Goal: Task Accomplishment & Management: Manage account settings

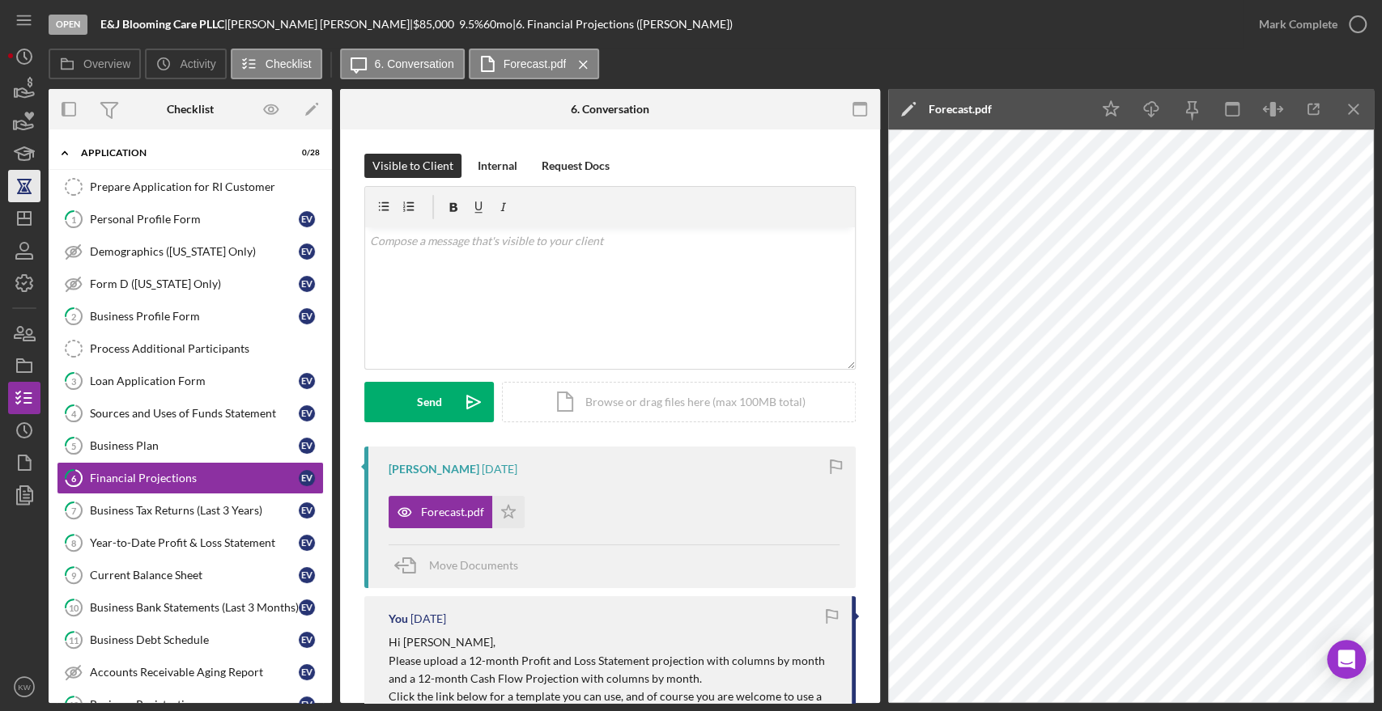
scroll to position [180, 0]
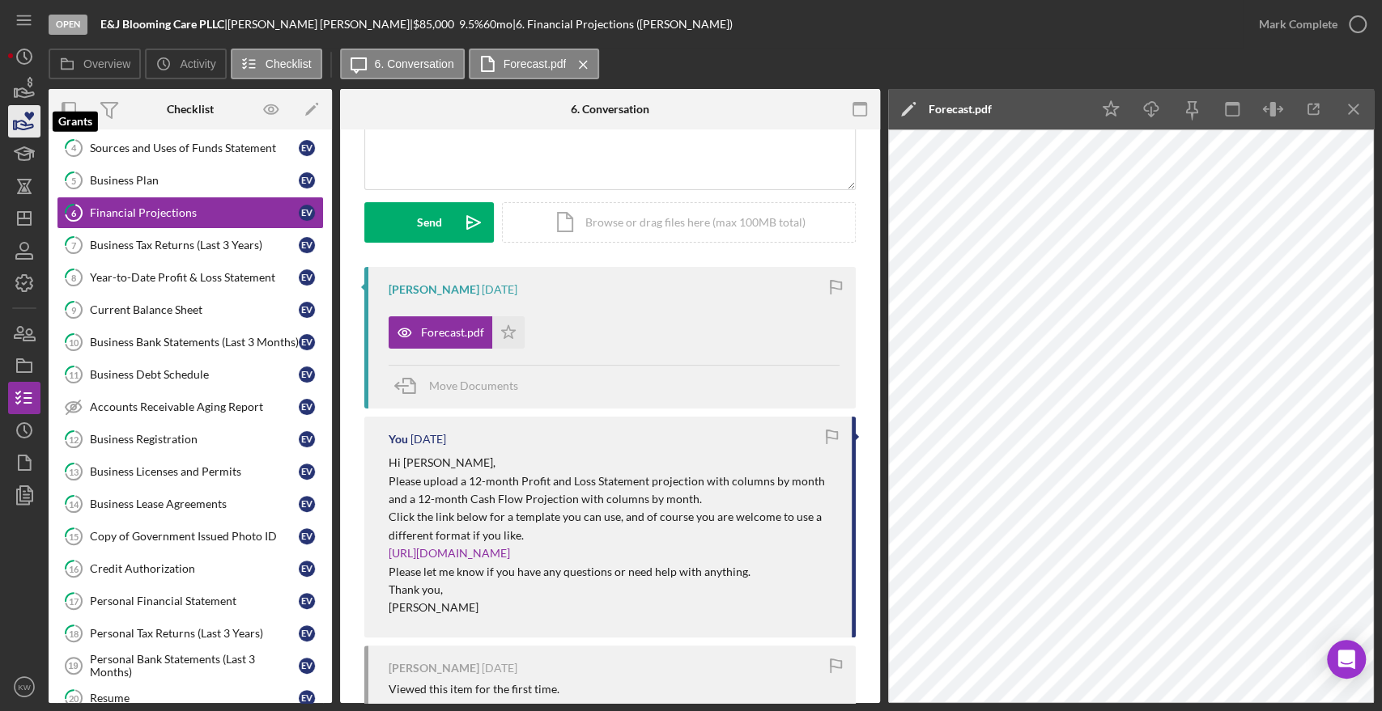
click at [22, 121] on icon "button" at bounding box center [24, 125] width 17 height 9
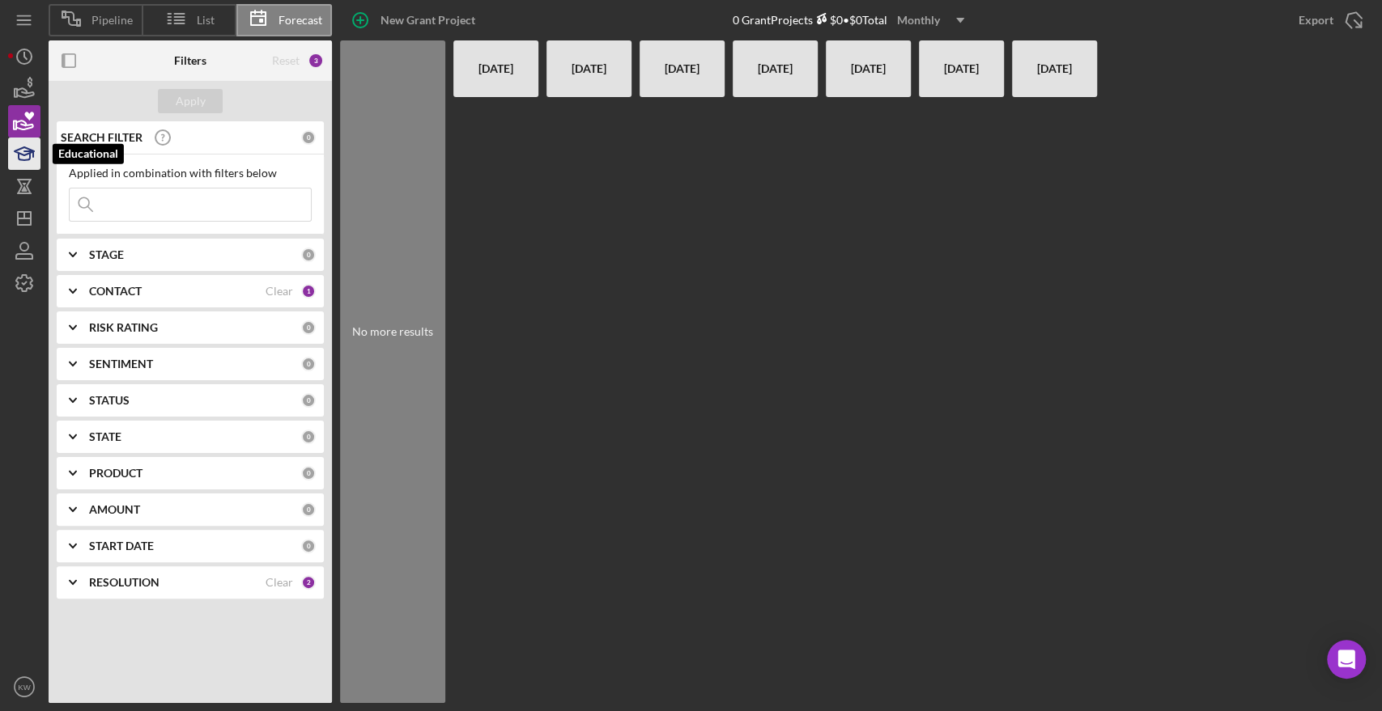
click at [21, 157] on icon "button" at bounding box center [24, 154] width 40 height 40
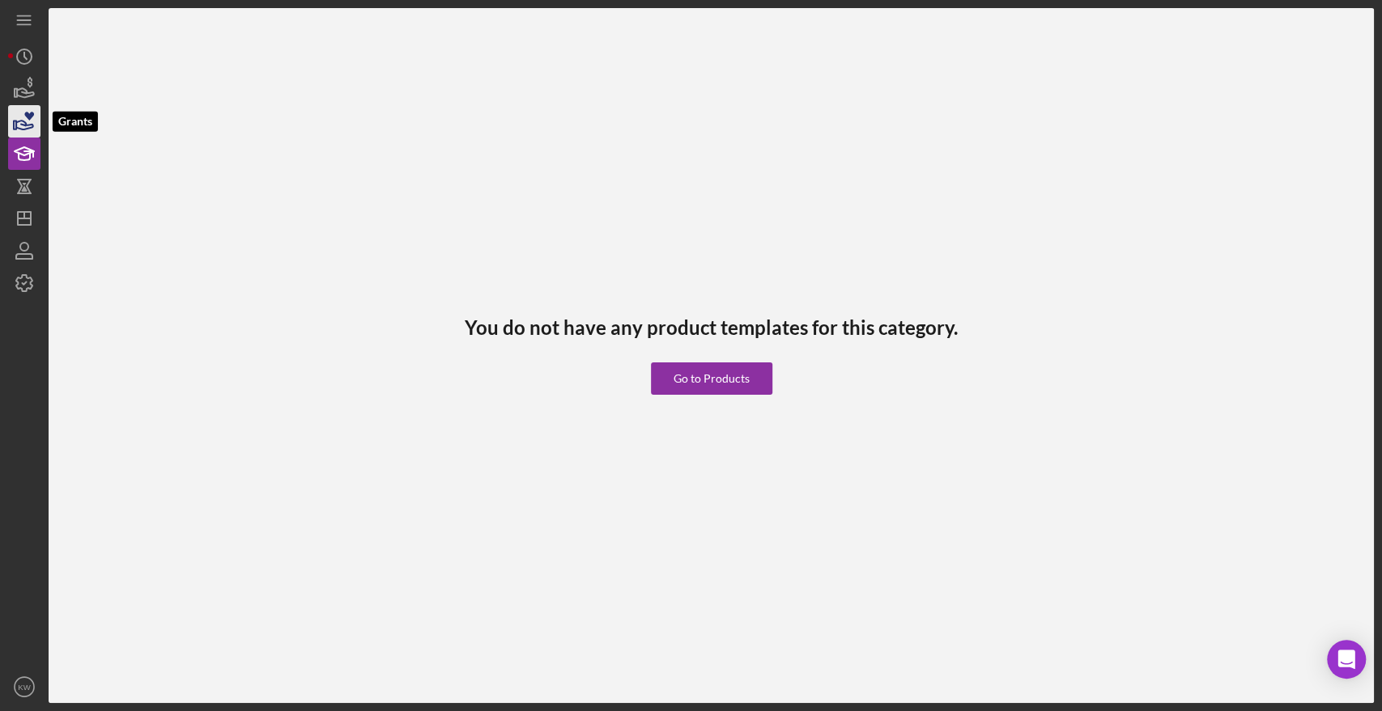
click at [19, 112] on icon "button" at bounding box center [24, 121] width 40 height 40
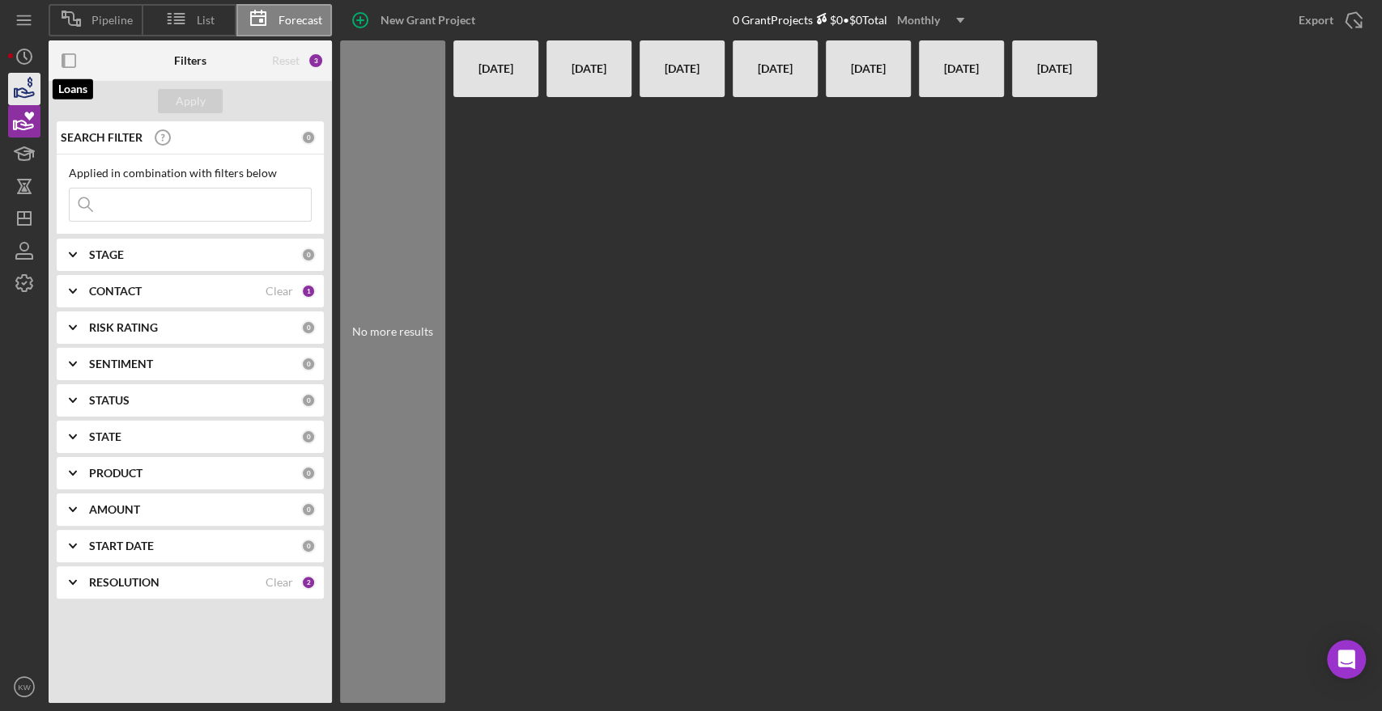
click at [18, 82] on icon "button" at bounding box center [24, 89] width 40 height 40
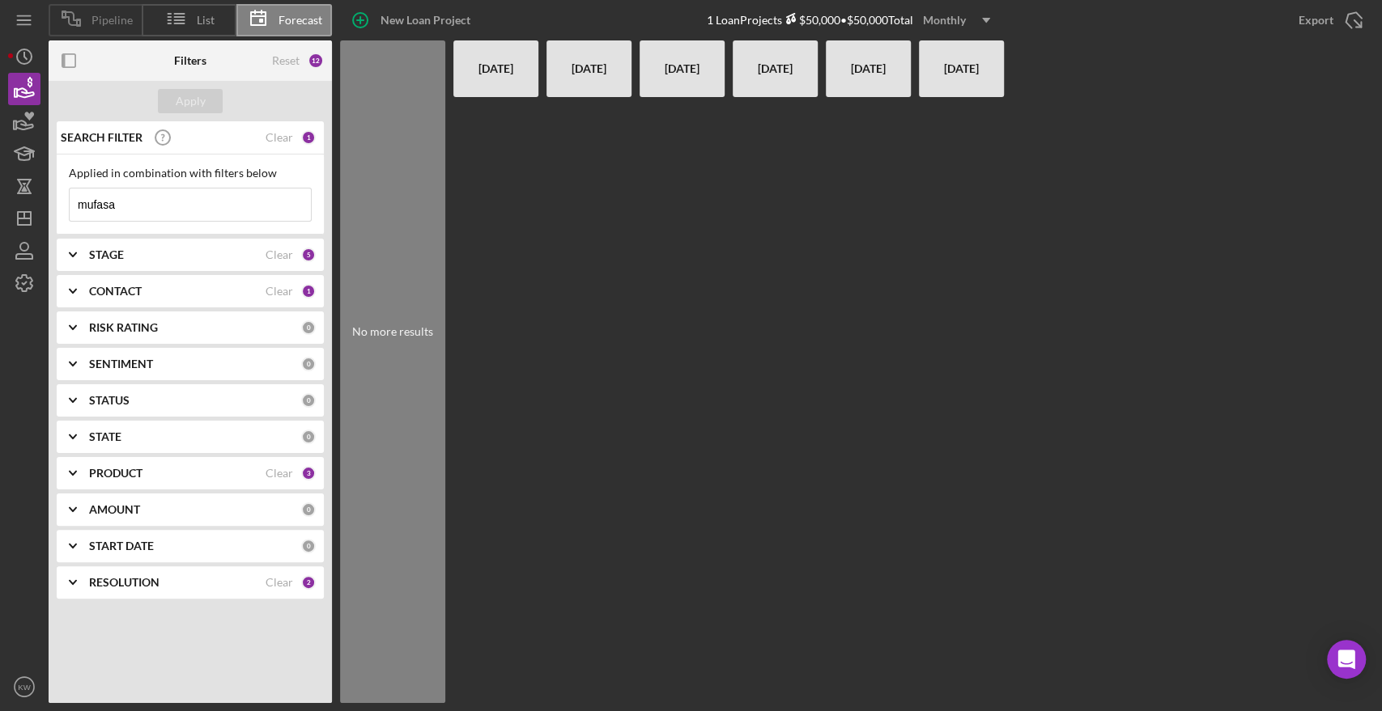
click at [123, 20] on span "Pipeline" at bounding box center [111, 20] width 41 height 13
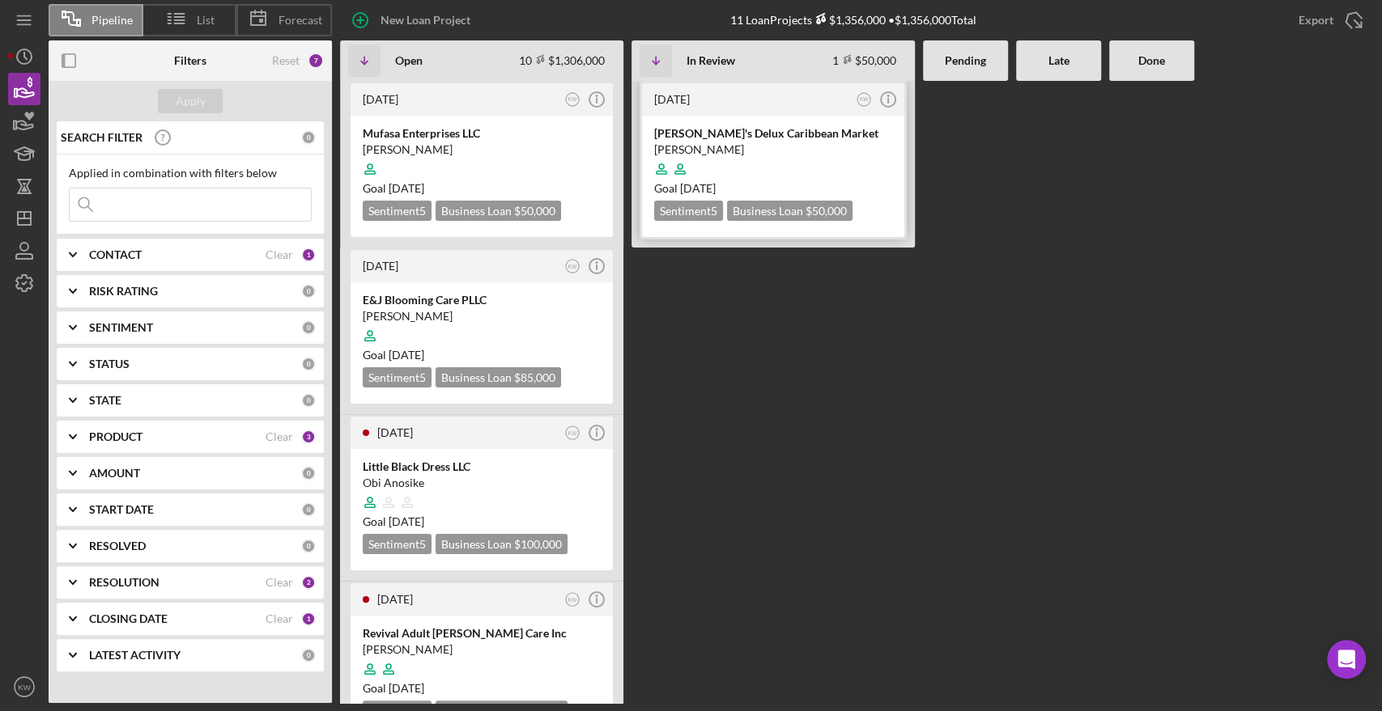
click at [743, 141] on div "[PERSON_NAME]'s Delux Caribbean Market" at bounding box center [773, 133] width 238 height 16
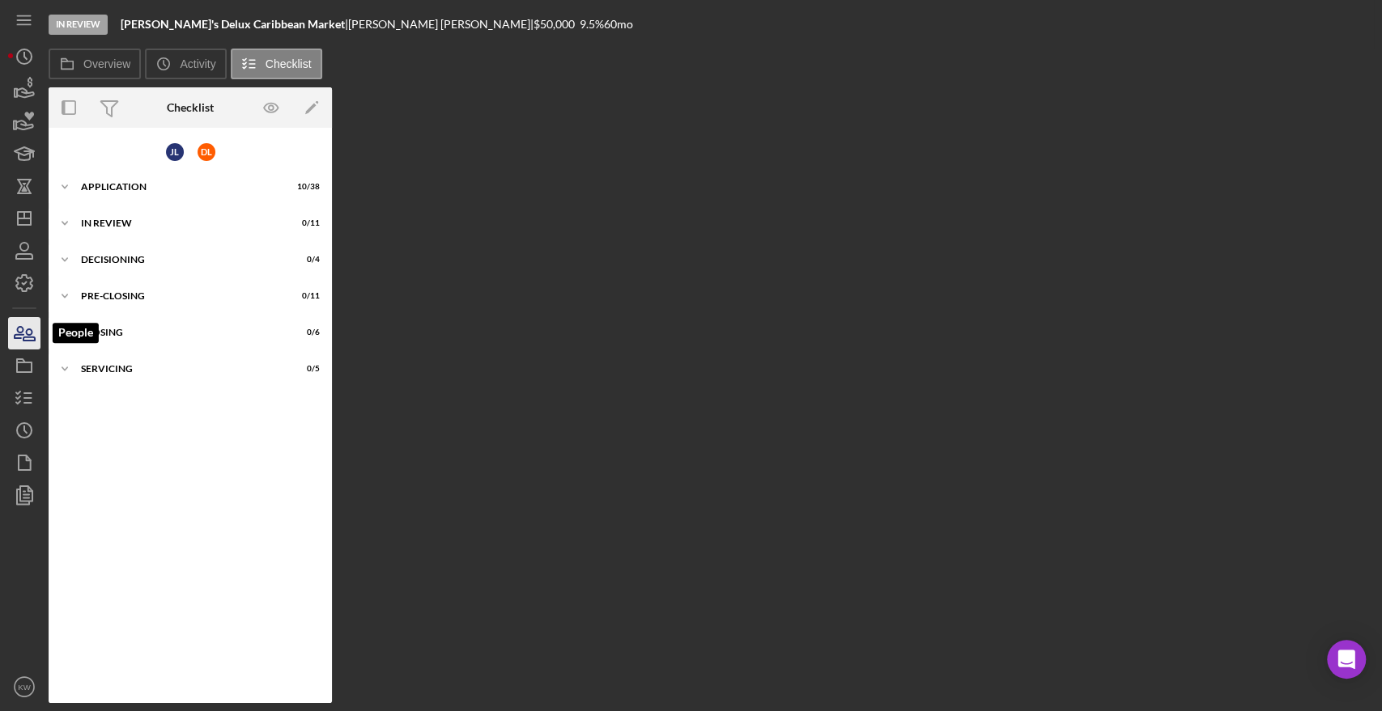
click at [19, 335] on icon "button" at bounding box center [24, 333] width 40 height 40
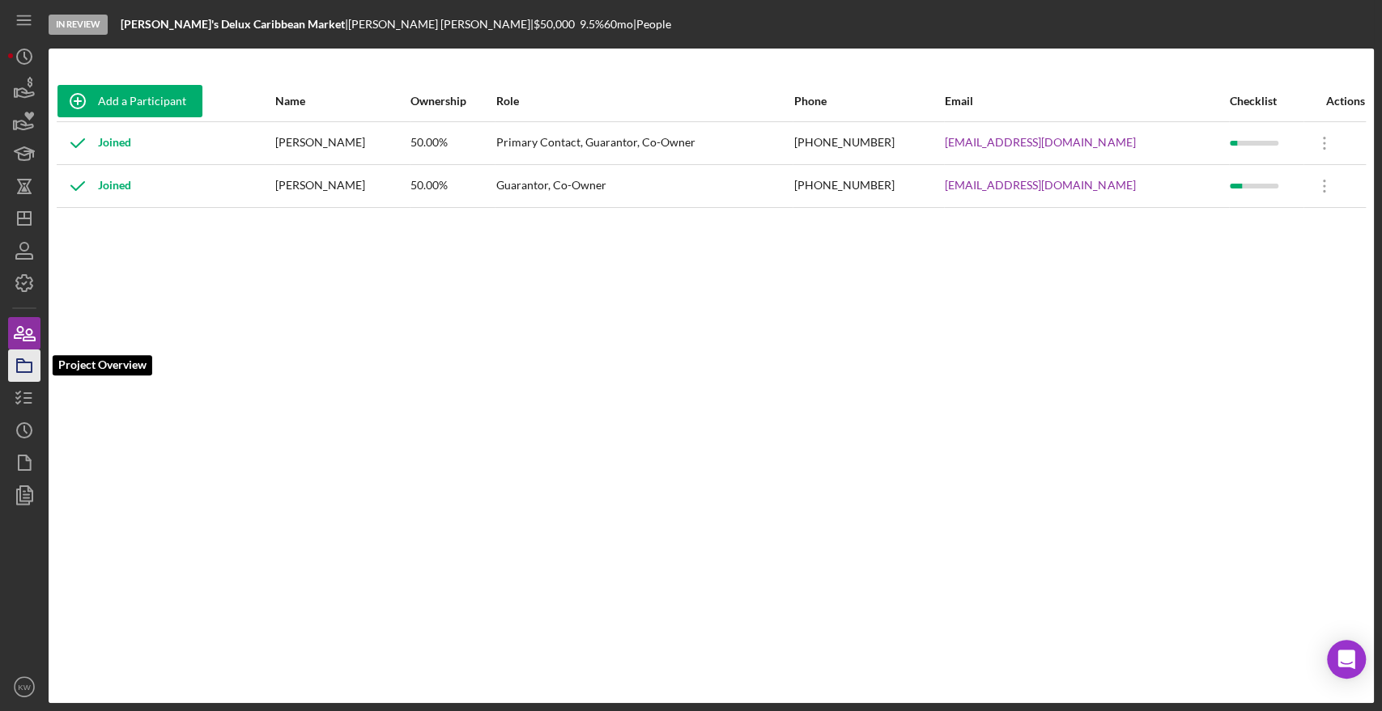
click at [14, 365] on icon "button" at bounding box center [24, 366] width 40 height 40
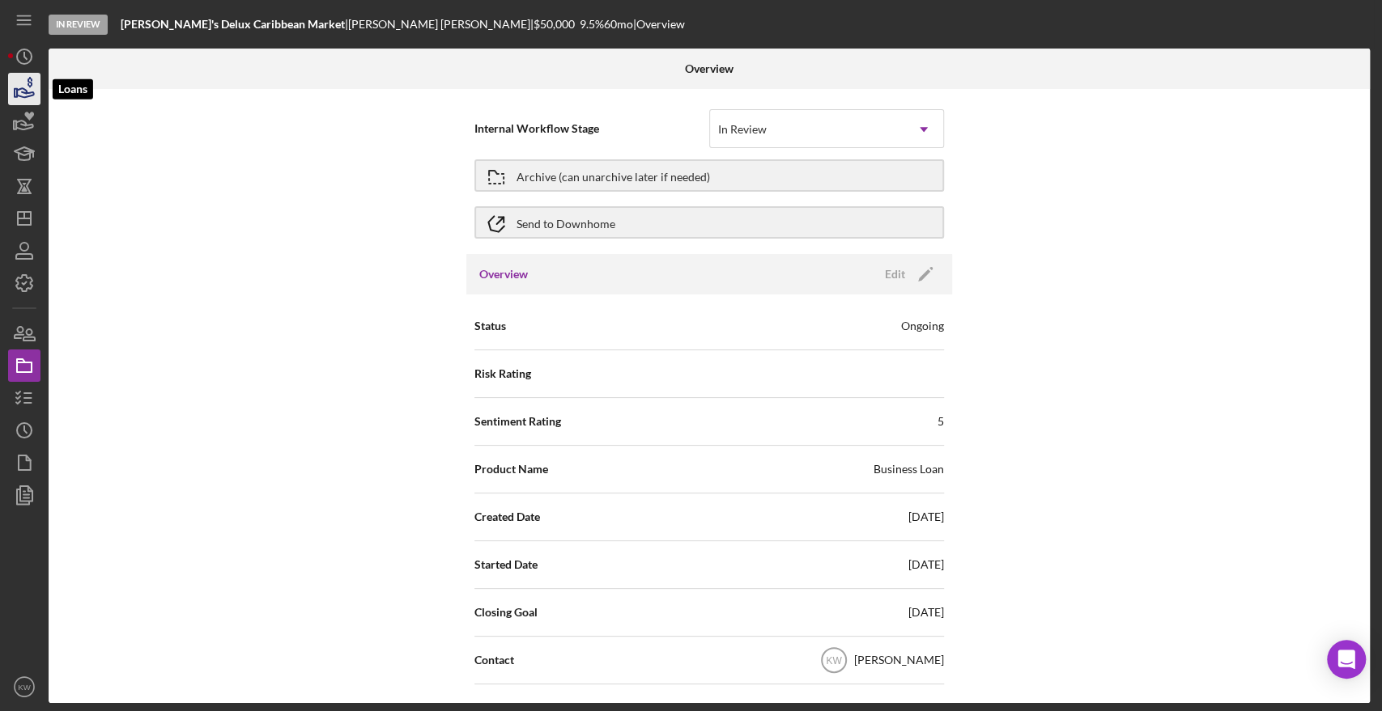
click at [21, 74] on icon "button" at bounding box center [24, 89] width 40 height 40
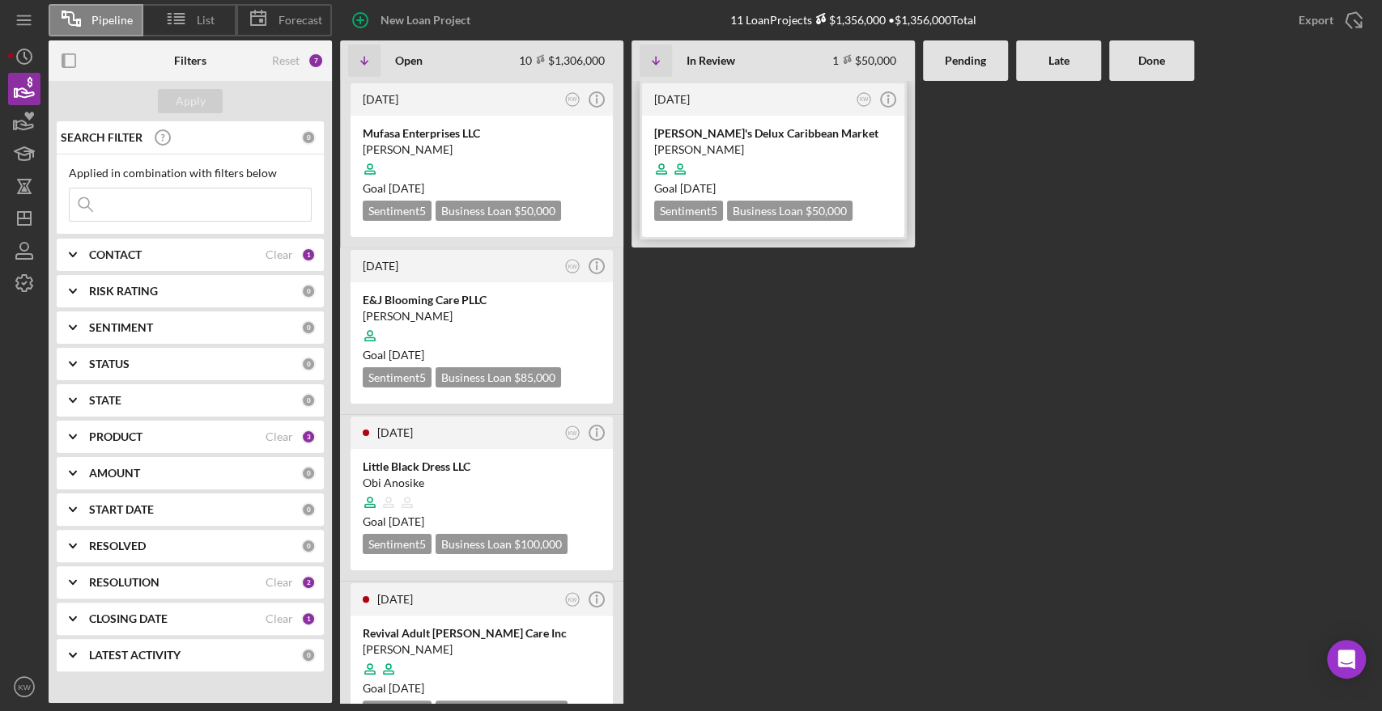
click at [753, 135] on div "[PERSON_NAME]'s Delux Caribbean Market" at bounding box center [773, 133] width 238 height 16
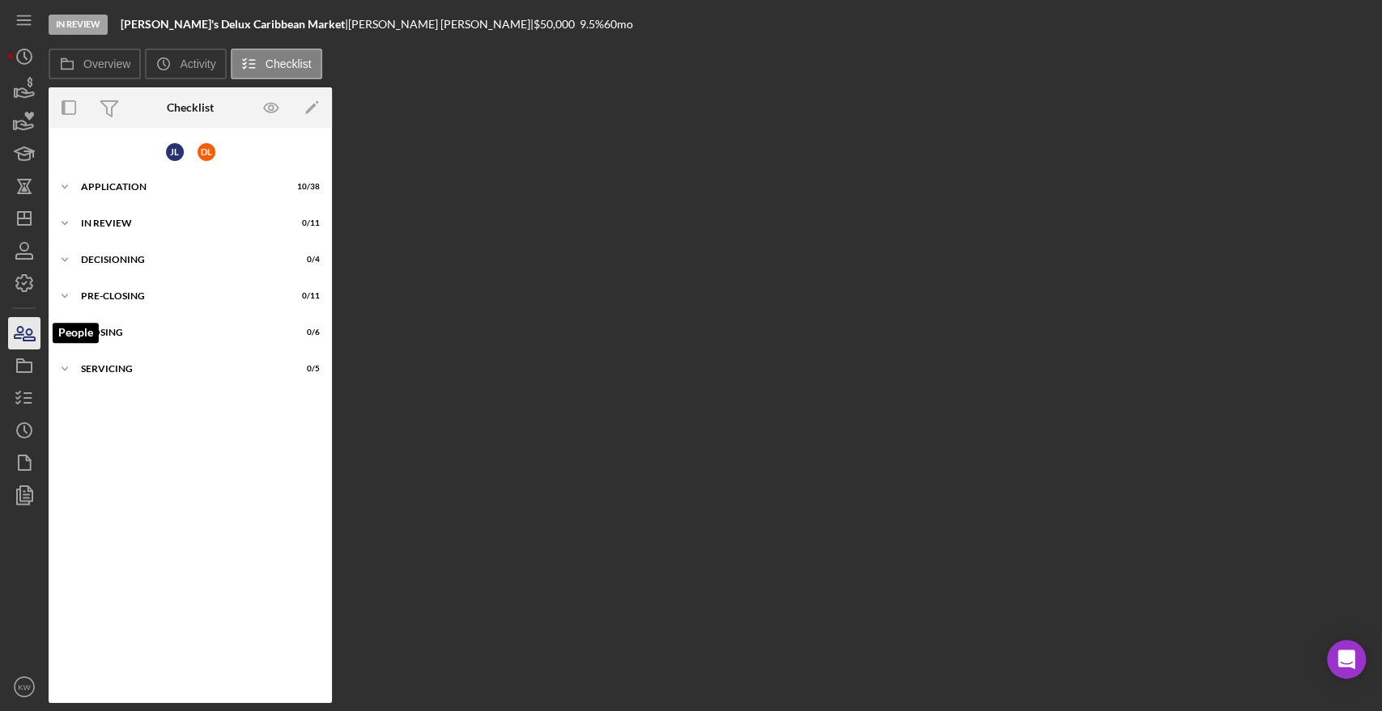
click at [32, 338] on icon "button" at bounding box center [28, 334] width 11 height 11
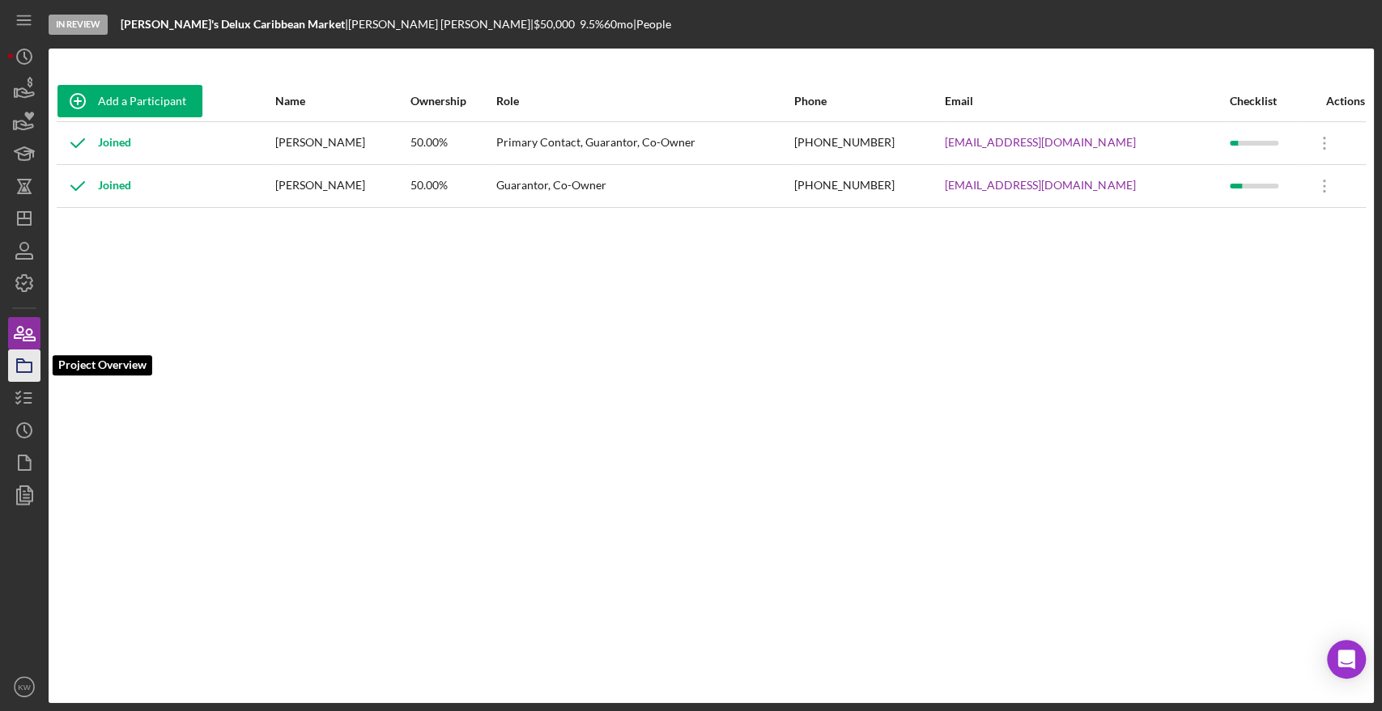
click at [23, 363] on icon "button" at bounding box center [24, 366] width 40 height 40
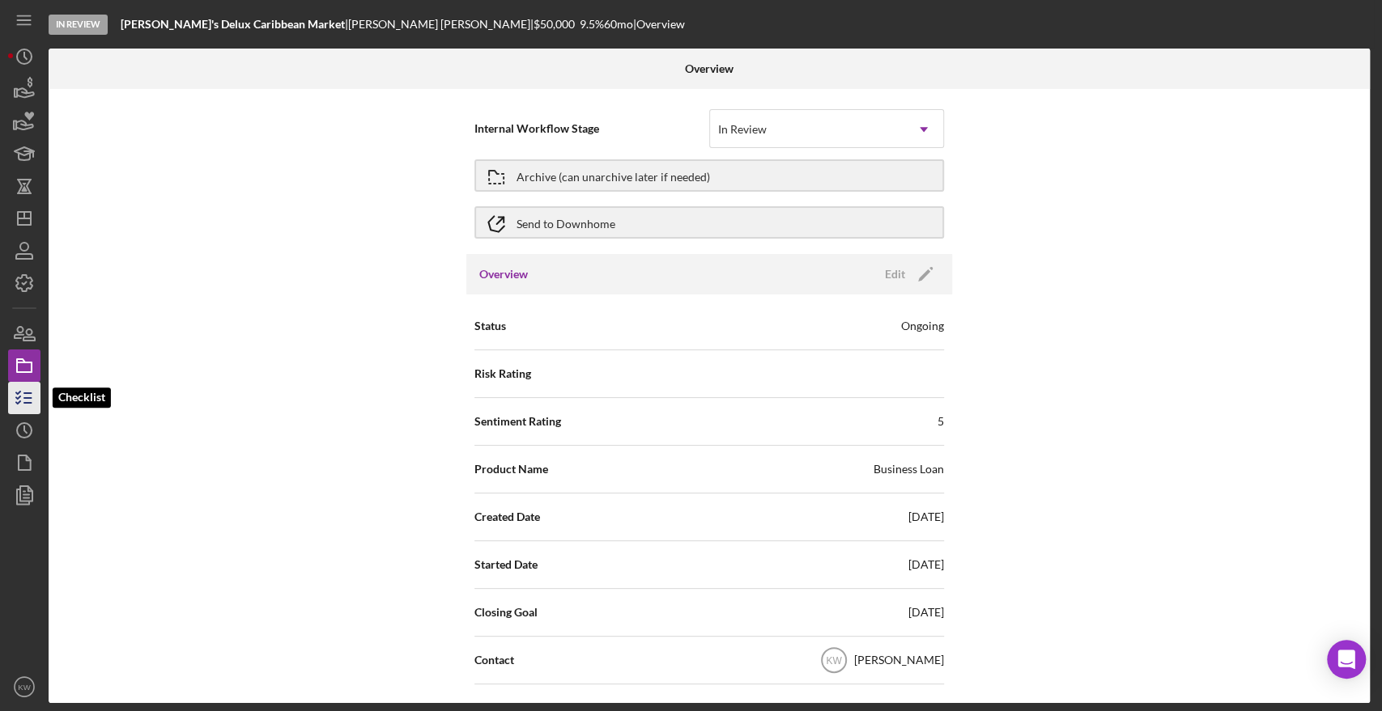
click at [20, 395] on icon "button" at bounding box center [24, 398] width 40 height 40
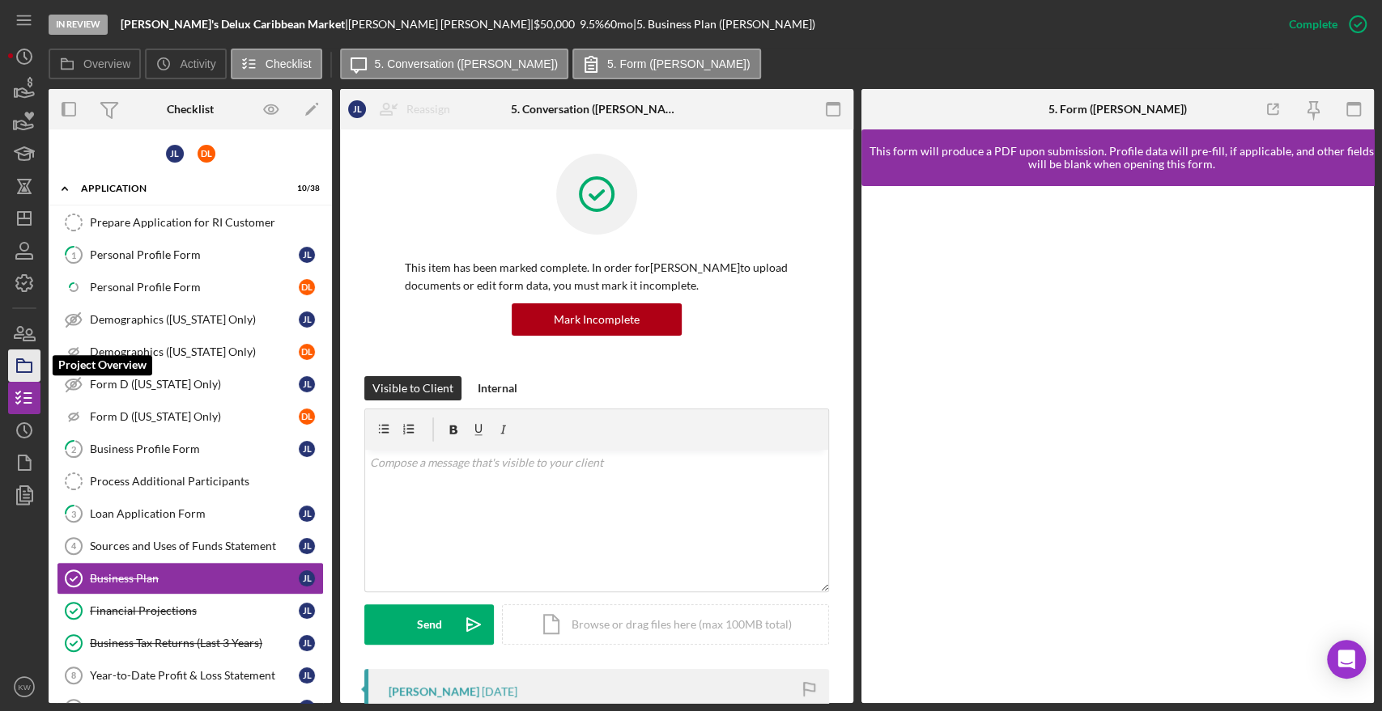
click at [34, 361] on icon "button" at bounding box center [24, 366] width 40 height 40
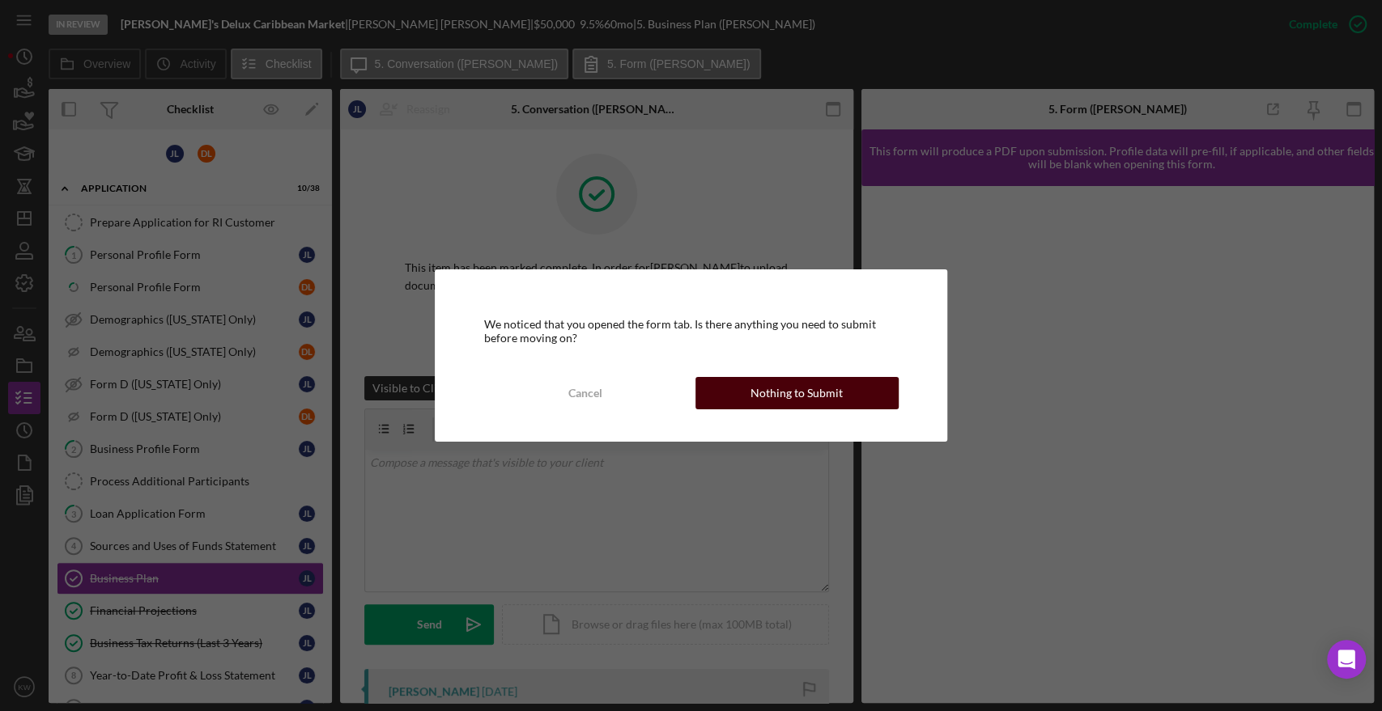
click at [811, 385] on div "Nothing to Submit" at bounding box center [796, 393] width 92 height 32
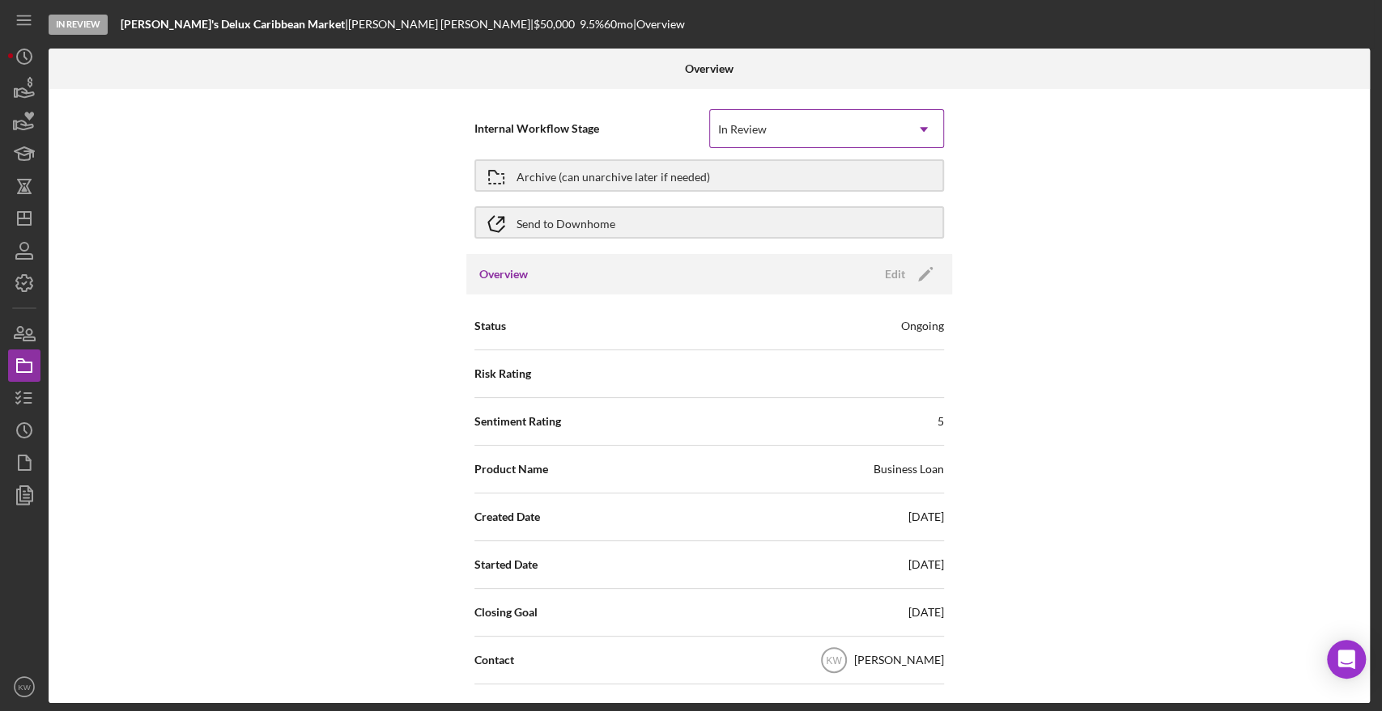
click at [911, 134] on icon "Icon/Dropdown Arrow" at bounding box center [923, 129] width 39 height 39
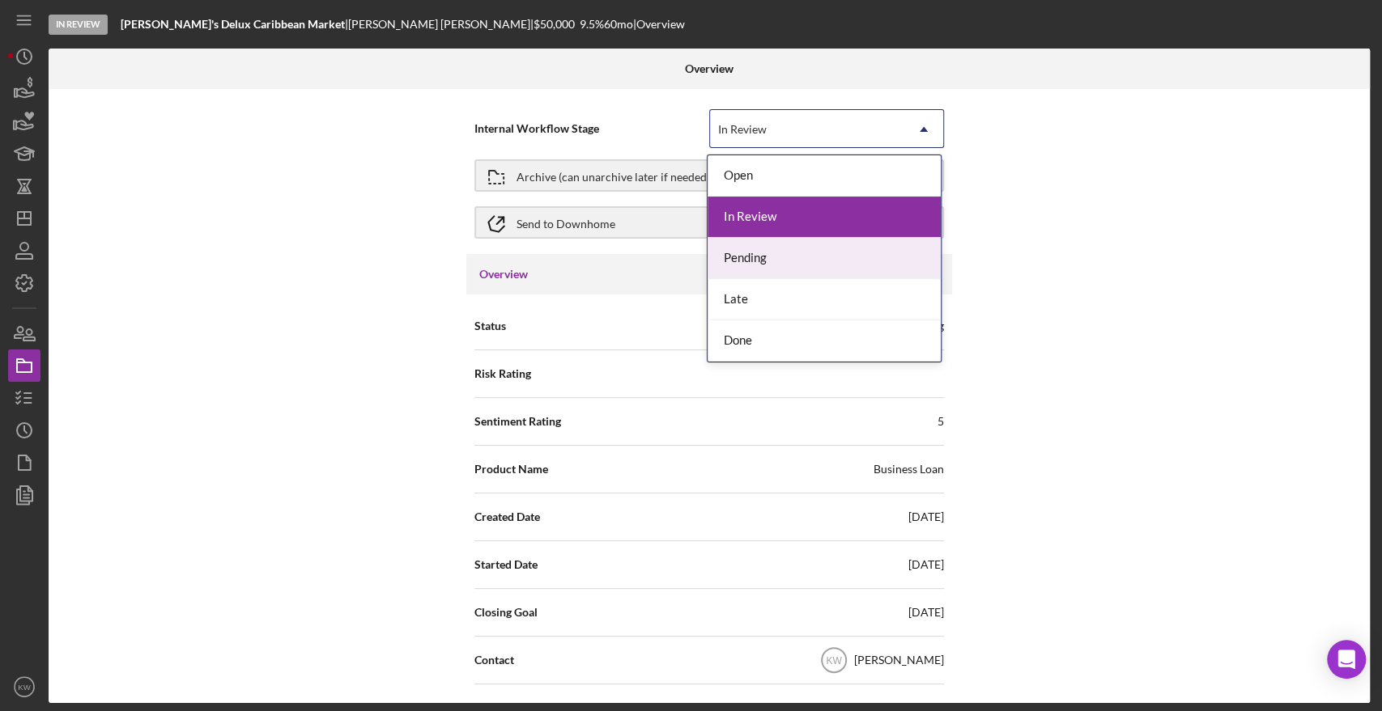
click at [843, 253] on div "Pending" at bounding box center [823, 258] width 233 height 41
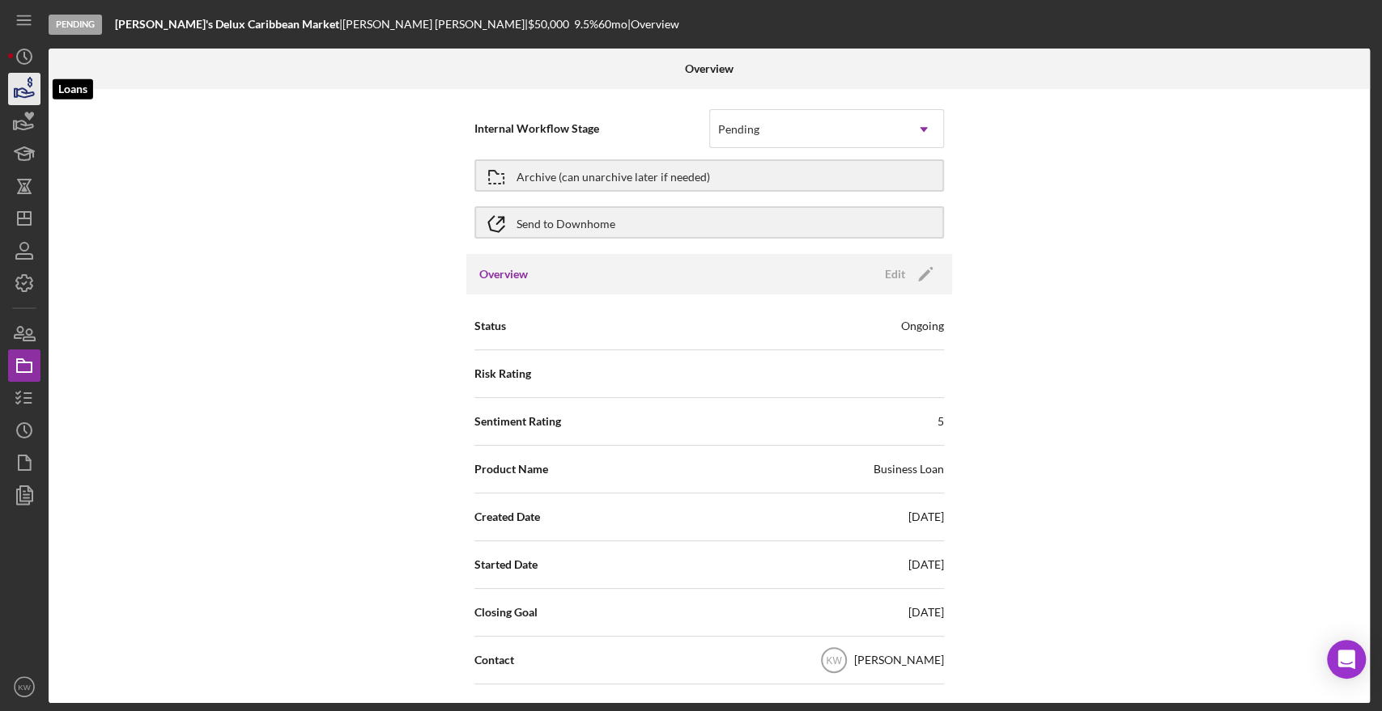
click at [25, 98] on icon "button" at bounding box center [24, 89] width 40 height 40
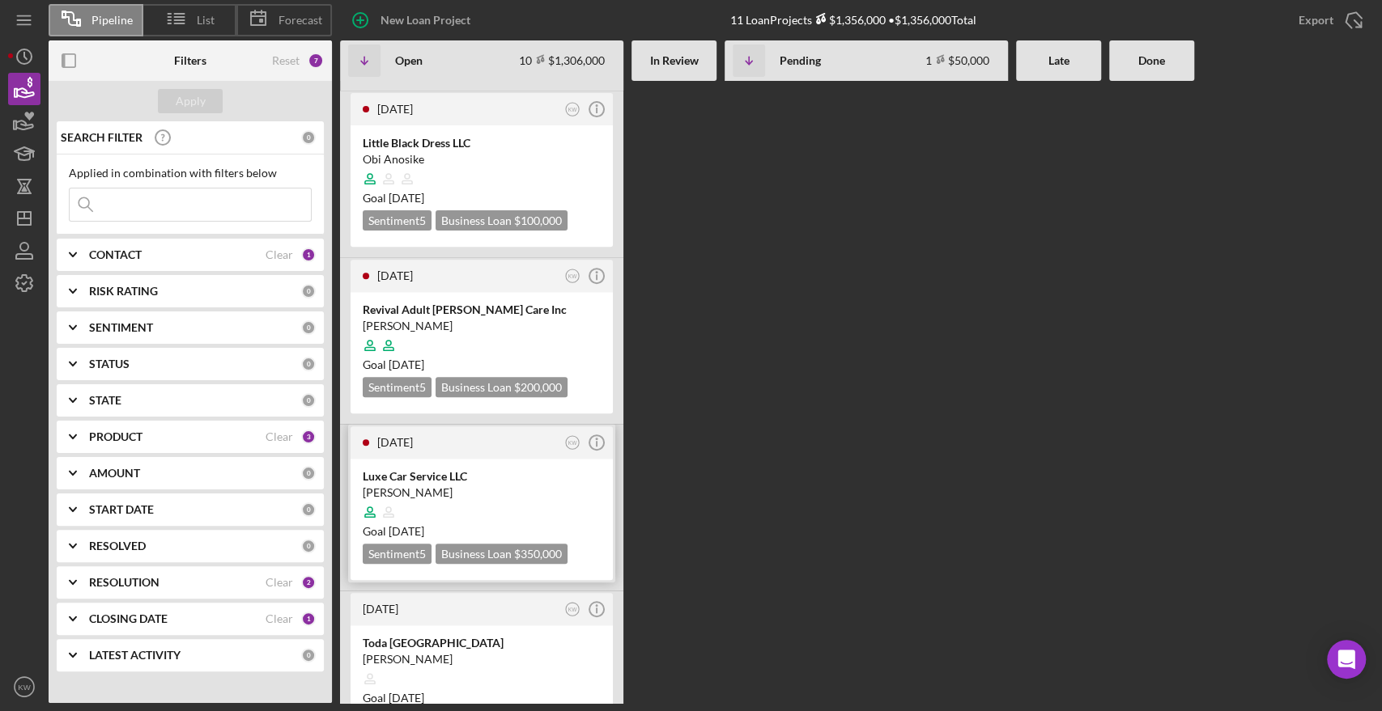
scroll to position [180, 0]
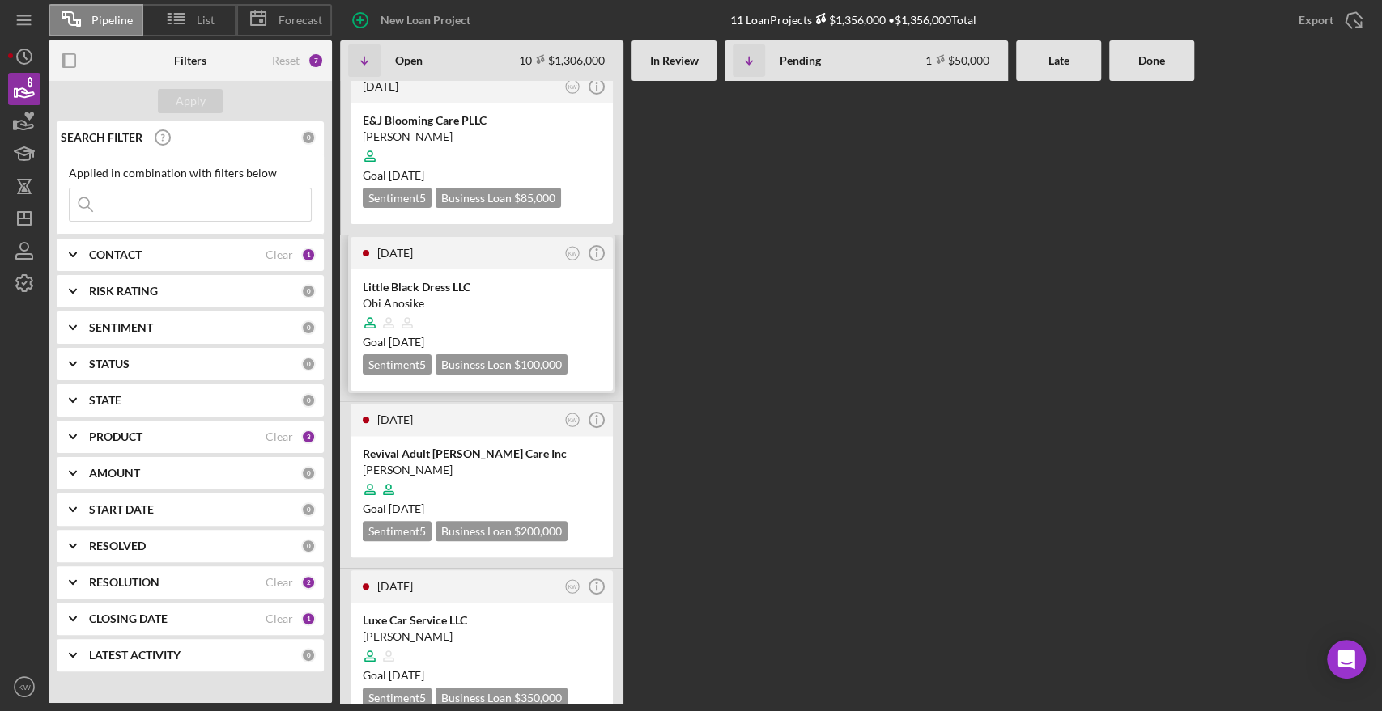
click at [521, 279] on div "Little Black Dress LLC" at bounding box center [482, 287] width 238 height 16
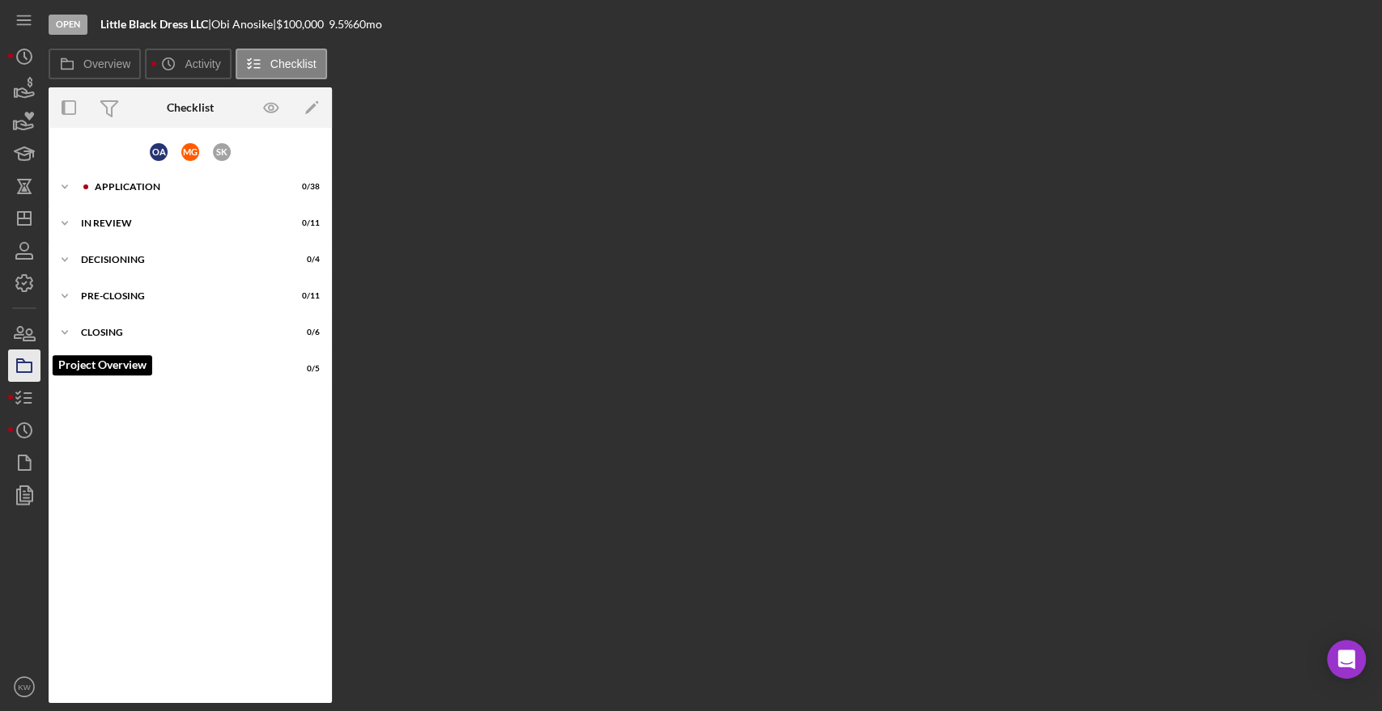
click at [28, 354] on icon "button" at bounding box center [24, 366] width 40 height 40
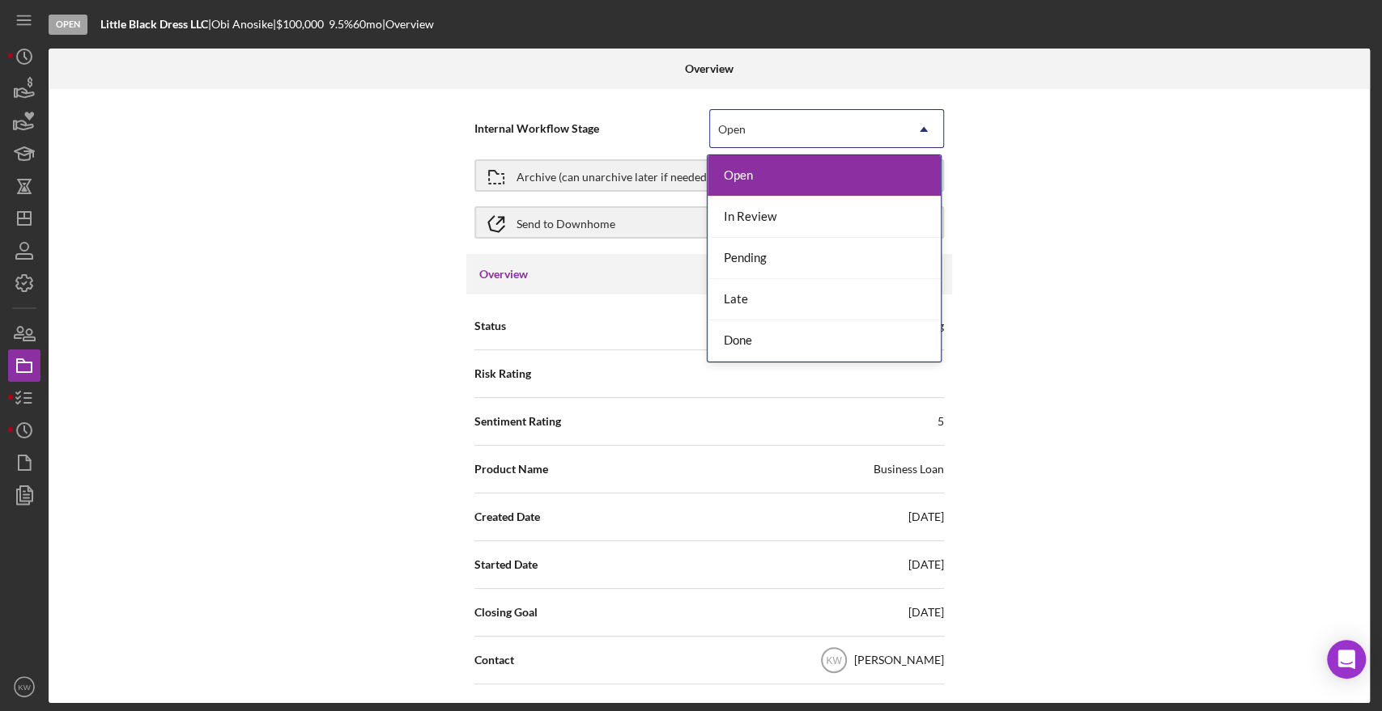
click at [875, 123] on div "Open" at bounding box center [807, 129] width 194 height 37
click at [839, 217] on div "In Review" at bounding box center [823, 217] width 233 height 41
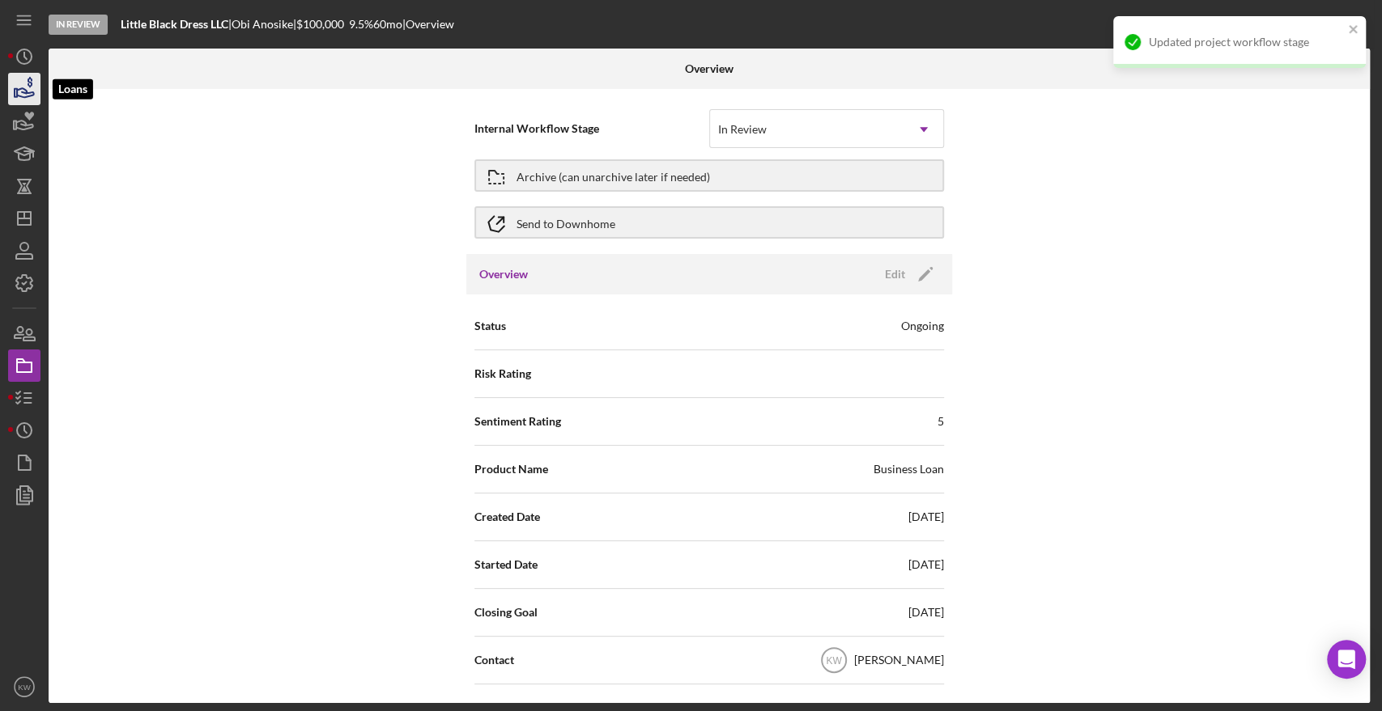
click at [27, 100] on icon "button" at bounding box center [24, 89] width 40 height 40
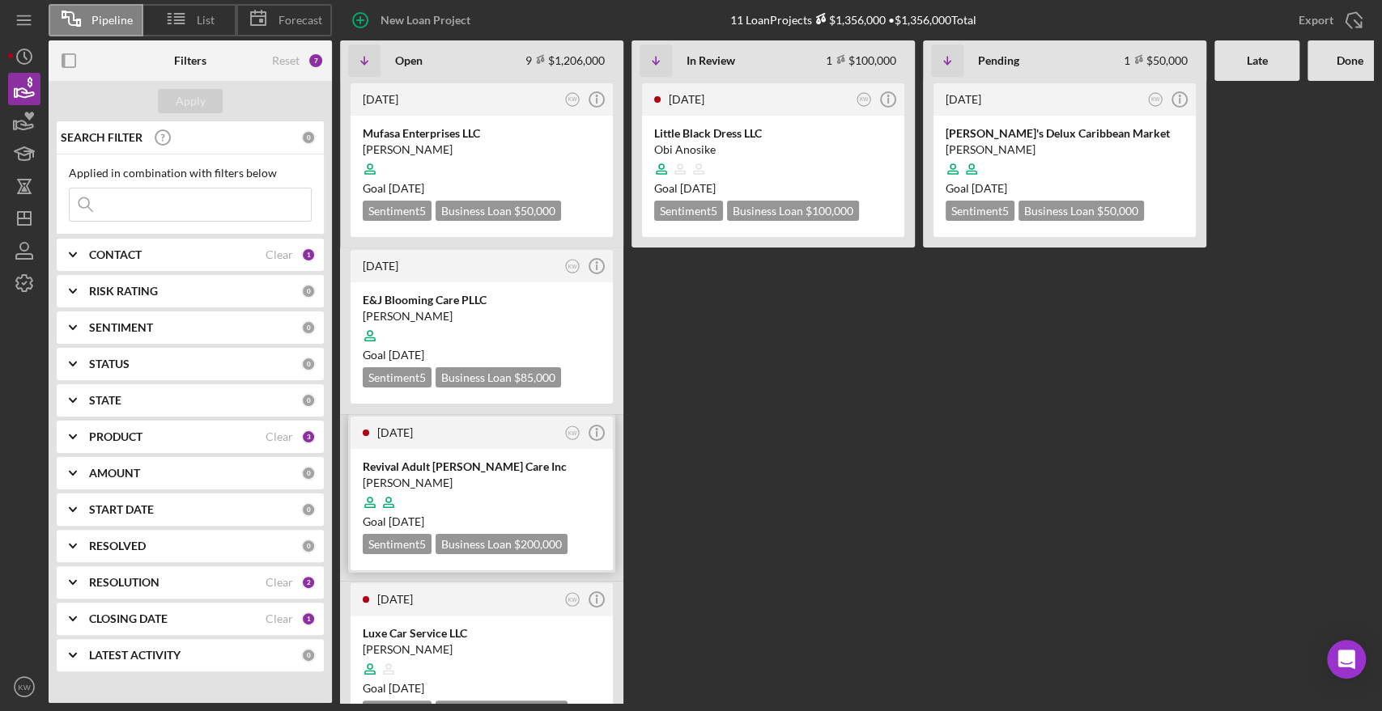
click at [427, 475] on div "Junia Joseph" at bounding box center [482, 483] width 238 height 16
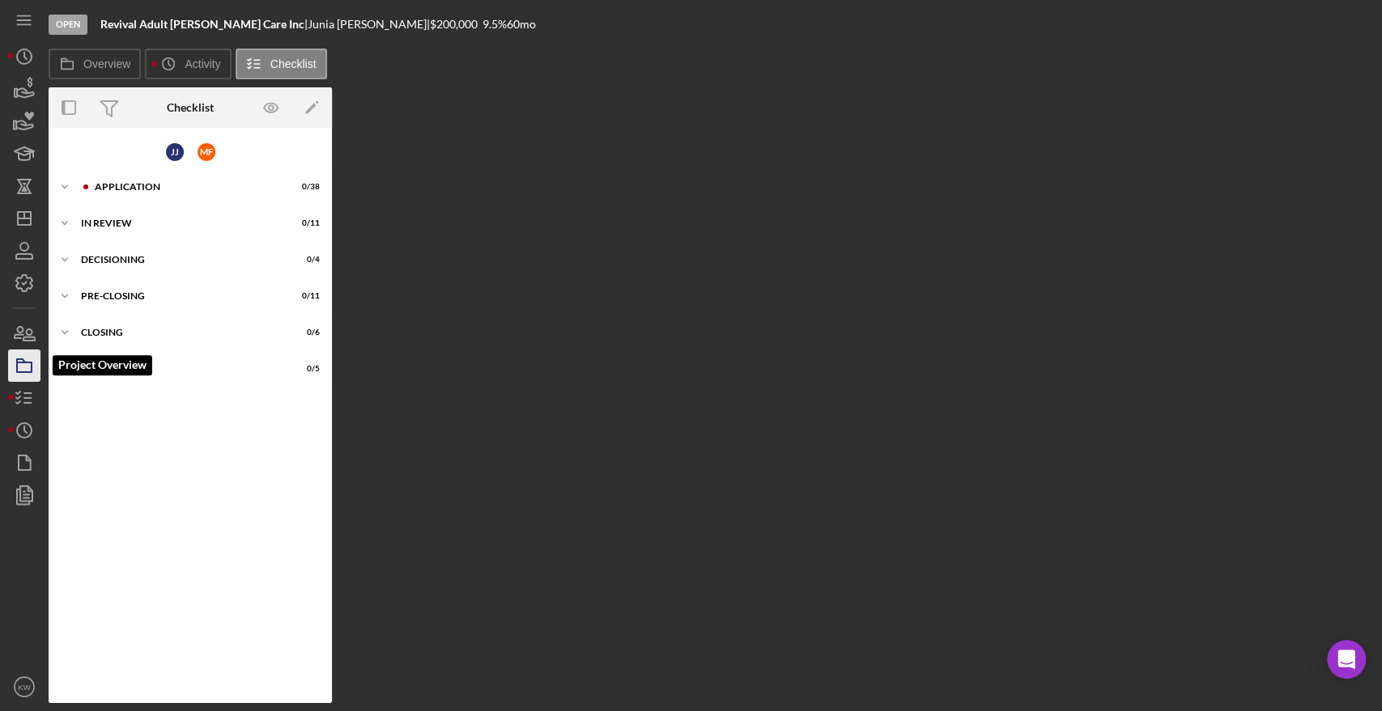
click at [32, 361] on icon "button" at bounding box center [24, 366] width 40 height 40
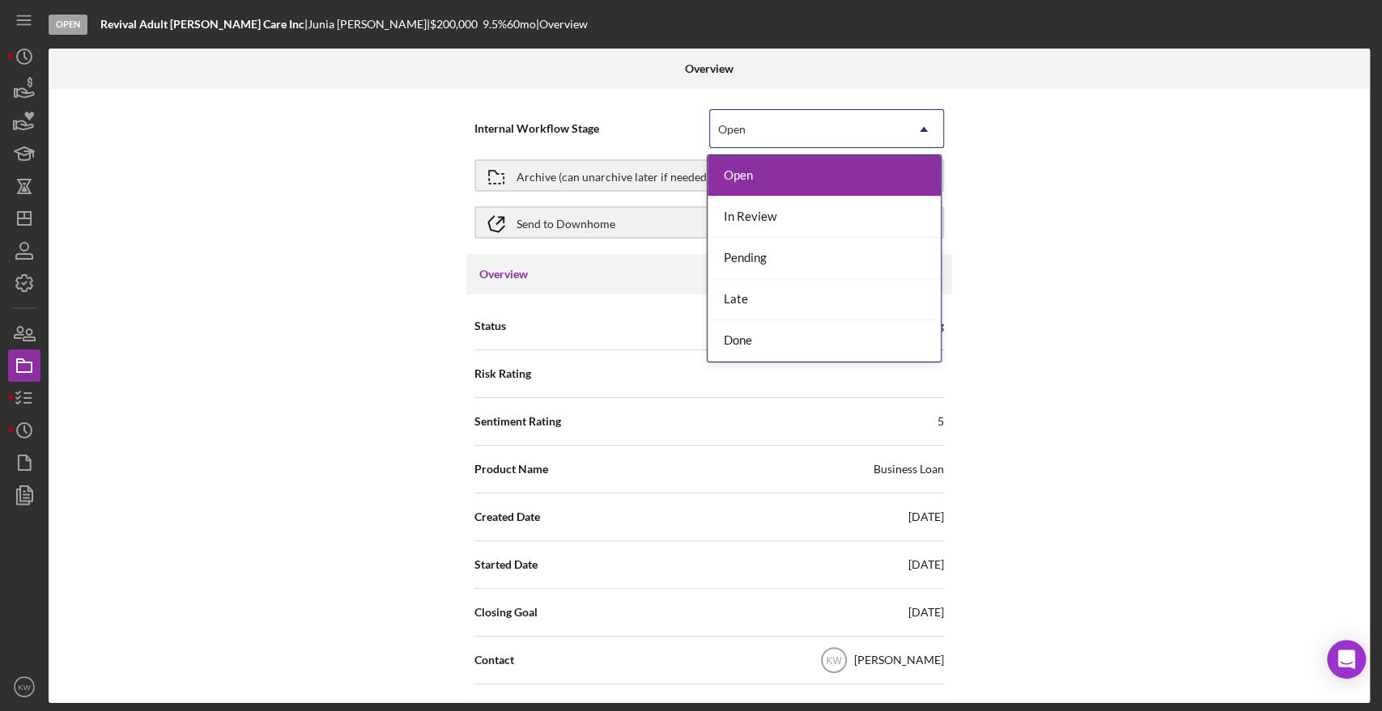
click at [872, 115] on div "Open" at bounding box center [807, 129] width 194 height 37
click at [816, 227] on div "In Review" at bounding box center [823, 217] width 233 height 41
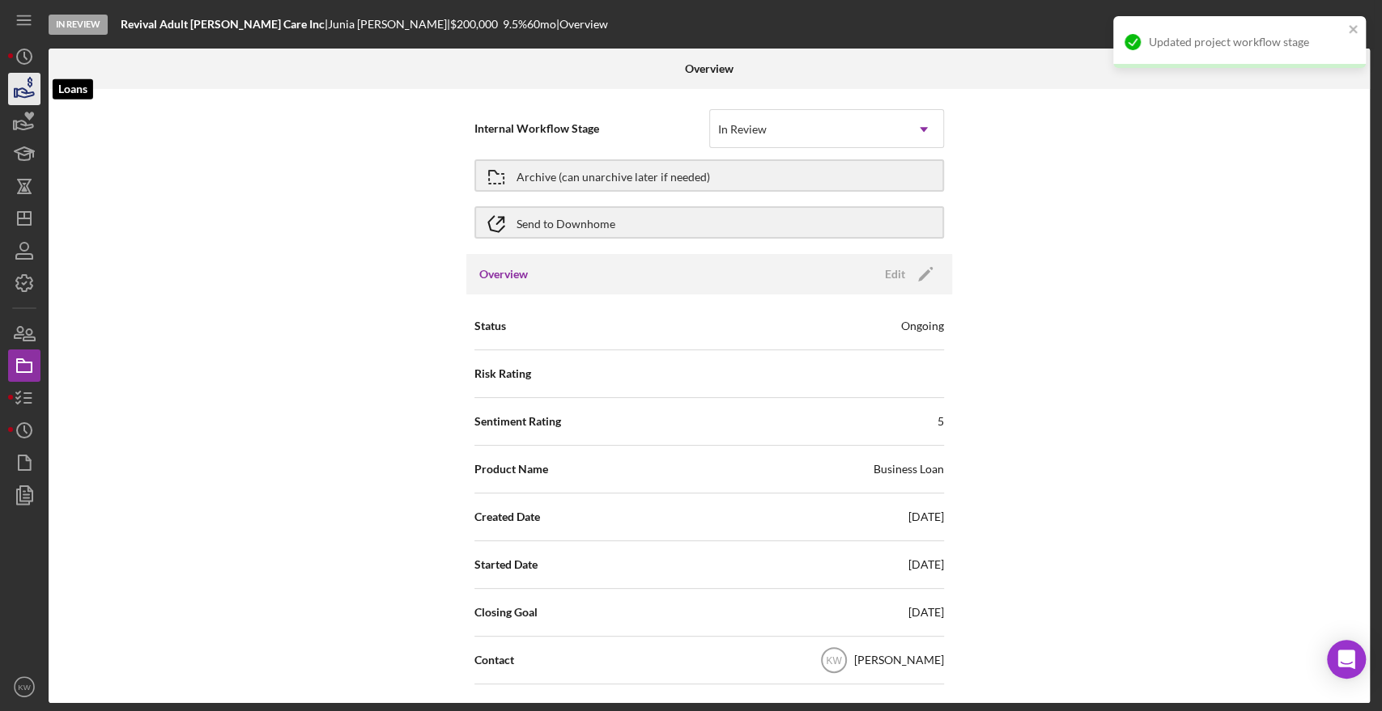
click at [15, 93] on icon "button" at bounding box center [24, 89] width 40 height 40
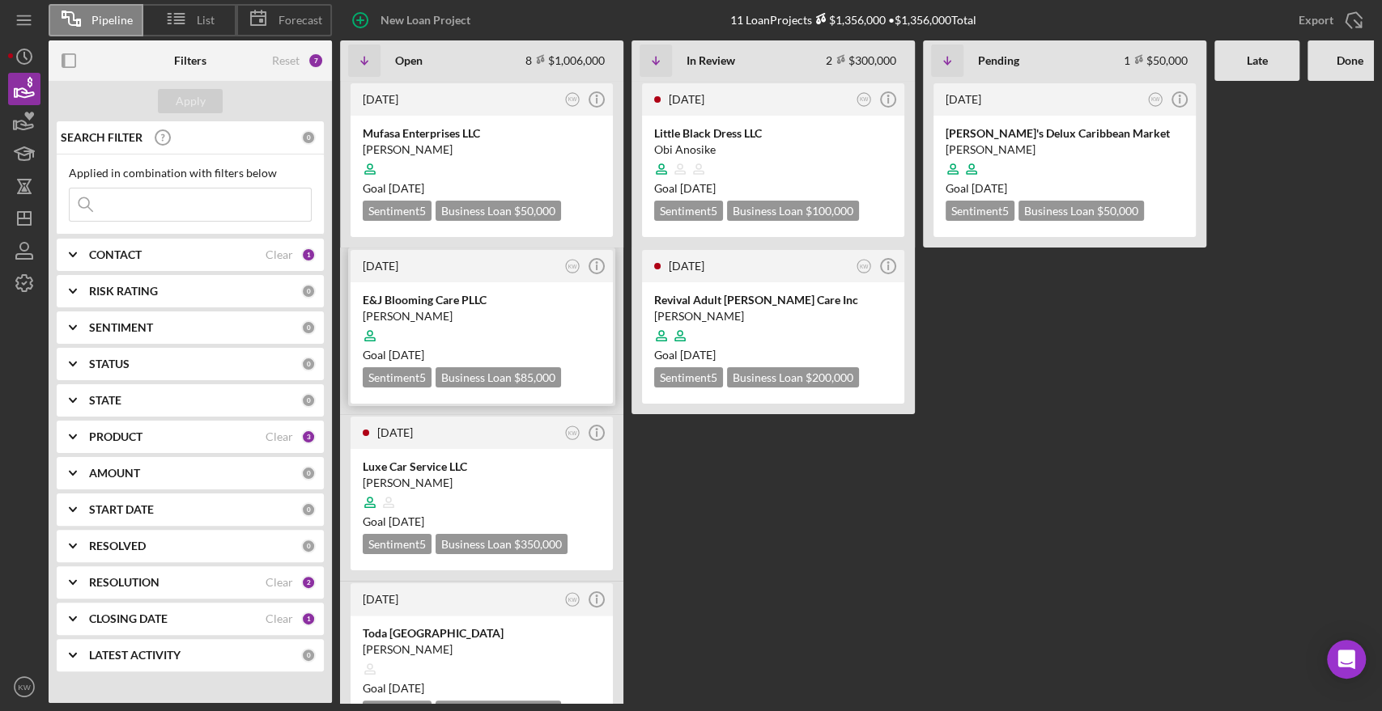
click at [487, 324] on div at bounding box center [482, 336] width 238 height 31
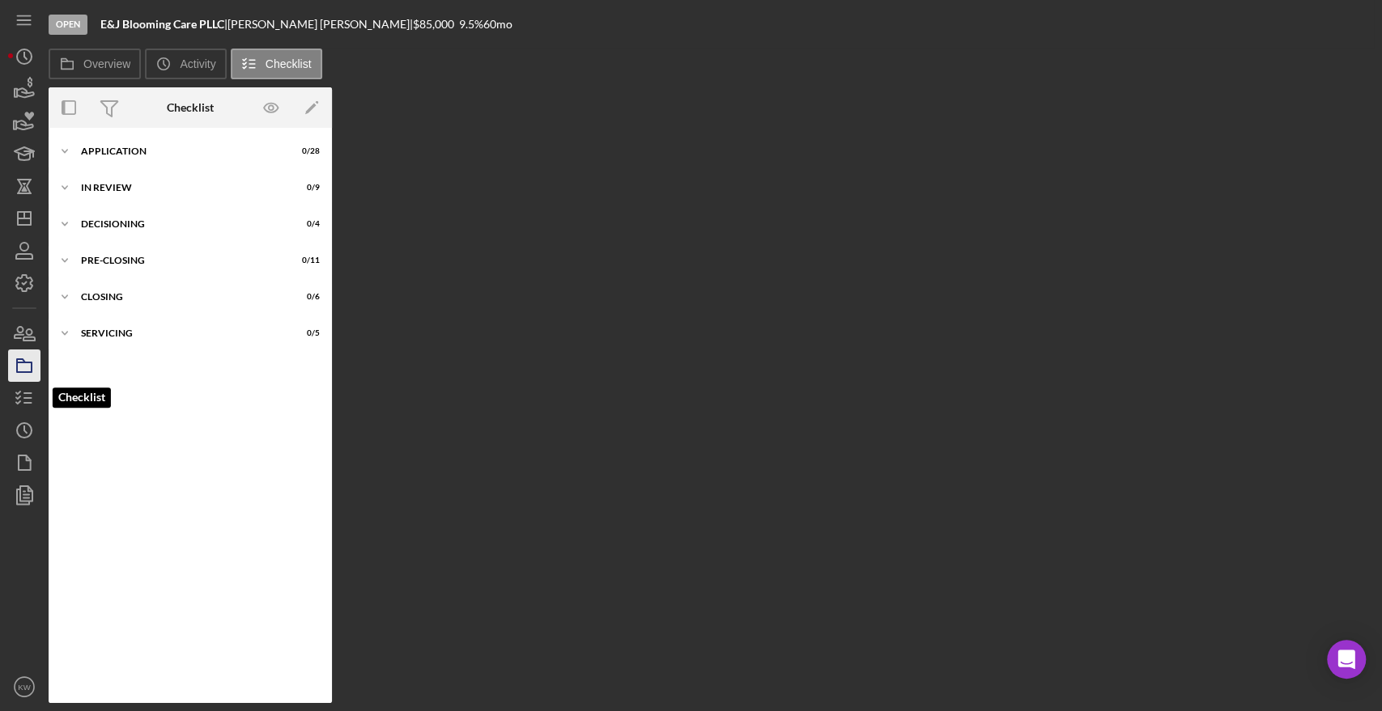
click at [18, 367] on icon "button" at bounding box center [24, 366] width 40 height 40
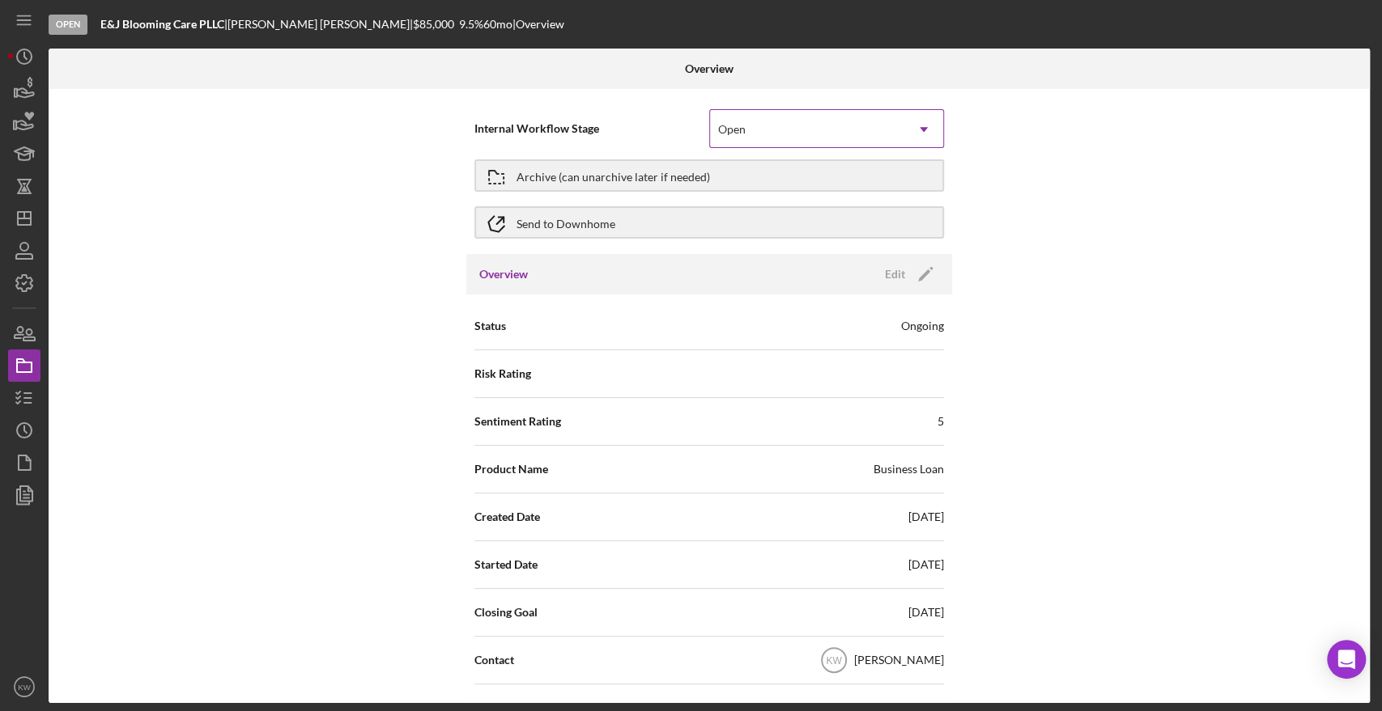
click at [728, 147] on div "Open" at bounding box center [807, 129] width 194 height 37
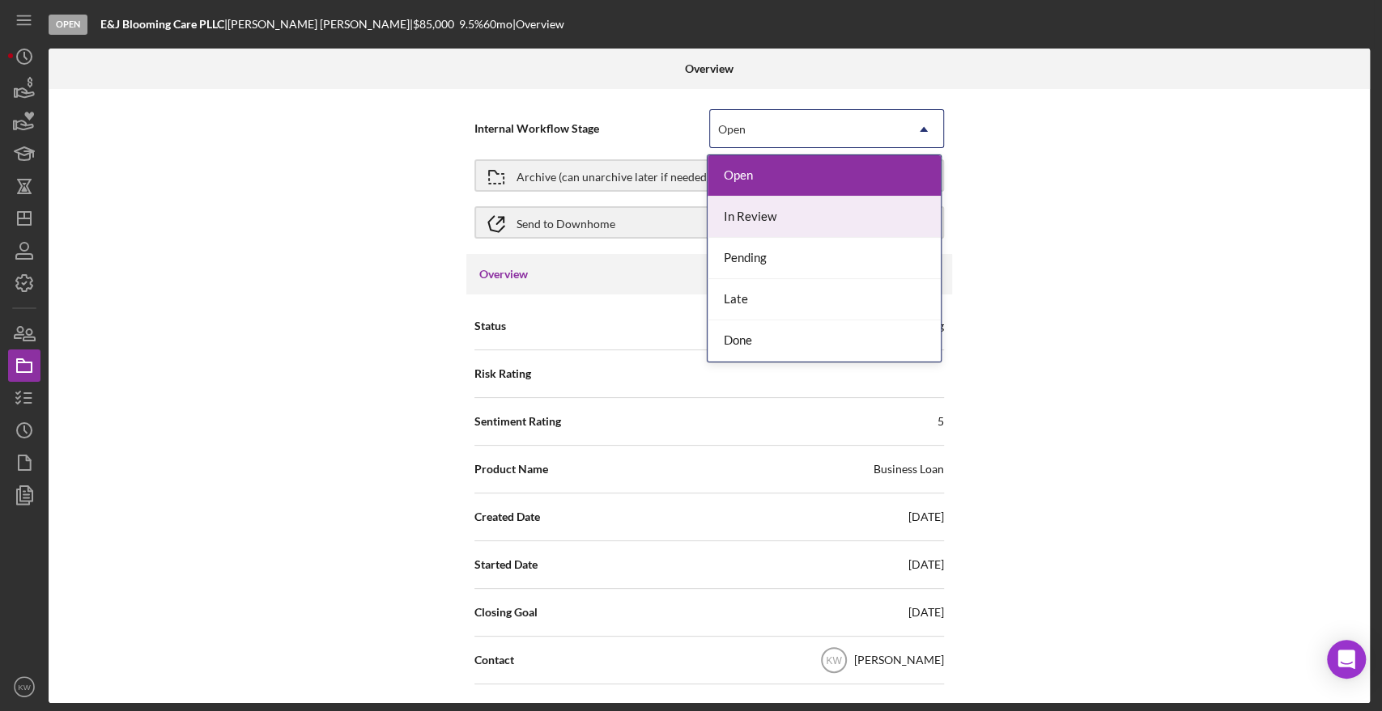
click at [741, 221] on div "In Review" at bounding box center [823, 217] width 233 height 41
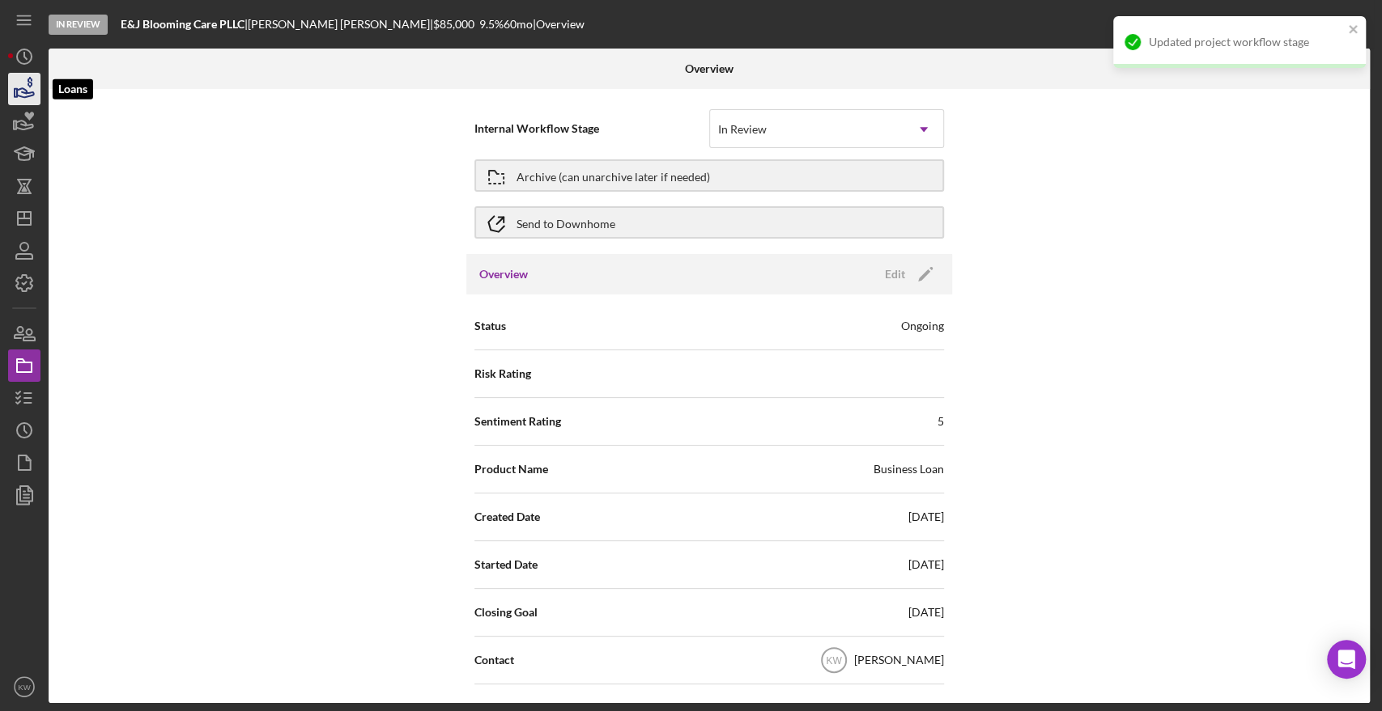
click at [18, 96] on icon "button" at bounding box center [25, 92] width 17 height 9
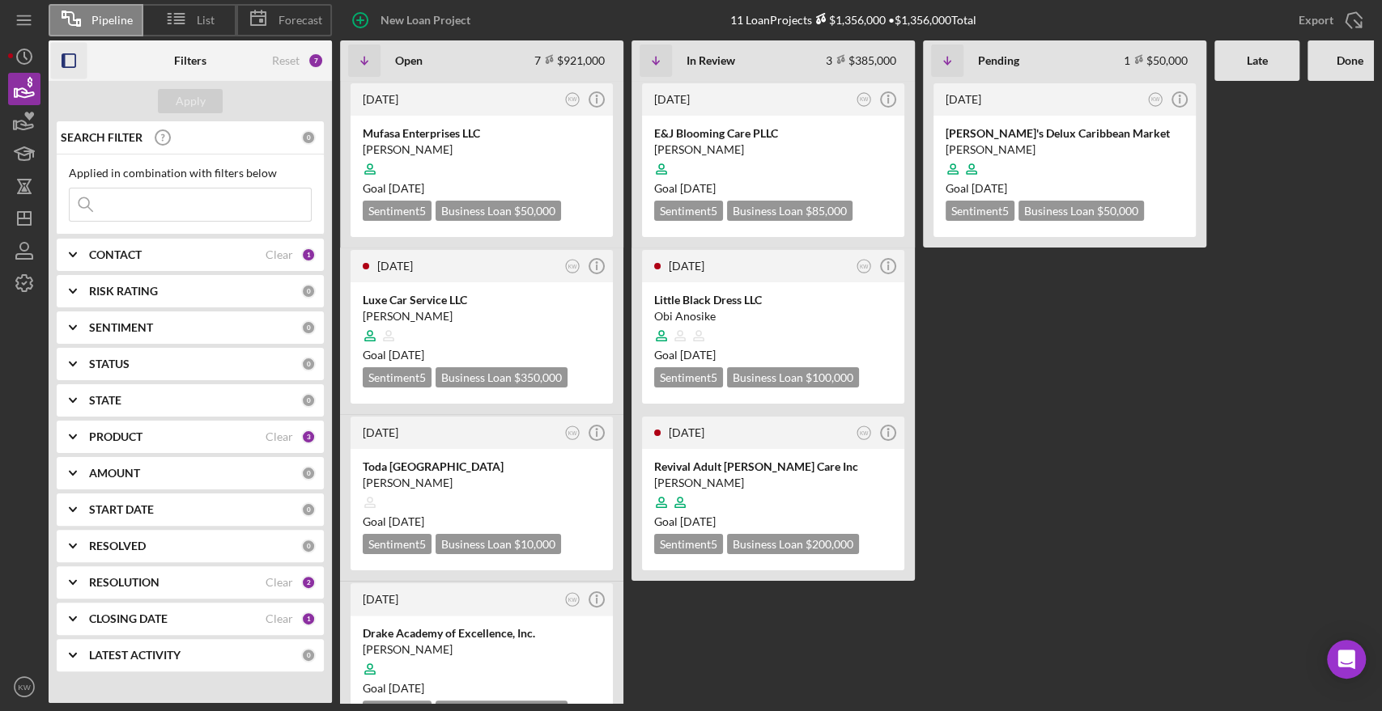
click at [57, 59] on icon "button" at bounding box center [69, 61] width 36 height 36
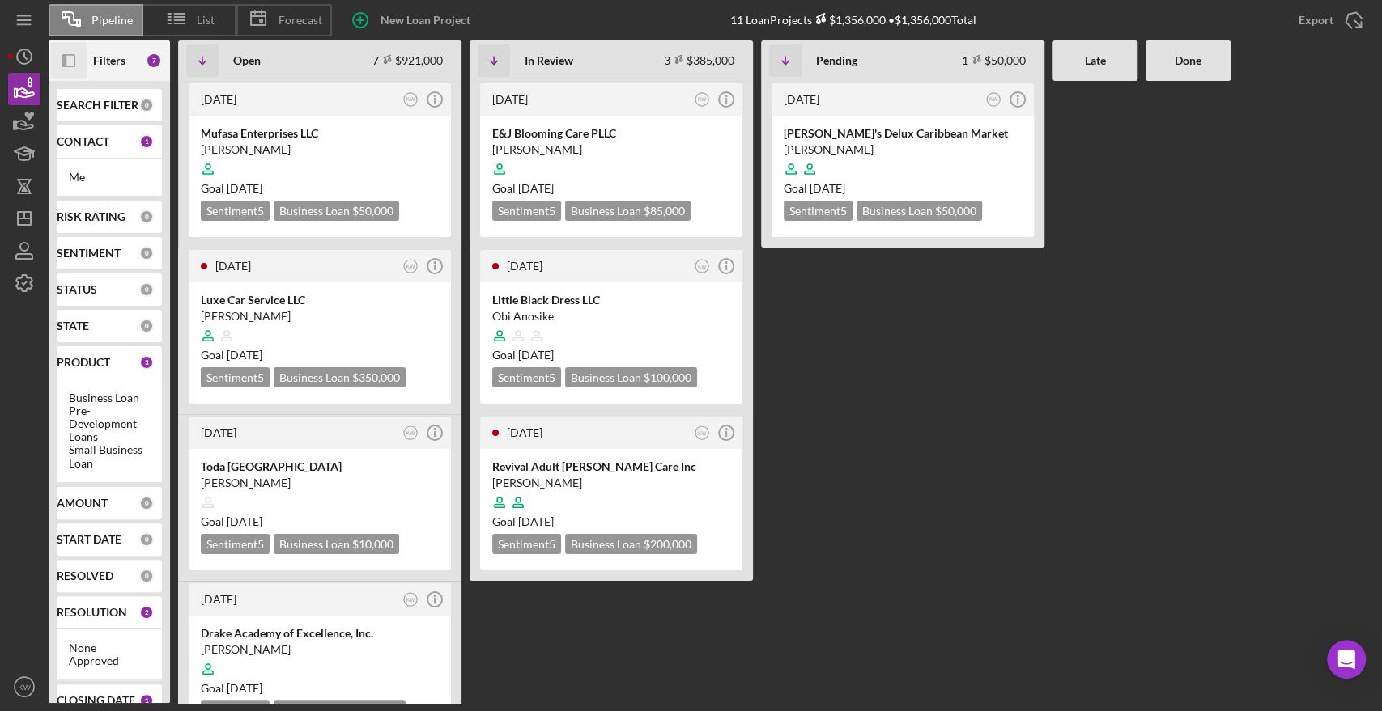
click at [70, 55] on rect "button" at bounding box center [68, 60] width 11 height 11
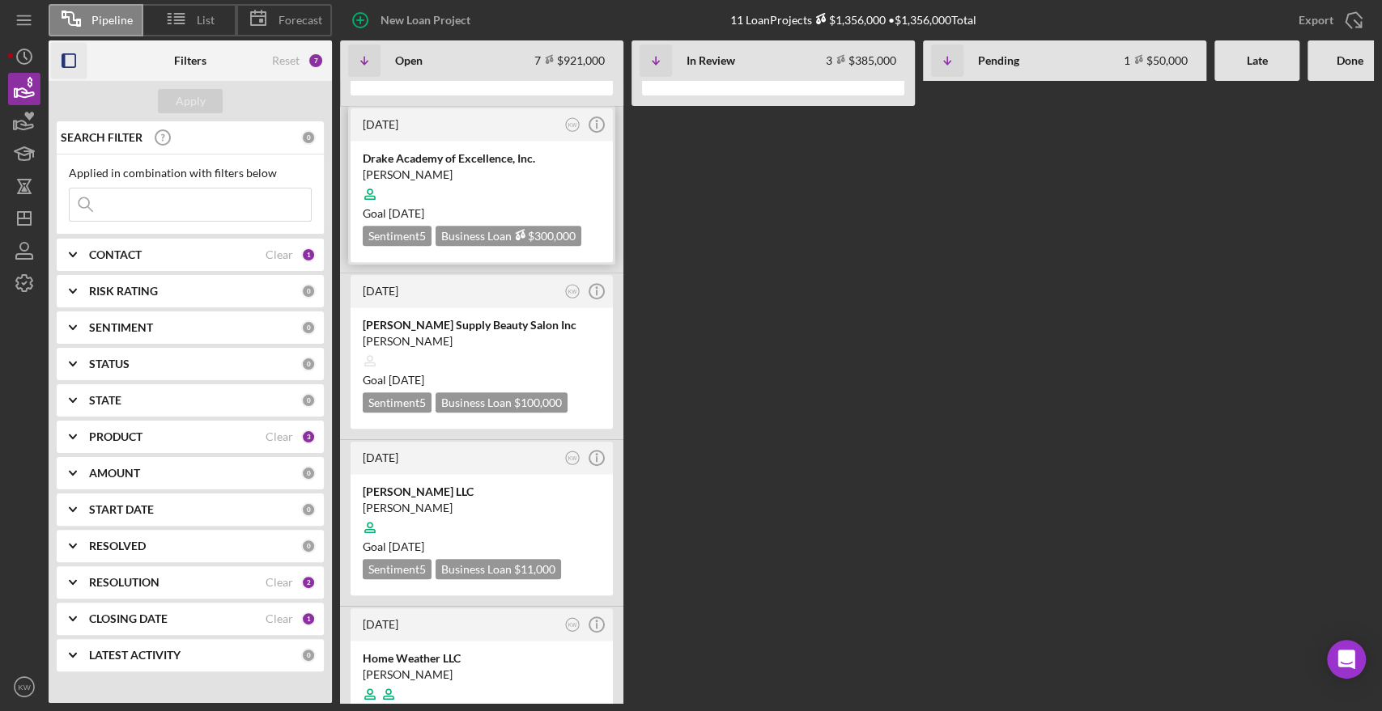
scroll to position [554, 0]
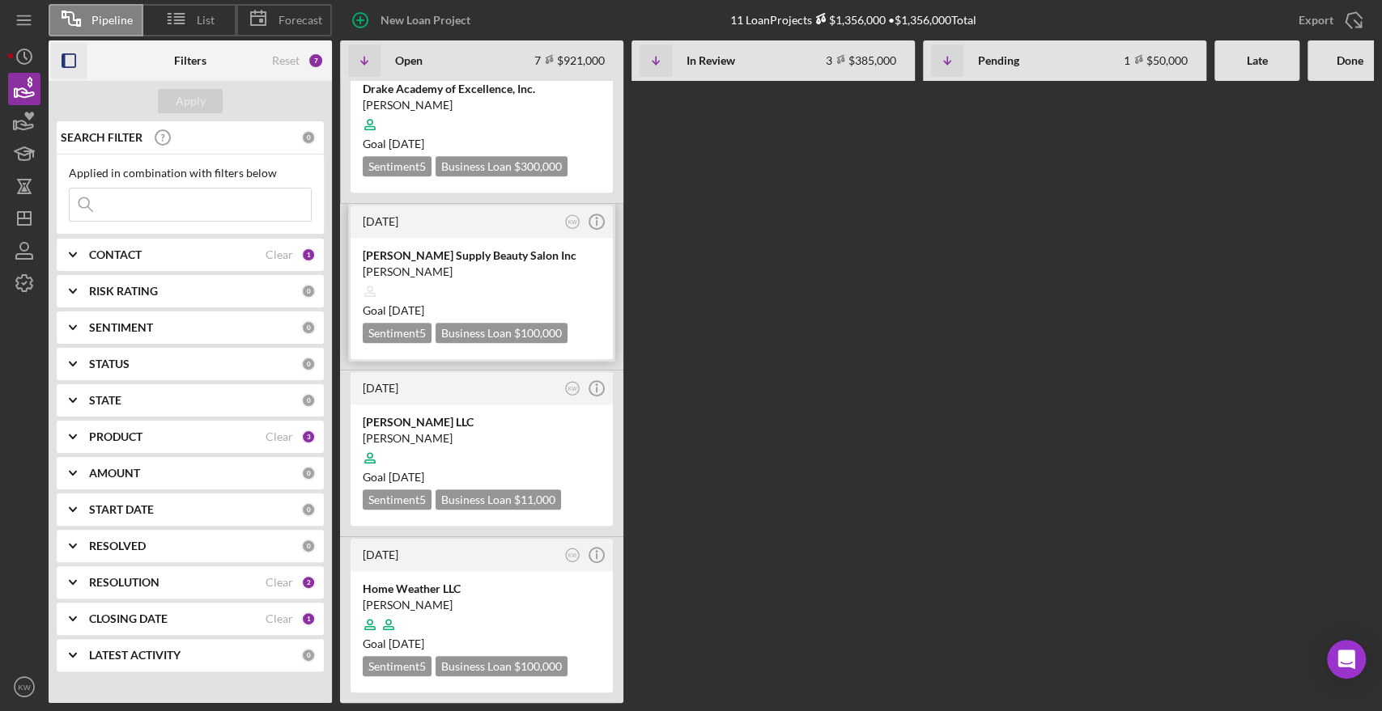
click at [495, 248] on div "Naisha Supply Beauty Salon Inc" at bounding box center [482, 256] width 238 height 16
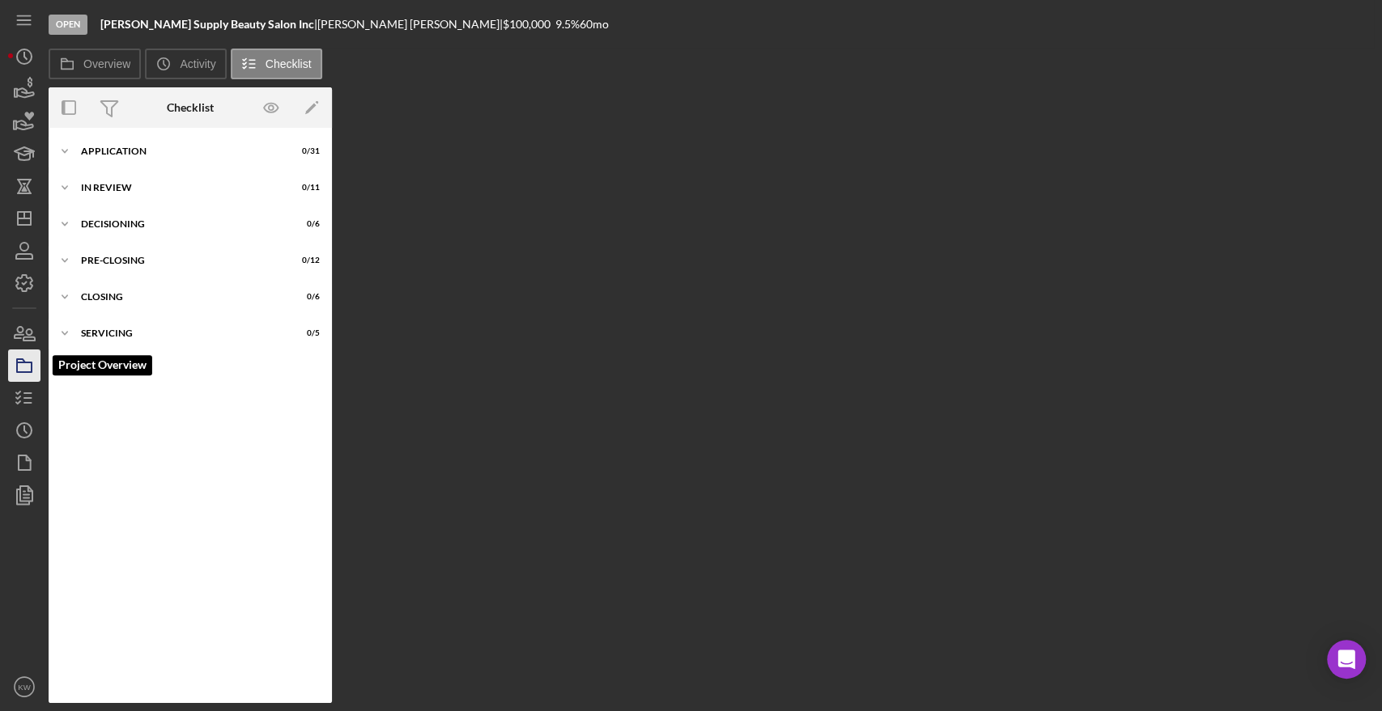
click at [26, 363] on rect "button" at bounding box center [24, 368] width 15 height 10
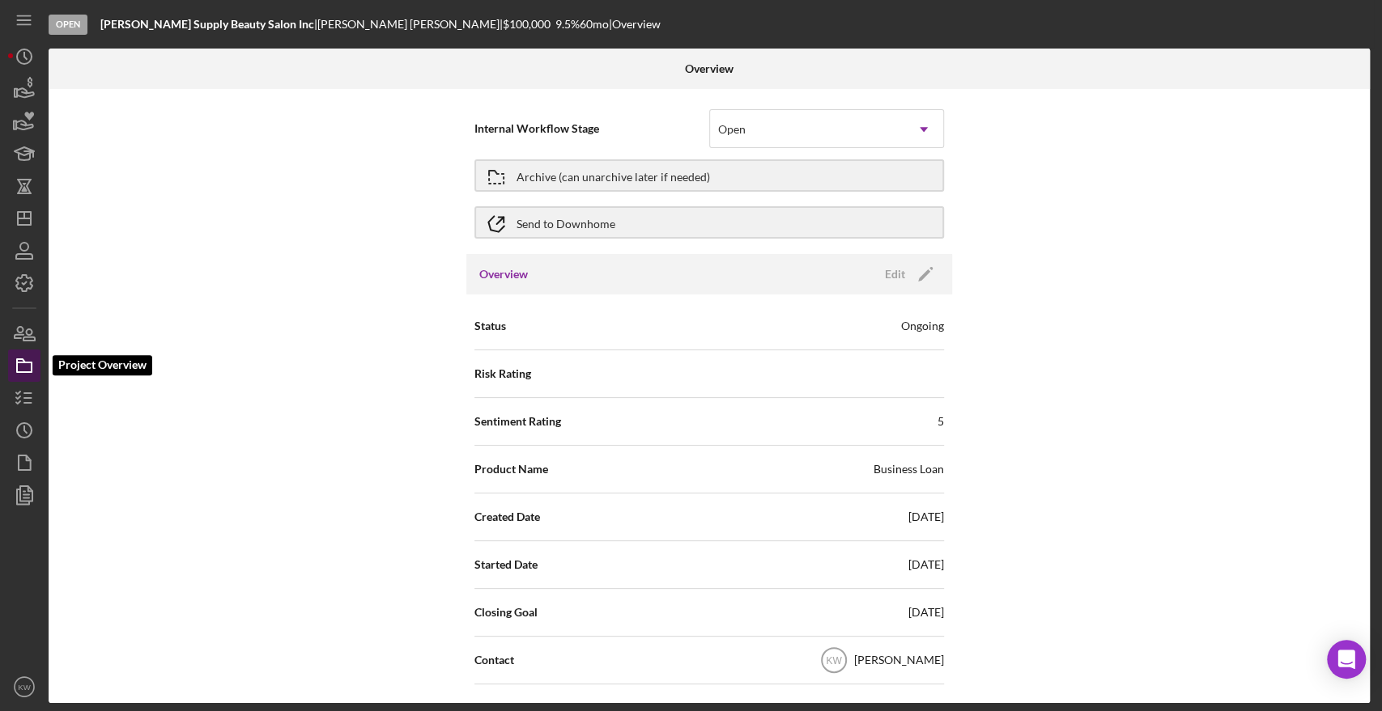
click at [21, 367] on icon "button" at bounding box center [24, 366] width 40 height 40
drag, startPoint x: 780, startPoint y: 134, endPoint x: 776, endPoint y: 143, distance: 9.8
click at [780, 134] on div "Open" at bounding box center [807, 129] width 194 height 37
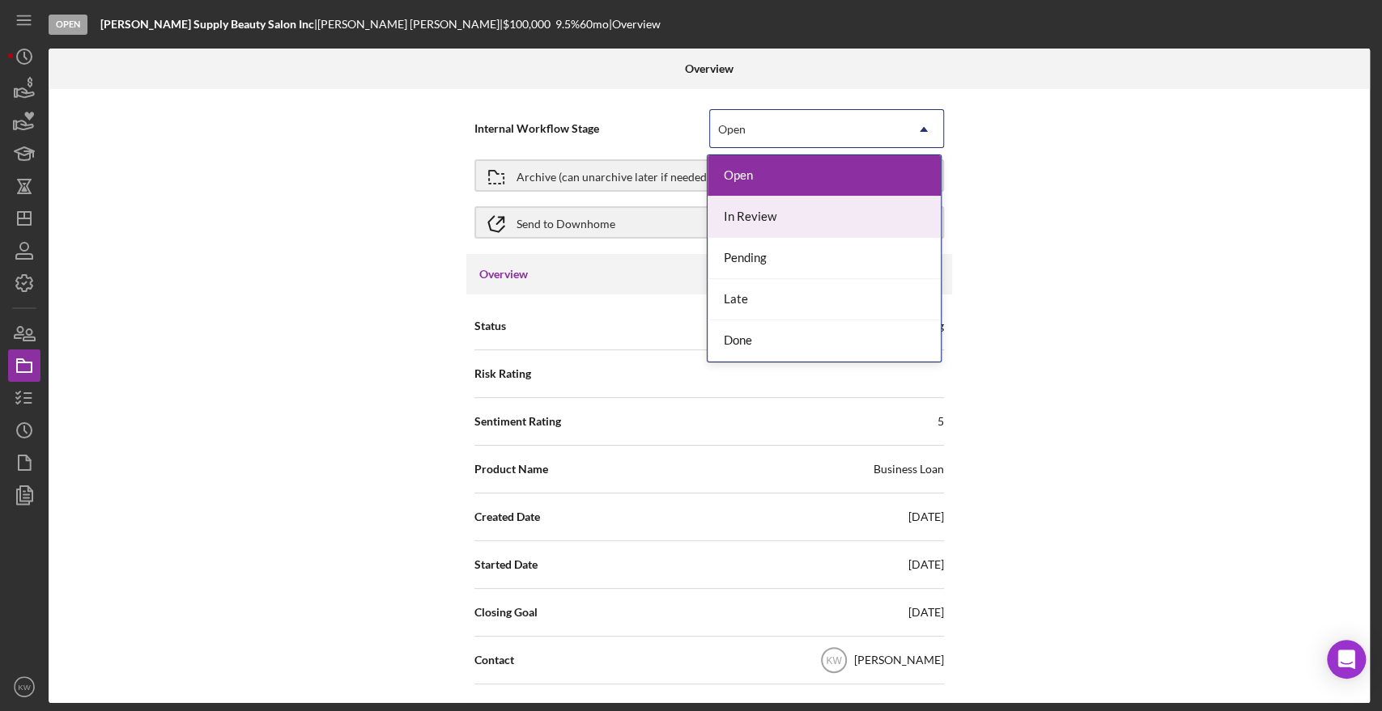
drag, startPoint x: 788, startPoint y: 265, endPoint x: 781, endPoint y: 218, distance: 48.2
click at [781, 218] on div "Open In Review Pending Late Done" at bounding box center [823, 258] width 233 height 206
click at [781, 218] on div "In Review" at bounding box center [823, 217] width 233 height 41
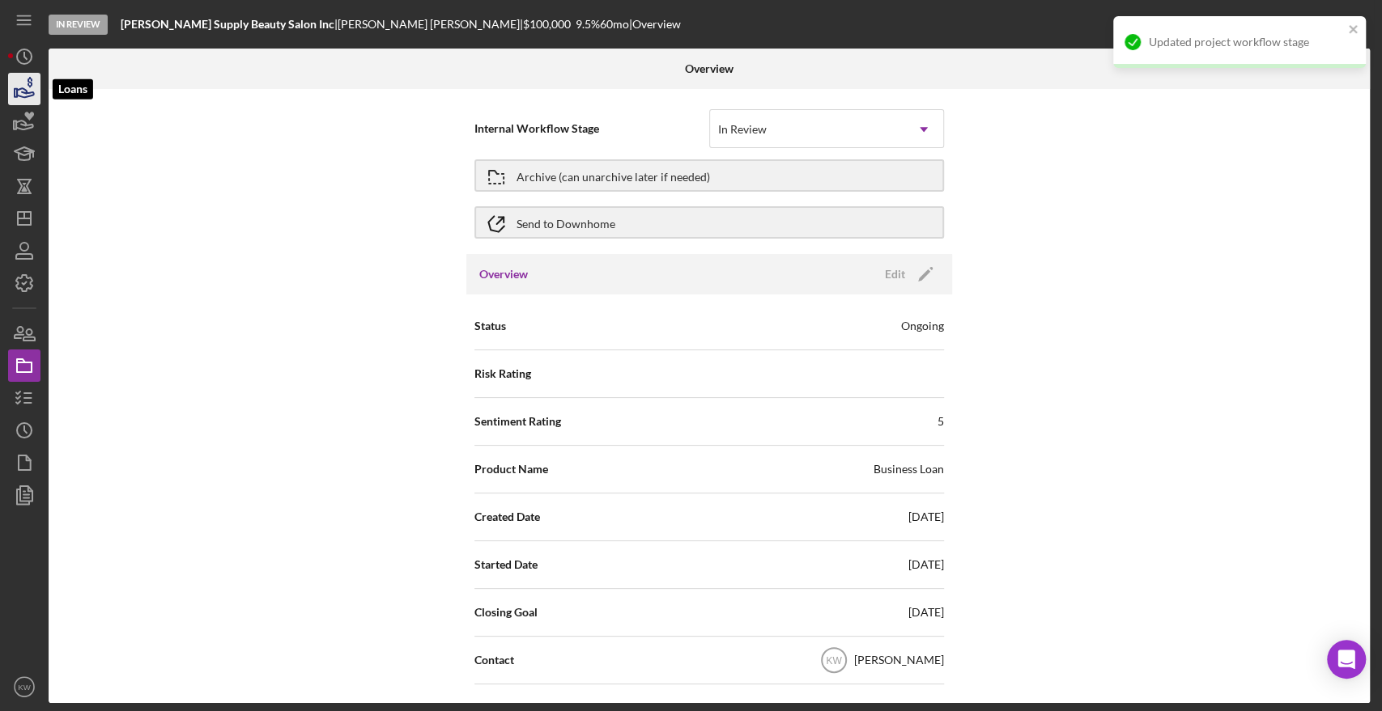
click at [33, 96] on icon "button" at bounding box center [24, 89] width 40 height 40
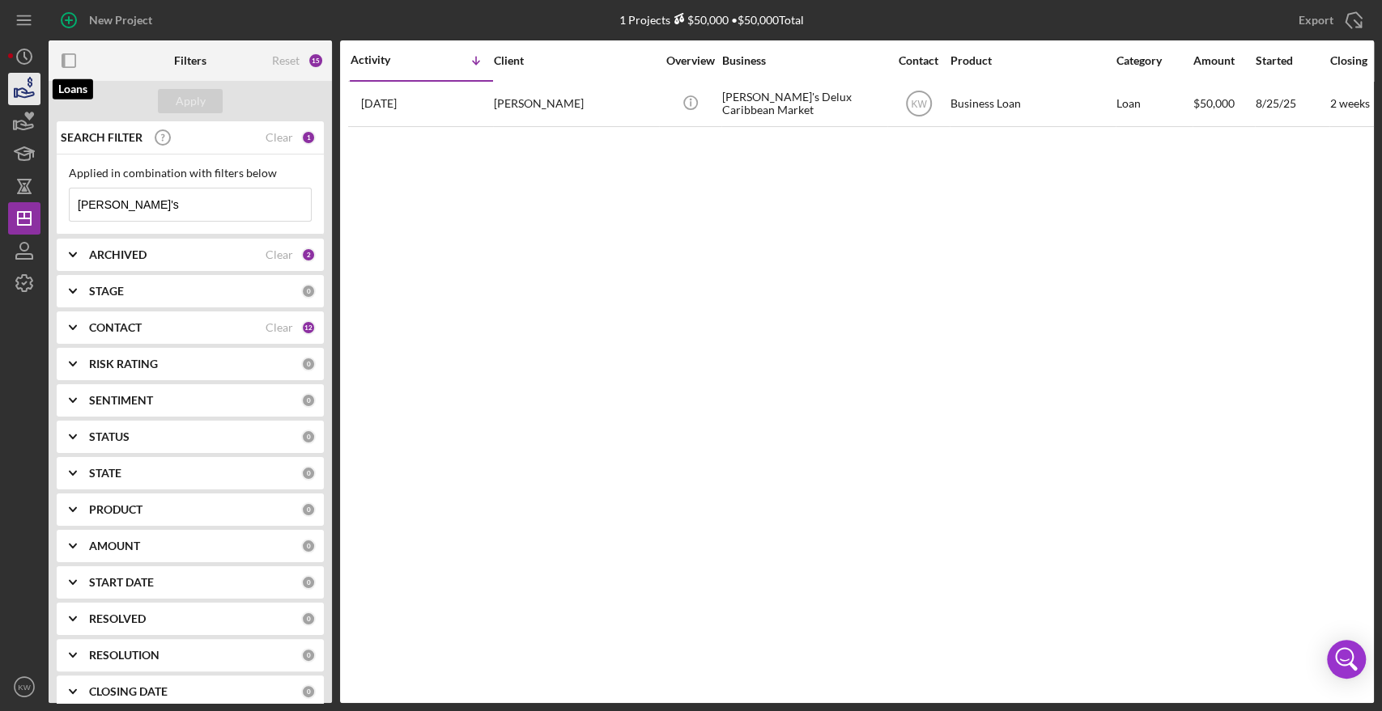
click at [16, 91] on polygon "button" at bounding box center [16, 93] width 2 height 8
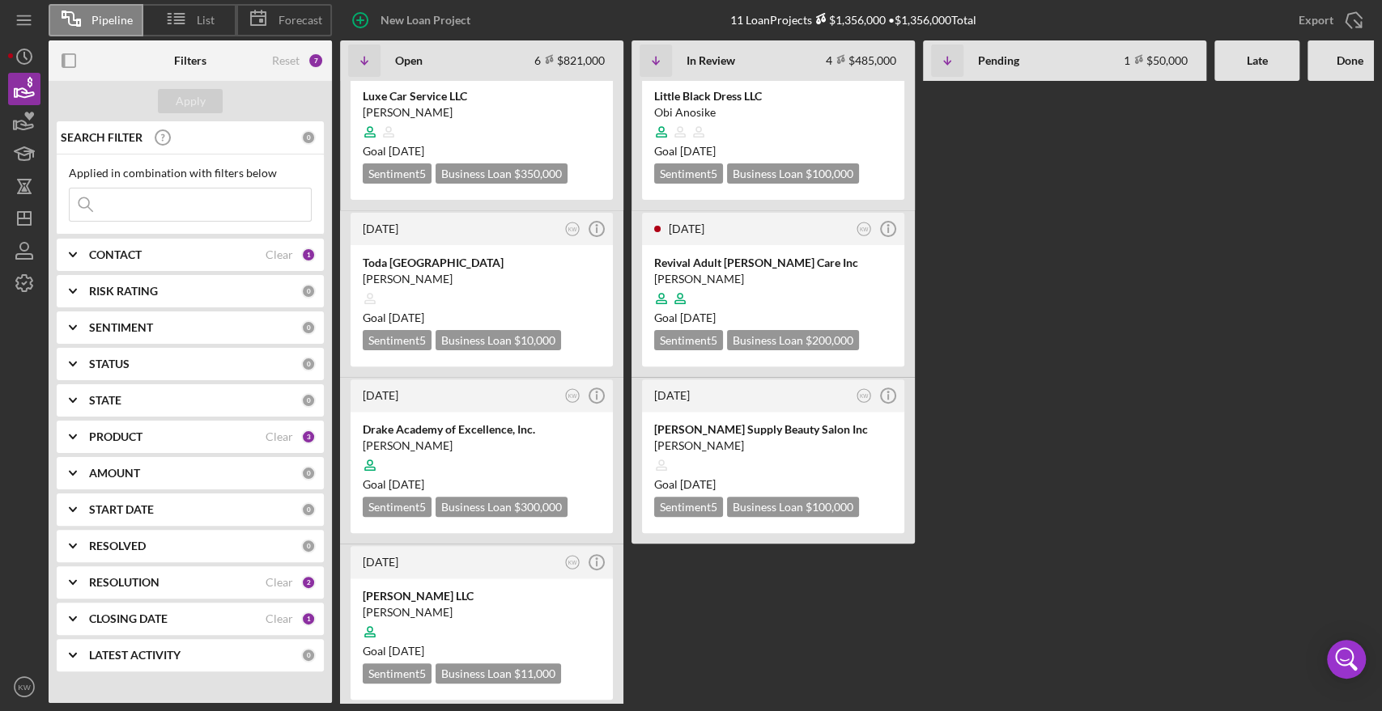
scroll to position [90, 0]
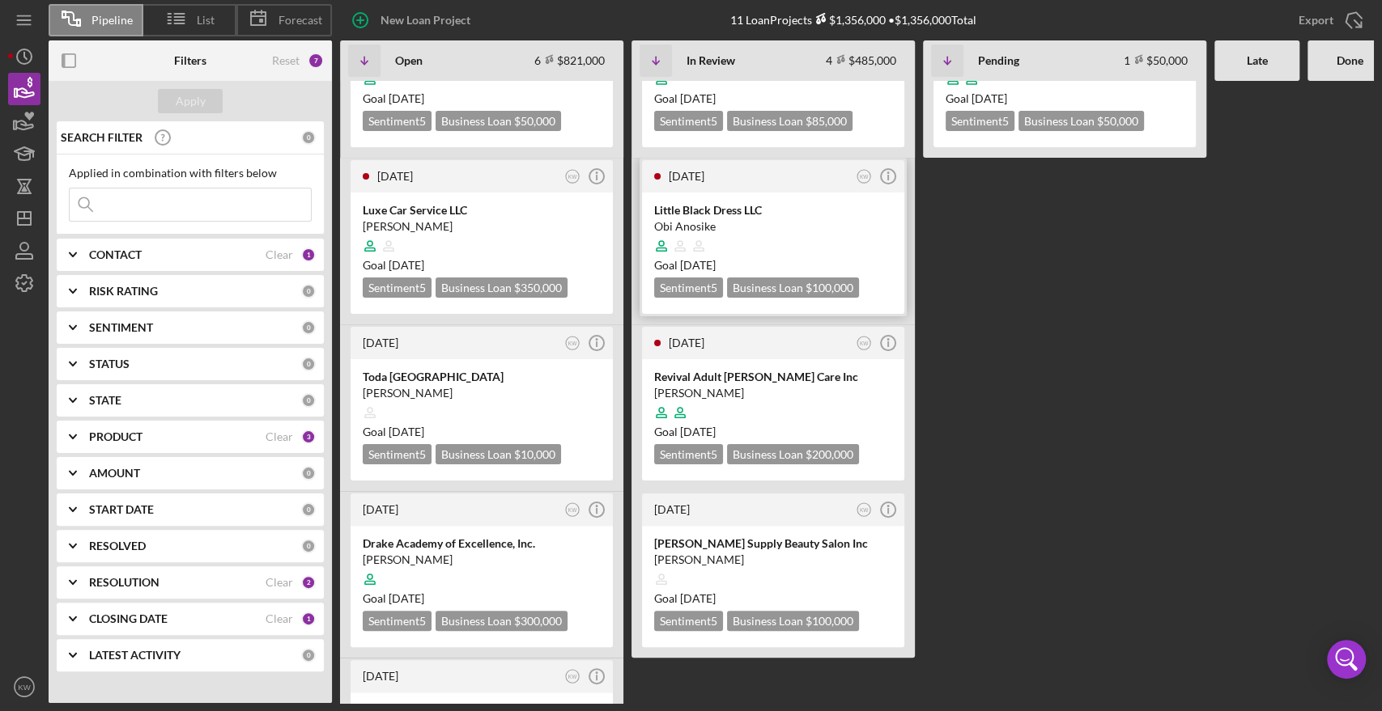
click at [700, 247] on icon at bounding box center [699, 246] width 10 height 10
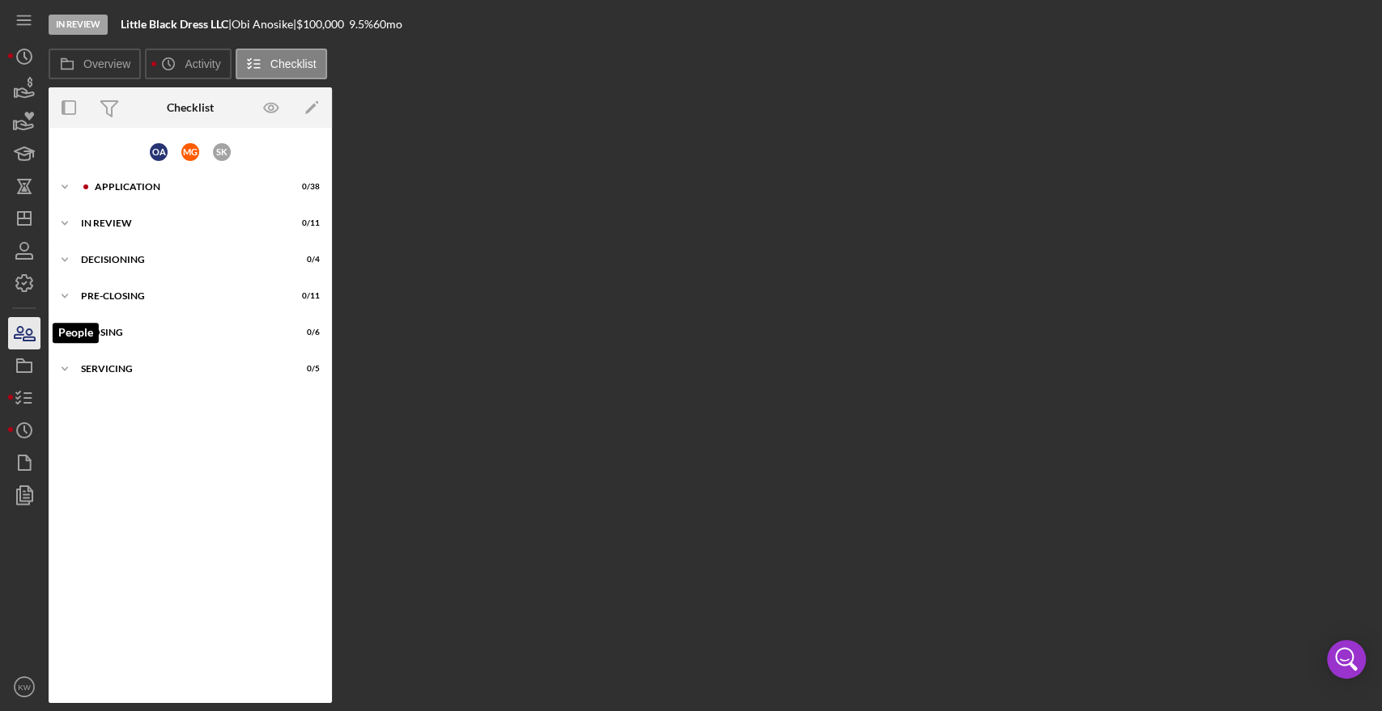
click at [26, 337] on icon "button" at bounding box center [28, 334] width 11 height 11
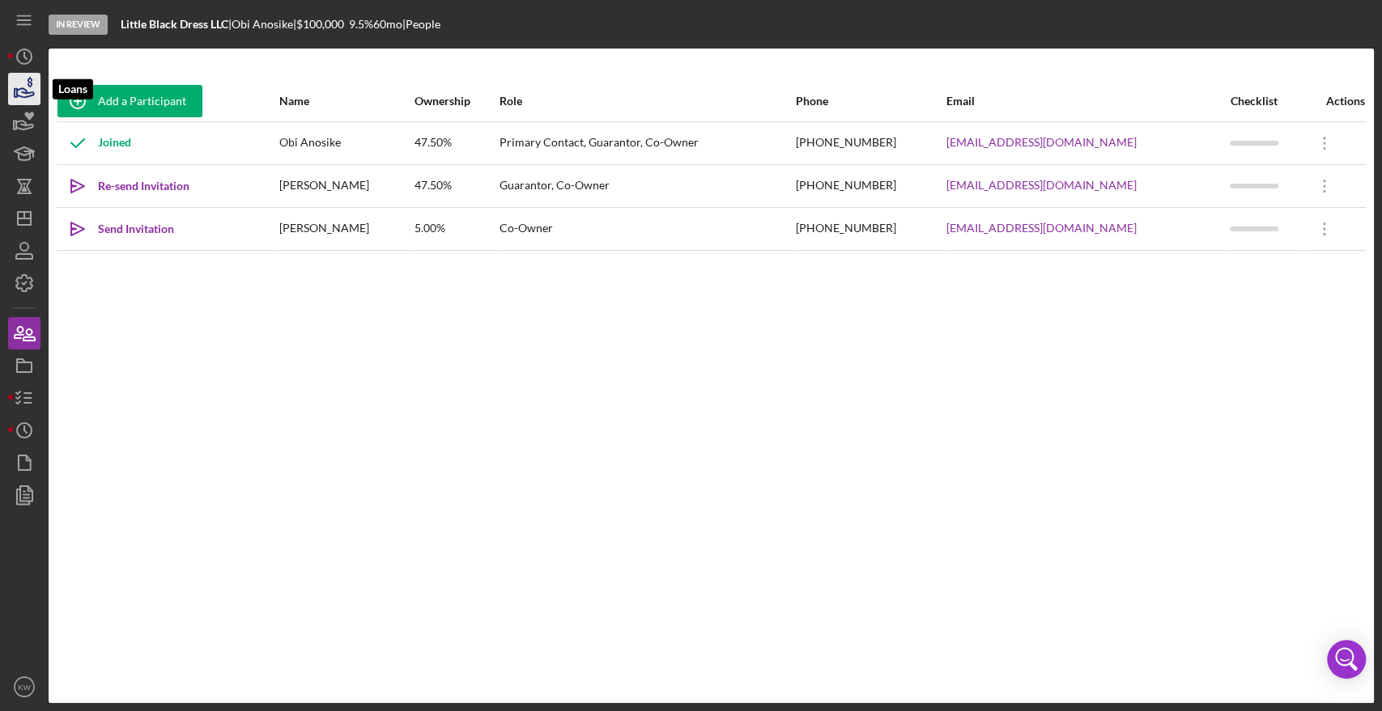
click at [25, 91] on icon "button" at bounding box center [24, 89] width 40 height 40
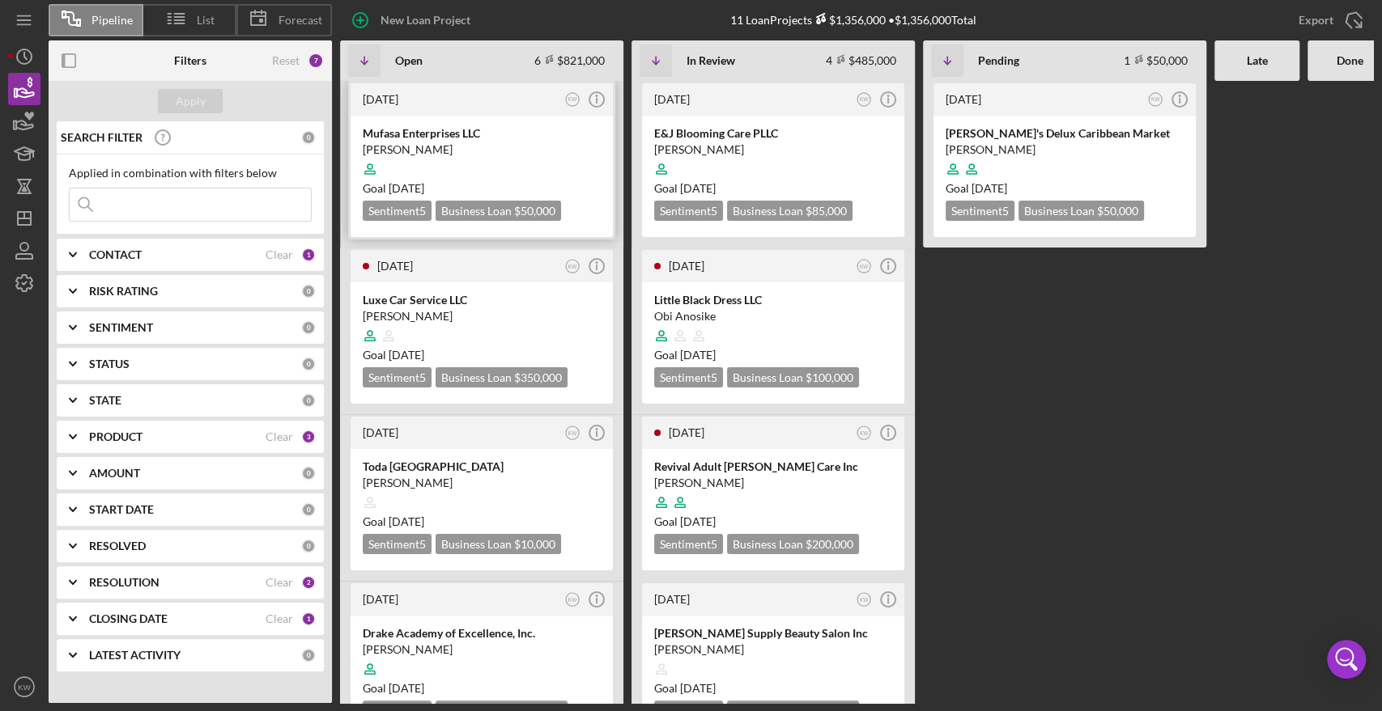
click at [437, 159] on div at bounding box center [482, 169] width 238 height 31
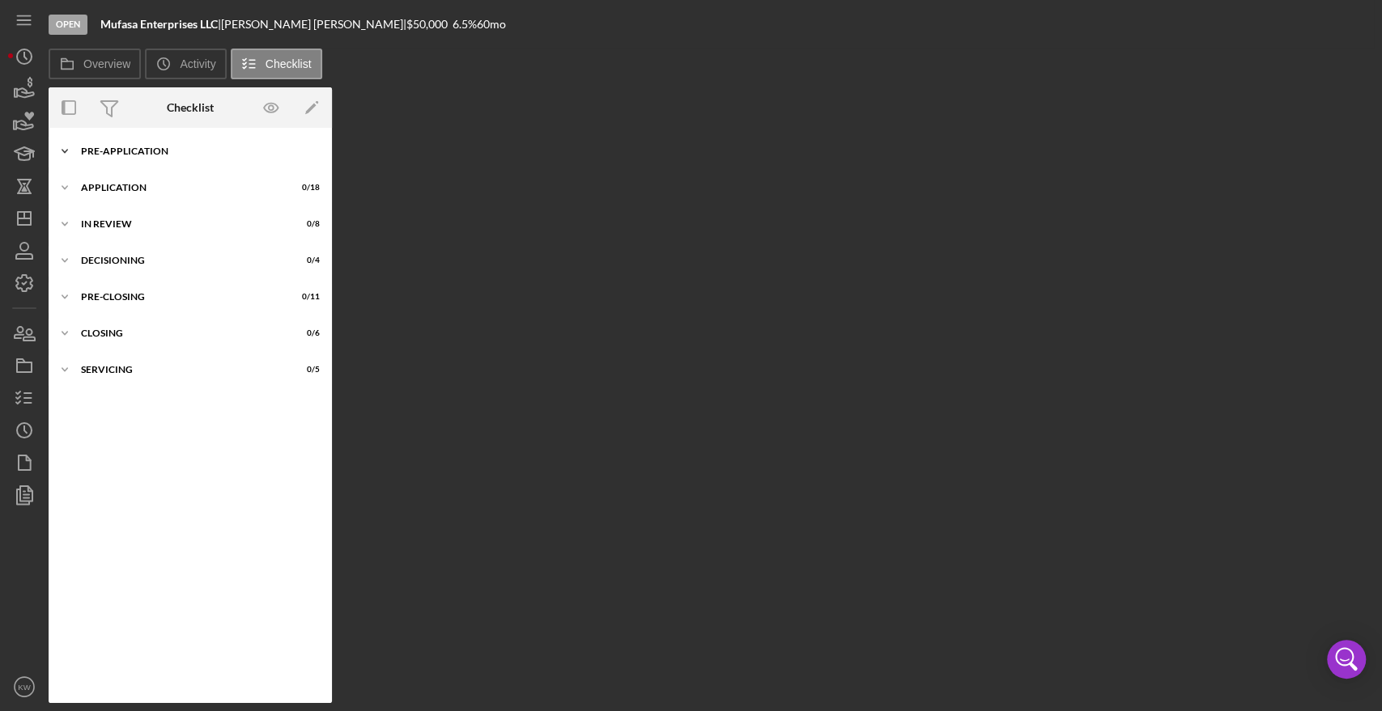
click at [125, 144] on div "Icon/Expander Pre-Application 0 / 12" at bounding box center [190, 151] width 283 height 32
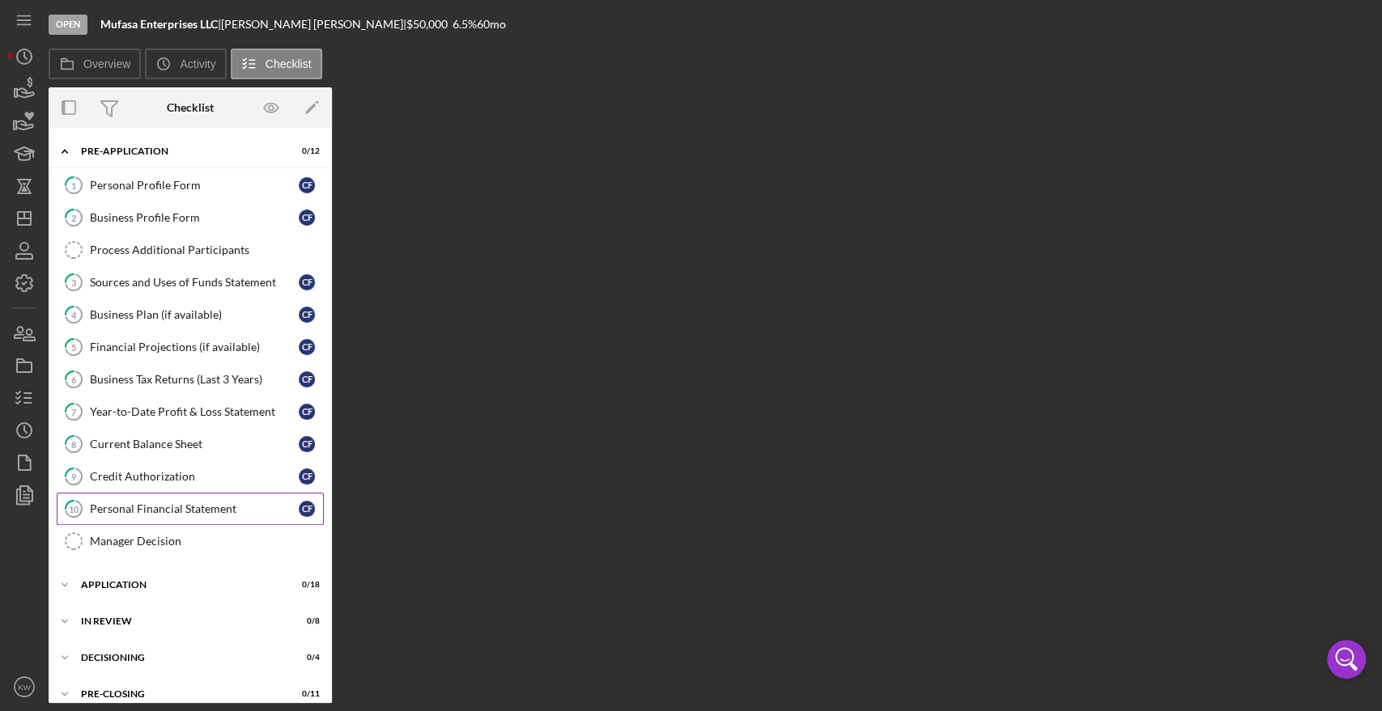
click at [138, 507] on div "Personal Financial Statement" at bounding box center [194, 509] width 209 height 13
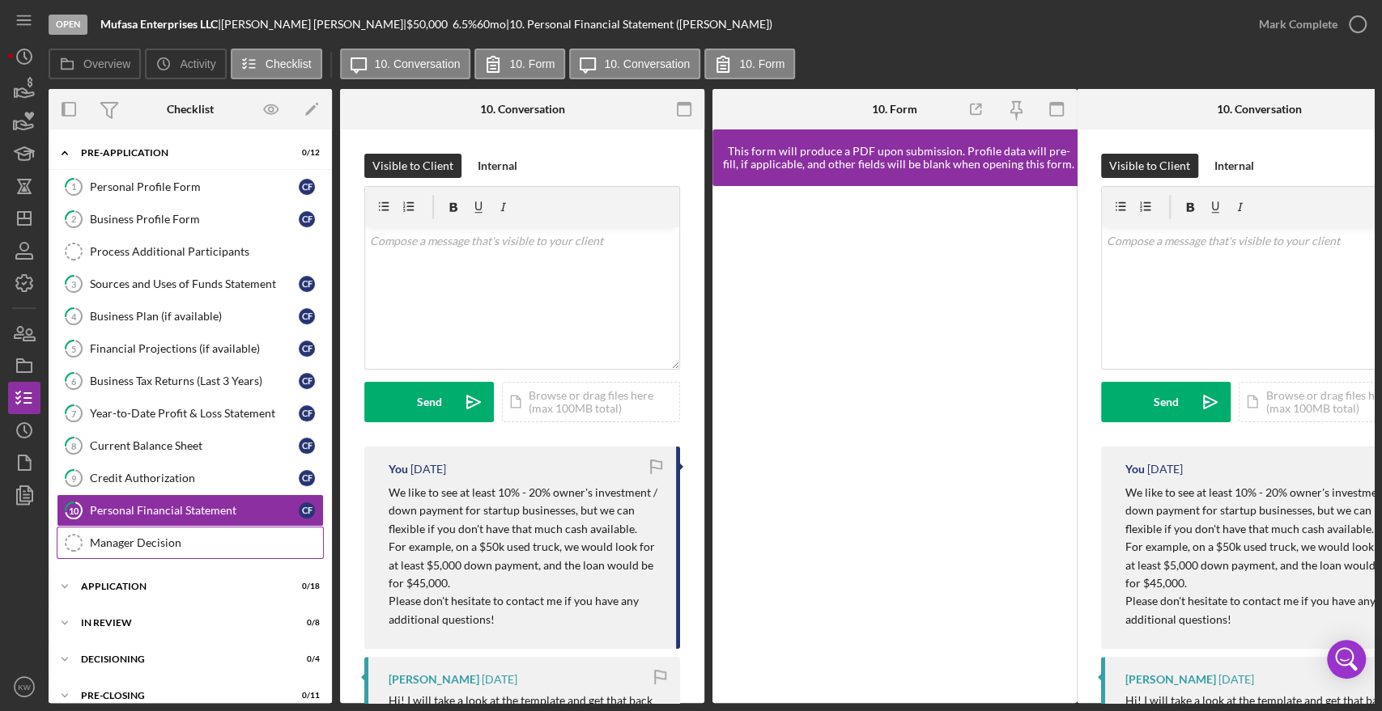
click at [168, 537] on div "Manager Decision" at bounding box center [206, 543] width 233 height 13
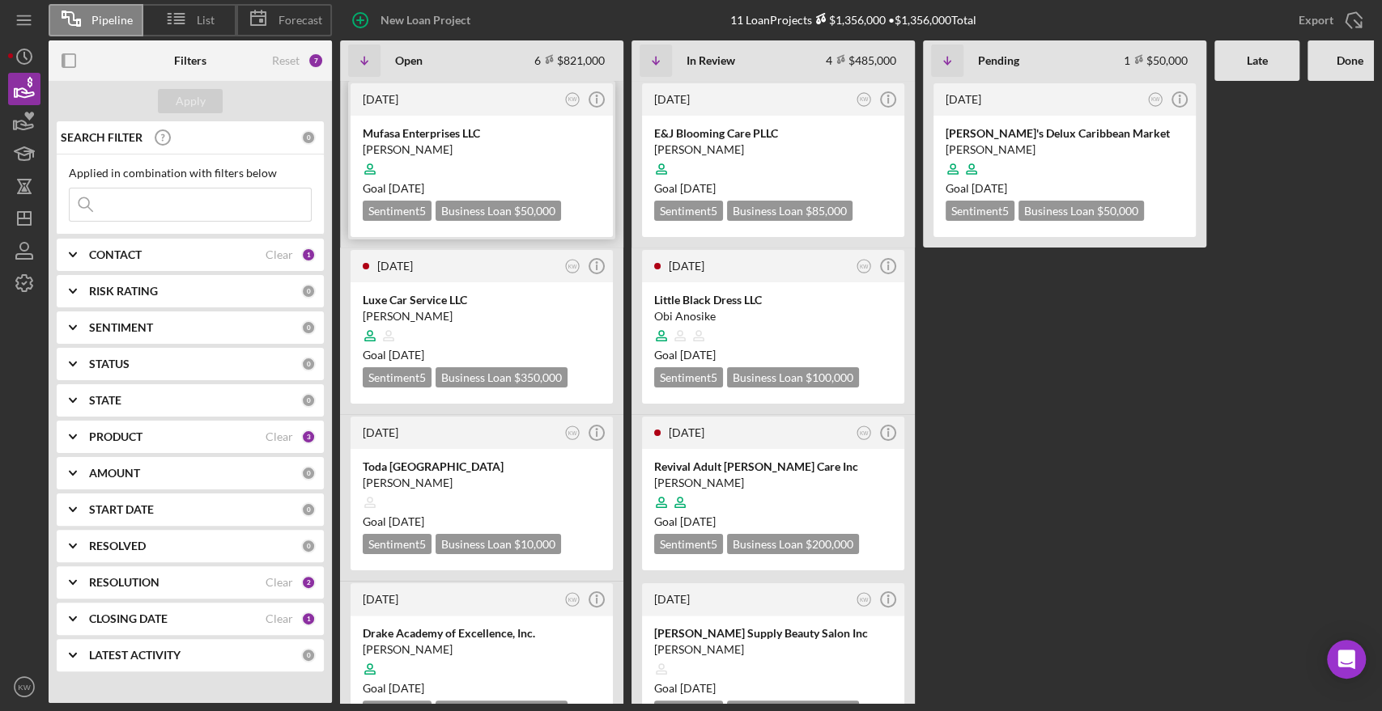
click at [491, 168] on div at bounding box center [482, 169] width 238 height 31
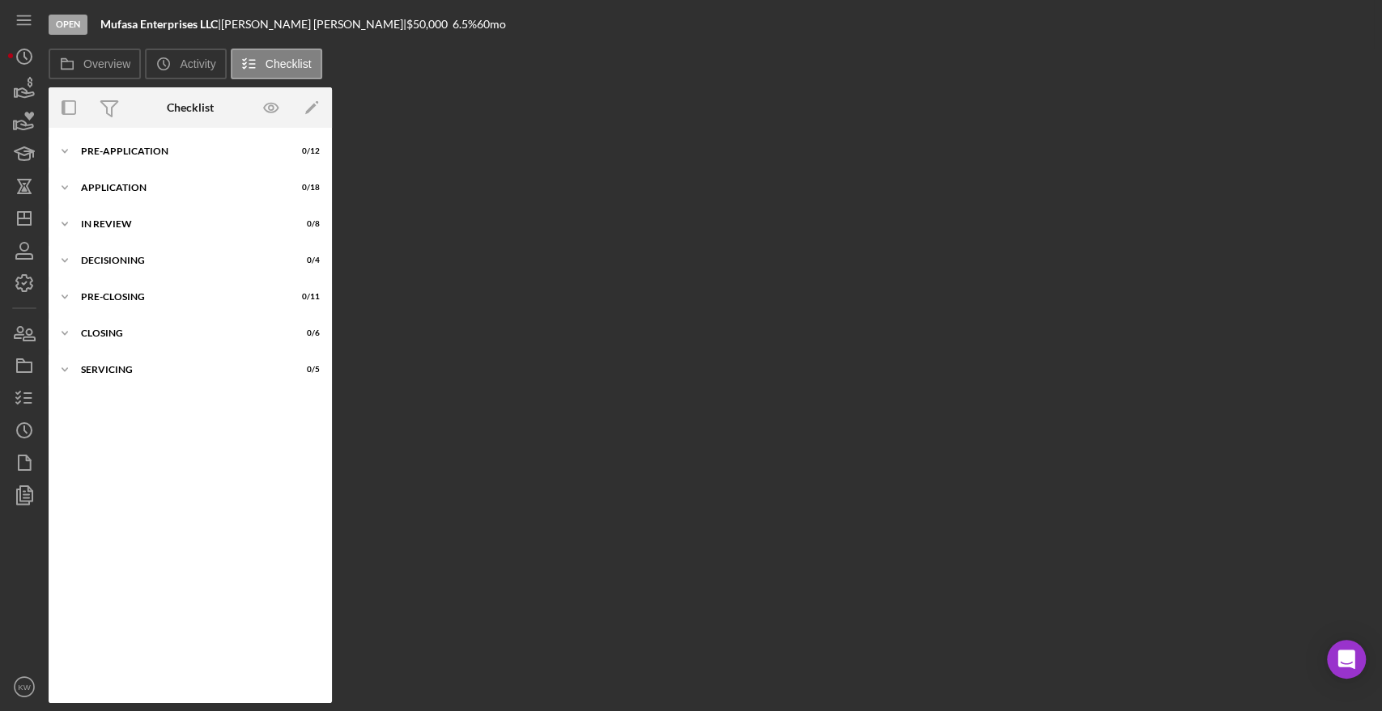
click at [125, 134] on div "Icon/Expander Pre-Application 0 / 12 Icon/Expander Application 0 / 18 Icon/Expa…" at bounding box center [190, 416] width 283 height 576
click at [124, 142] on div "Icon/Expander Pre-Application 0 / 12" at bounding box center [190, 151] width 283 height 32
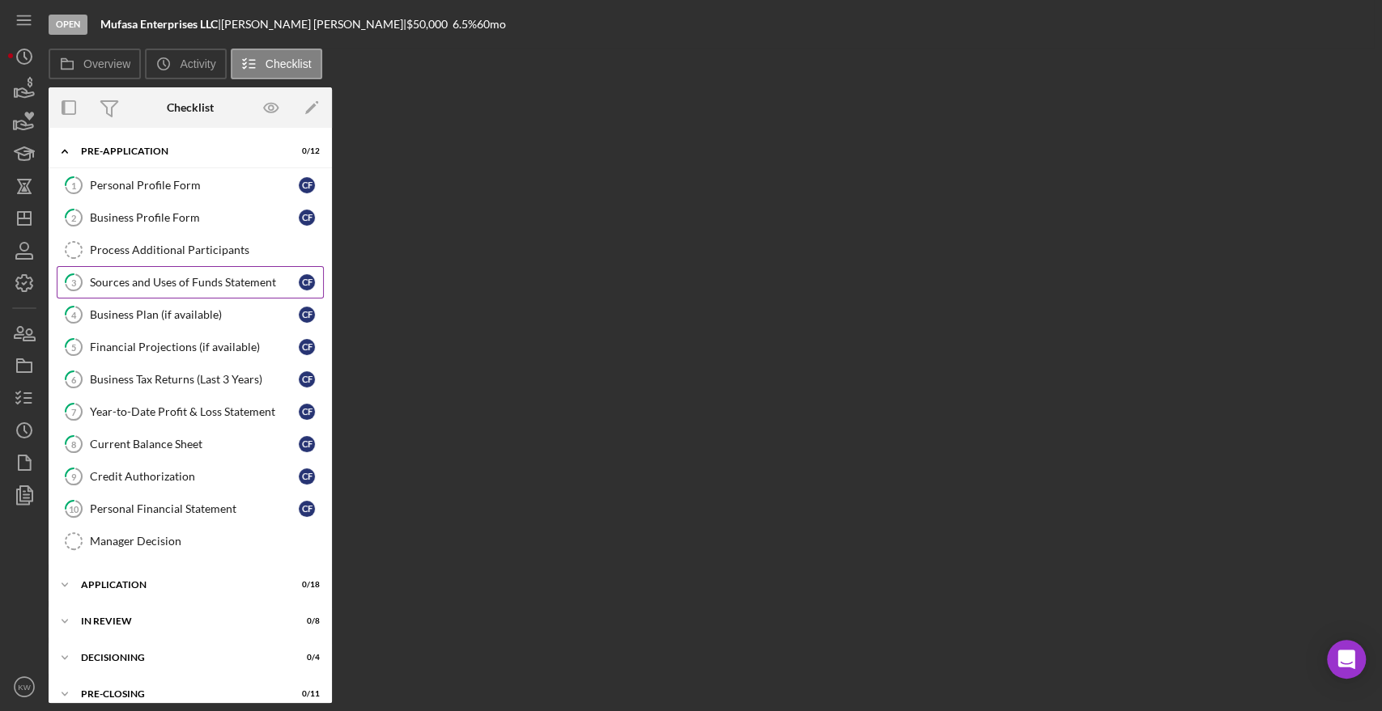
click at [132, 292] on link "3 Sources and Uses of Funds Statement C F" at bounding box center [190, 282] width 267 height 32
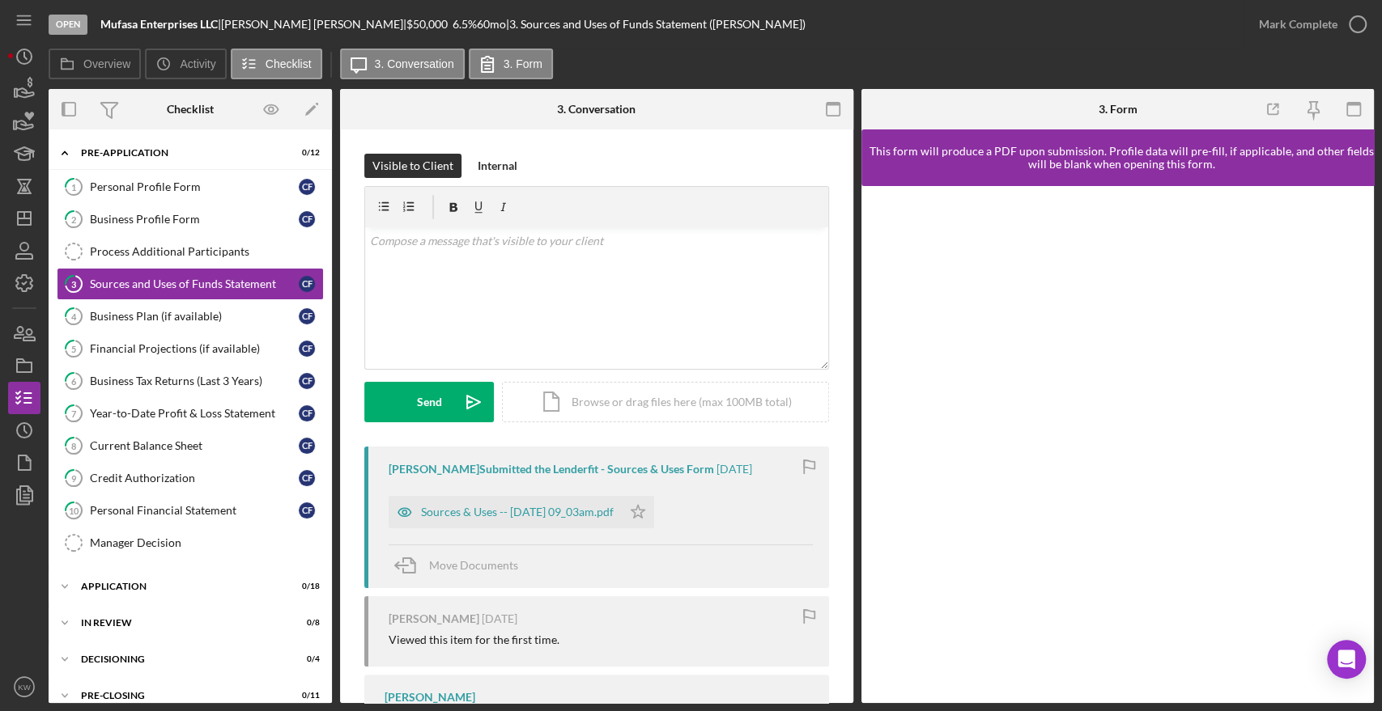
scroll to position [84, 0]
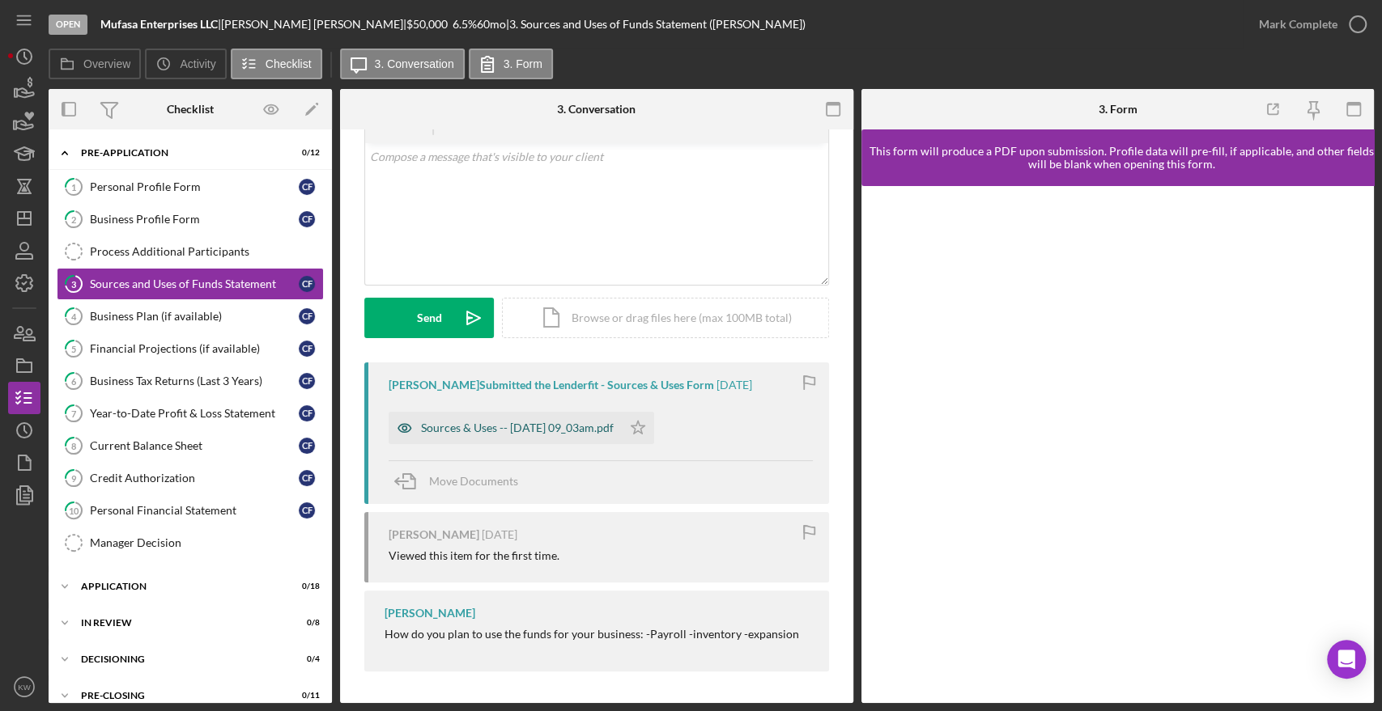
click at [533, 437] on div "Sources & Uses -- 2025-09-11 09_03am.pdf" at bounding box center [505, 428] width 233 height 32
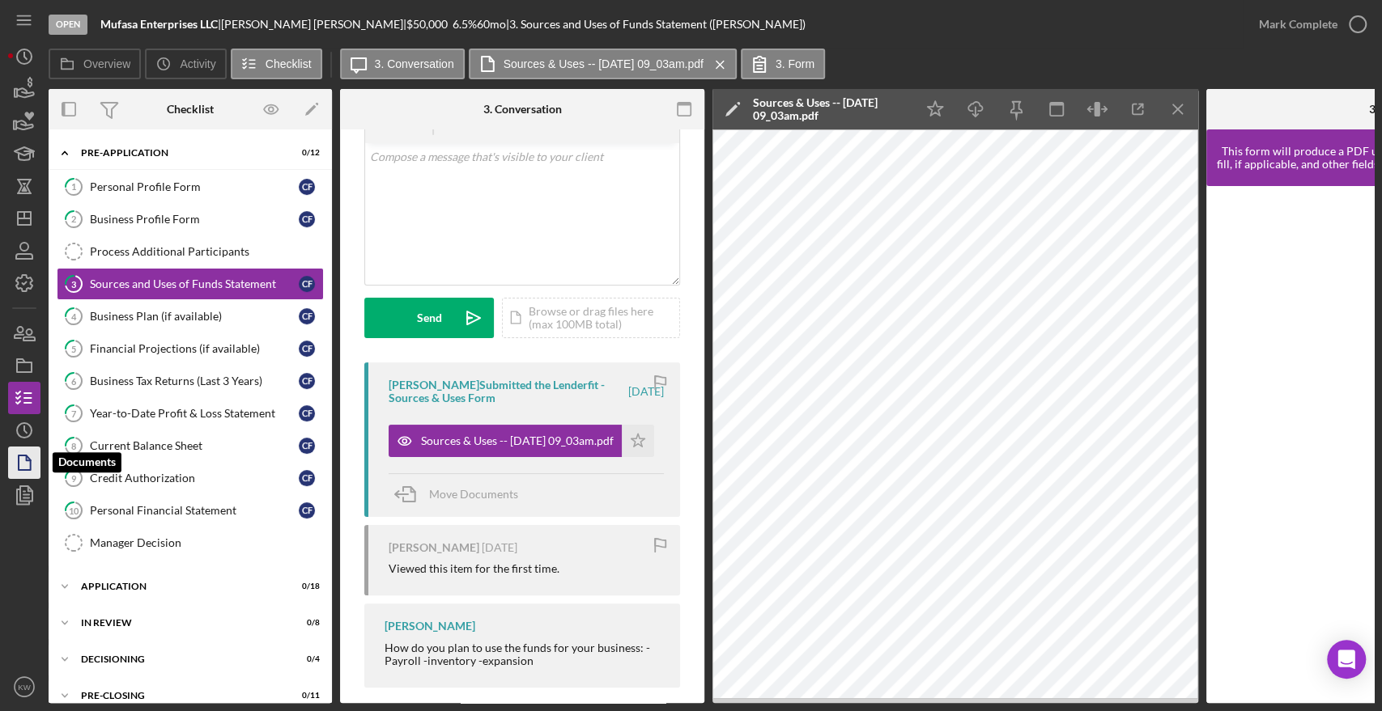
click at [19, 457] on polygon "button" at bounding box center [25, 463] width 12 height 15
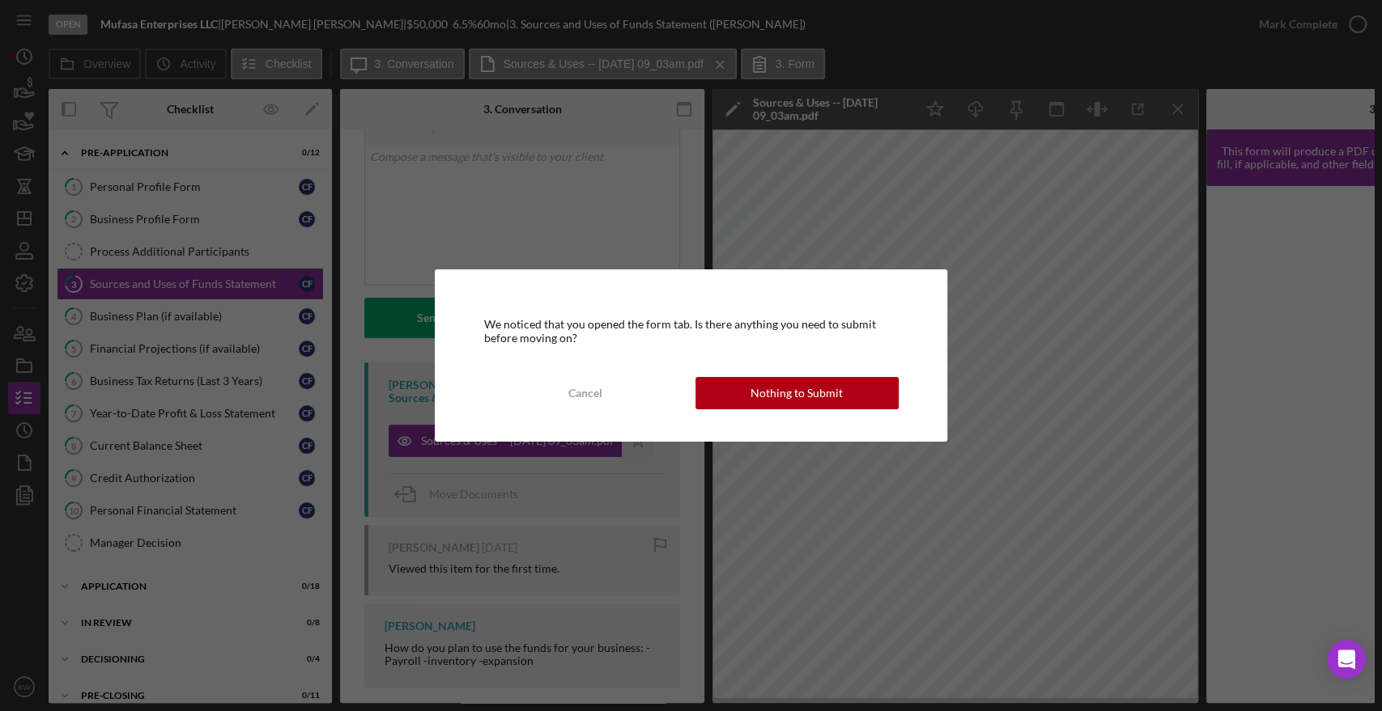
click at [19, 436] on div "We noticed that you opened the form tab. Is there anything you need to submit b…" at bounding box center [691, 355] width 1382 height 711
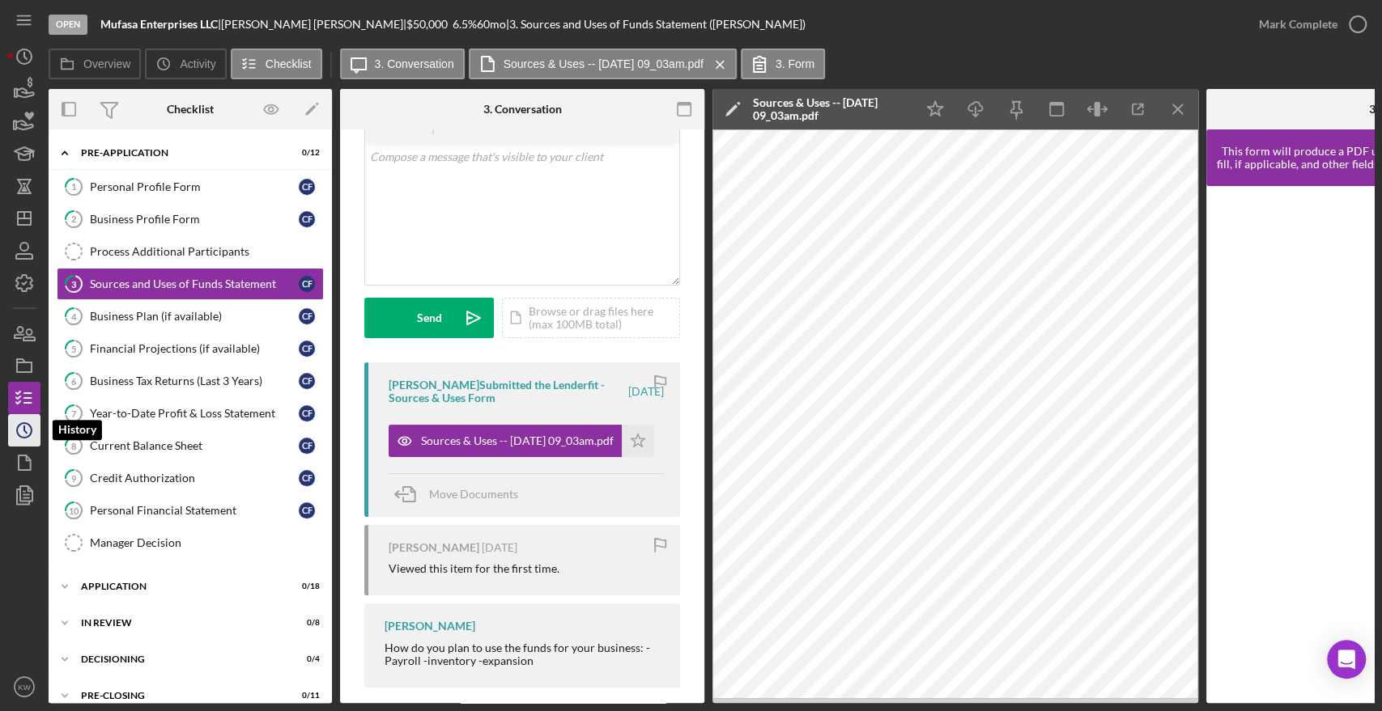
click at [22, 429] on icon "Icon/History" at bounding box center [24, 430] width 40 height 40
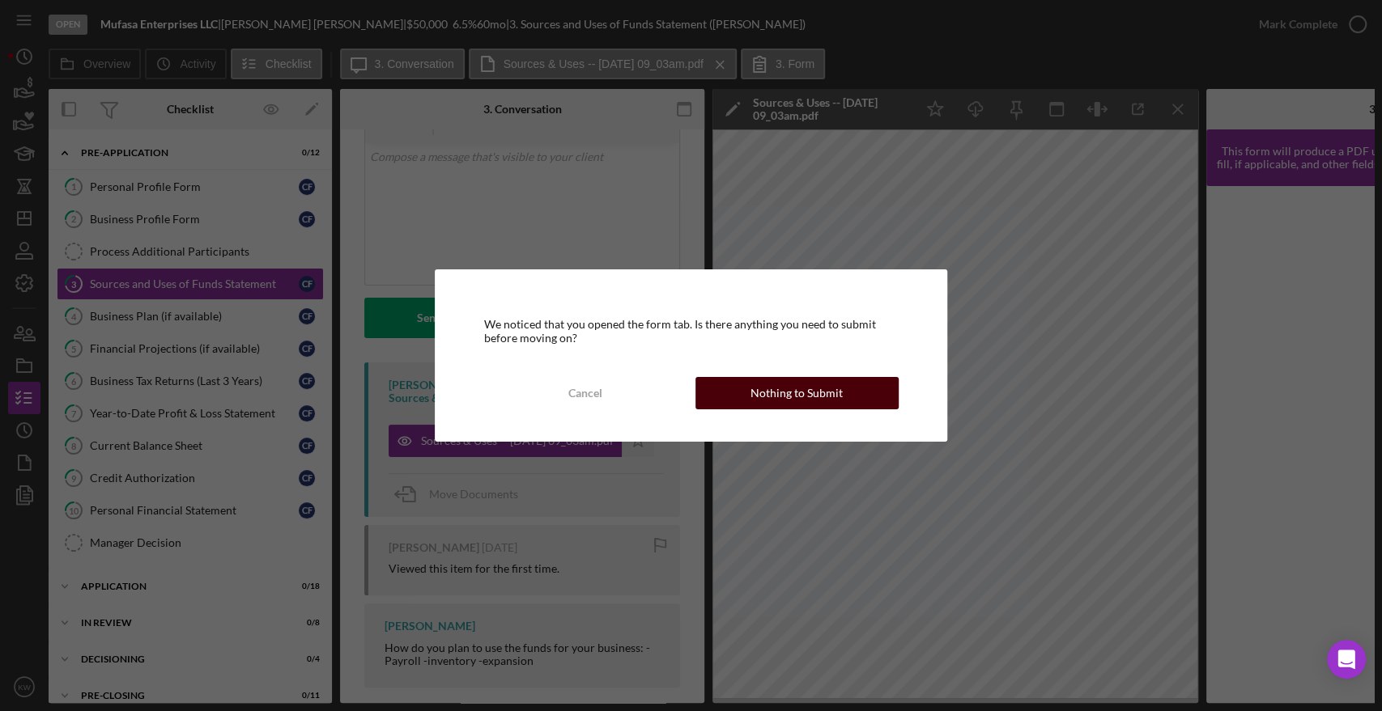
click at [761, 384] on div "Nothing to Submit" at bounding box center [796, 393] width 92 height 32
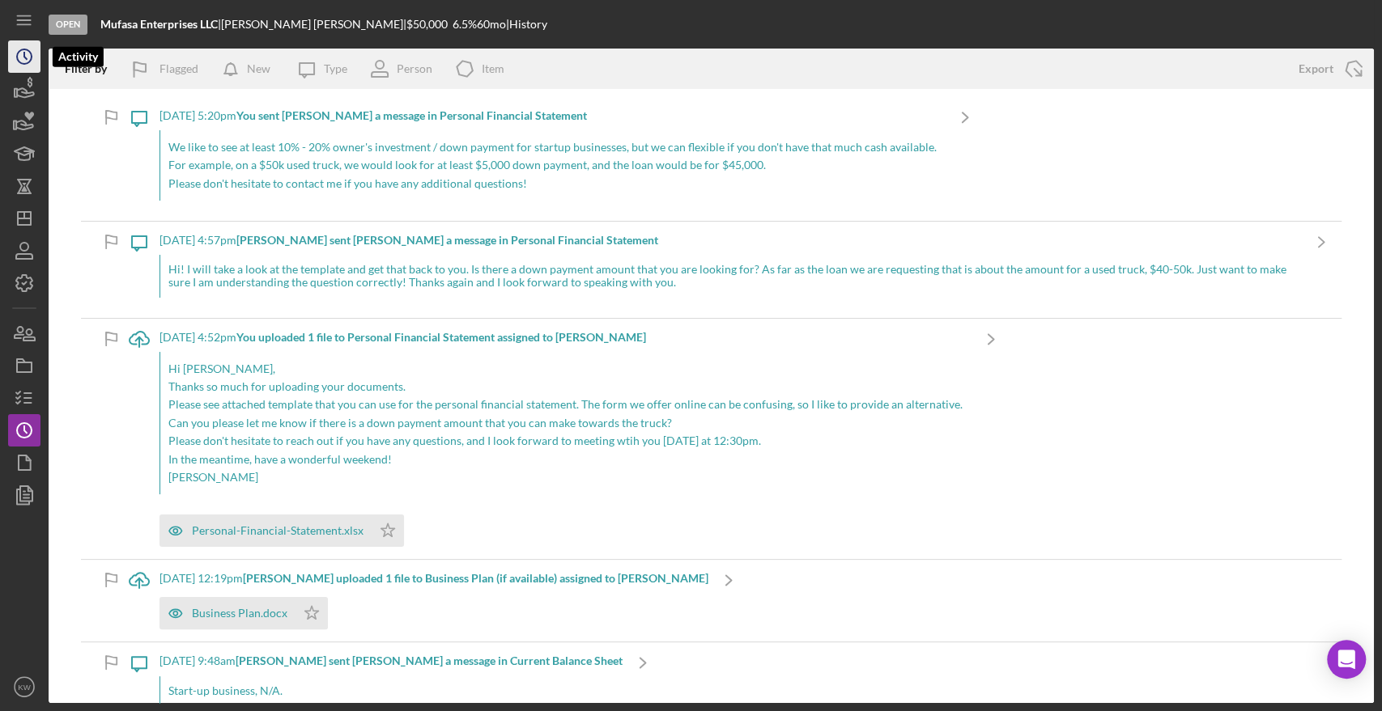
click at [15, 53] on icon "Icon/History" at bounding box center [24, 56] width 40 height 40
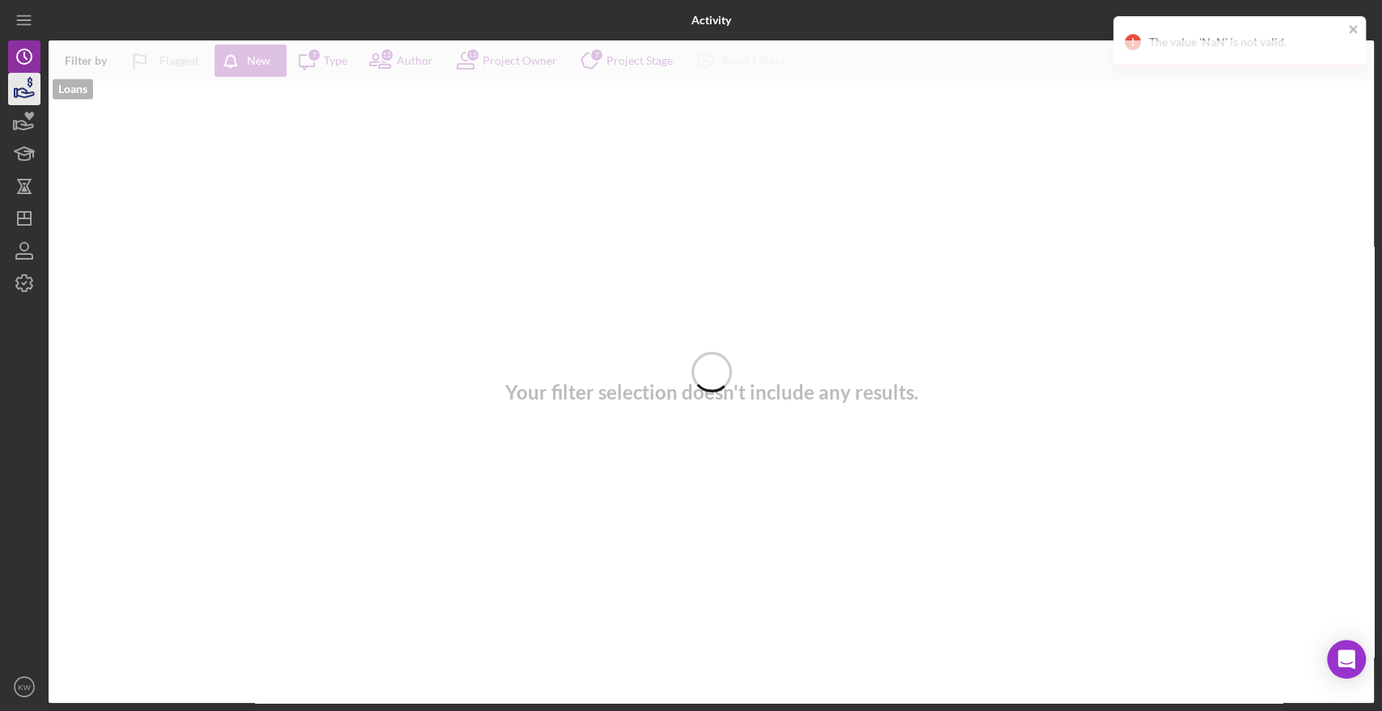
click at [23, 88] on icon "button" at bounding box center [25, 92] width 17 height 9
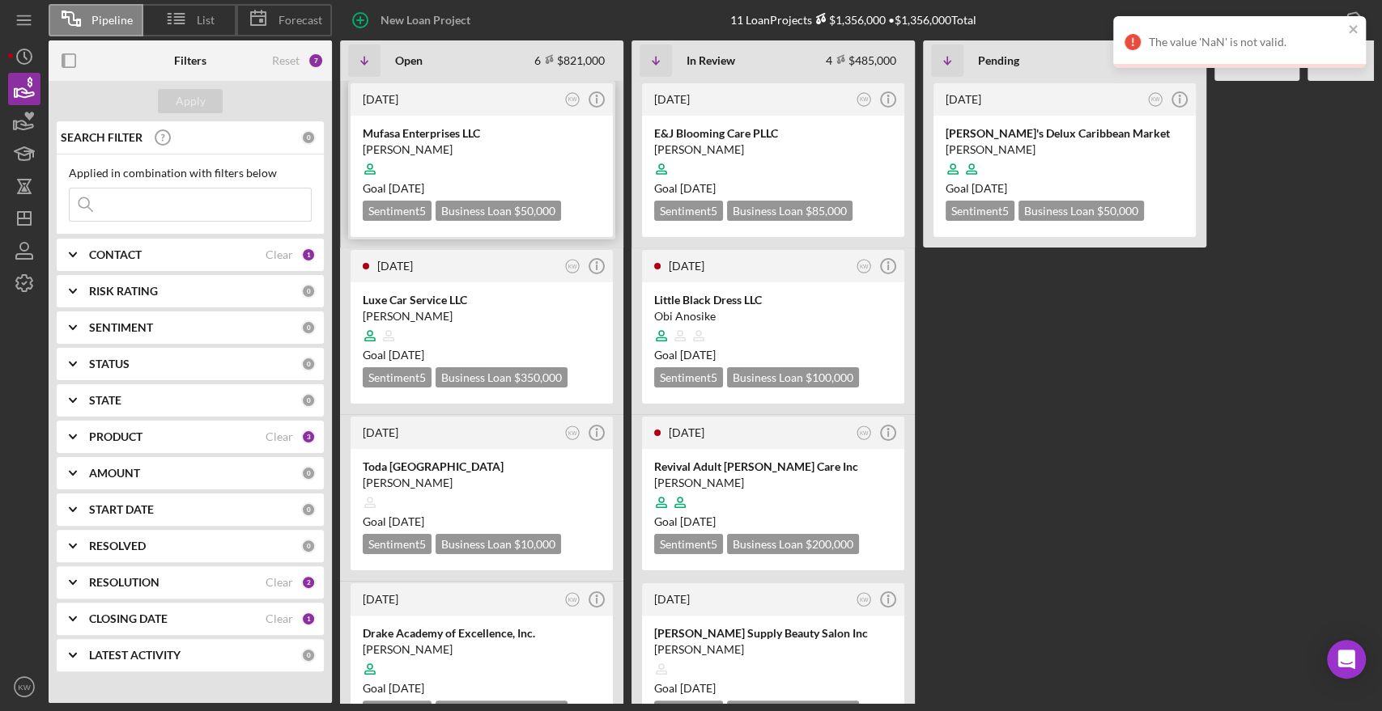
click at [451, 129] on div "Mufasa Enterprises LLC" at bounding box center [482, 133] width 238 height 16
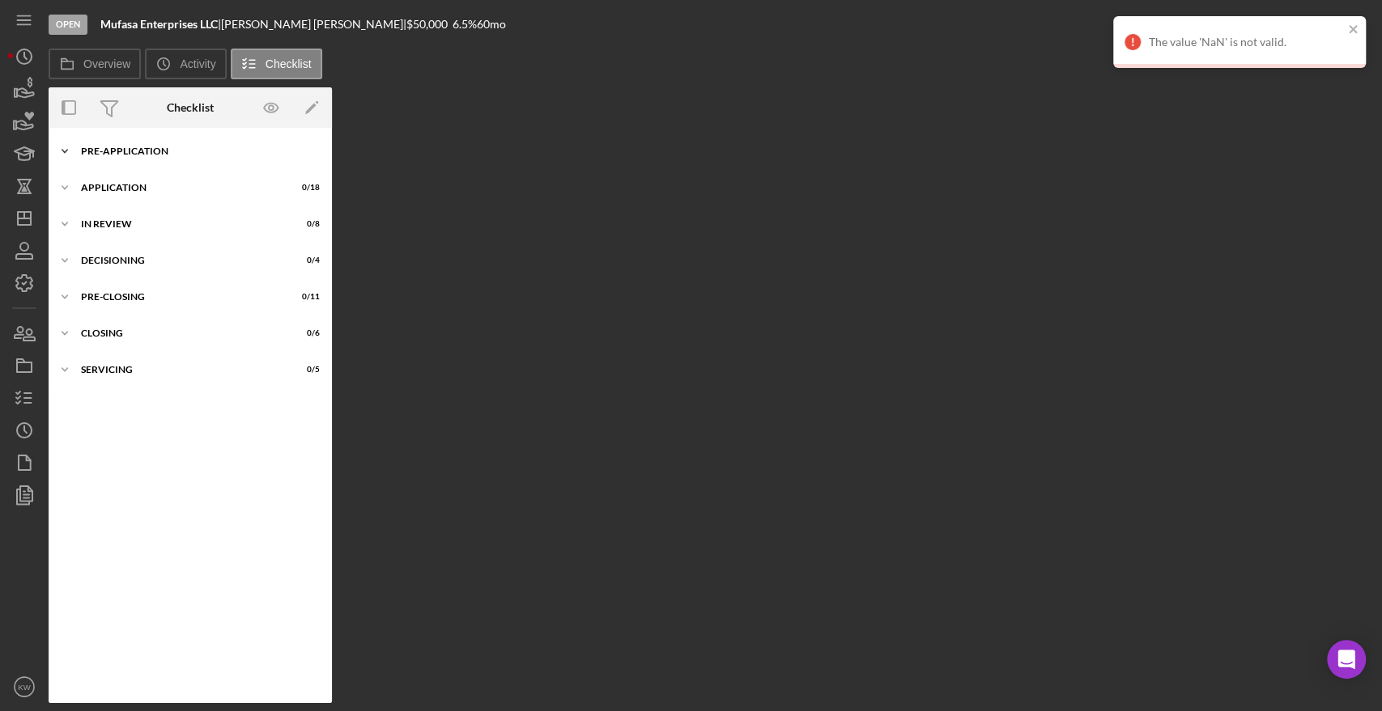
click at [138, 164] on div "Icon/Expander Pre-Application 0 / 12" at bounding box center [190, 151] width 283 height 32
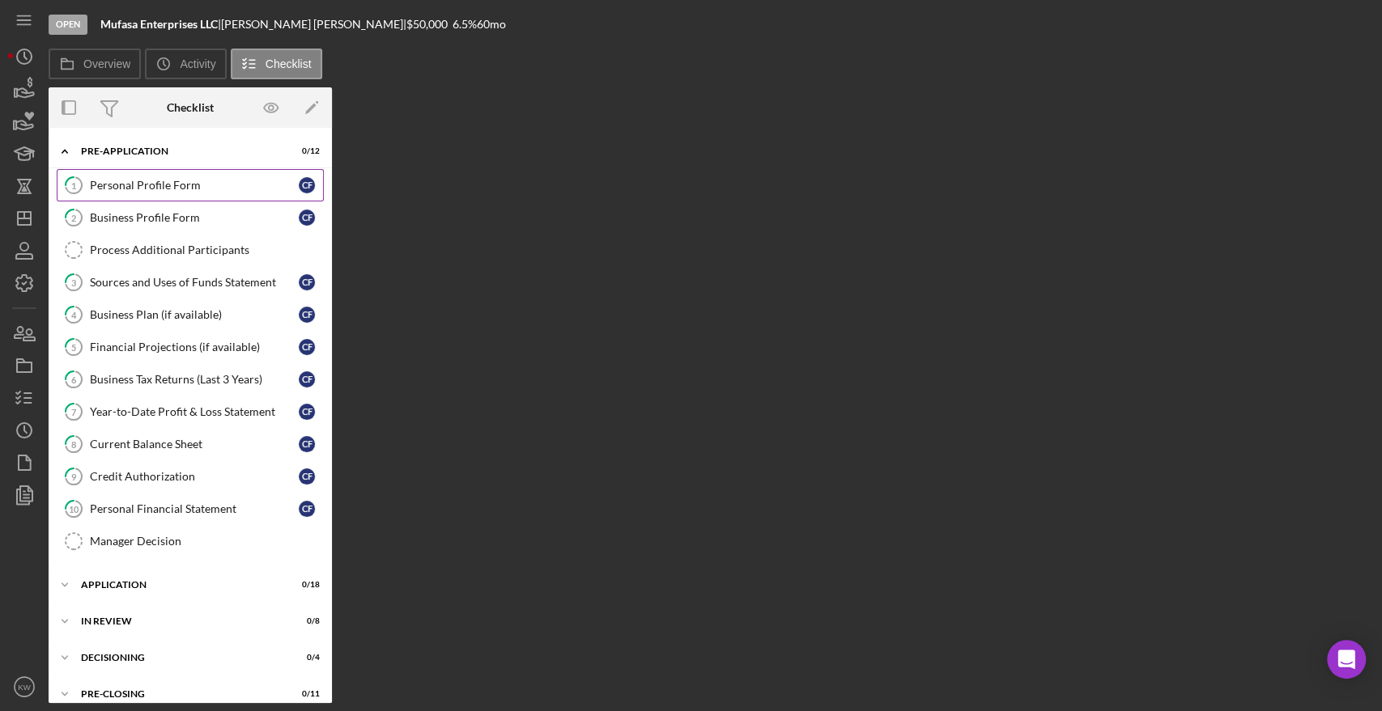
click at [152, 187] on div "Personal Profile Form" at bounding box center [194, 185] width 209 height 13
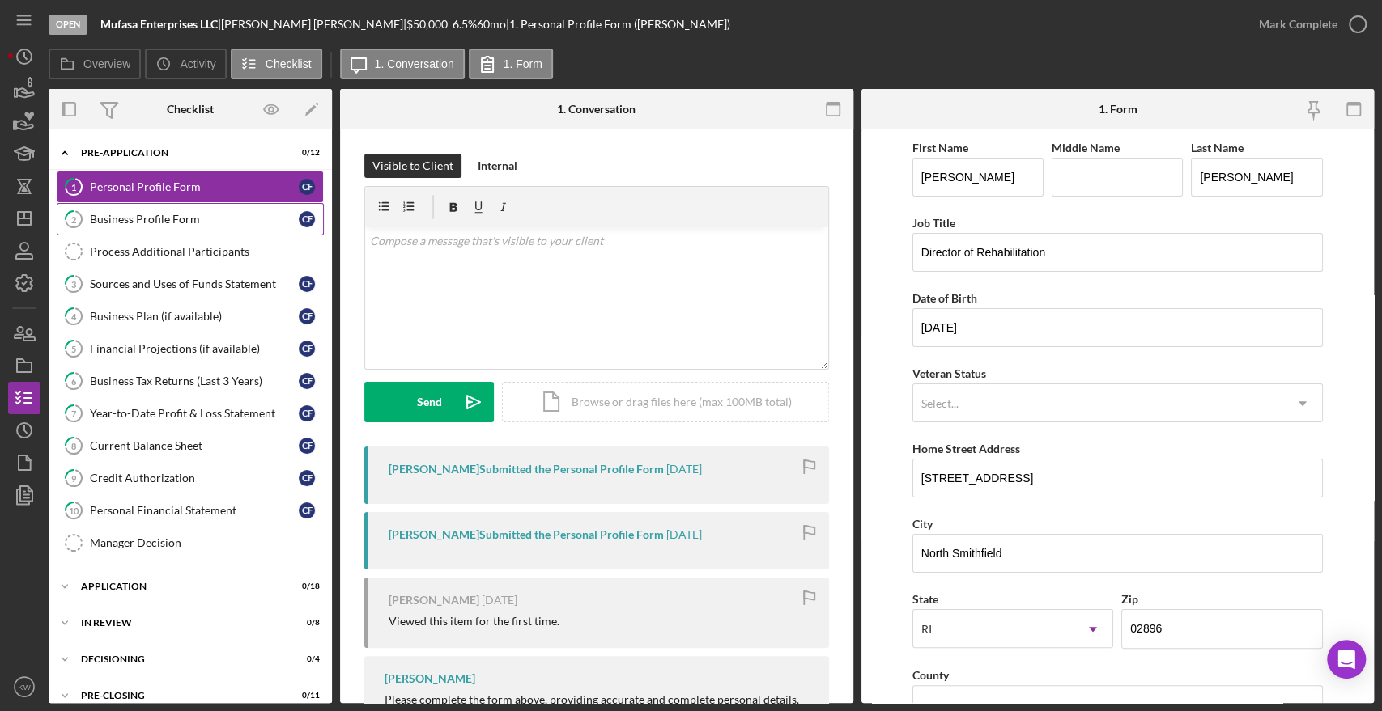
click at [113, 223] on div "Business Profile Form" at bounding box center [194, 219] width 209 height 13
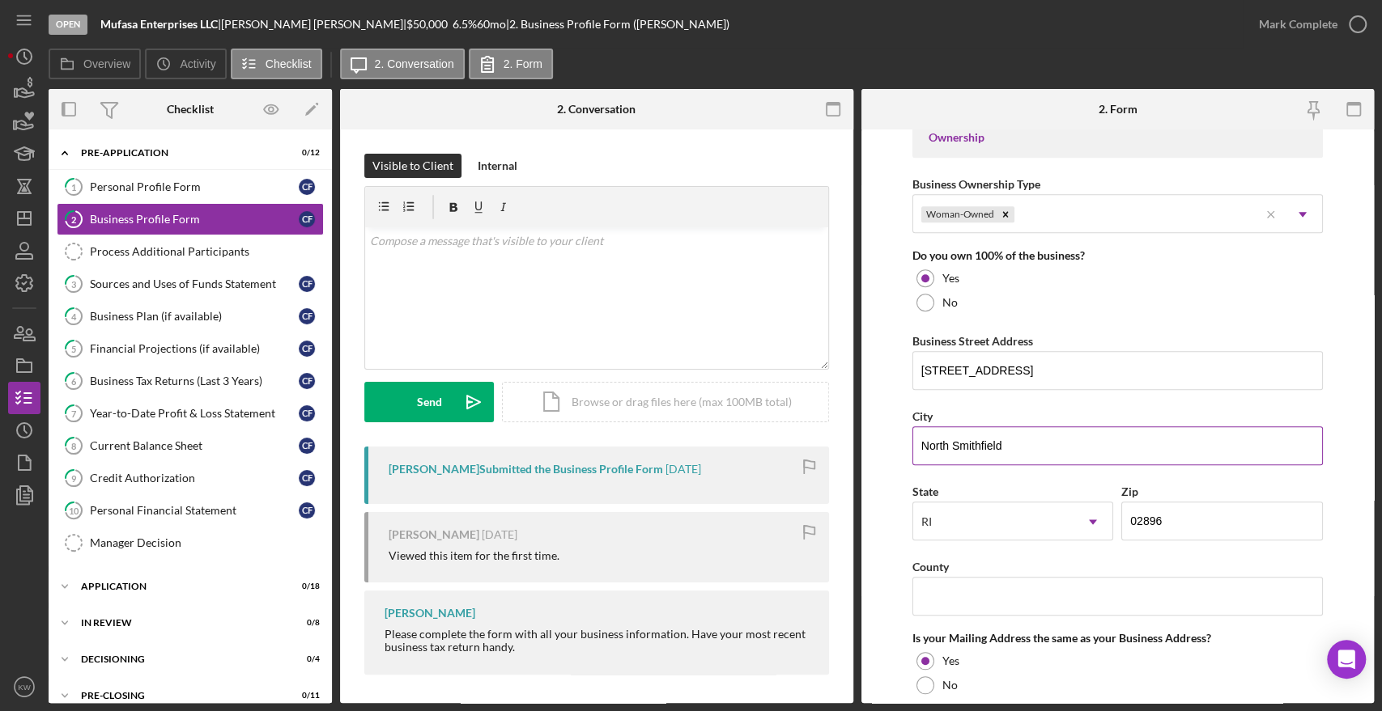
scroll to position [809, 0]
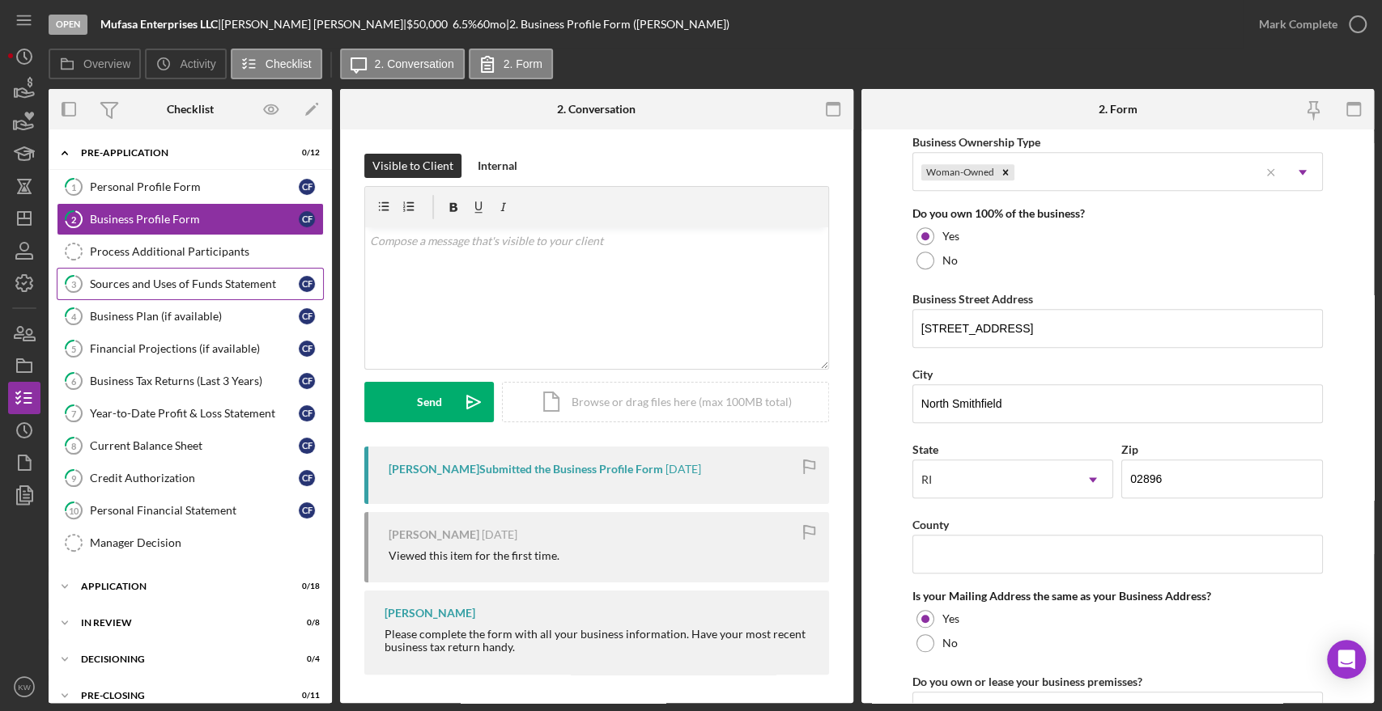
click at [201, 286] on div "Sources and Uses of Funds Statement" at bounding box center [194, 284] width 209 height 13
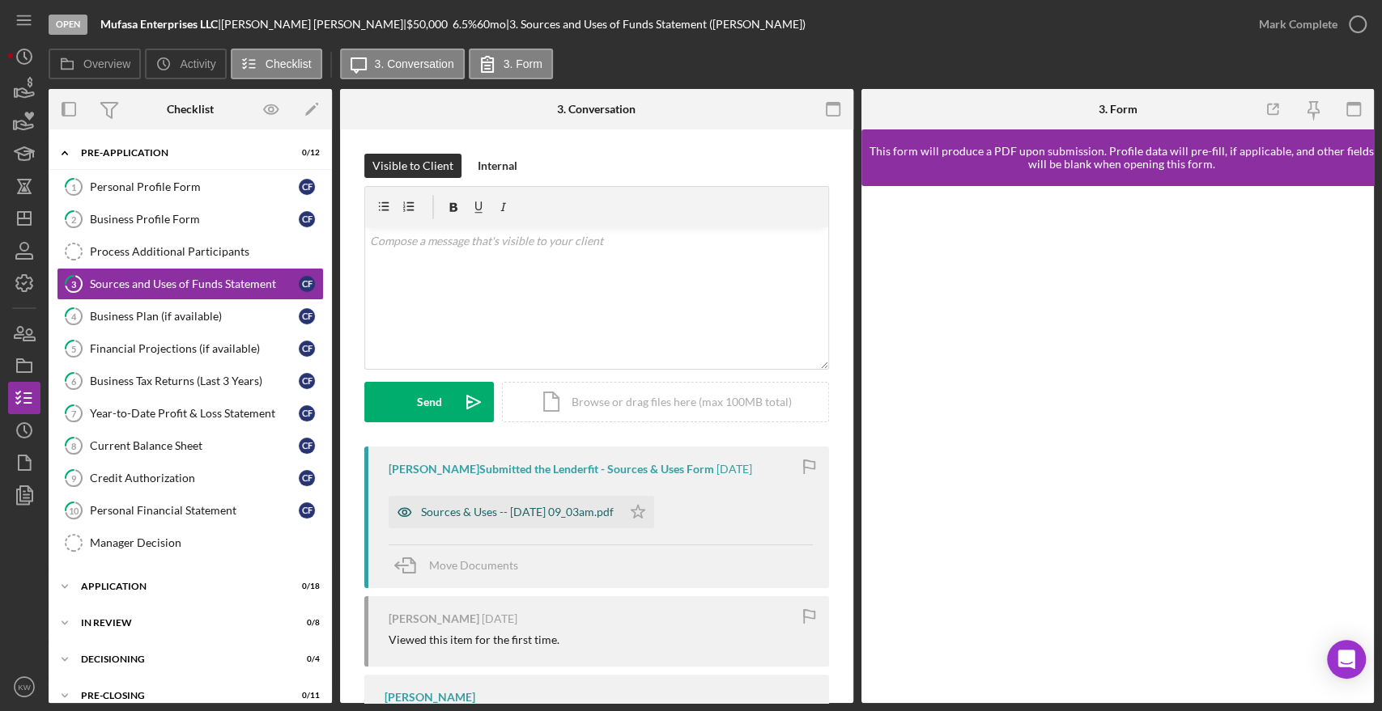
click at [614, 508] on div "Sources & Uses -- 2025-09-11 09_03am.pdf" at bounding box center [517, 512] width 193 height 13
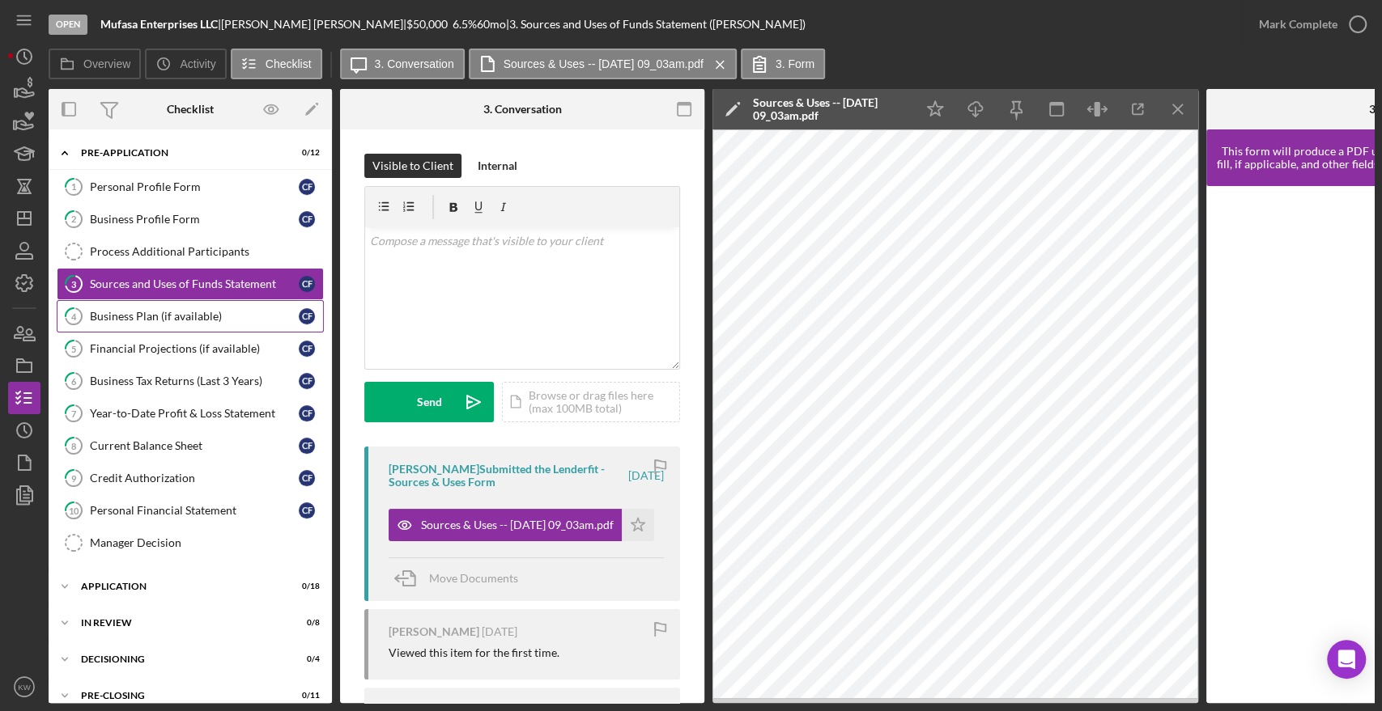
click at [167, 320] on div "Business Plan (if available)" at bounding box center [194, 316] width 209 height 13
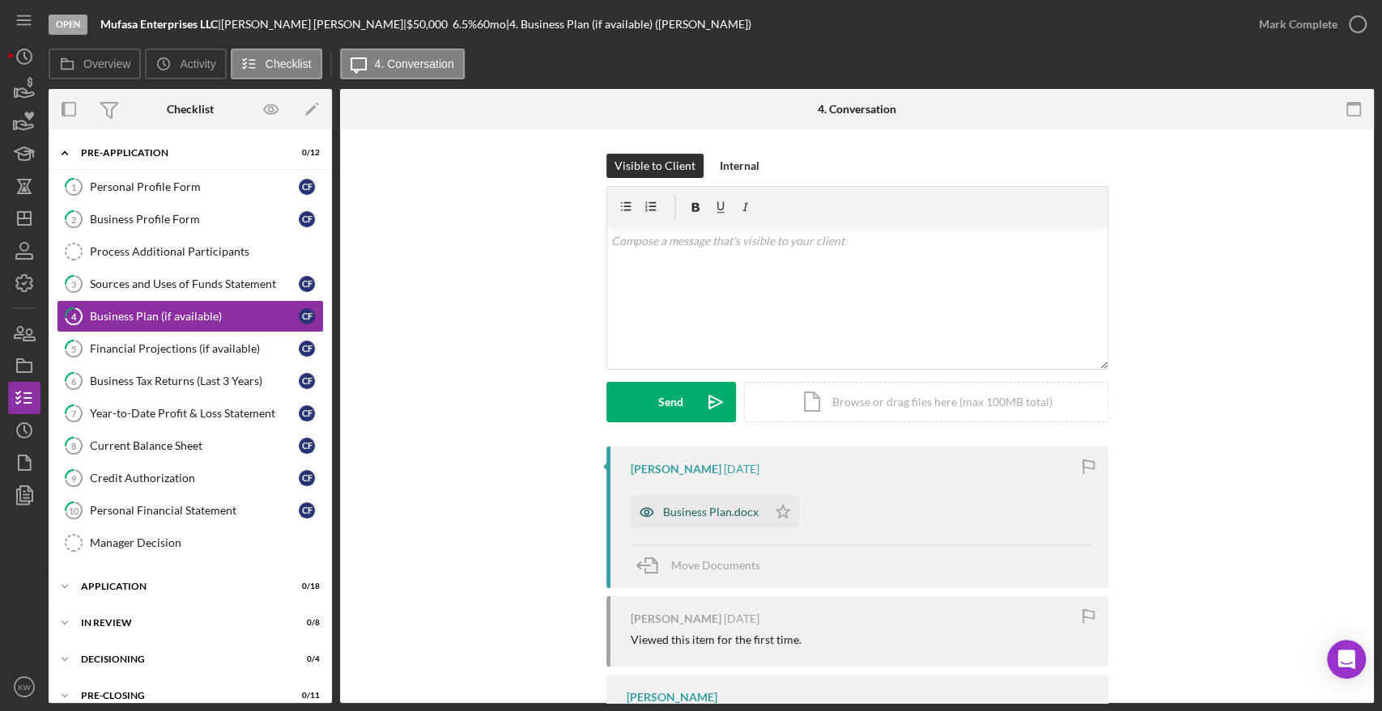
click at [702, 518] on div "Business Plan.docx" at bounding box center [711, 512] width 96 height 13
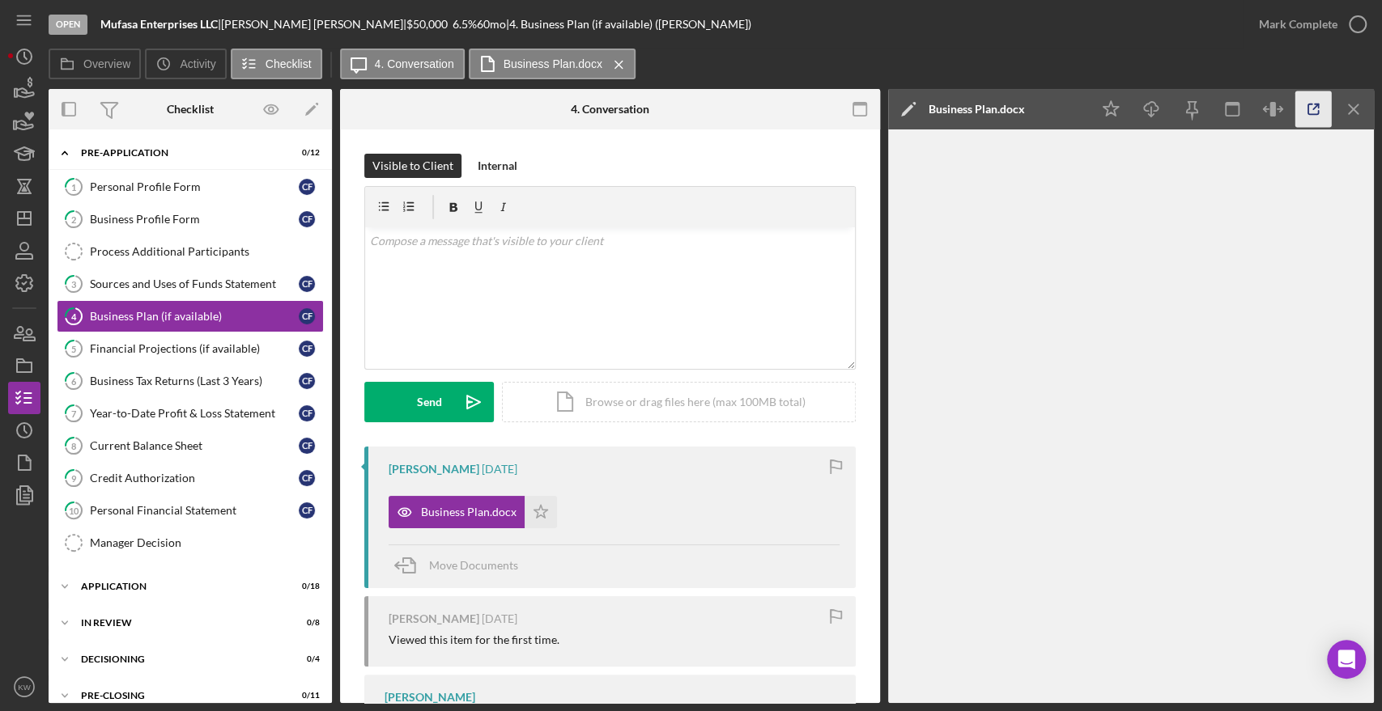
click at [1311, 122] on icon "button" at bounding box center [1313, 109] width 36 height 36
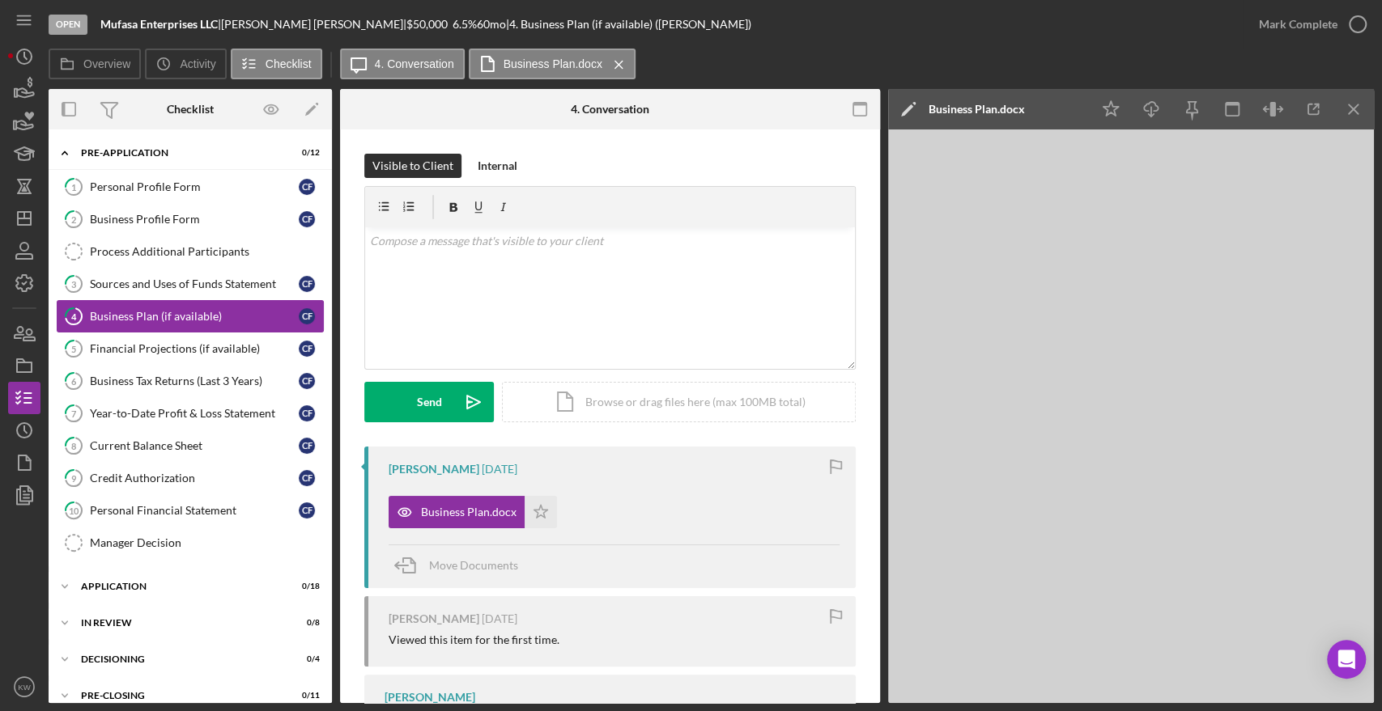
click at [167, 327] on link "4 Business Plan (if available) C F" at bounding box center [190, 316] width 267 height 32
click at [160, 343] on div "Financial Projections (if available)" at bounding box center [194, 348] width 209 height 13
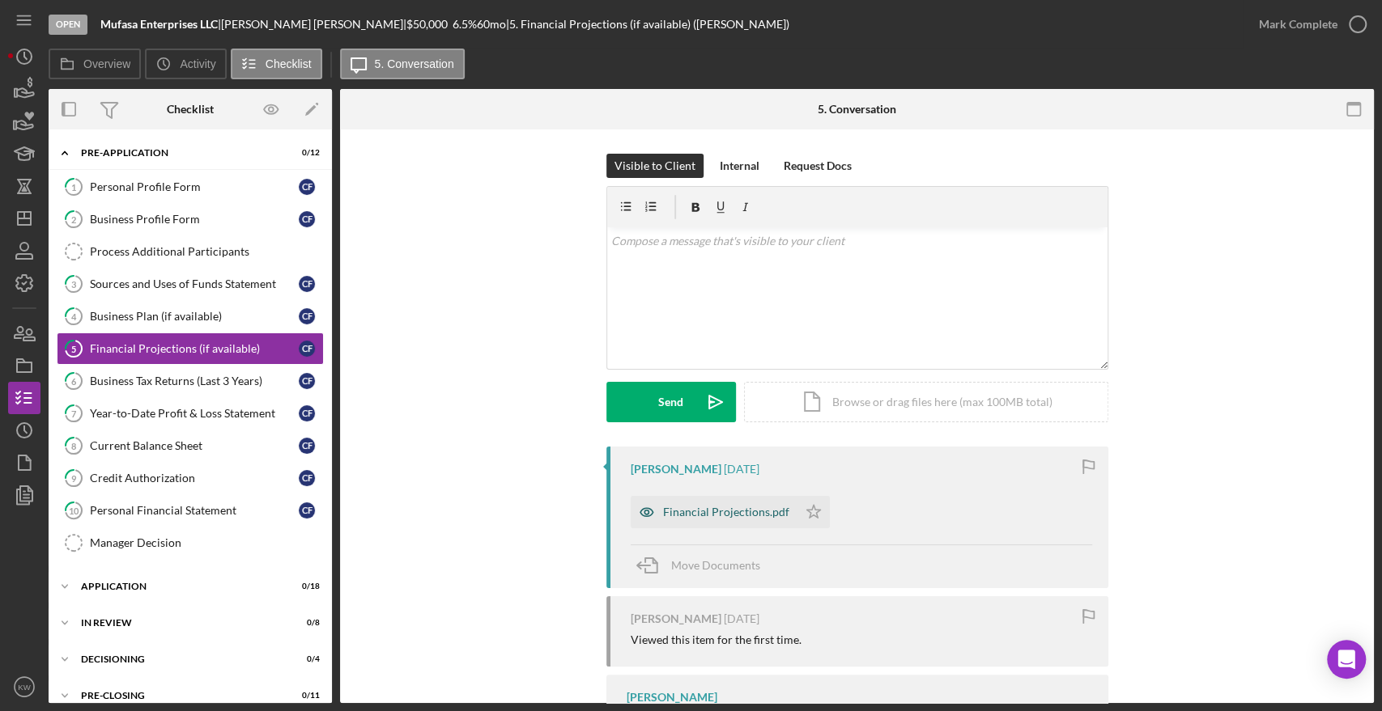
click at [745, 516] on div "Financial Projections.pdf" at bounding box center [726, 512] width 126 height 13
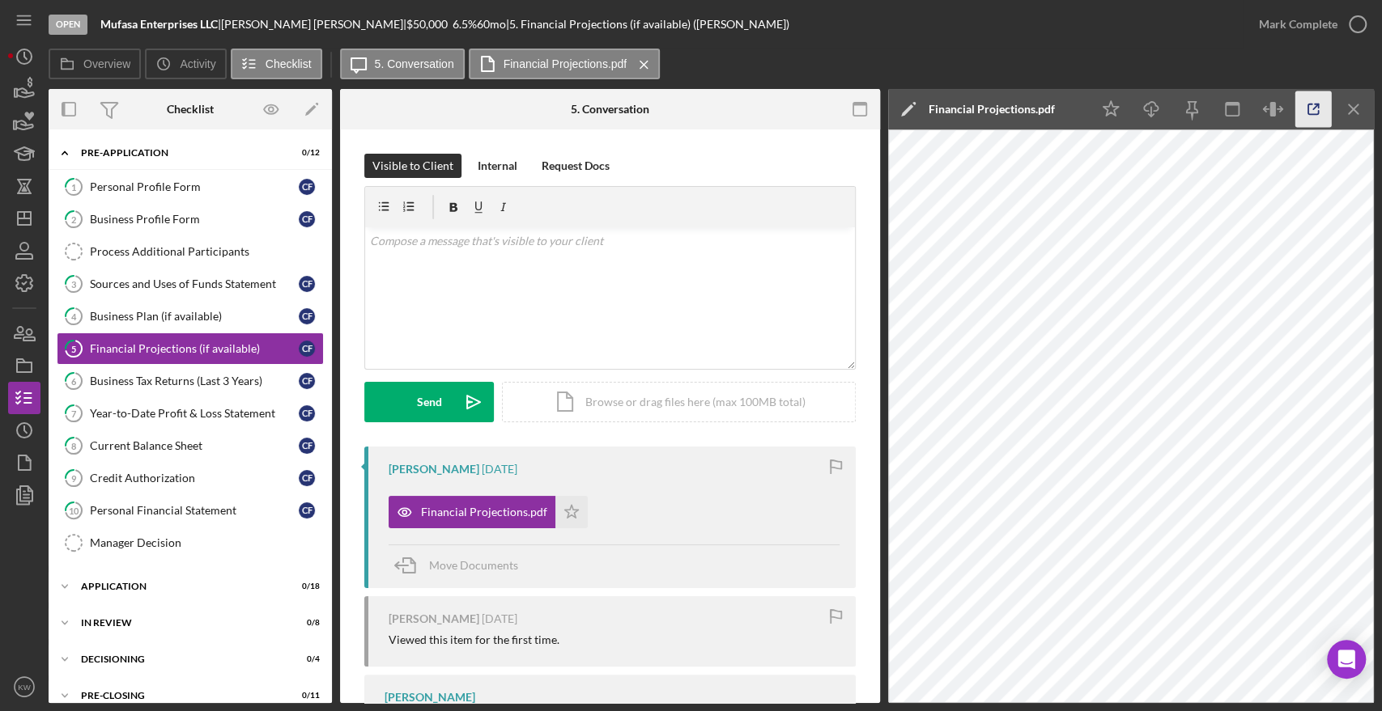
click at [1308, 108] on icon "button" at bounding box center [1313, 109] width 36 height 36
click at [147, 537] on div "Manager Decision" at bounding box center [206, 543] width 233 height 13
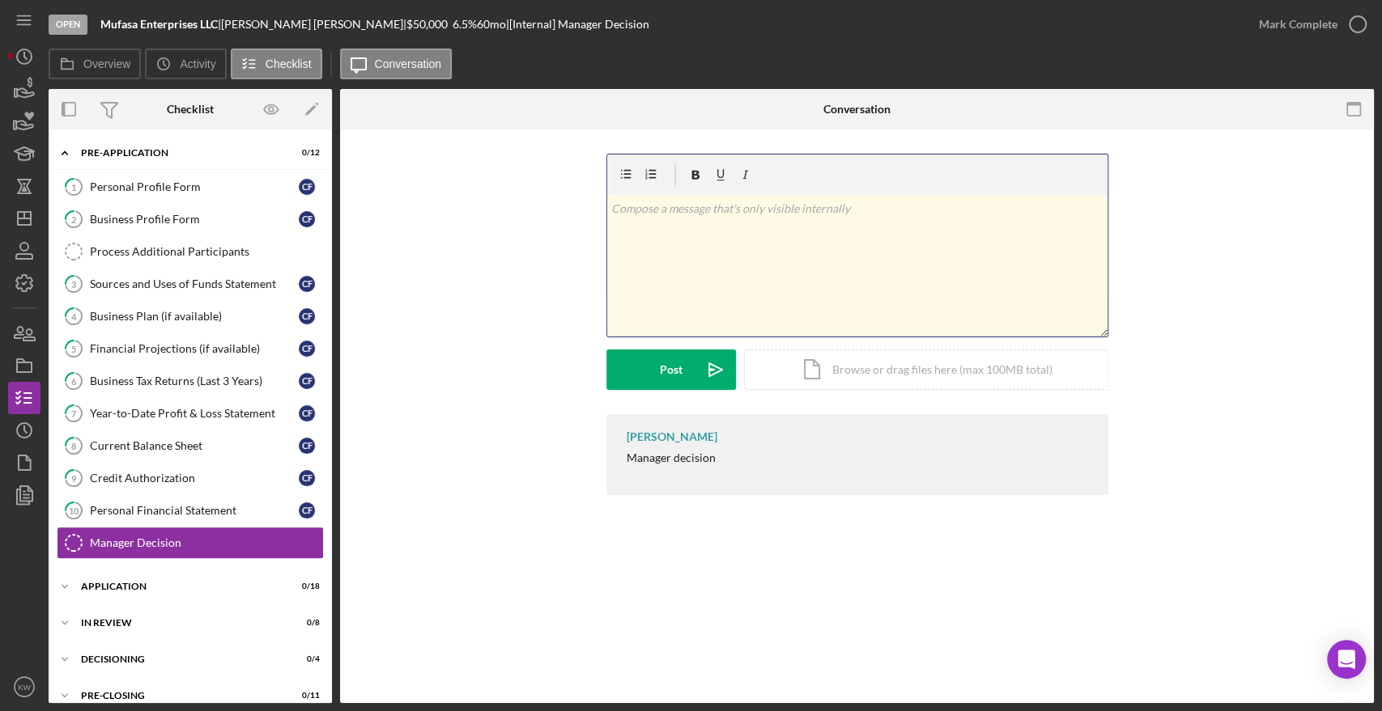
click at [699, 248] on div "v Color teal Color pink Remove color Add row above Add row below Add column bef…" at bounding box center [857, 266] width 500 height 142
click at [622, 268] on div "v Color teal Color pink Remove color Add row above Add row below Add column bef…" at bounding box center [857, 266] width 500 height 142
click at [622, 174] on icon "button" at bounding box center [625, 175] width 36 height 36
click at [767, 226] on div "v Color teal Color pink Remove color Add row above Add row below Add column bef…" at bounding box center [857, 266] width 500 height 142
click at [625, 178] on icon "button" at bounding box center [625, 175] width 36 height 36
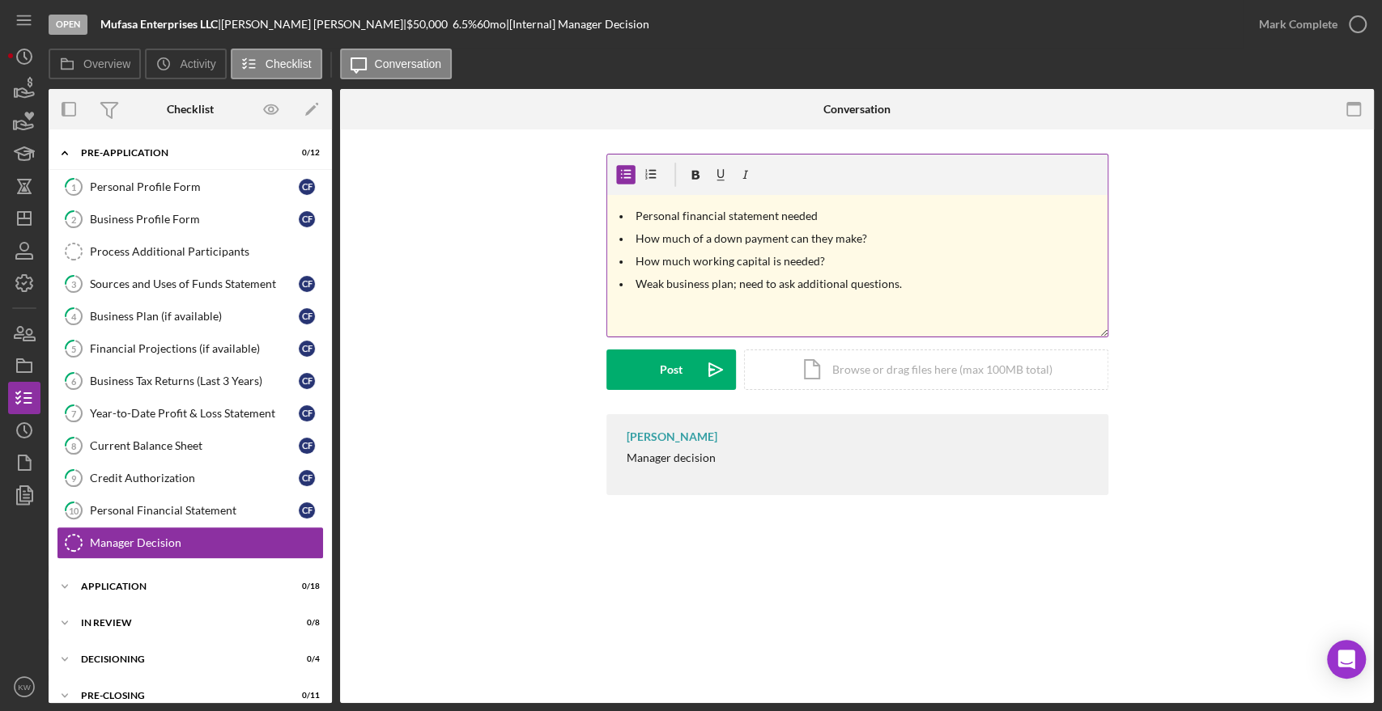
click at [907, 284] on p "Weak business plan; need to ask additional questions." at bounding box center [868, 284] width 467 height 18
click at [909, 298] on p at bounding box center [881, 307] width 443 height 18
click at [913, 282] on p "Weak business plan; need to ask additional questions." at bounding box center [868, 284] width 467 height 18
click at [915, 316] on div "v Color teal Color pink Remove color Add row above Add row below Add column bef…" at bounding box center [857, 266] width 500 height 142
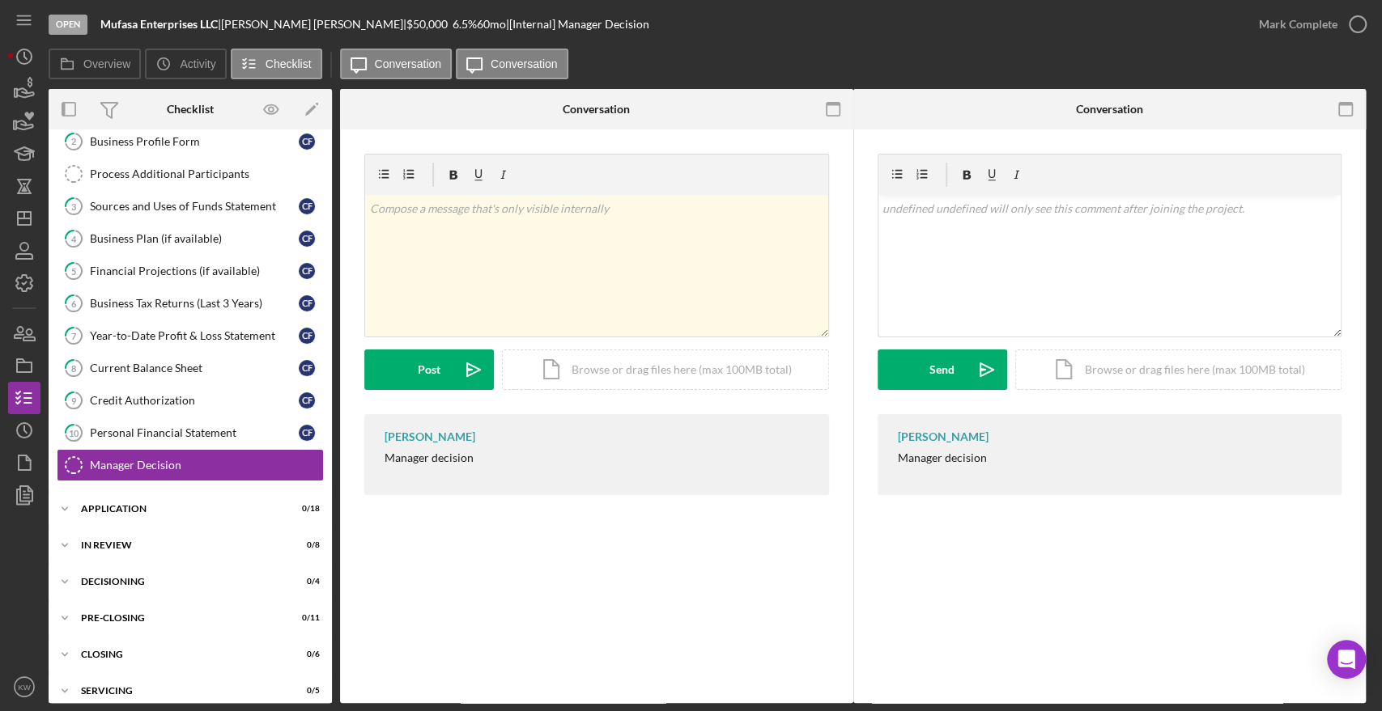
scroll to position [88, 0]
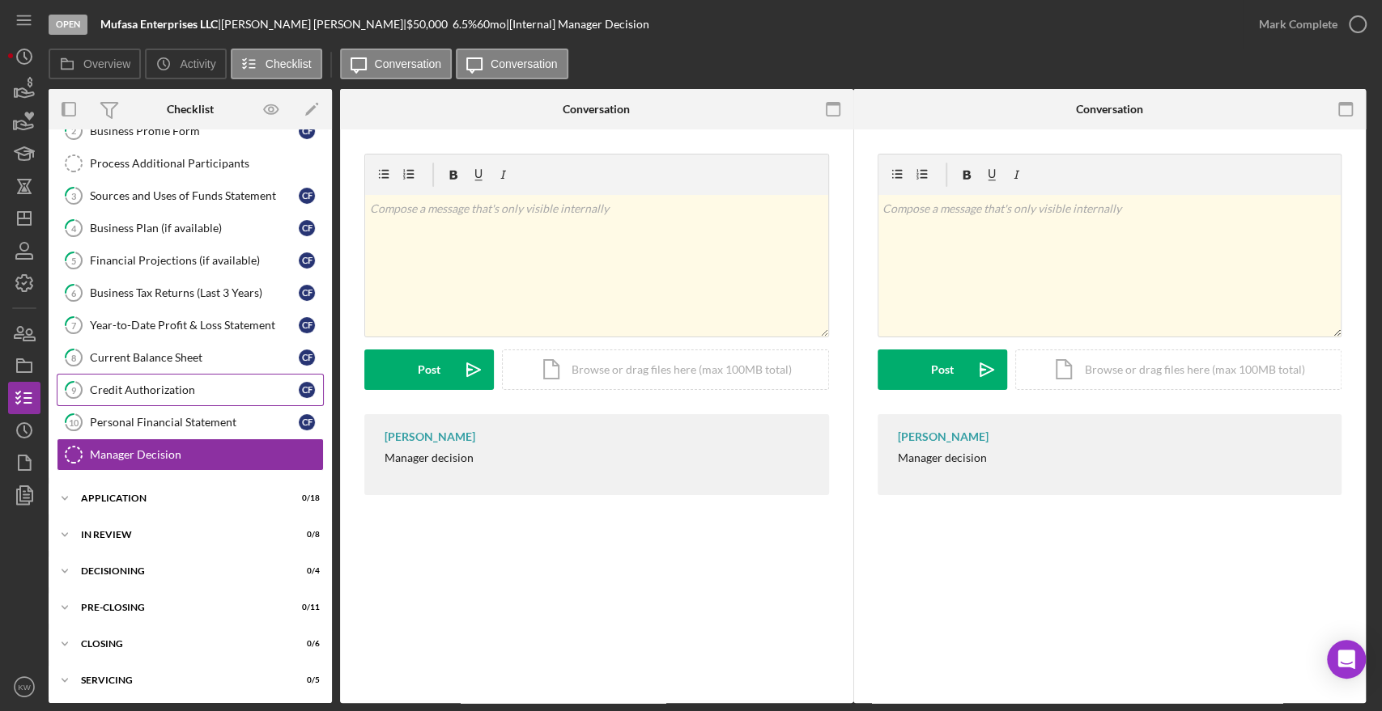
click at [162, 389] on div "Credit Authorization" at bounding box center [194, 390] width 209 height 13
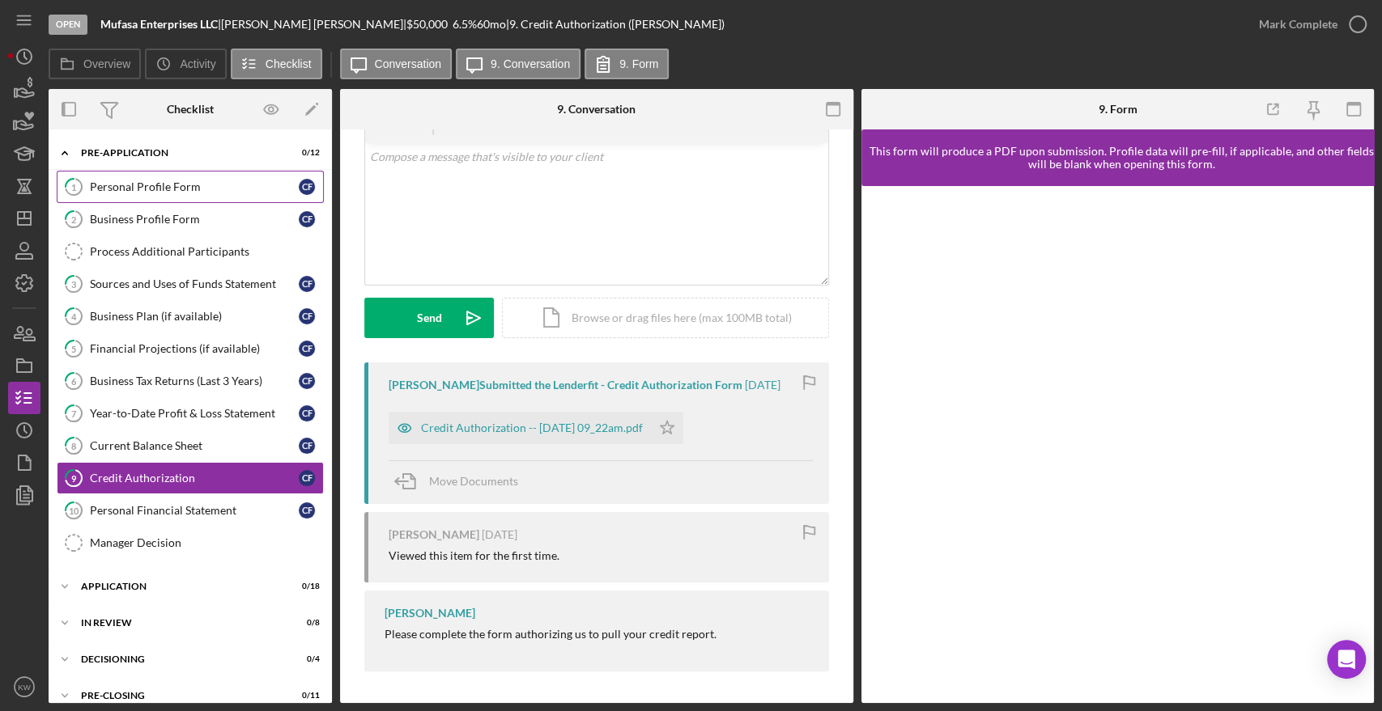
click at [148, 184] on div "Personal Profile Form" at bounding box center [194, 187] width 209 height 13
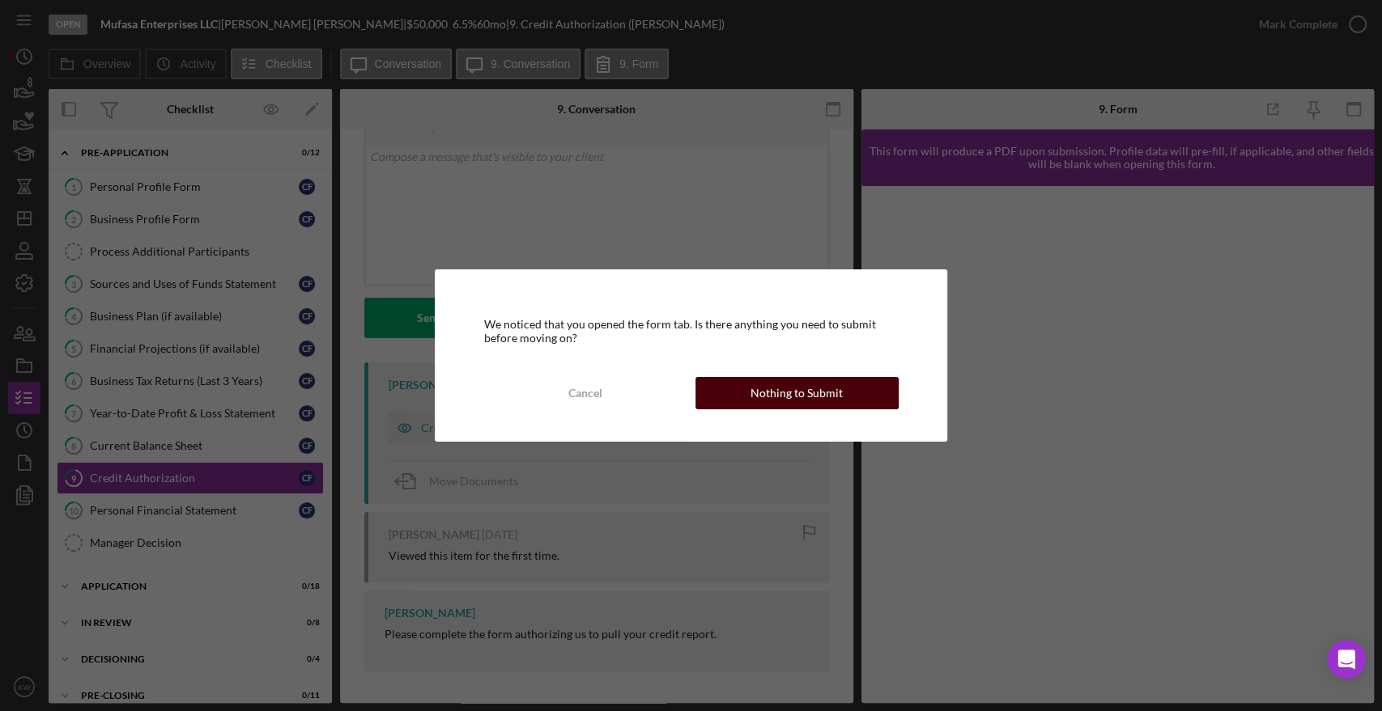
click at [805, 393] on div "Nothing to Submit" at bounding box center [796, 393] width 92 height 32
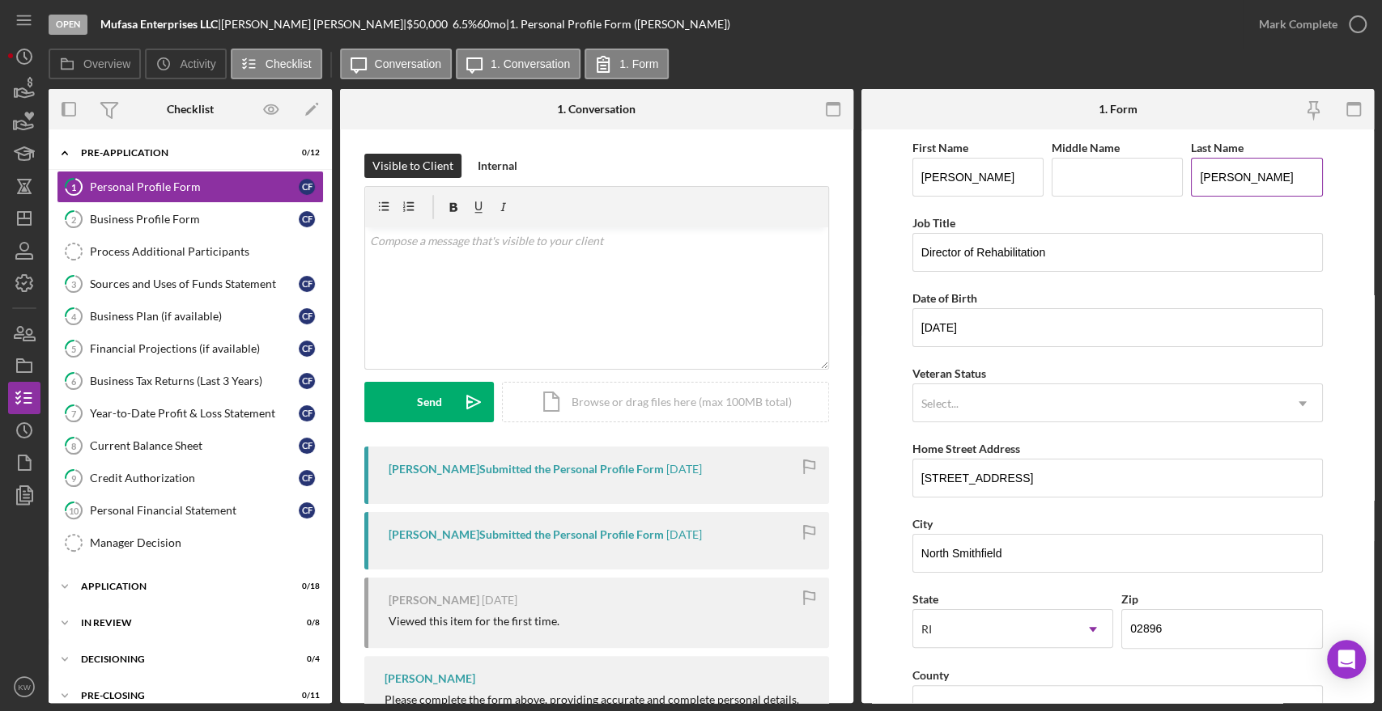
click at [1217, 179] on input "Faucher" at bounding box center [1256, 177] width 131 height 39
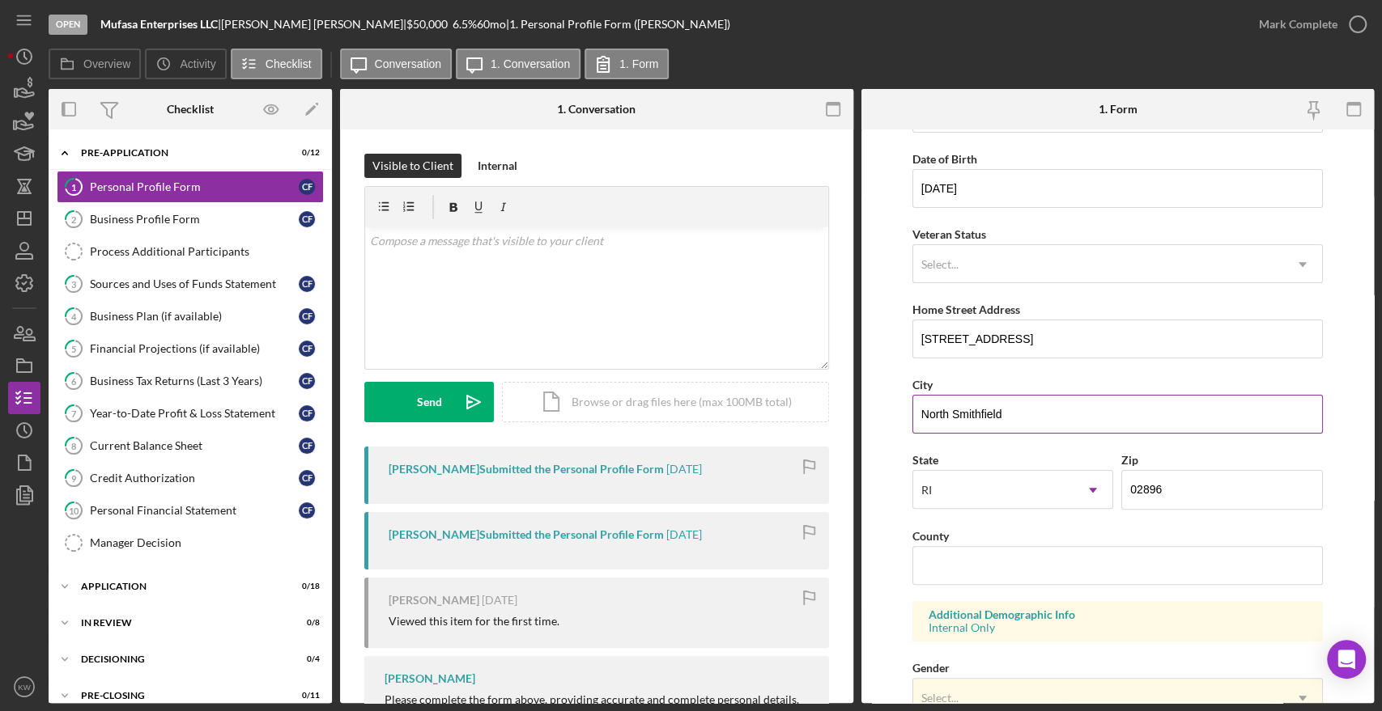
scroll to position [180, 0]
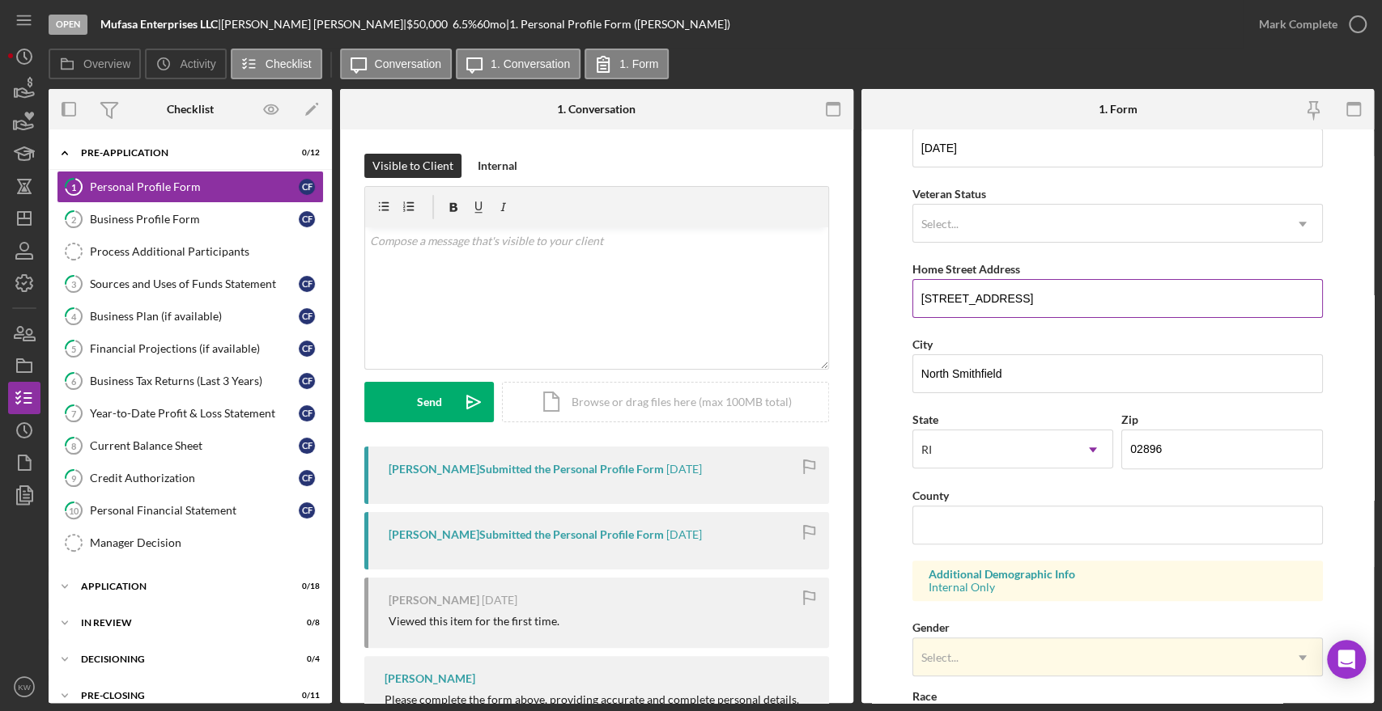
click at [979, 296] on input "1295 Iron Mine Hill Road" at bounding box center [1117, 298] width 410 height 39
click at [1133, 443] on input "02896" at bounding box center [1221, 449] width 201 height 39
click at [1133, 442] on input "02896" at bounding box center [1221, 449] width 201 height 39
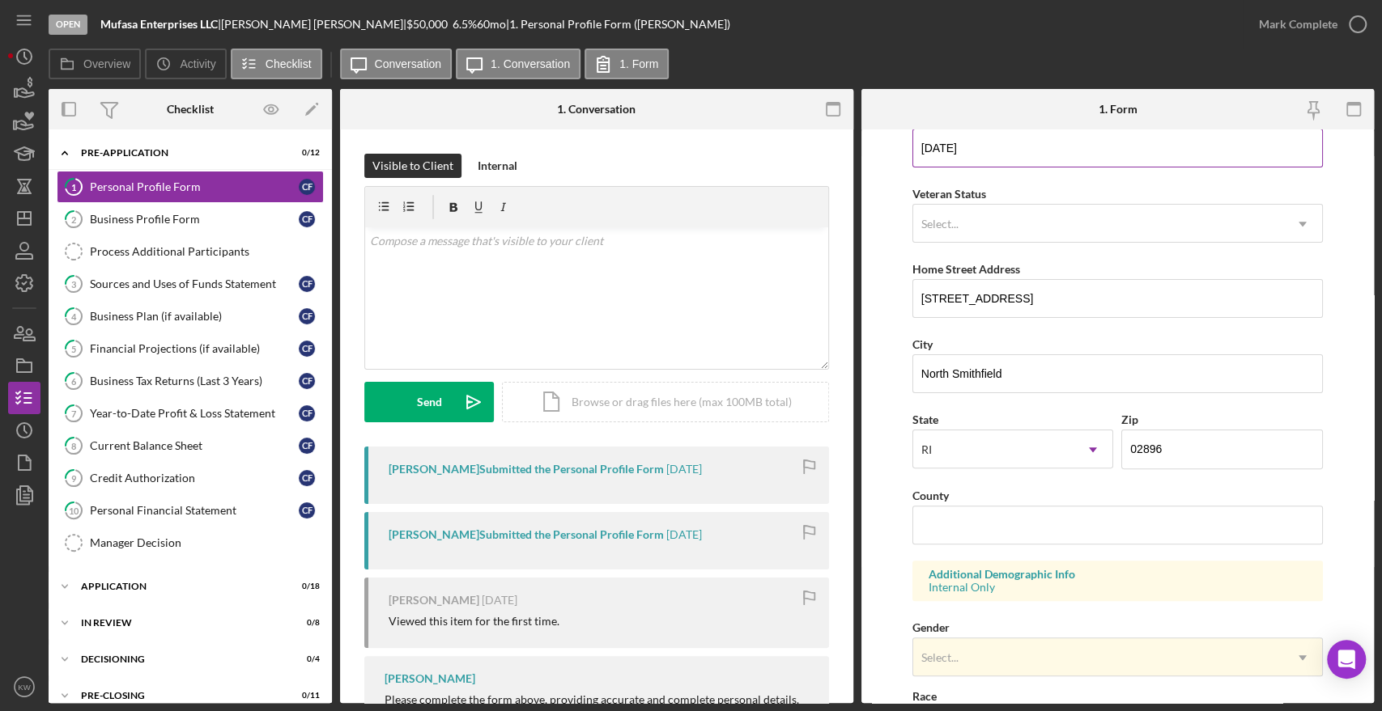
click at [949, 149] on input "04/18/1994" at bounding box center [1117, 148] width 410 height 39
click at [953, 149] on input "04/18/1994" at bounding box center [1117, 148] width 410 height 39
drag, startPoint x: 996, startPoint y: 147, endPoint x: 890, endPoint y: 154, distance: 106.2
click at [890, 154] on form "First Name Courtney Middle Name Last Name Faucher Job Title Director of Rehabil…" at bounding box center [1117, 417] width 513 height 574
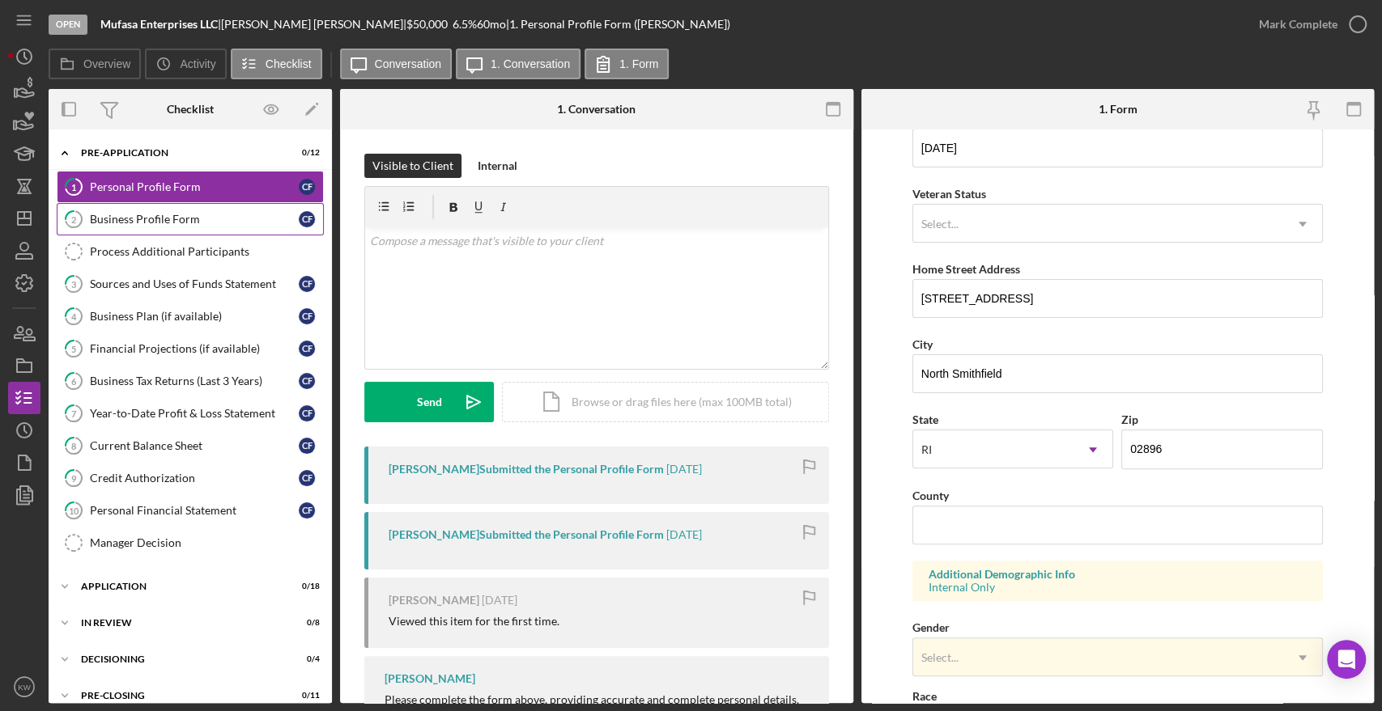
click at [153, 219] on div "Business Profile Form" at bounding box center [194, 219] width 209 height 13
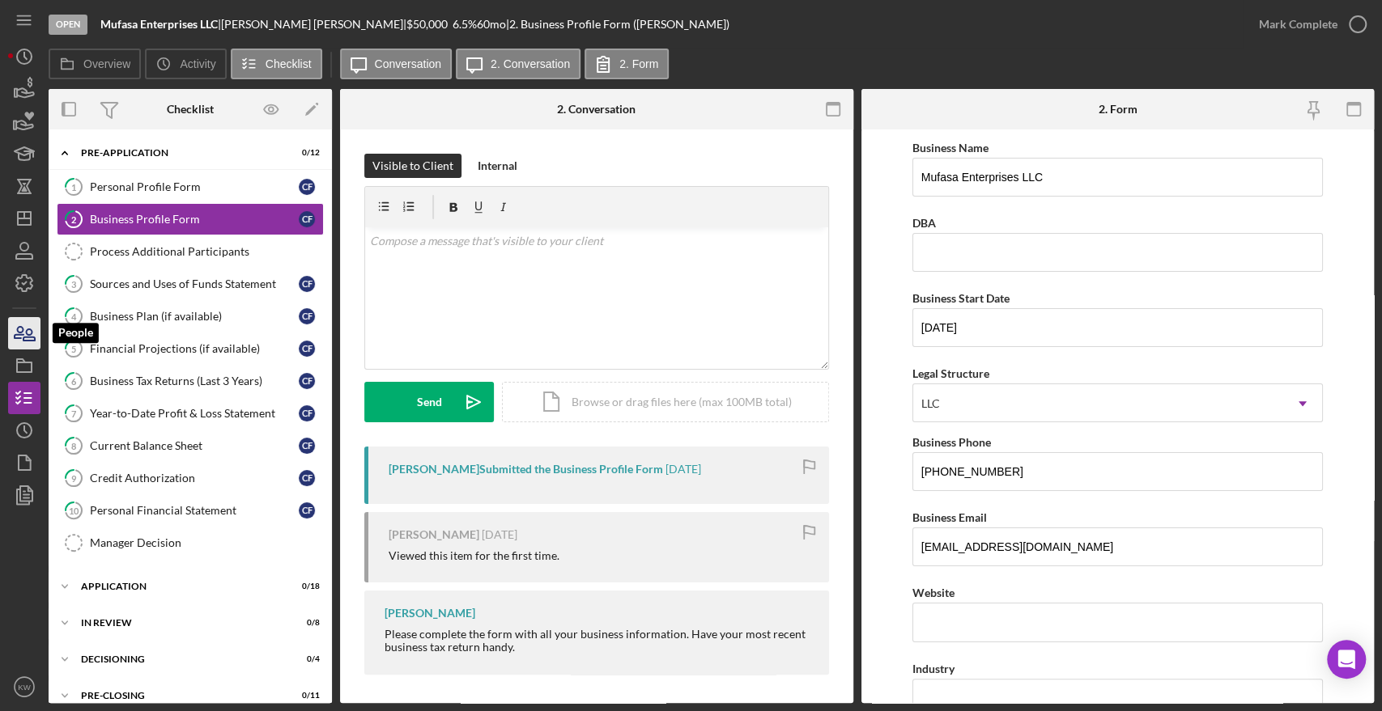
click at [16, 333] on icon "button" at bounding box center [24, 333] width 40 height 40
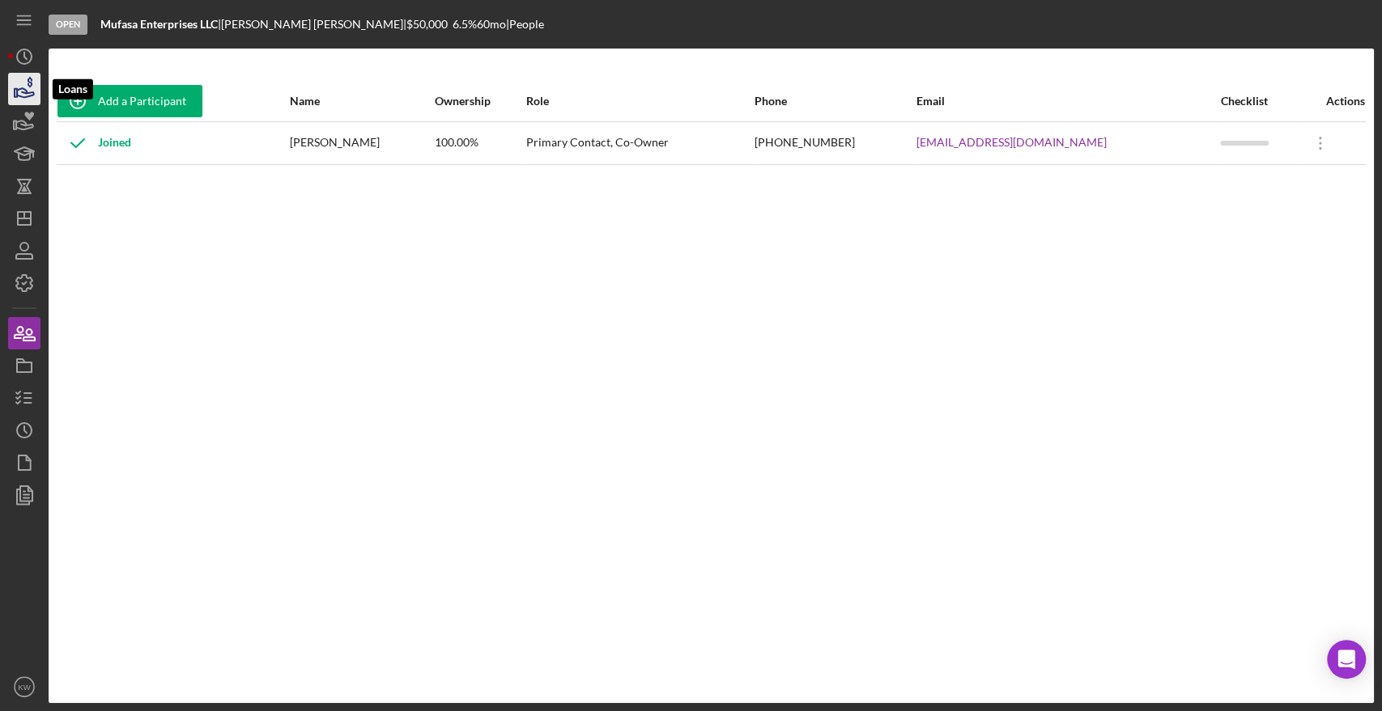
click at [19, 85] on icon "button" at bounding box center [24, 89] width 40 height 40
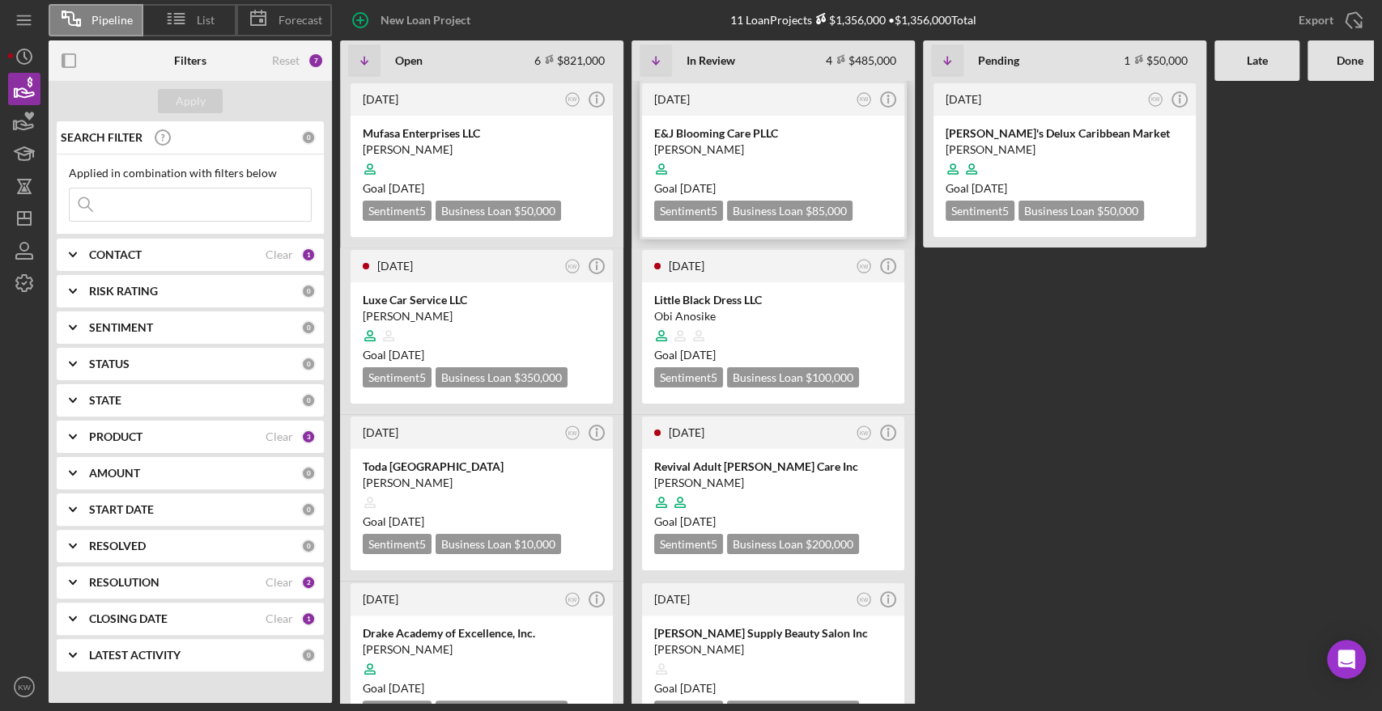
click at [722, 147] on div "Eliana Valdez" at bounding box center [773, 150] width 238 height 16
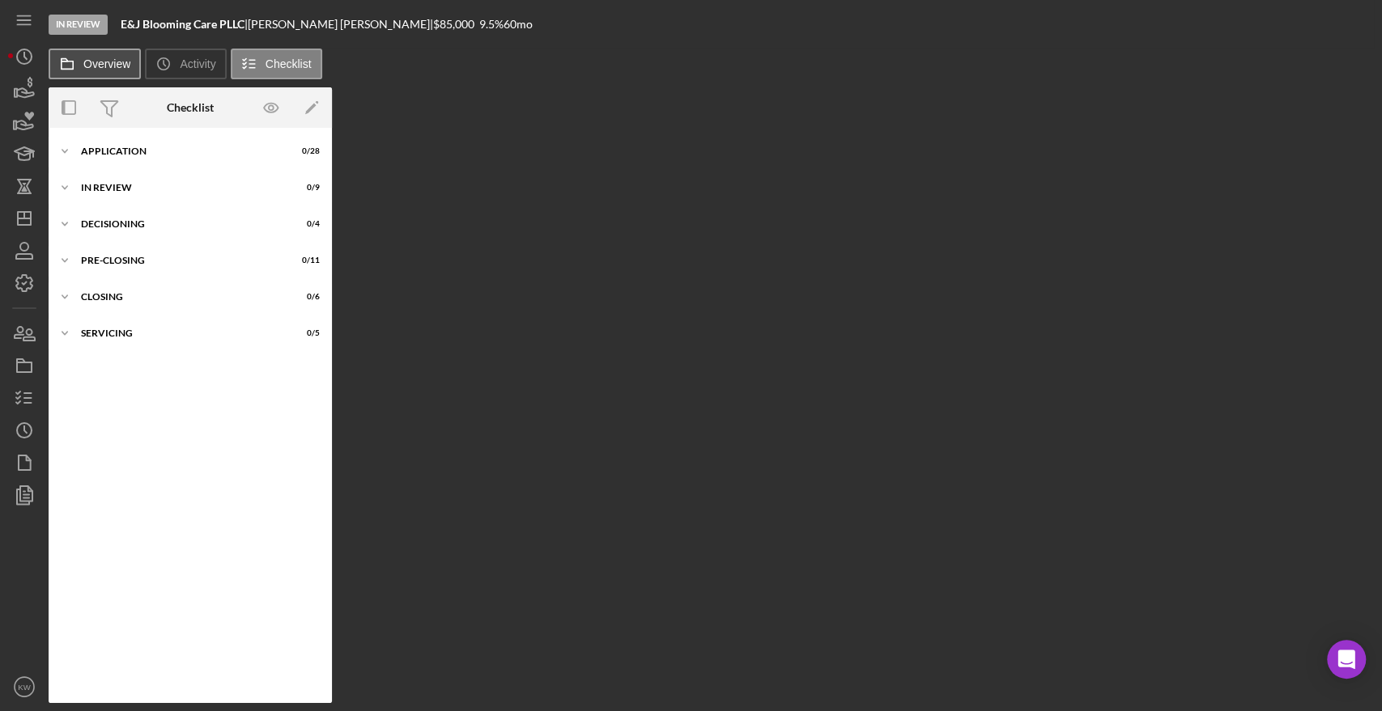
click at [104, 68] on label "Overview" at bounding box center [106, 63] width 47 height 13
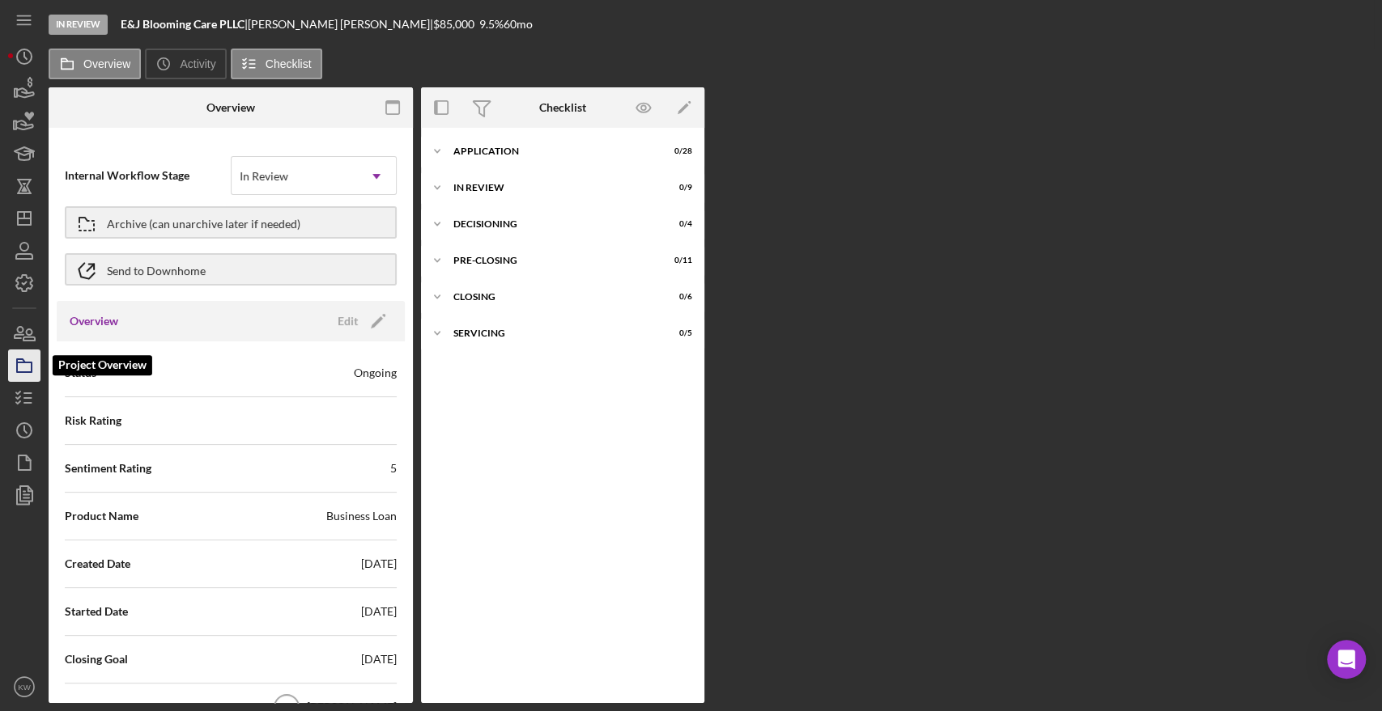
click at [18, 363] on icon "button" at bounding box center [24, 366] width 40 height 40
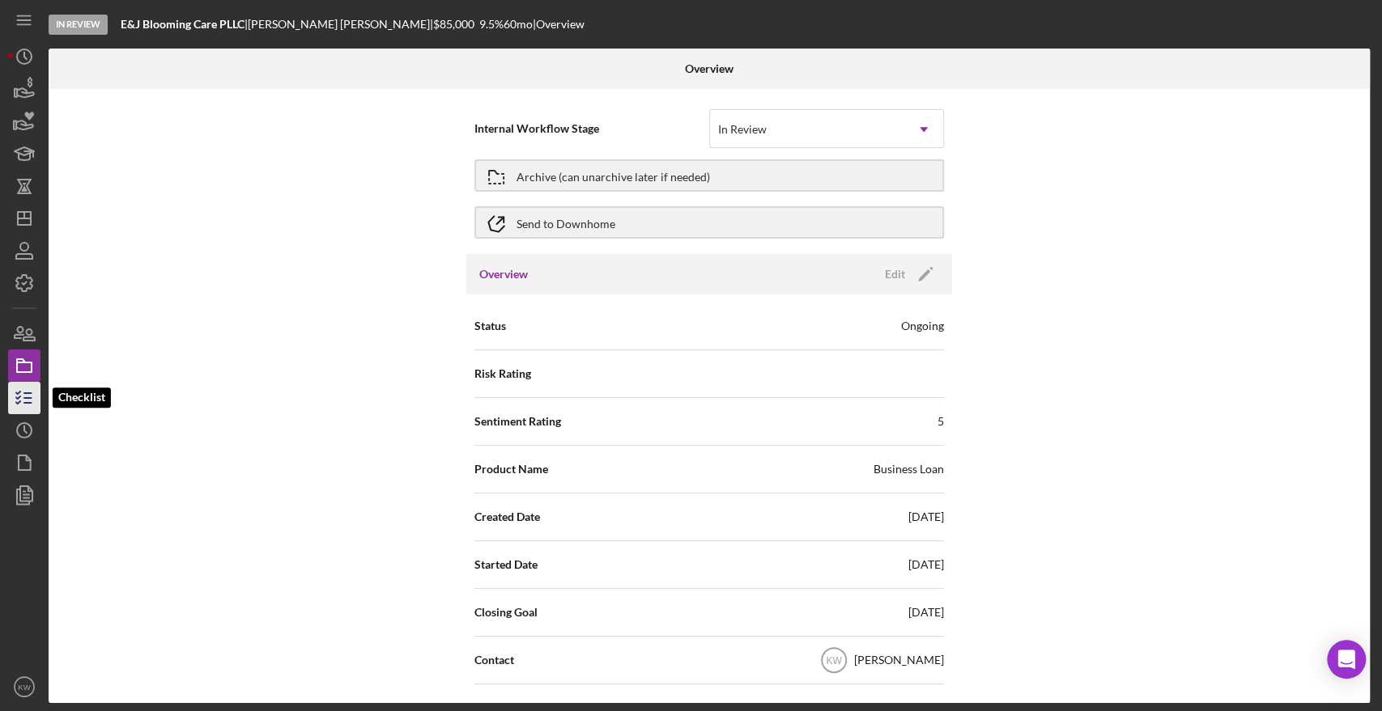
click at [19, 400] on icon "button" at bounding box center [24, 398] width 40 height 40
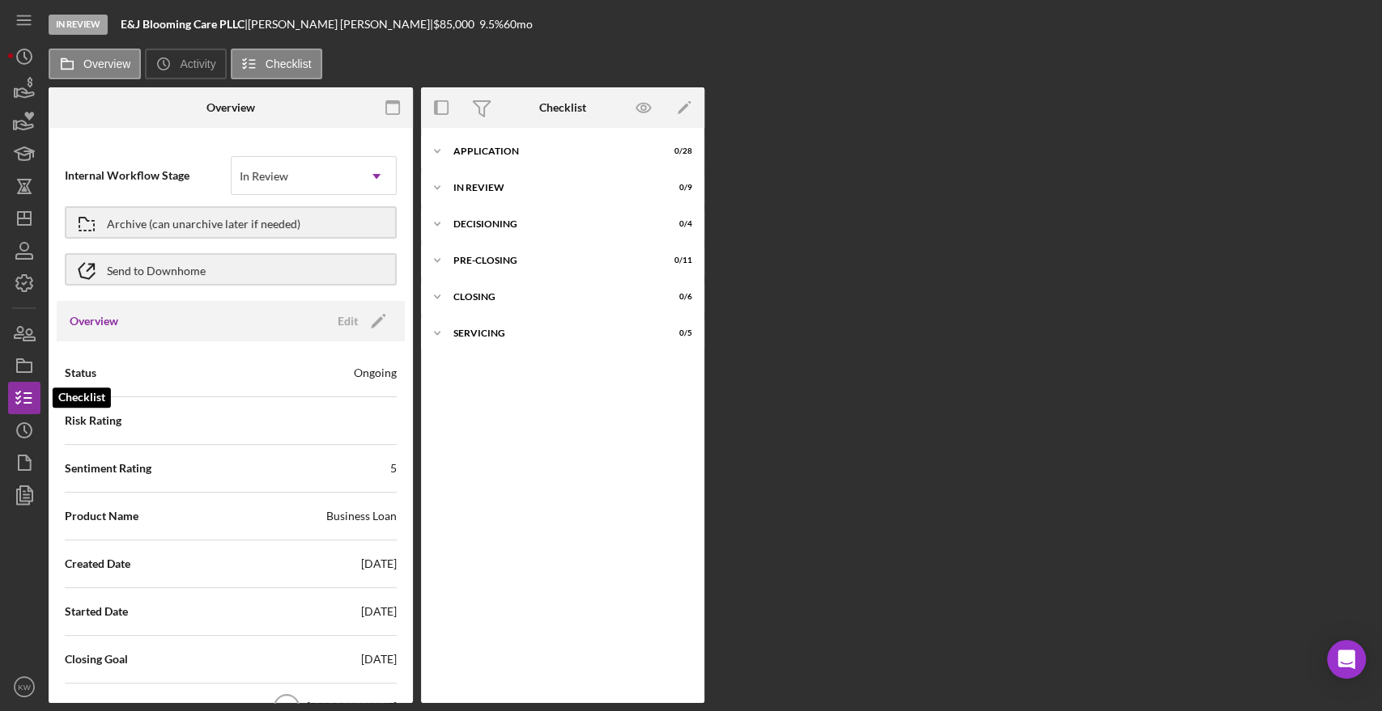
scroll to position [58, 0]
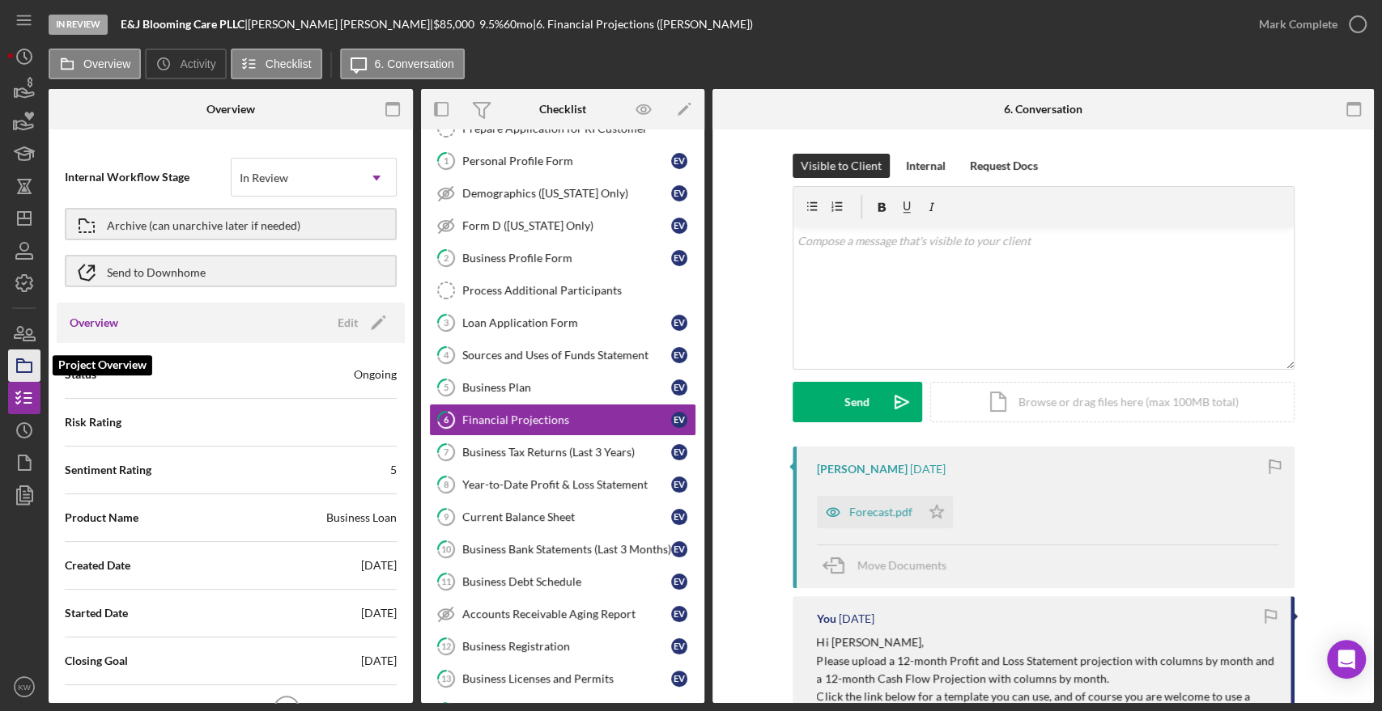
click at [26, 363] on icon "button" at bounding box center [24, 366] width 40 height 40
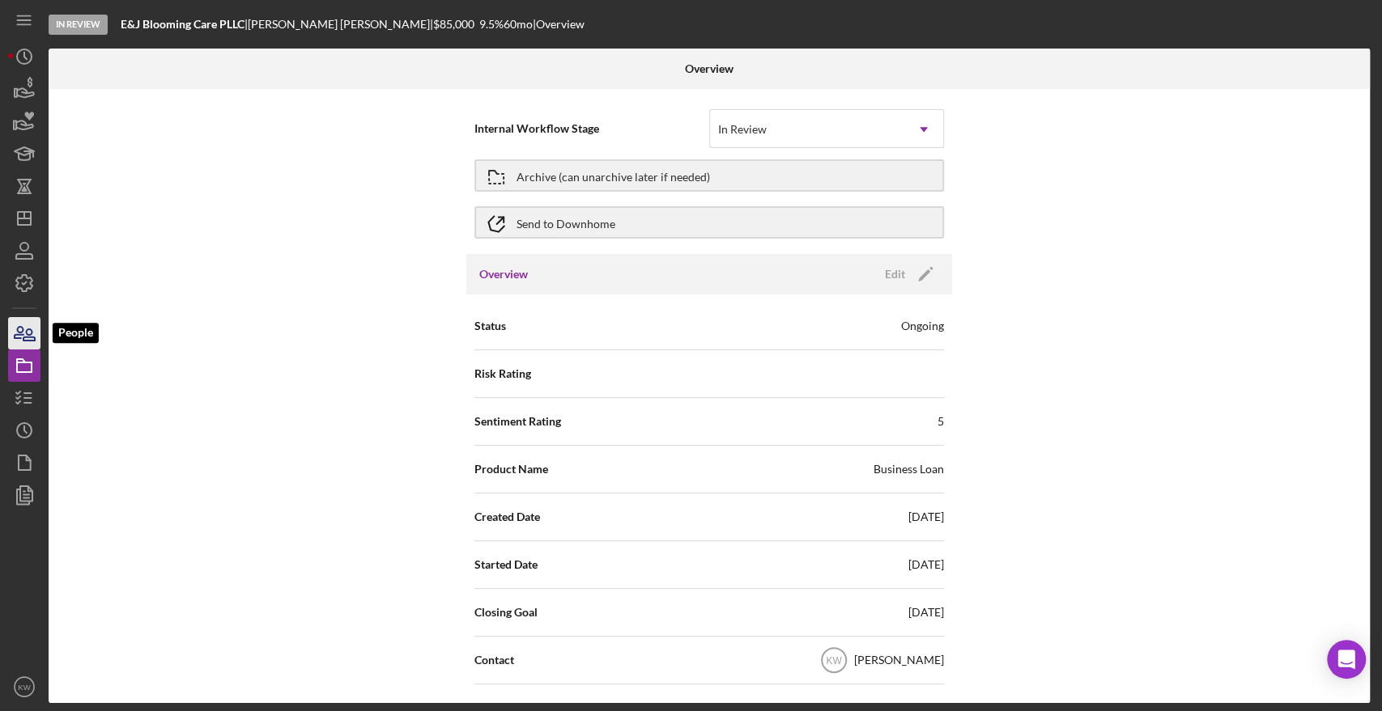
click at [18, 337] on icon "button" at bounding box center [24, 333] width 40 height 40
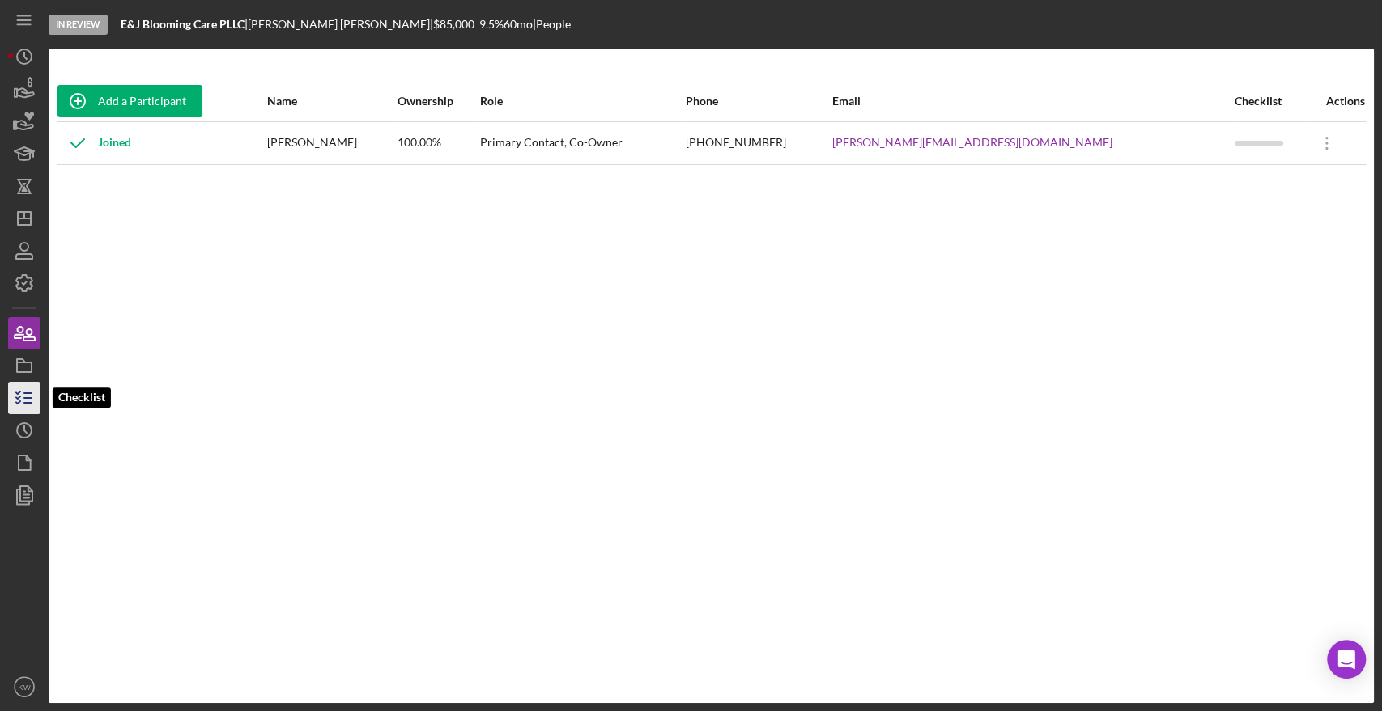
click at [23, 395] on icon "button" at bounding box center [24, 398] width 40 height 40
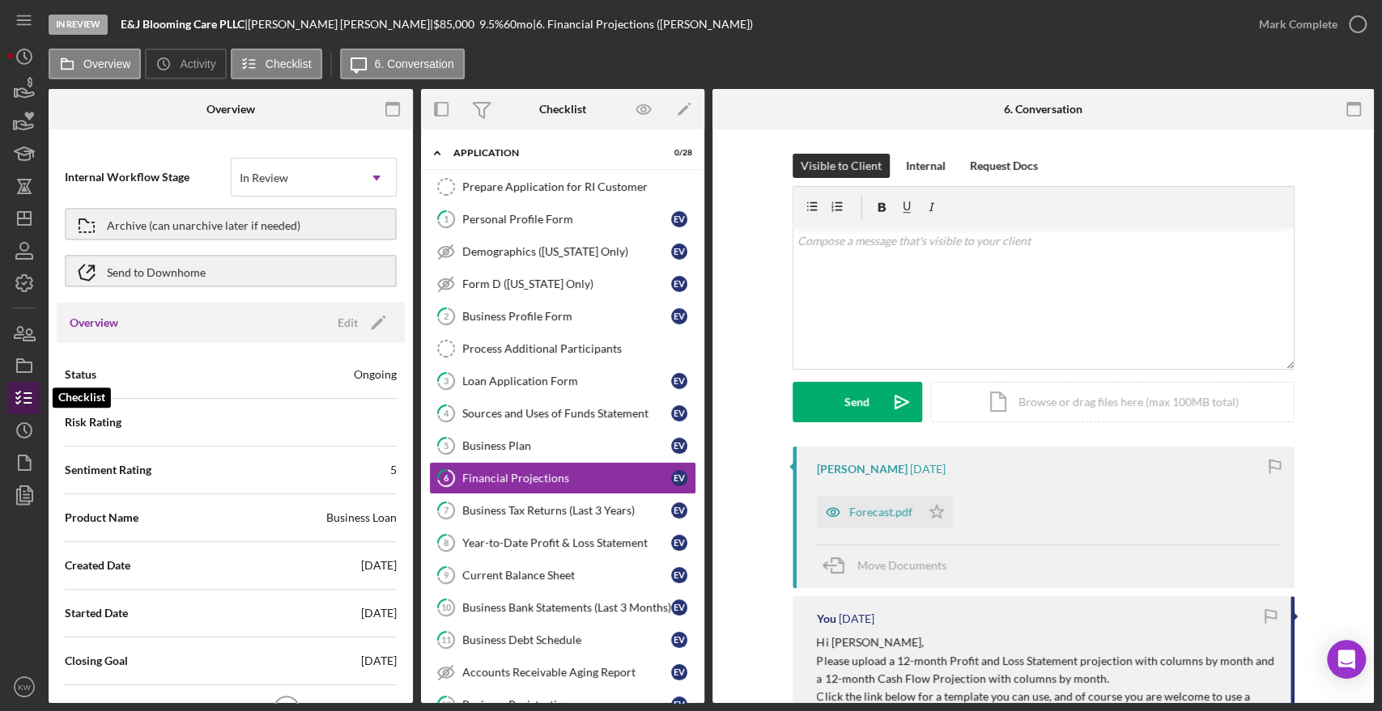
scroll to position [58, 0]
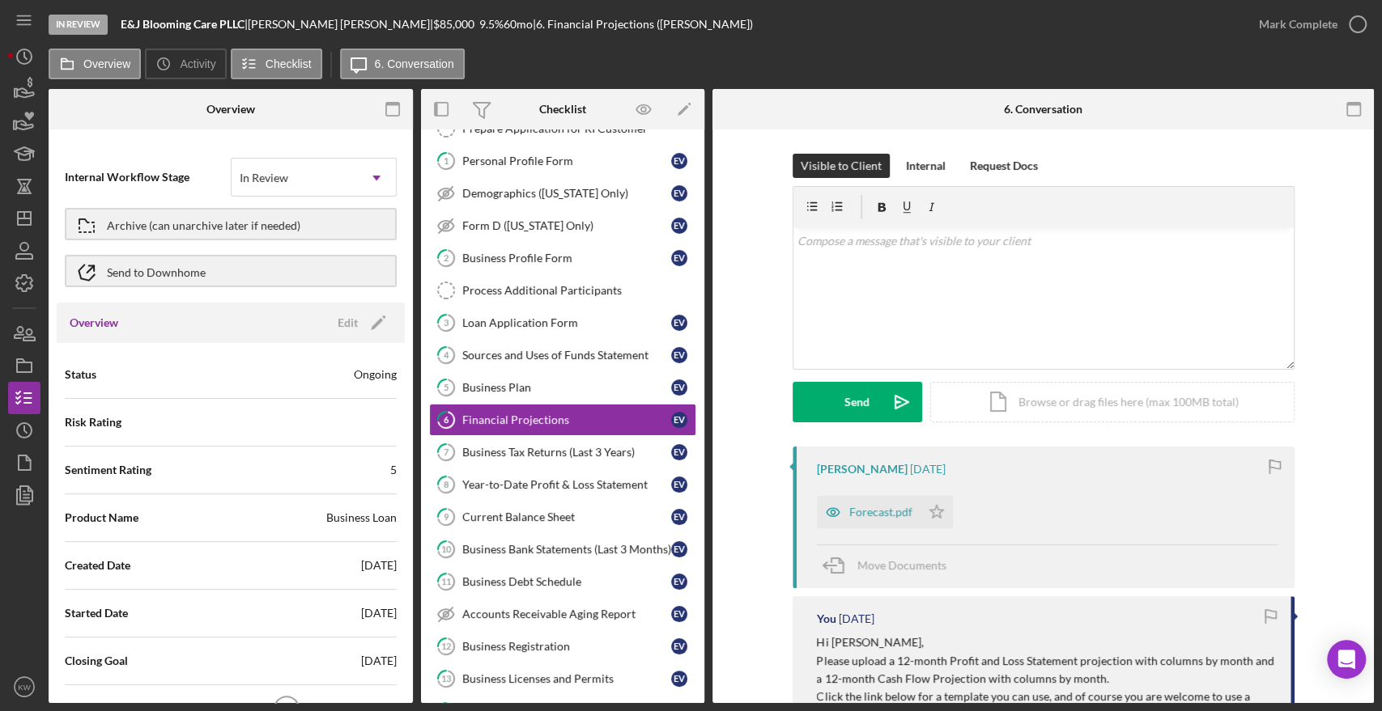
click at [387, 108] on icon "button" at bounding box center [393, 109] width 36 height 36
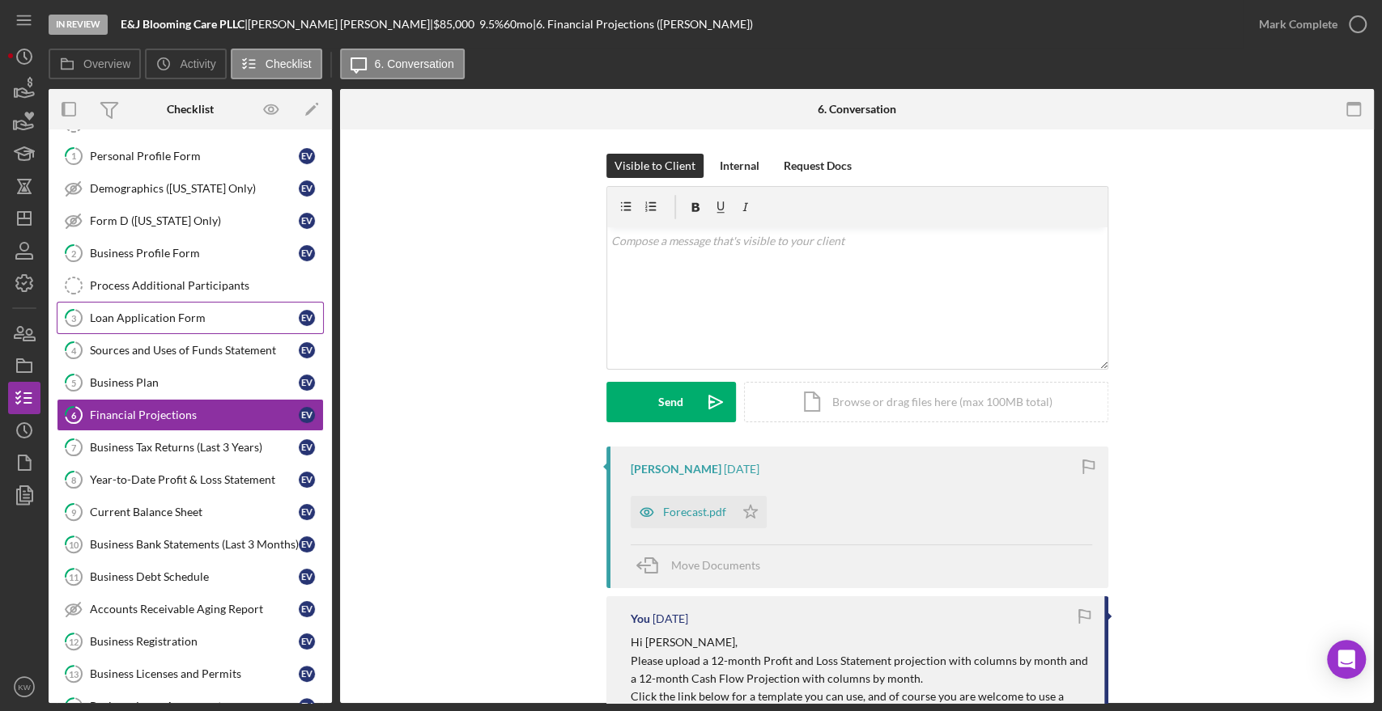
scroll to position [90, 0]
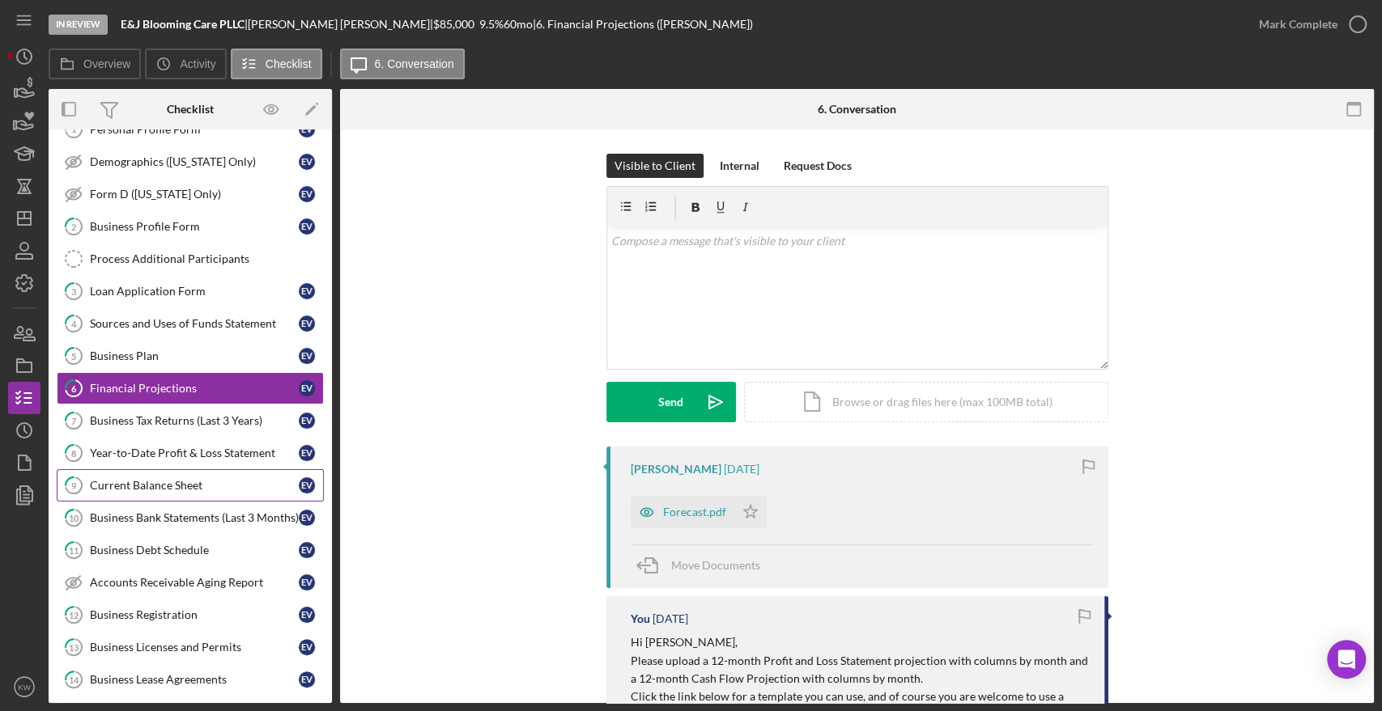
click at [206, 479] on div "Current Balance Sheet" at bounding box center [194, 485] width 209 height 13
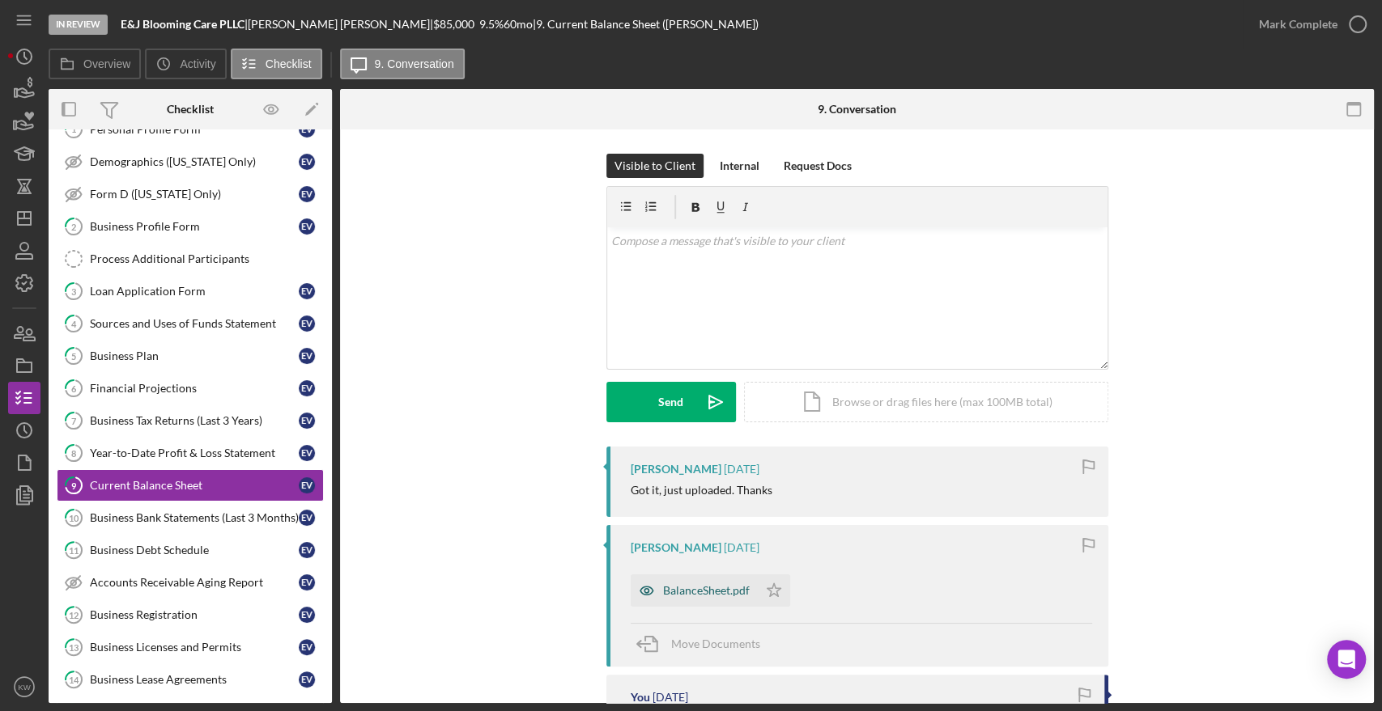
click at [738, 581] on div "BalanceSheet.pdf" at bounding box center [694, 591] width 127 height 32
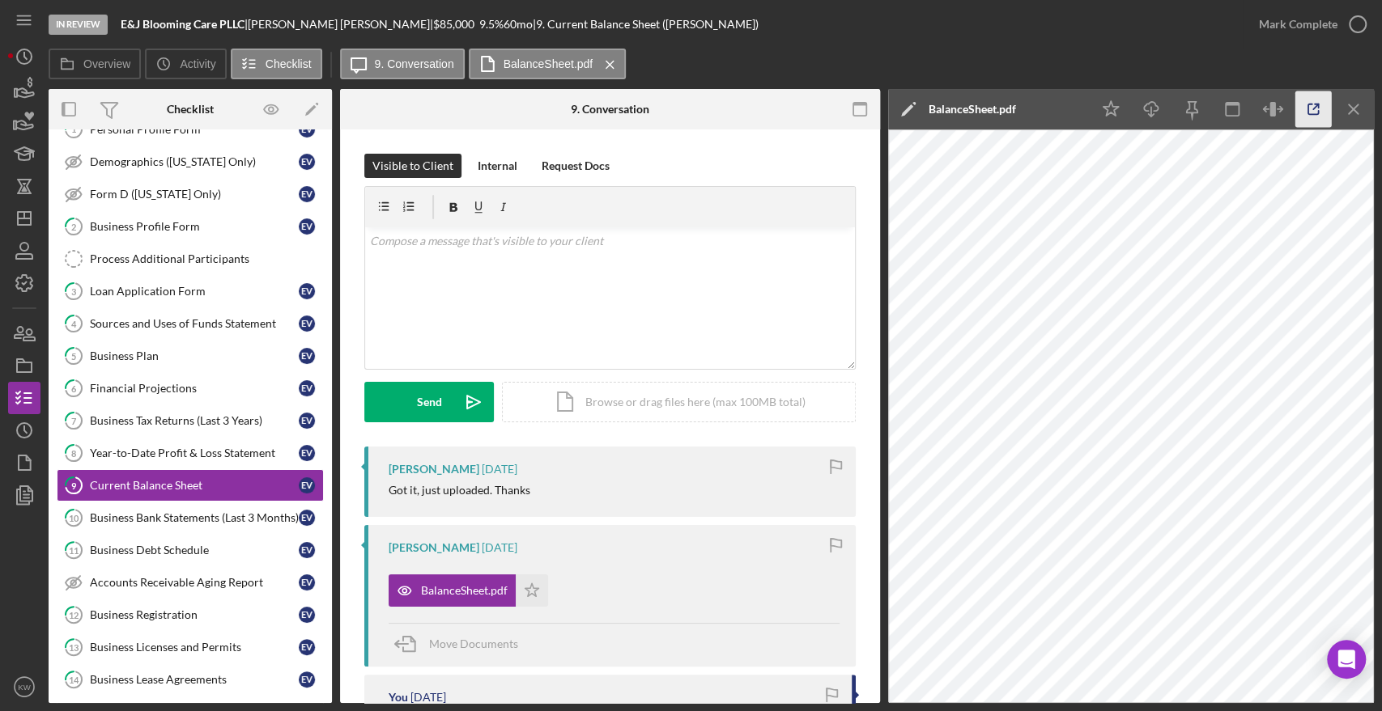
click at [1320, 109] on icon "button" at bounding box center [1313, 109] width 36 height 36
click at [141, 393] on div "Financial Projections" at bounding box center [194, 388] width 209 height 13
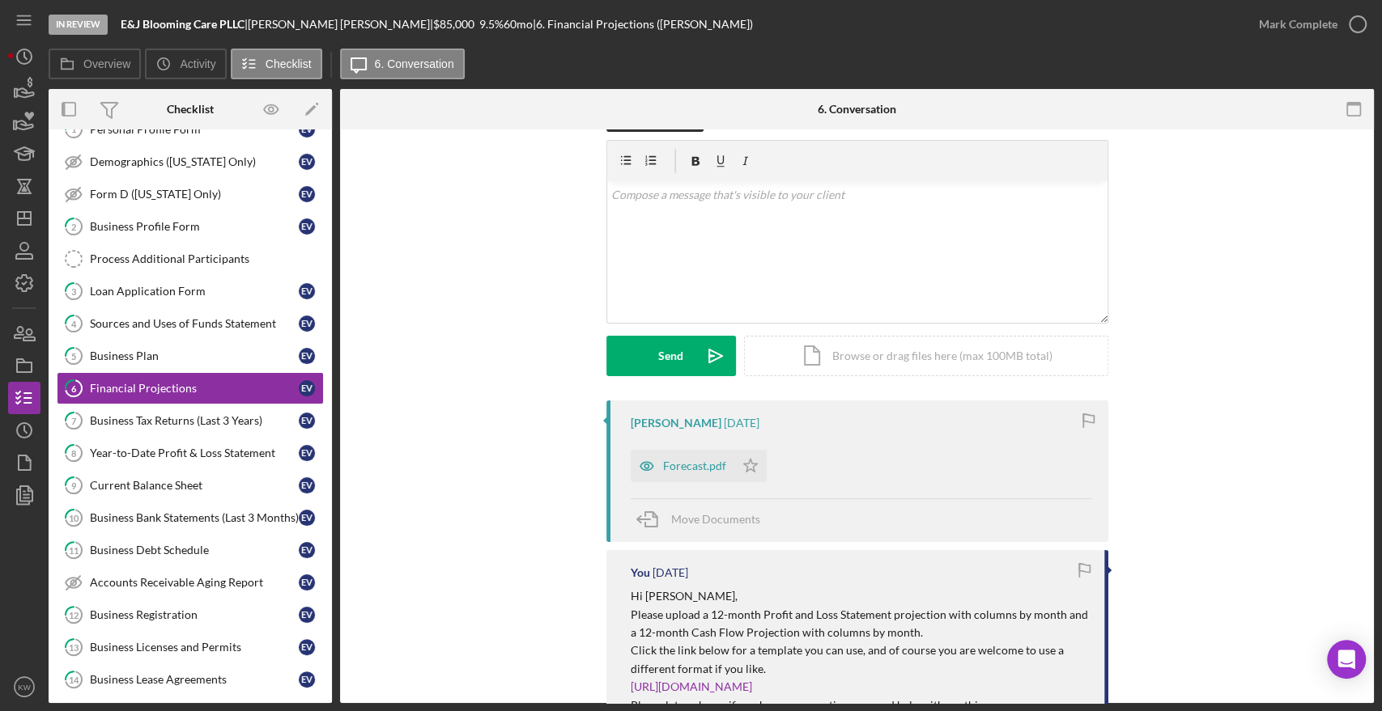
scroll to position [90, 0]
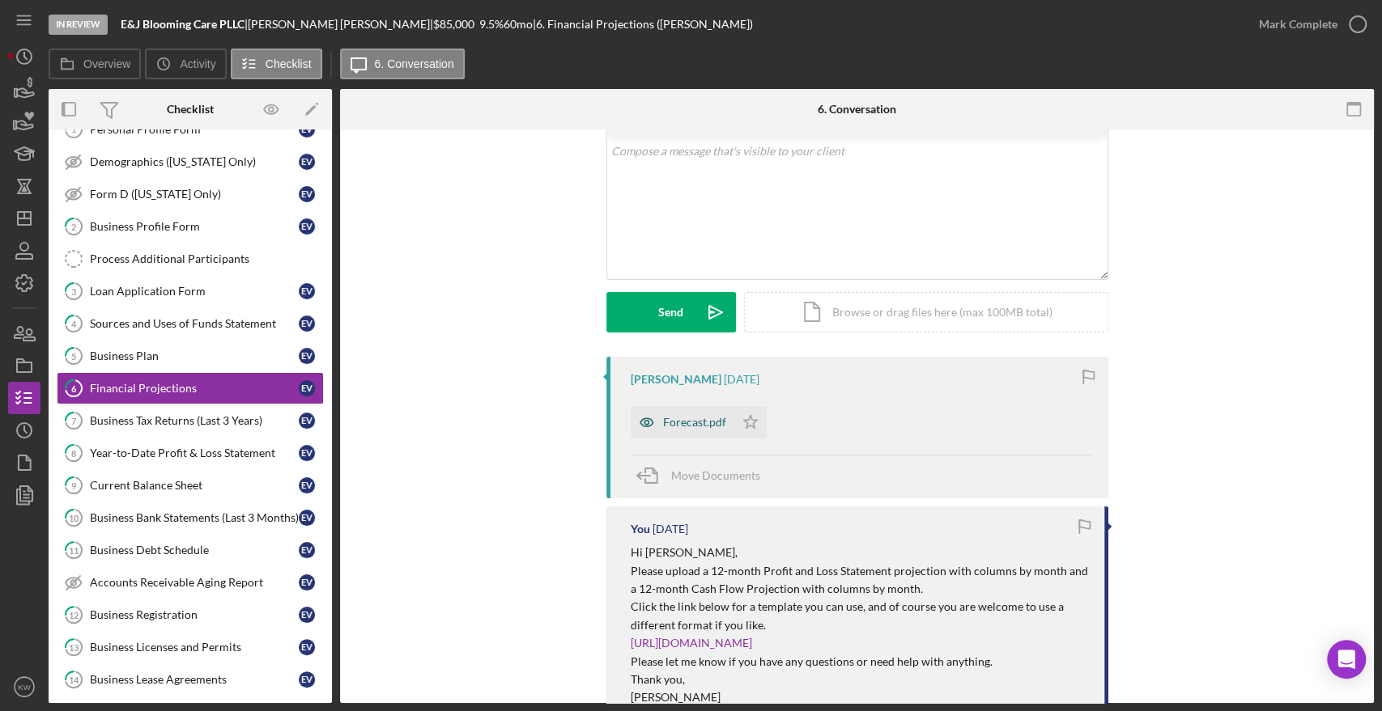
click at [693, 421] on div "Forecast.pdf" at bounding box center [694, 422] width 63 height 13
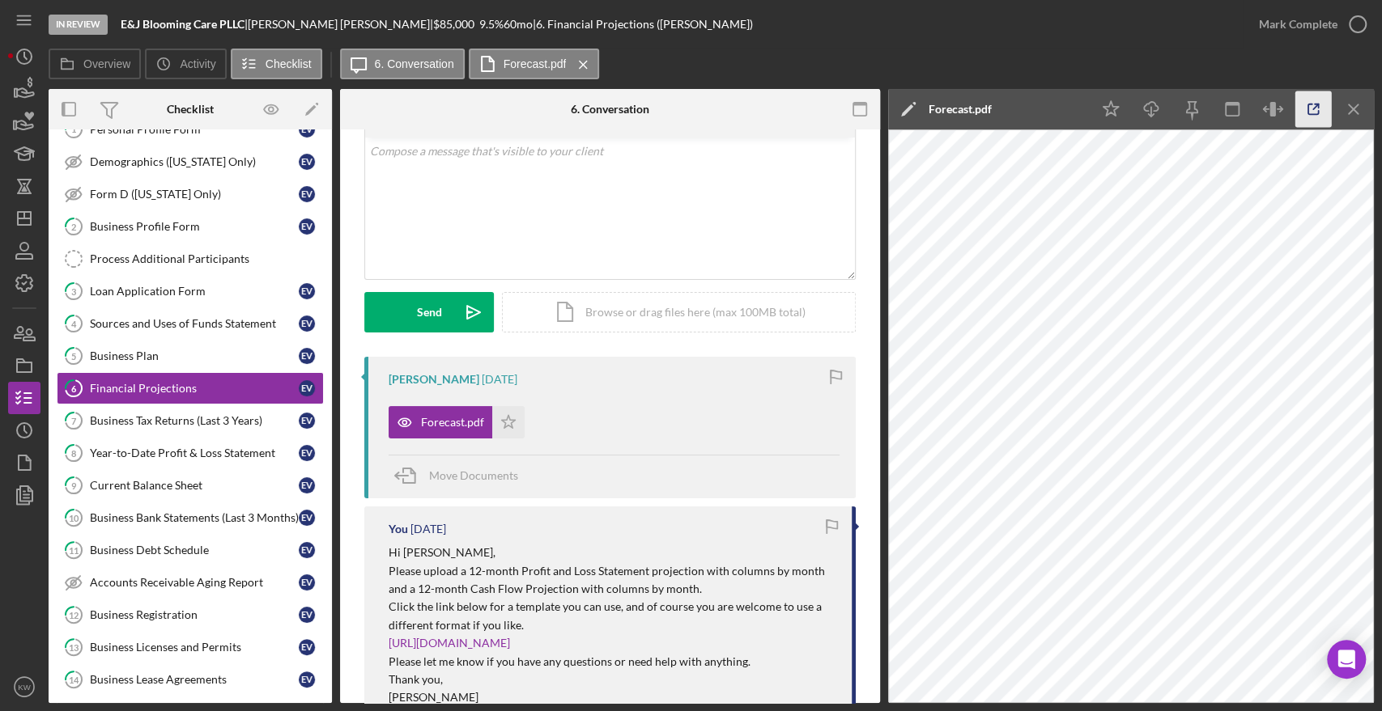
click at [1303, 115] on icon "button" at bounding box center [1313, 109] width 36 height 36
click at [182, 459] on link "8 Year-to-Date Profit & Loss Statement E V" at bounding box center [190, 453] width 267 height 32
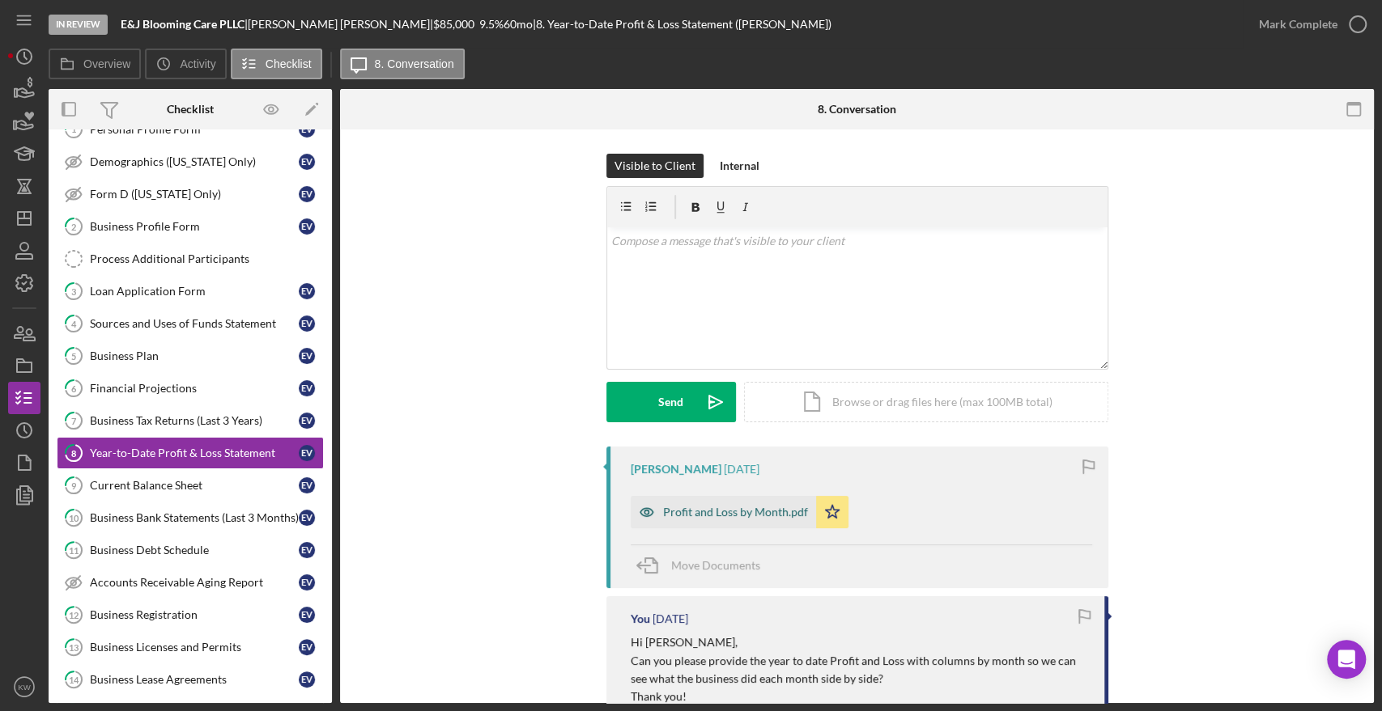
click at [731, 525] on div "Profit and Loss by Month.pdf" at bounding box center [723, 512] width 185 height 32
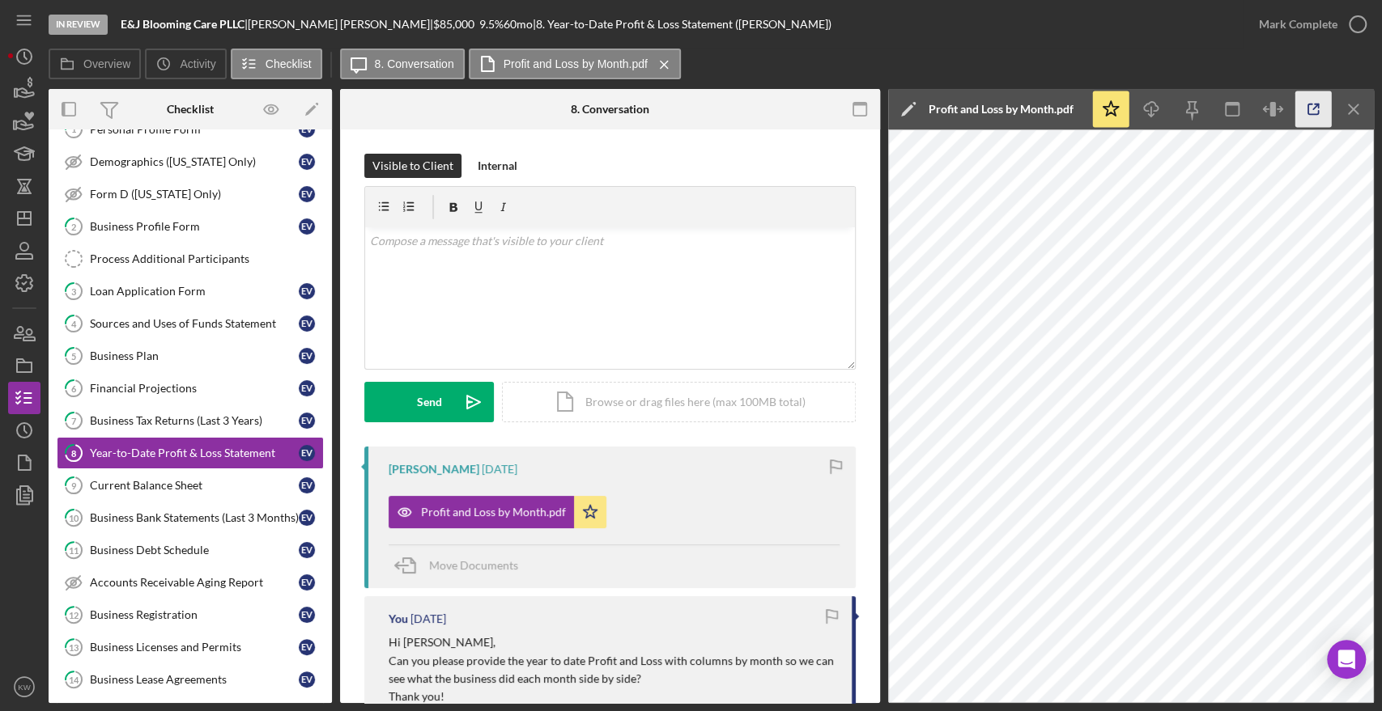
click at [1302, 112] on icon "button" at bounding box center [1313, 109] width 36 height 36
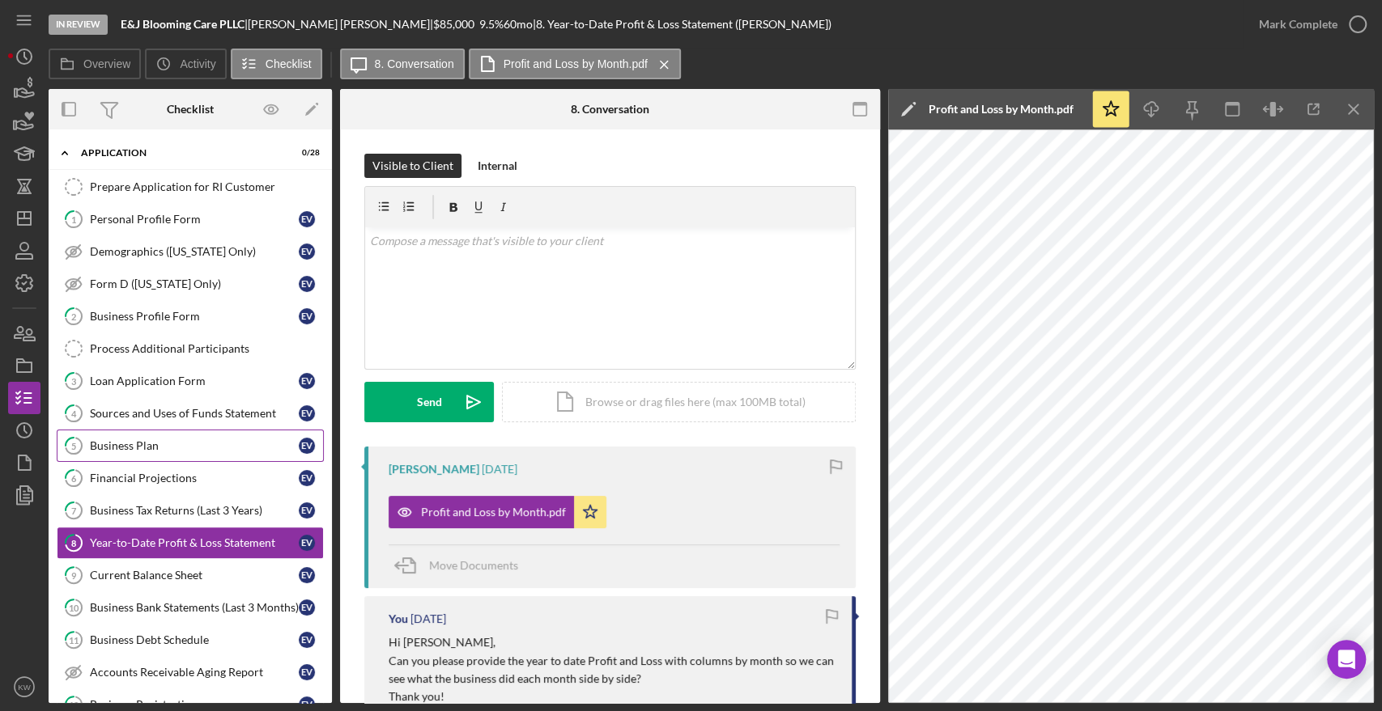
click at [113, 445] on div "Business Plan" at bounding box center [194, 446] width 209 height 13
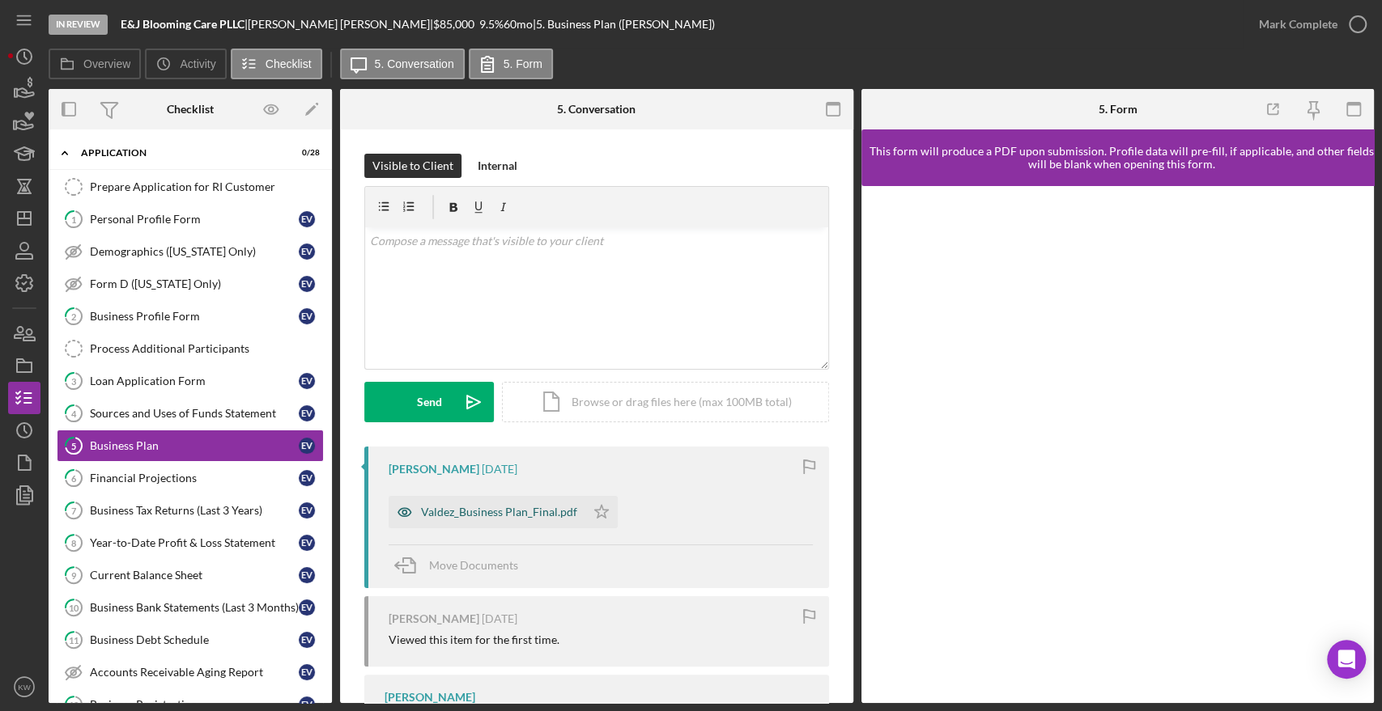
click at [539, 523] on div "Valdez_Business Plan_Final.pdf" at bounding box center [487, 512] width 197 height 32
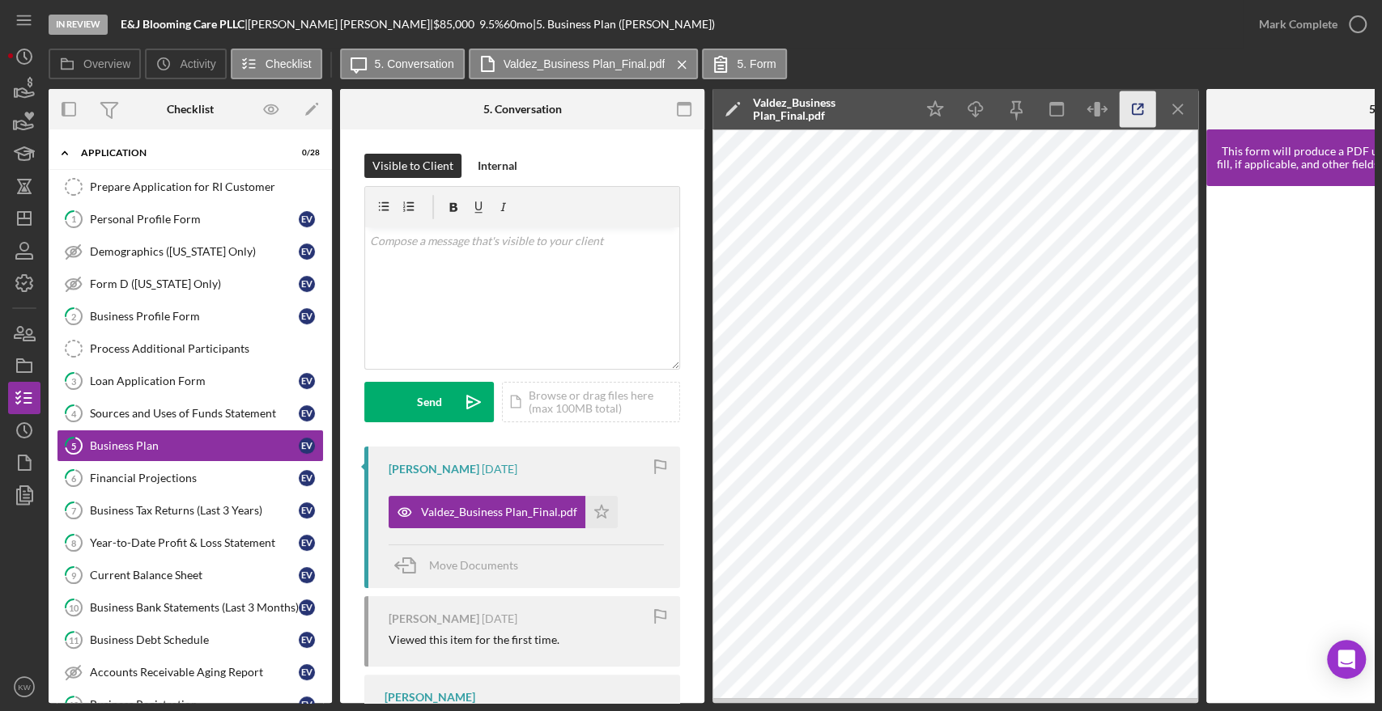
click at [1137, 110] on icon "button" at bounding box center [1137, 109] width 36 height 36
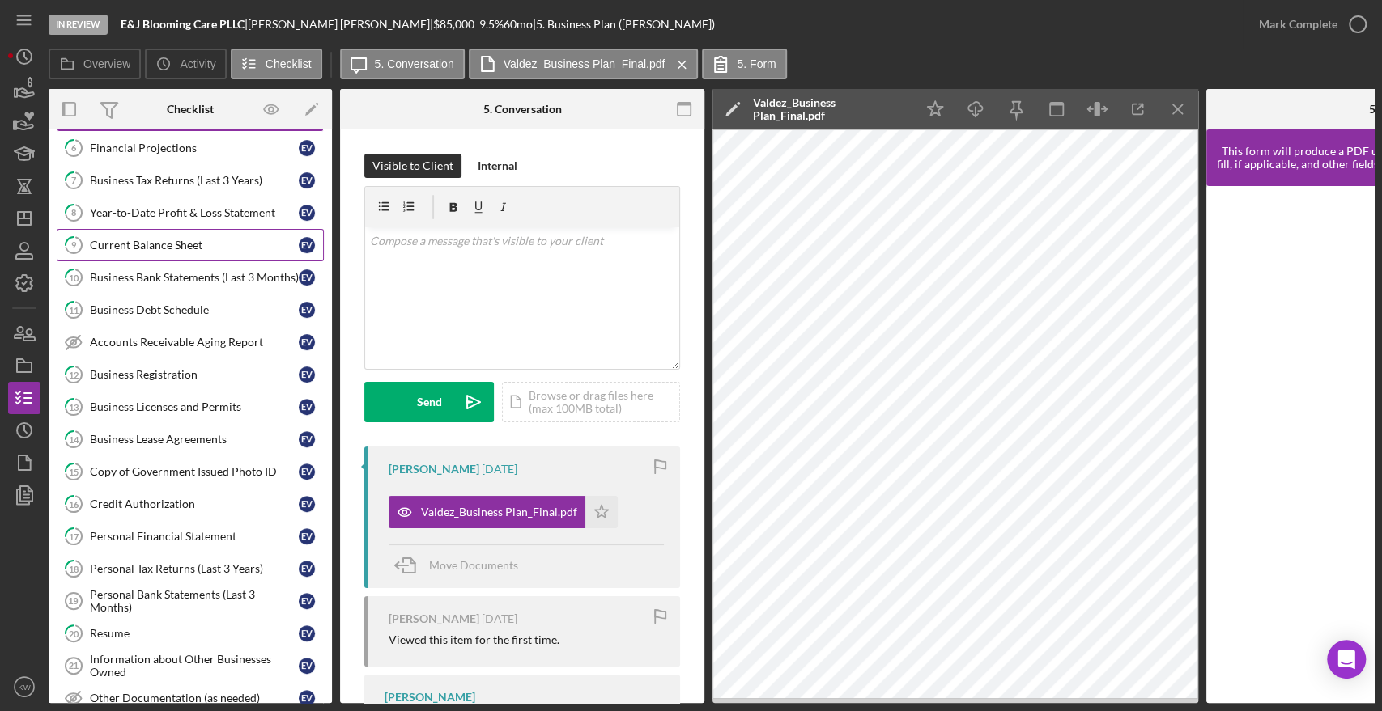
scroll to position [359, 0]
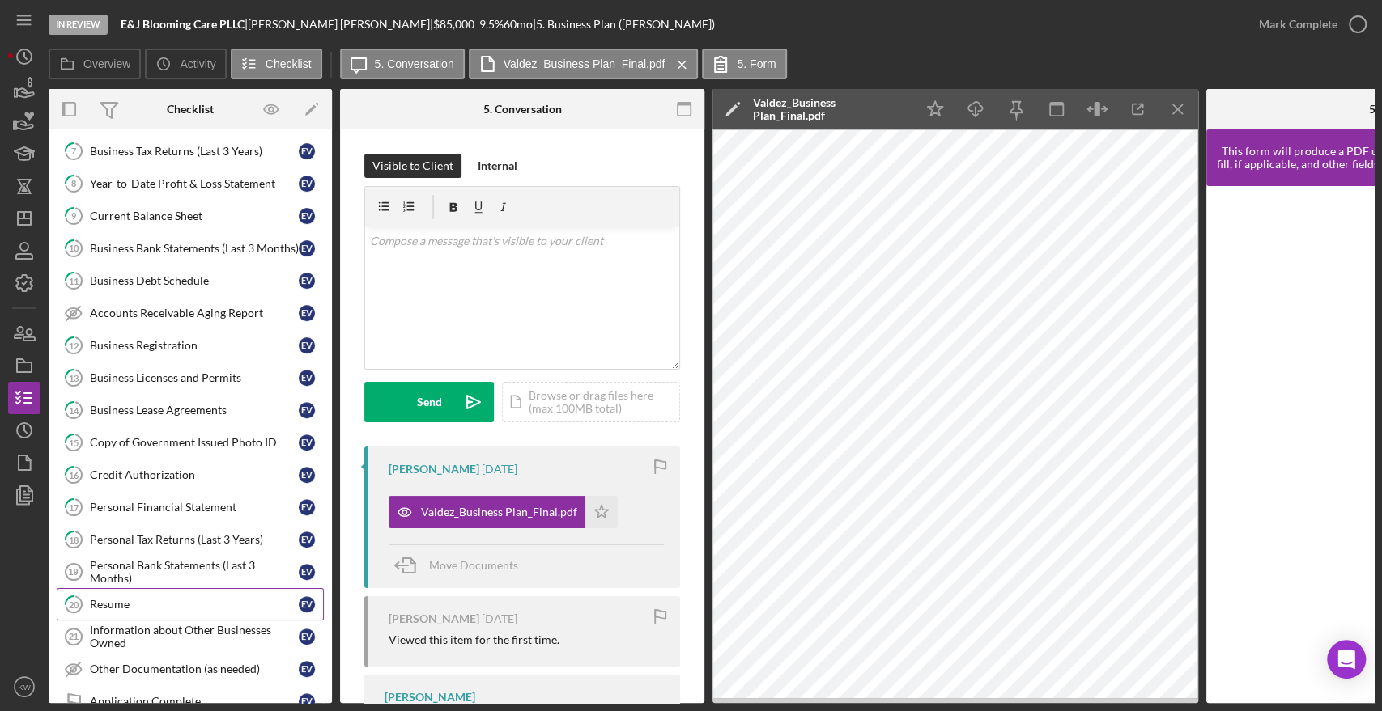
click at [123, 598] on div "Resume" at bounding box center [194, 604] width 209 height 13
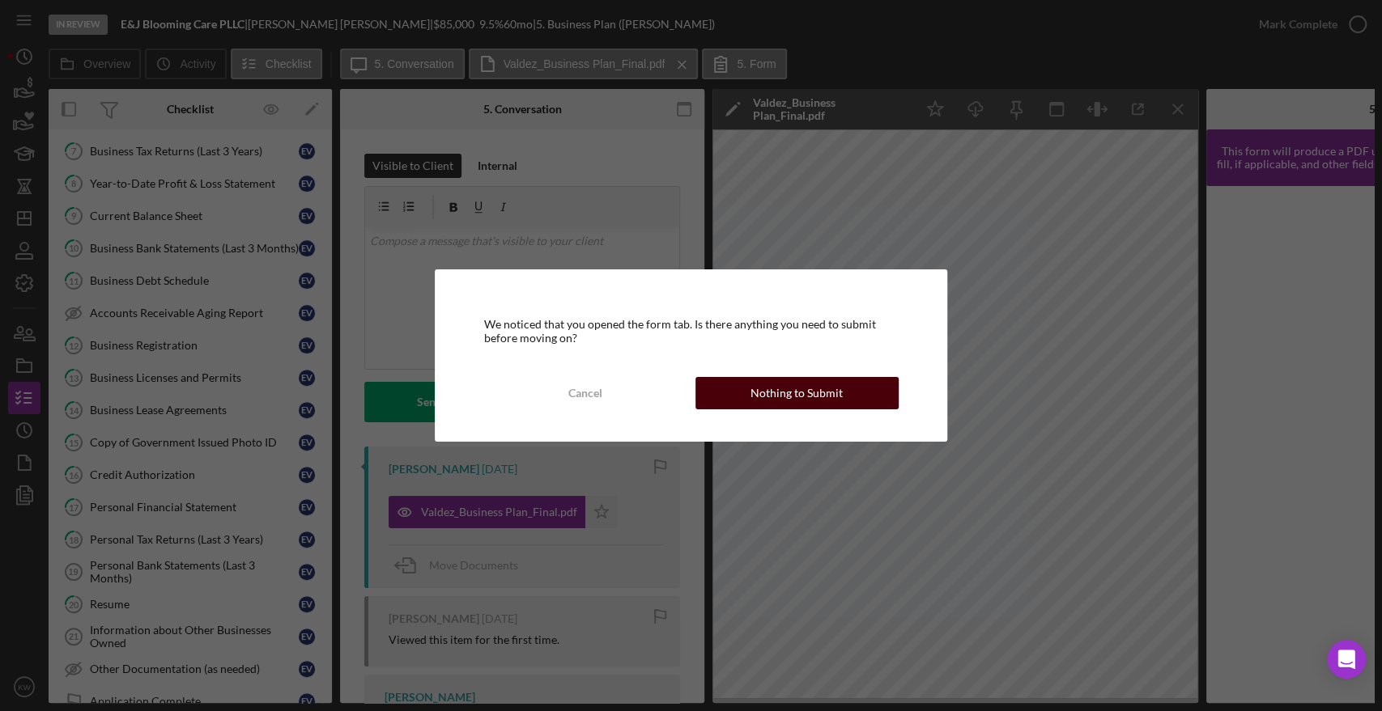
click at [848, 393] on button "Nothing to Submit" at bounding box center [796, 393] width 203 height 32
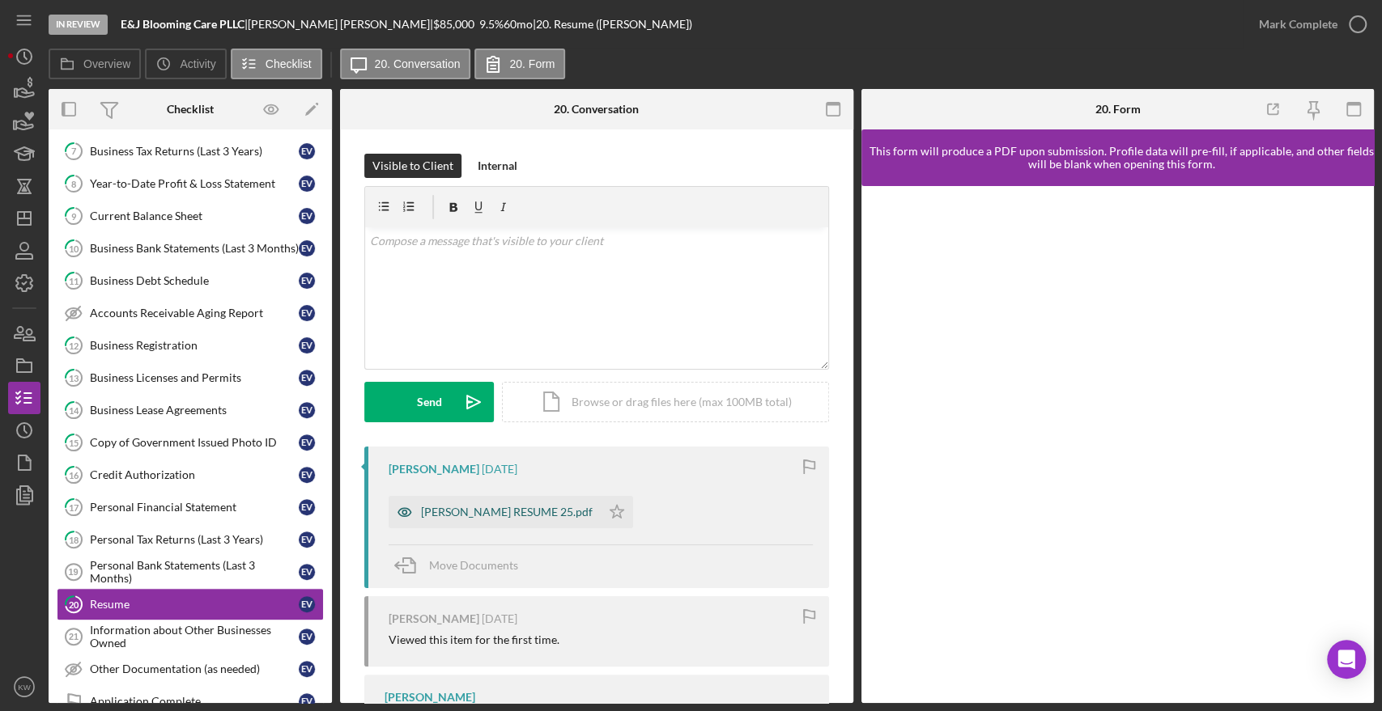
click at [508, 521] on div "ELIANA V RESUME 25.pdf" at bounding box center [495, 512] width 212 height 32
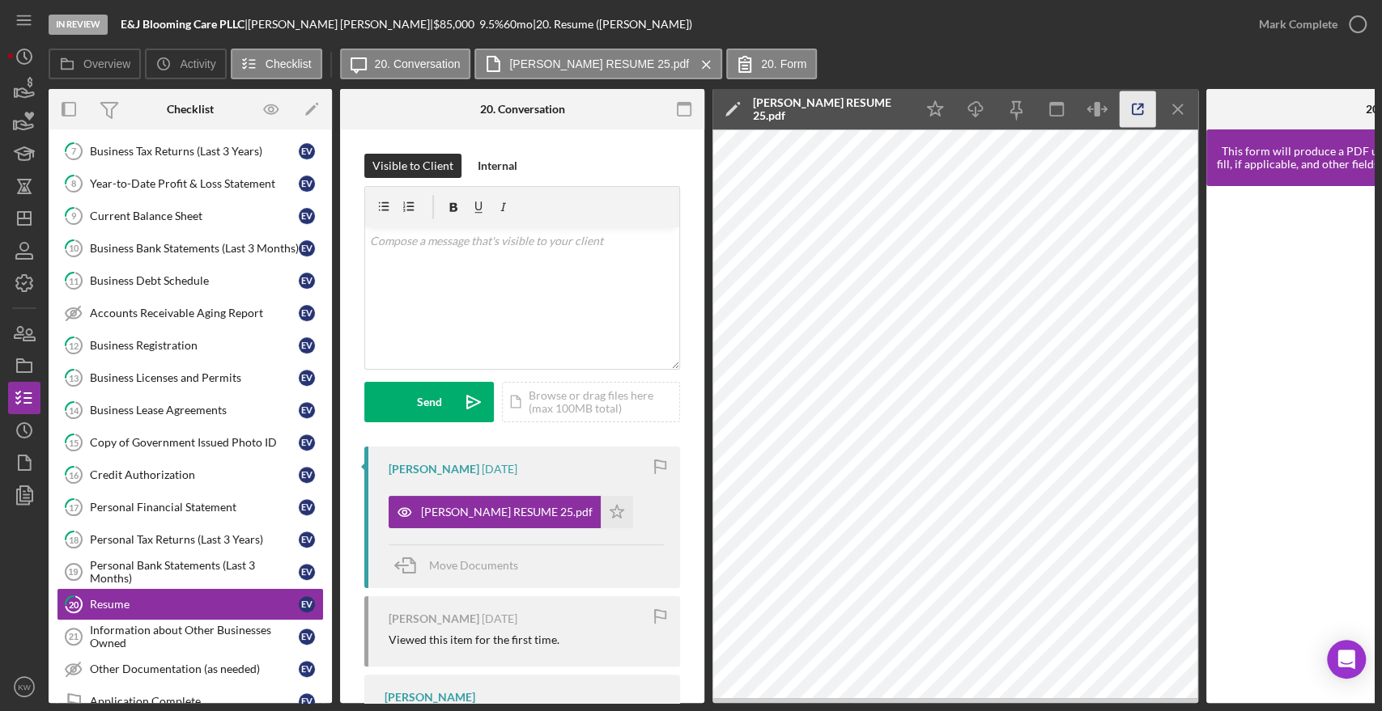
click at [1139, 95] on icon "button" at bounding box center [1137, 109] width 36 height 36
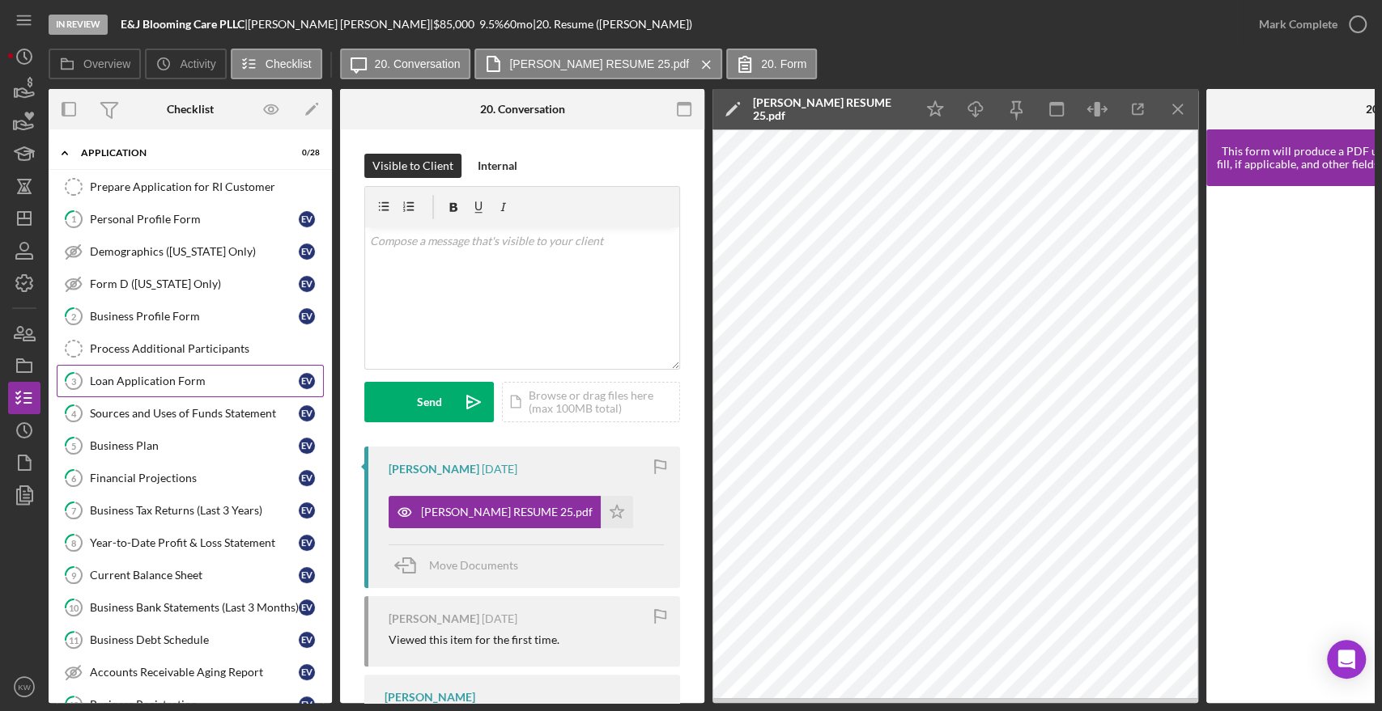
click at [187, 382] on div "Loan Application Form" at bounding box center [194, 381] width 209 height 13
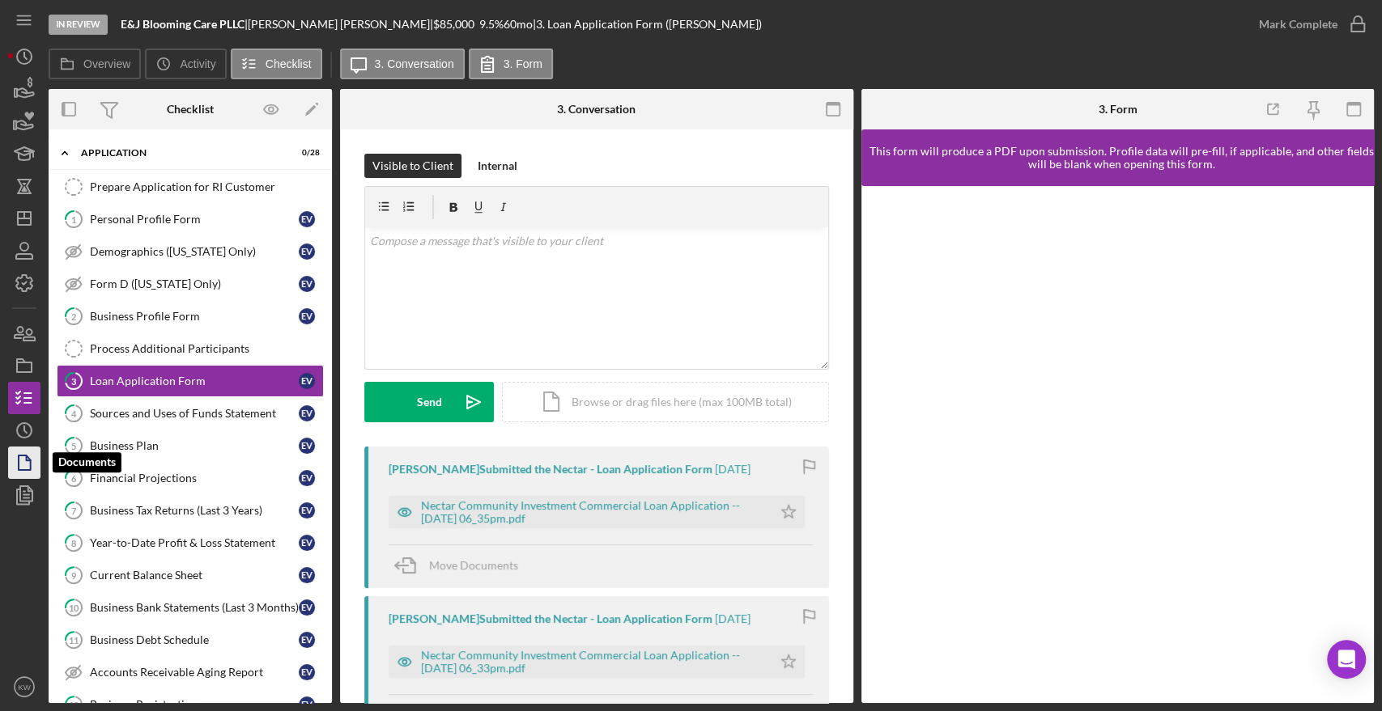
click at [31, 478] on icon "button" at bounding box center [24, 463] width 40 height 40
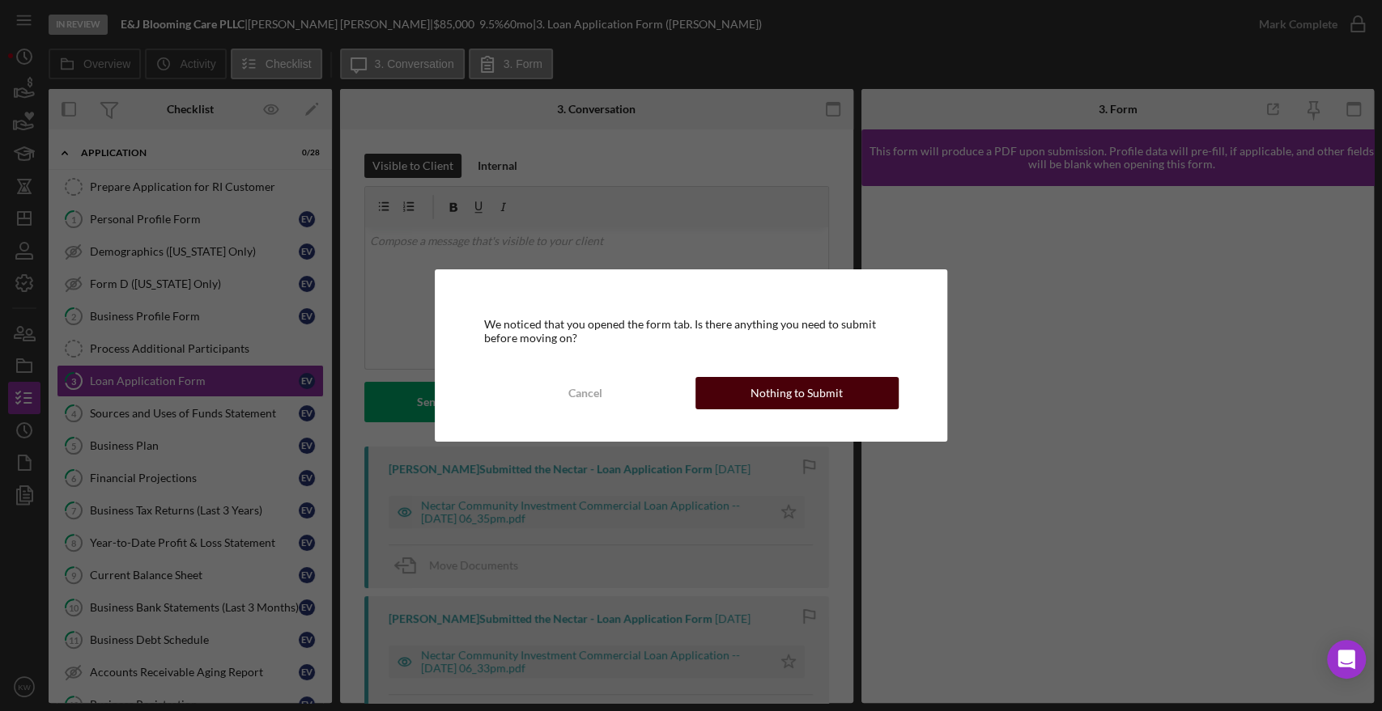
click at [786, 387] on div "Nothing to Submit" at bounding box center [796, 393] width 92 height 32
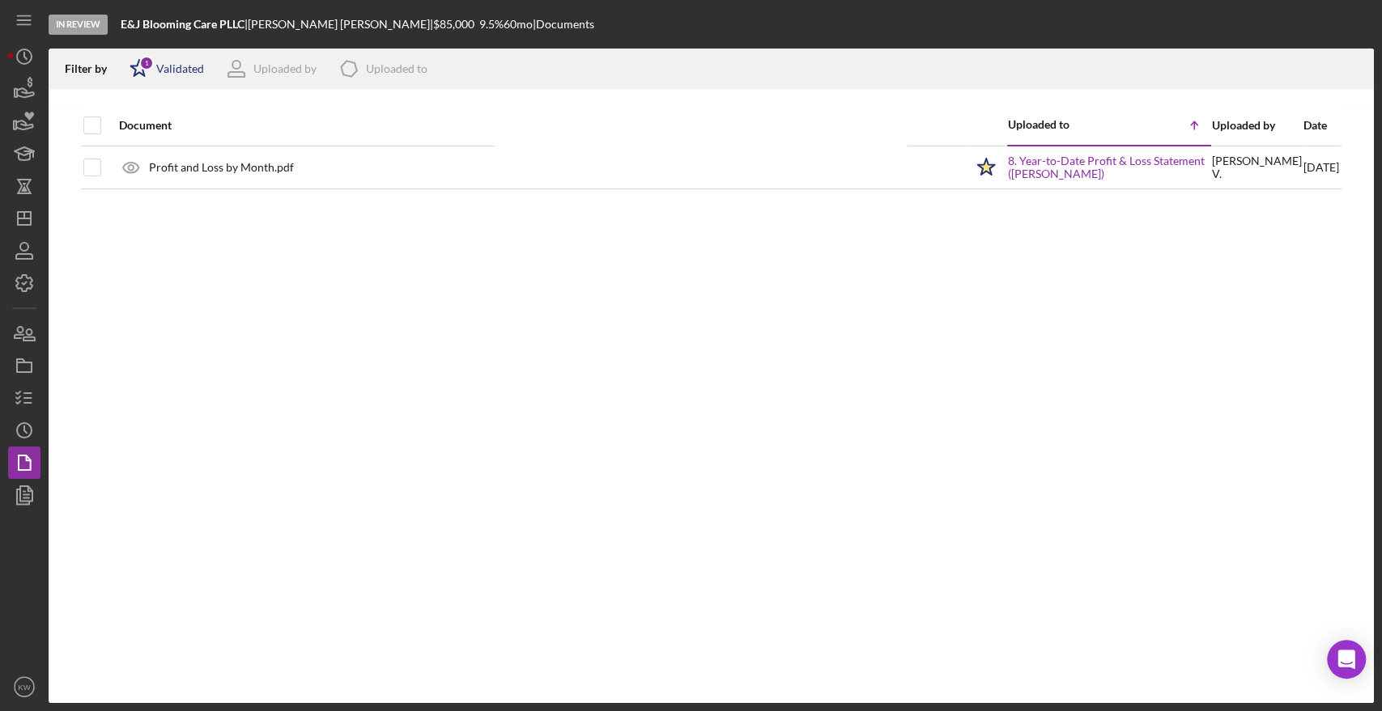
click at [142, 76] on icon "Icon/Star" at bounding box center [139, 69] width 40 height 40
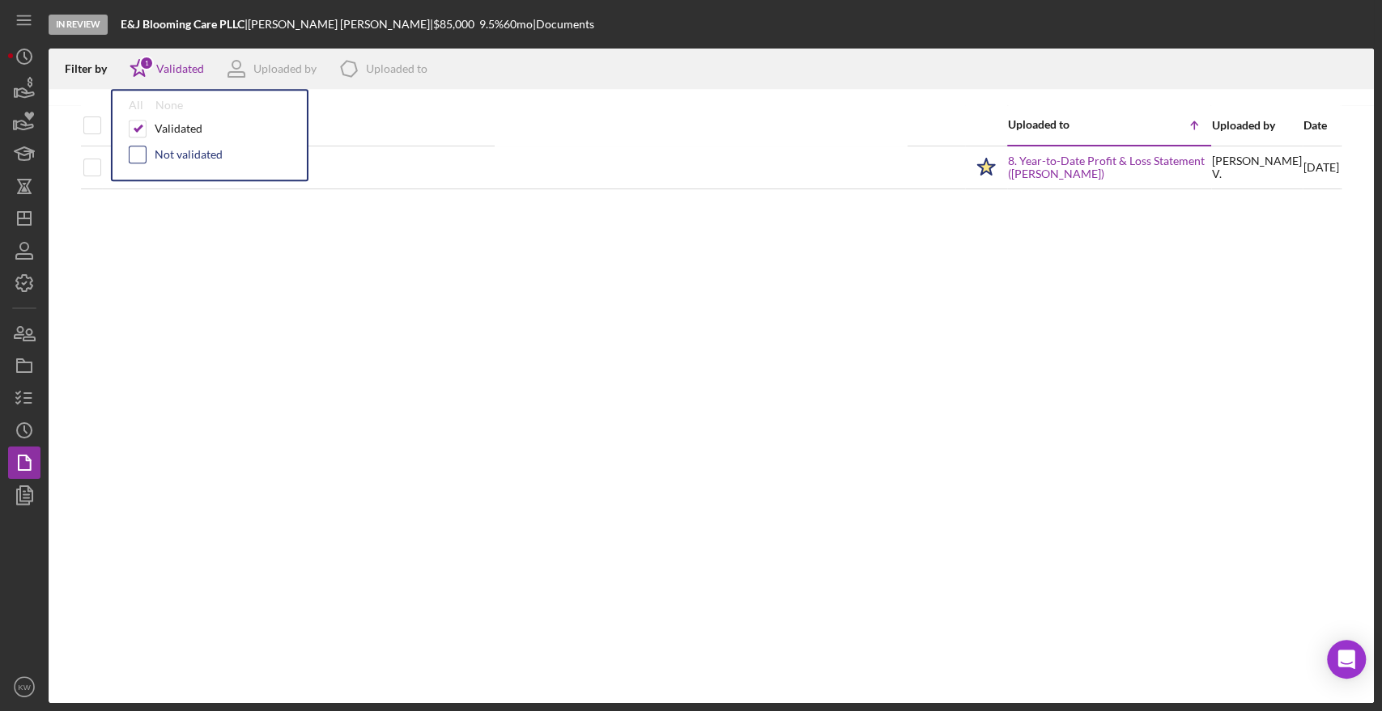
click at [130, 154] on input "checkbox" at bounding box center [138, 155] width 16 height 16
checkbox input "true"
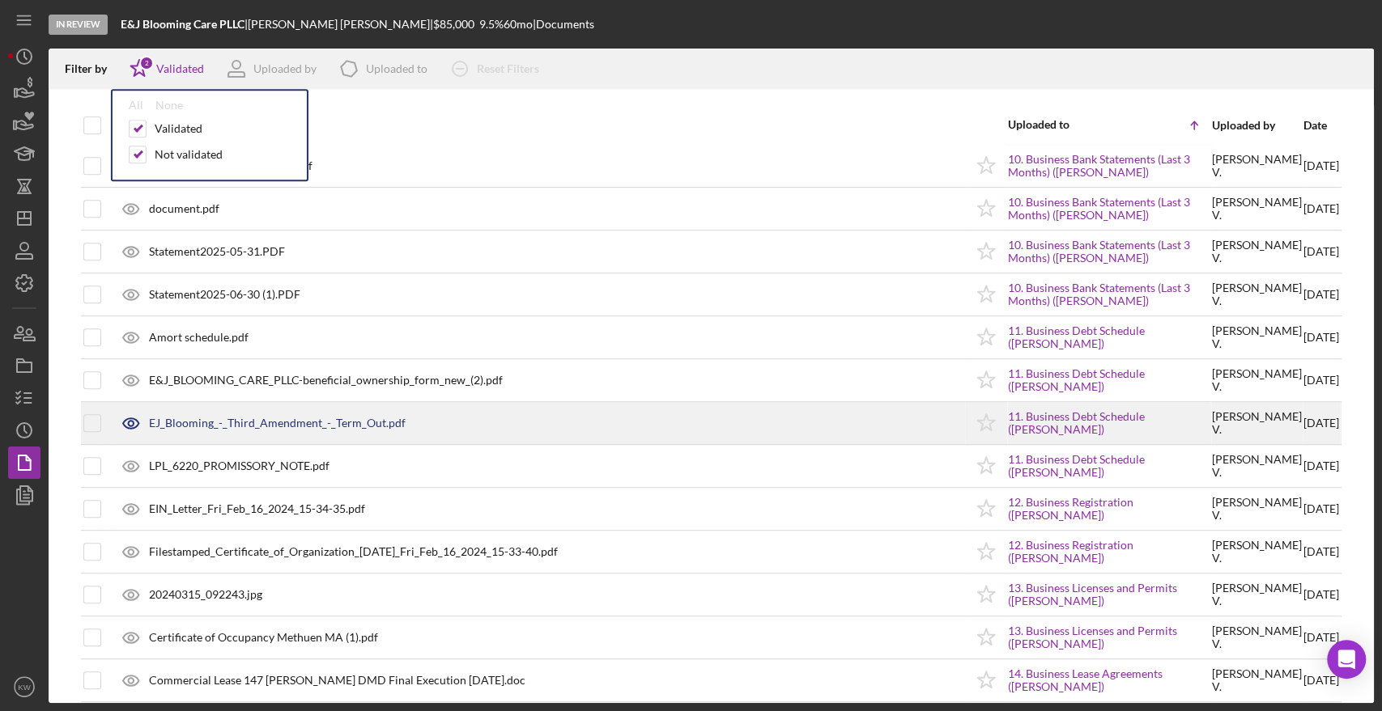
scroll to position [539, 0]
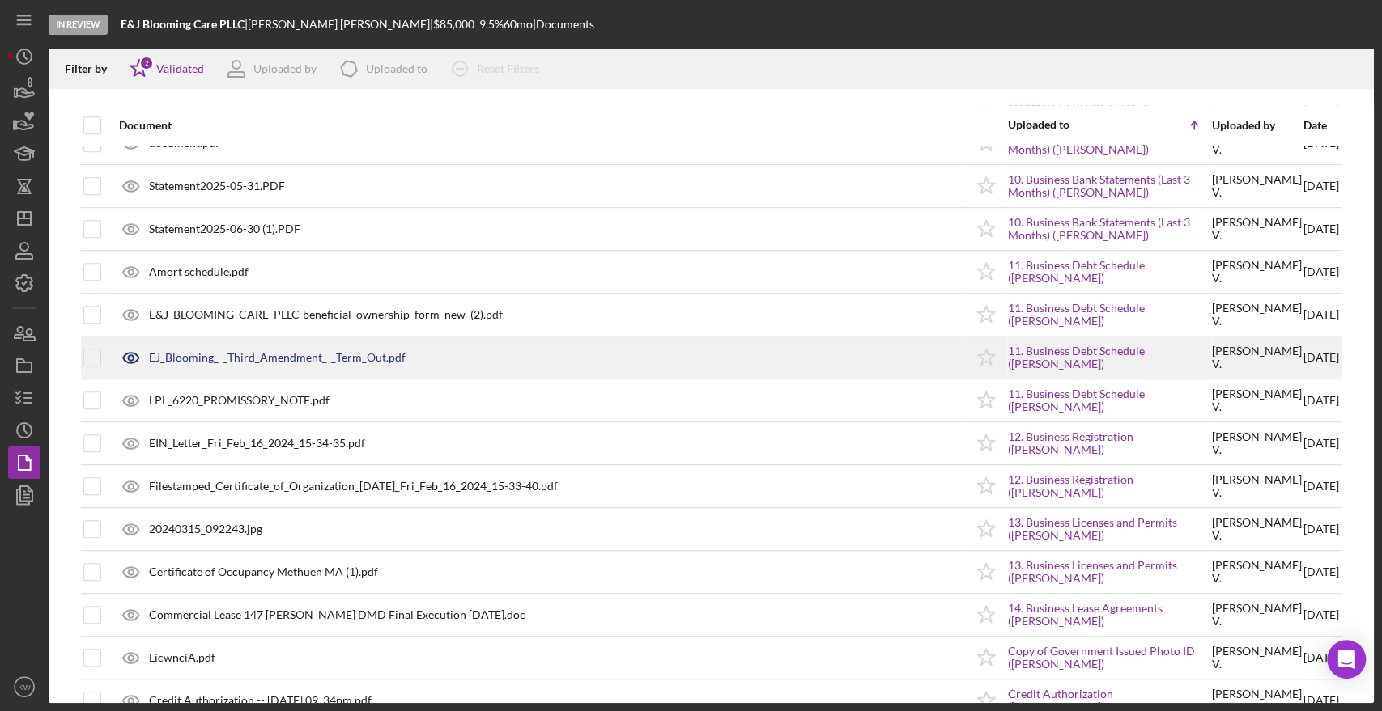
click at [338, 356] on div "EJ_Blooming_-_Third_Amendment_-_Term_Out.pdf" at bounding box center [277, 357] width 257 height 13
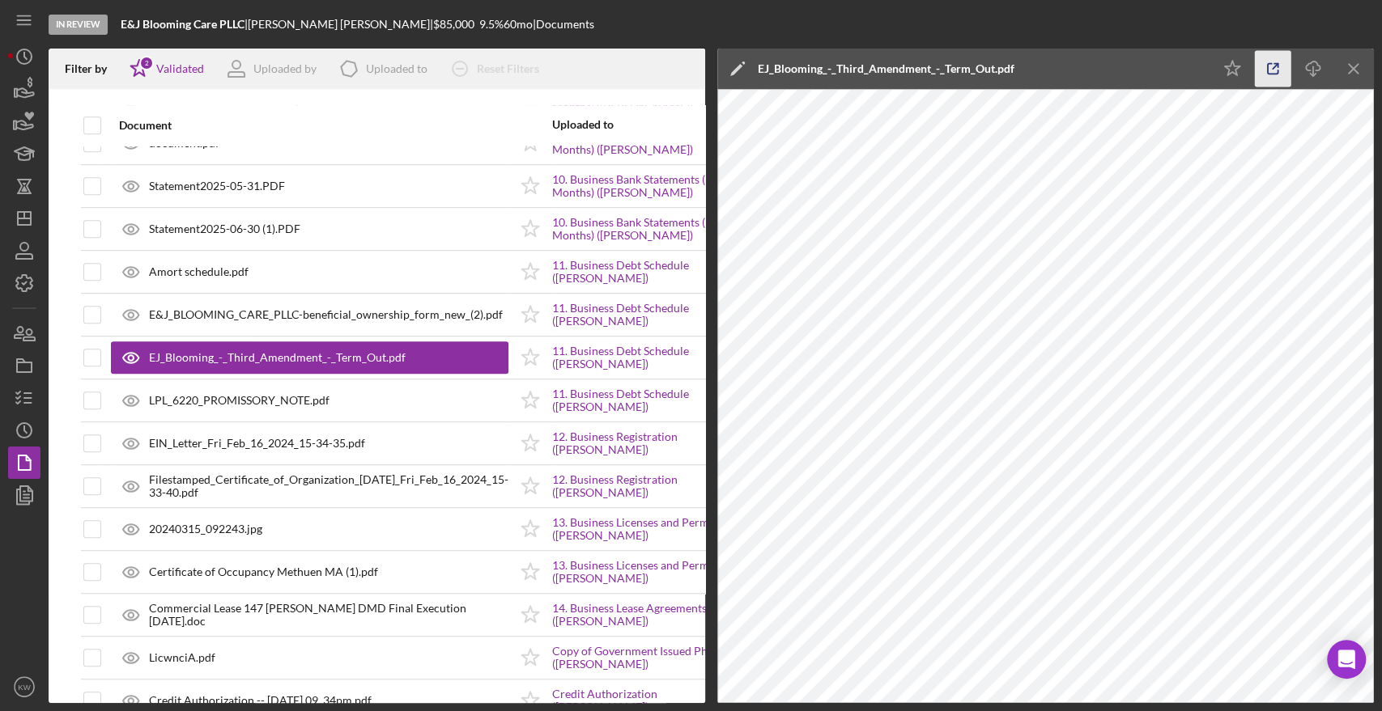
click at [1277, 62] on icon "button" at bounding box center [1273, 69] width 36 height 36
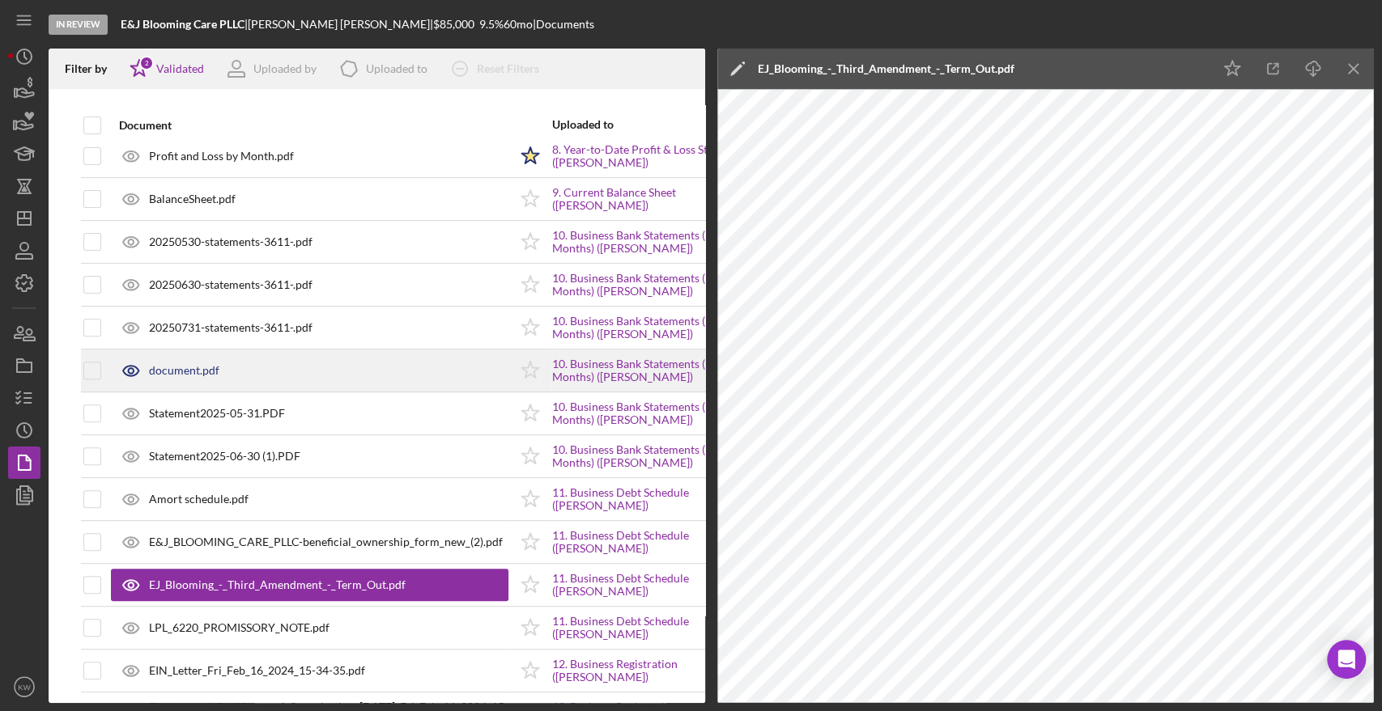
scroll to position [359, 0]
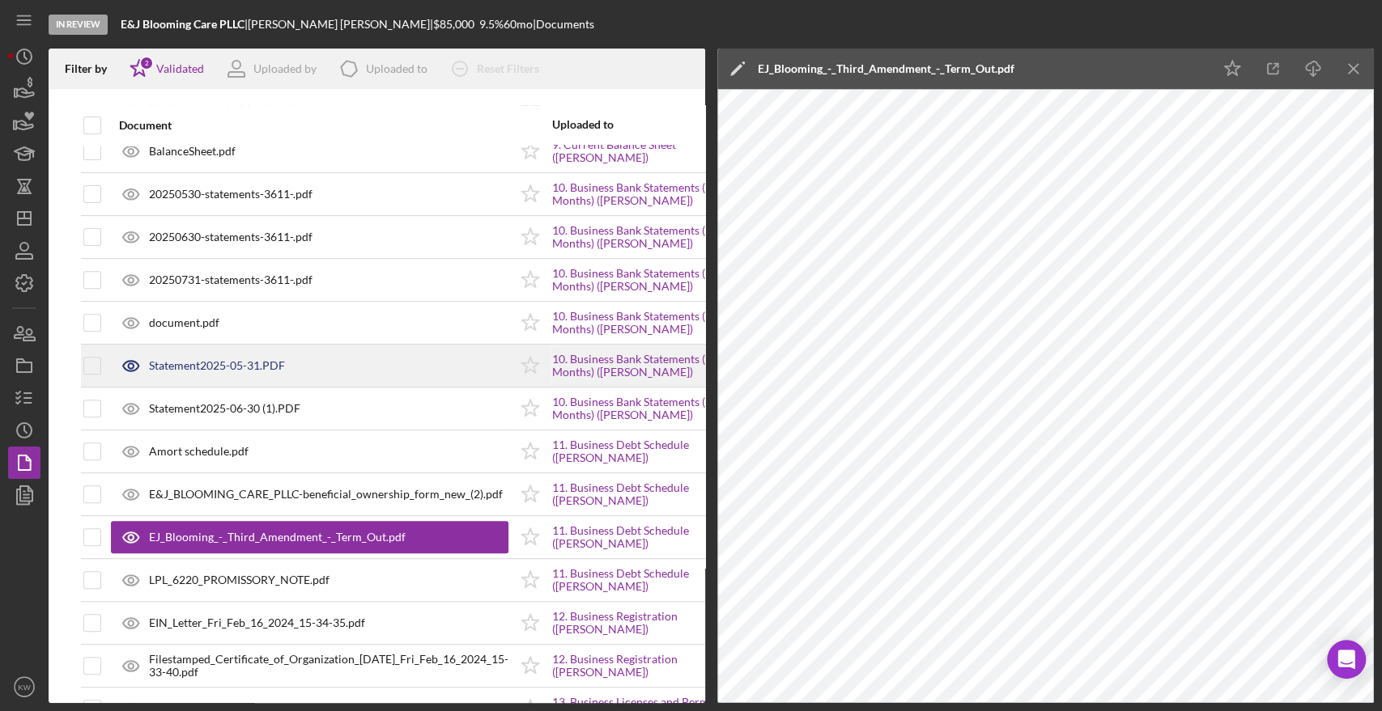
click at [261, 361] on div "Statement2025-05-31.PDF" at bounding box center [217, 365] width 136 height 13
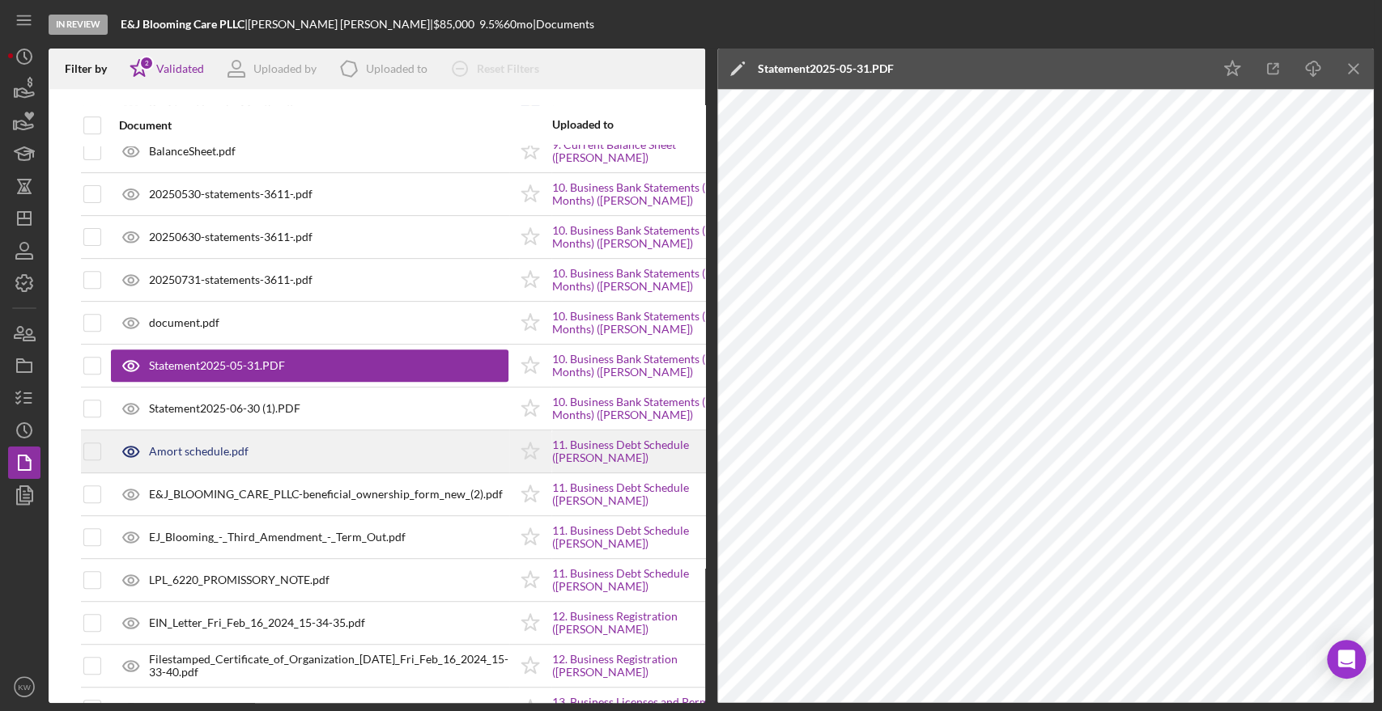
click at [227, 465] on div "Amort schedule.pdf" at bounding box center [309, 451] width 397 height 40
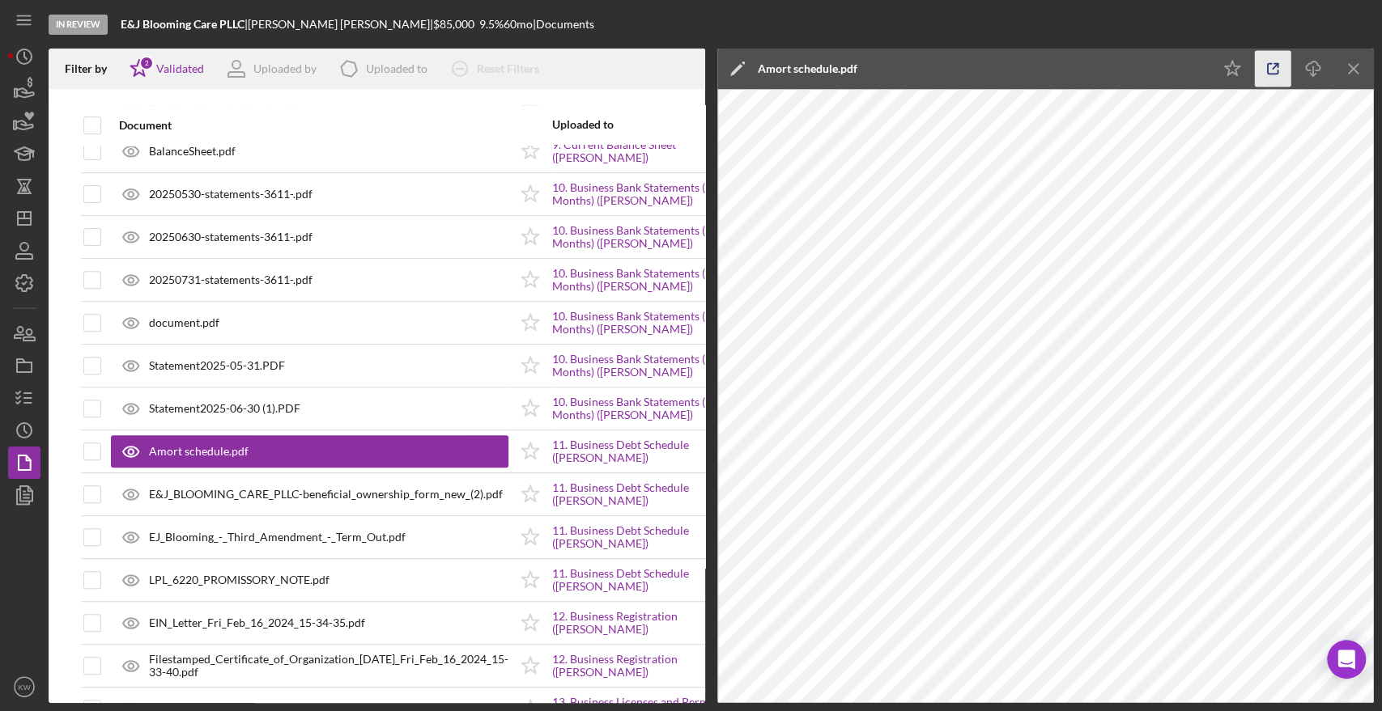
click at [1281, 71] on icon "button" at bounding box center [1273, 69] width 36 height 36
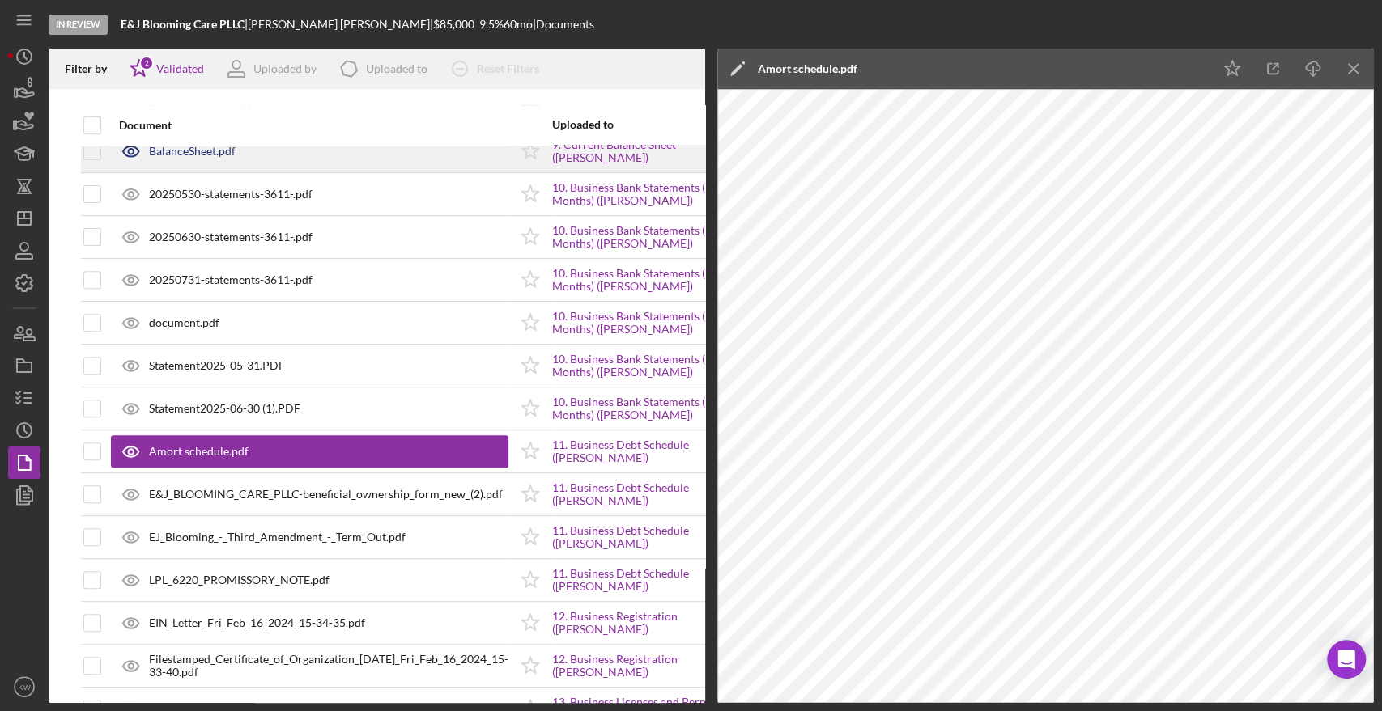
scroll to position [0, 0]
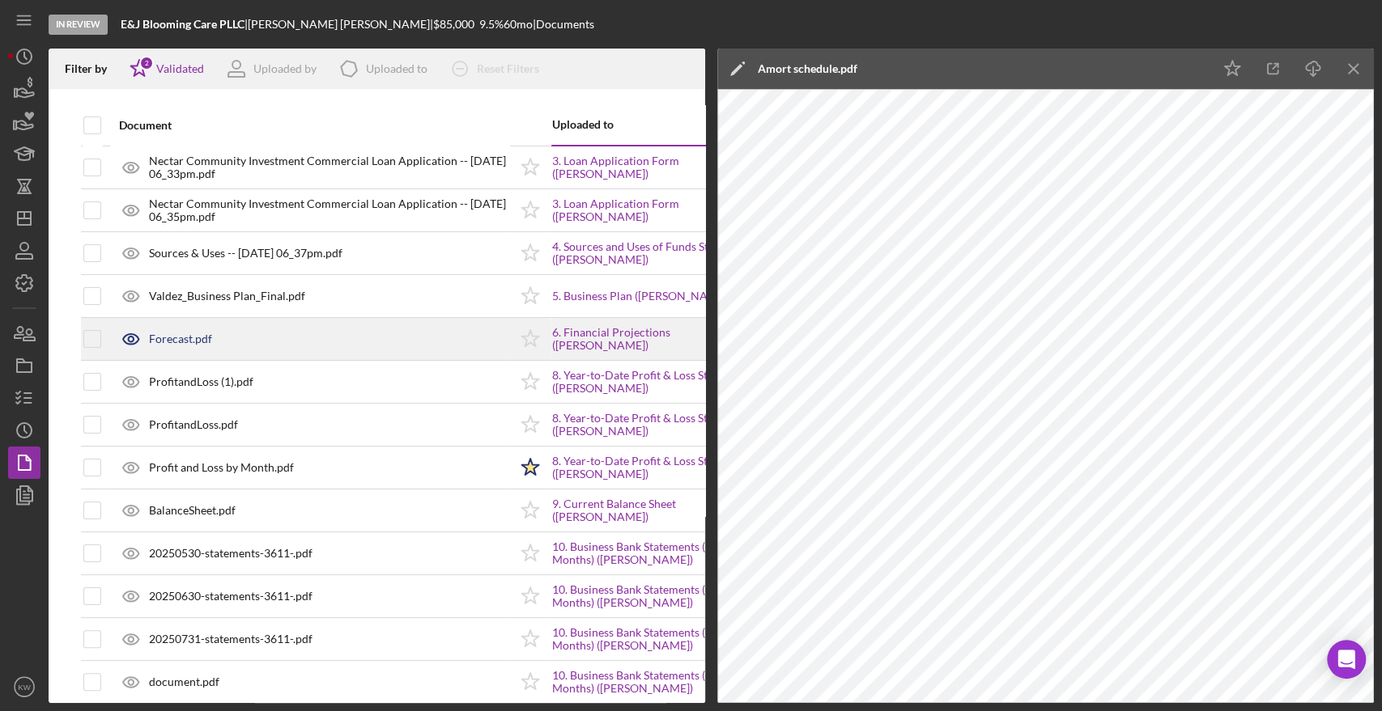
click at [200, 342] on div "Forecast.pdf" at bounding box center [180, 339] width 63 height 13
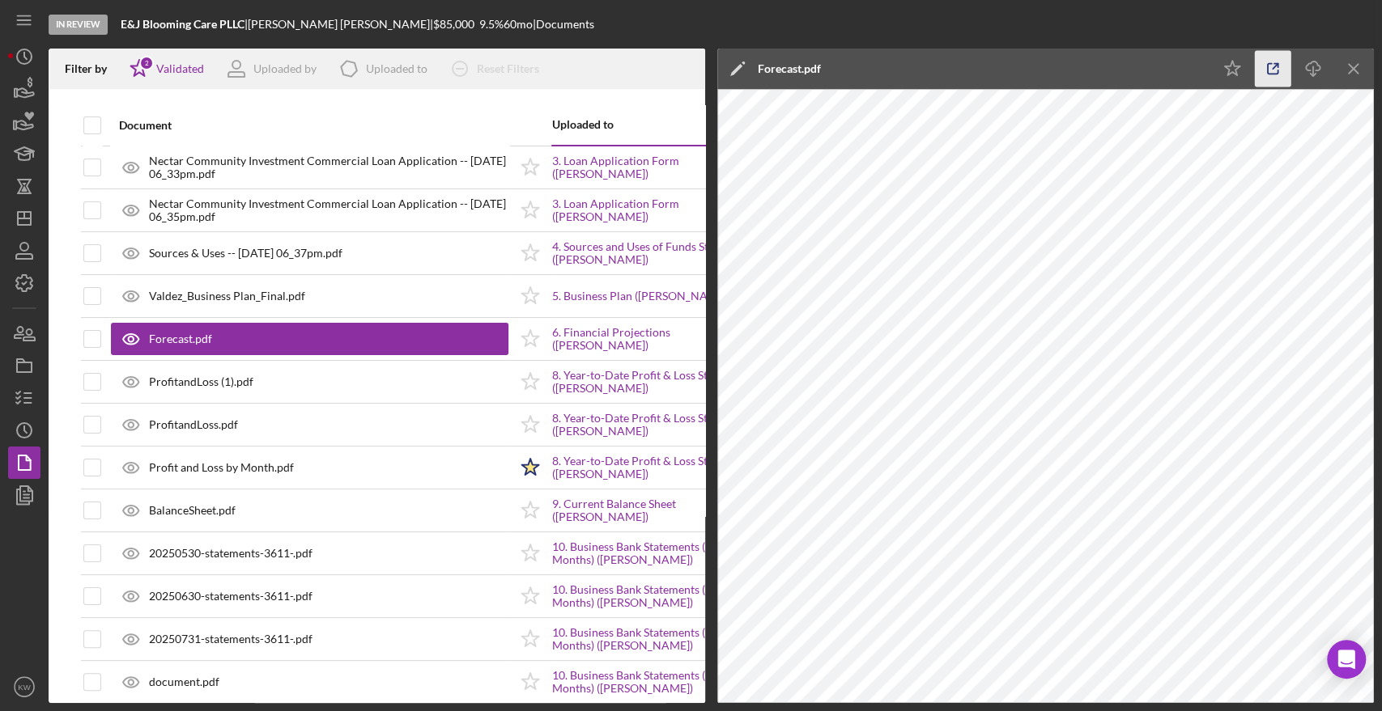
click at [1274, 70] on icon "button" at bounding box center [1273, 69] width 36 height 36
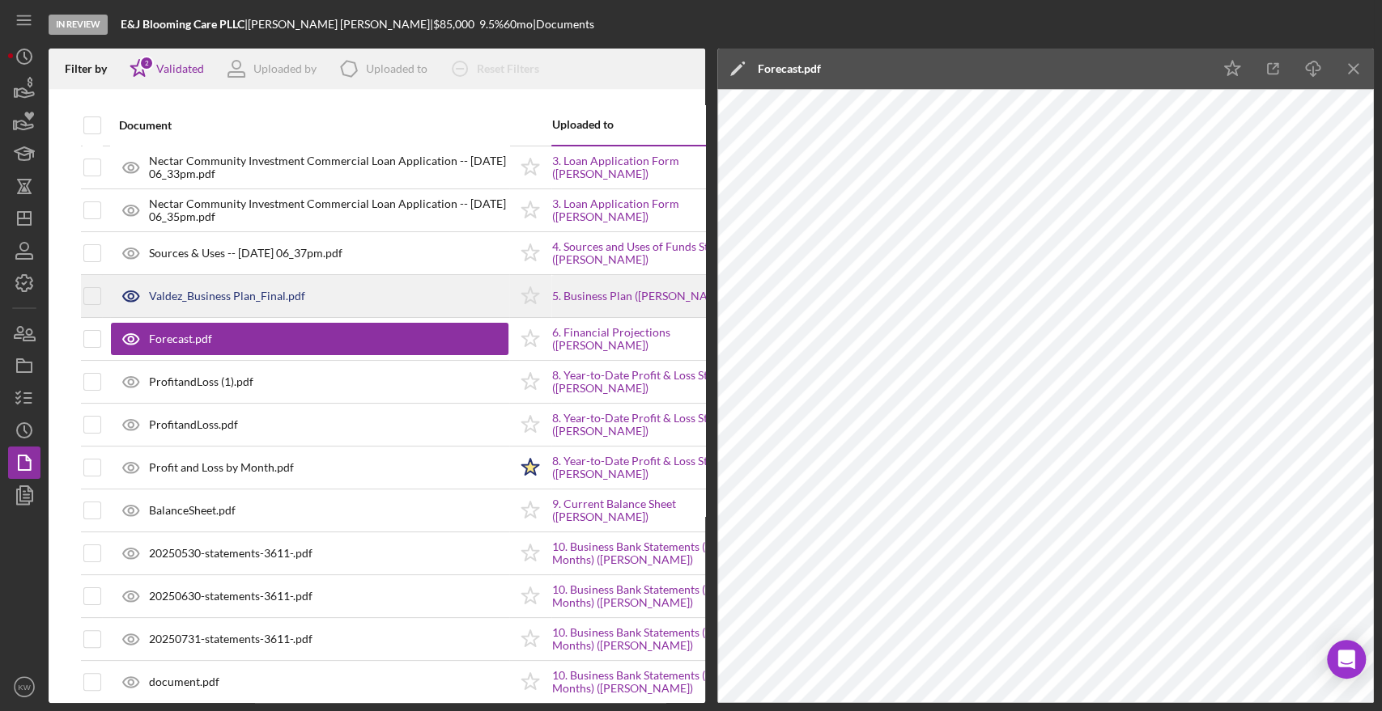
click at [237, 295] on div "Valdez_Business Plan_Final.pdf" at bounding box center [227, 296] width 156 height 13
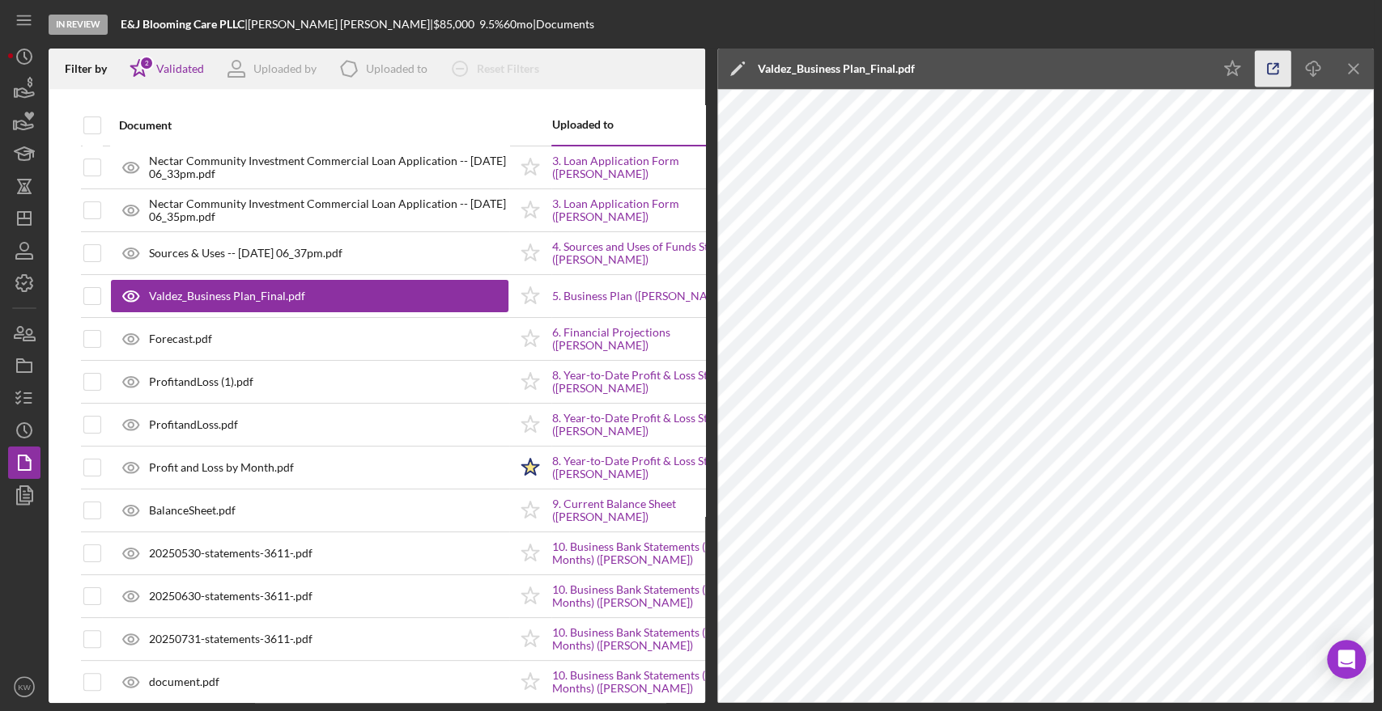
click at [1269, 67] on icon "button" at bounding box center [1273, 69] width 36 height 36
click at [17, 83] on icon "button" at bounding box center [24, 89] width 40 height 40
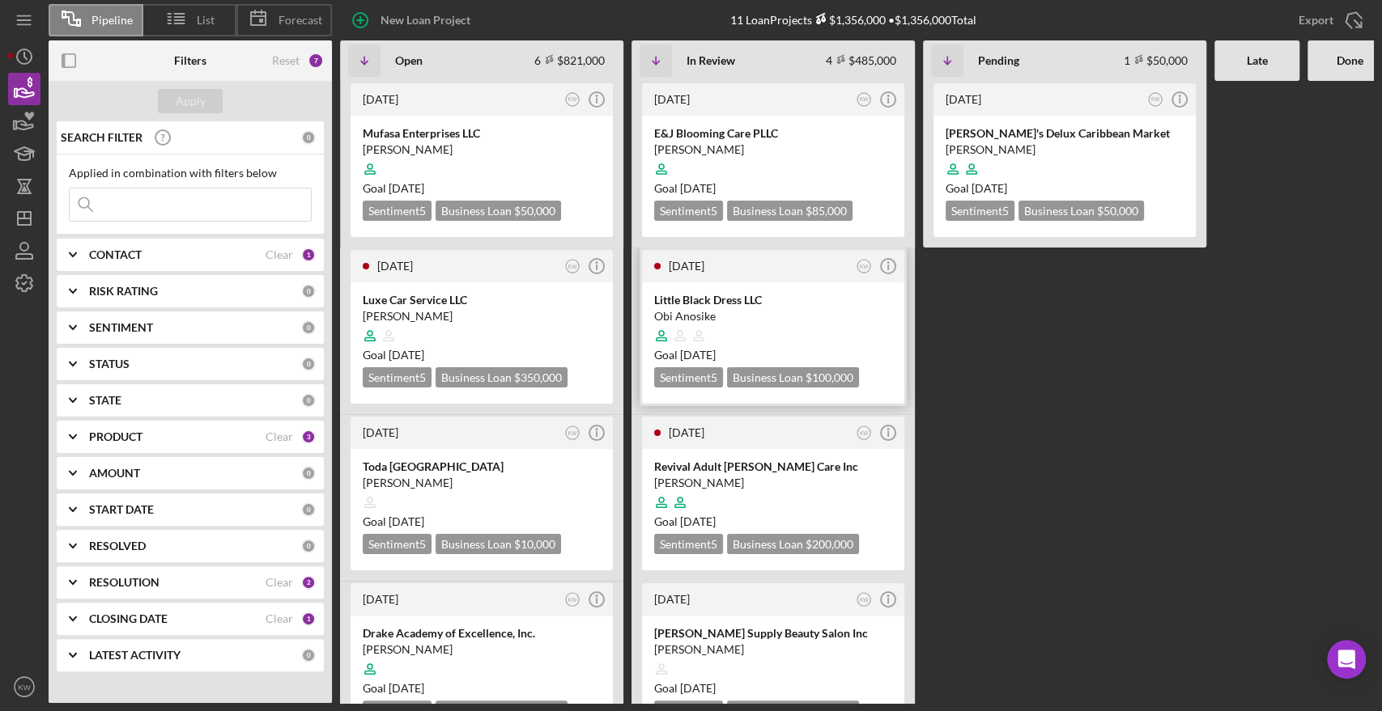
click at [785, 314] on div "Obi Anosike" at bounding box center [773, 316] width 238 height 16
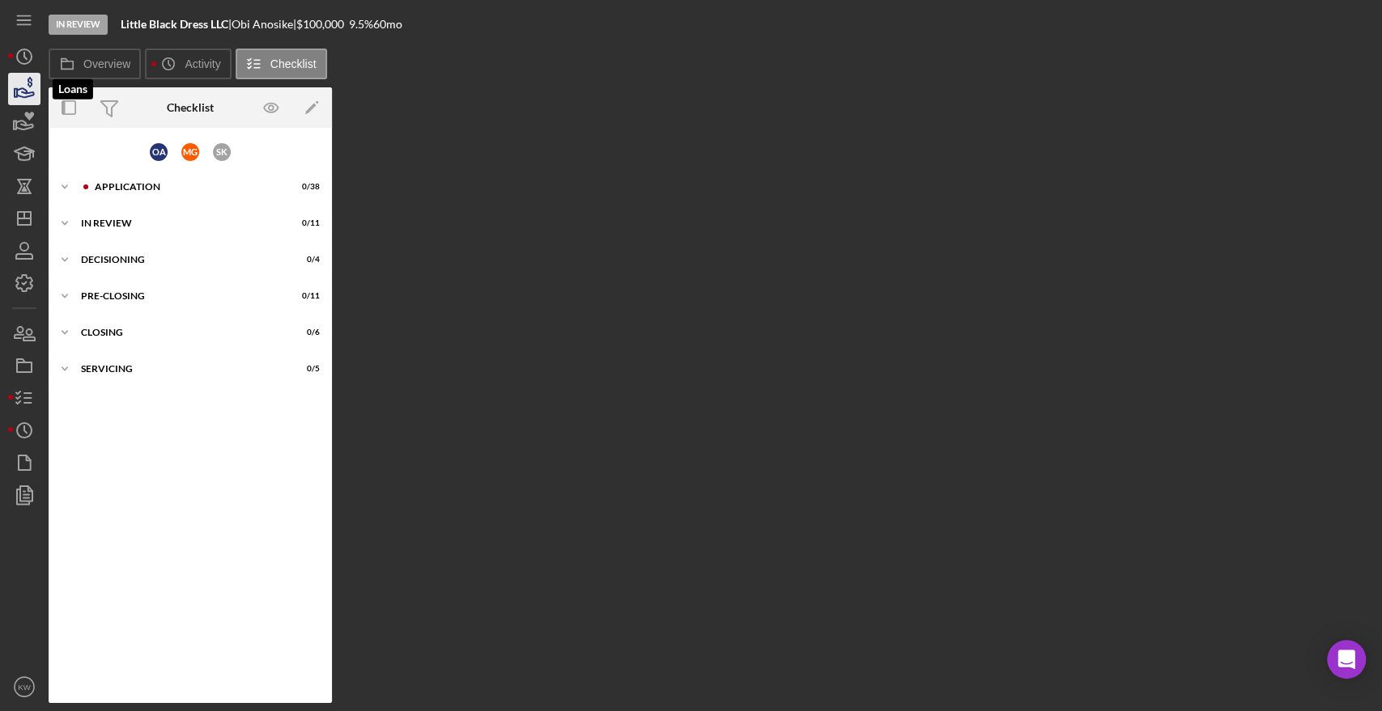
click at [19, 90] on icon "button" at bounding box center [24, 89] width 40 height 40
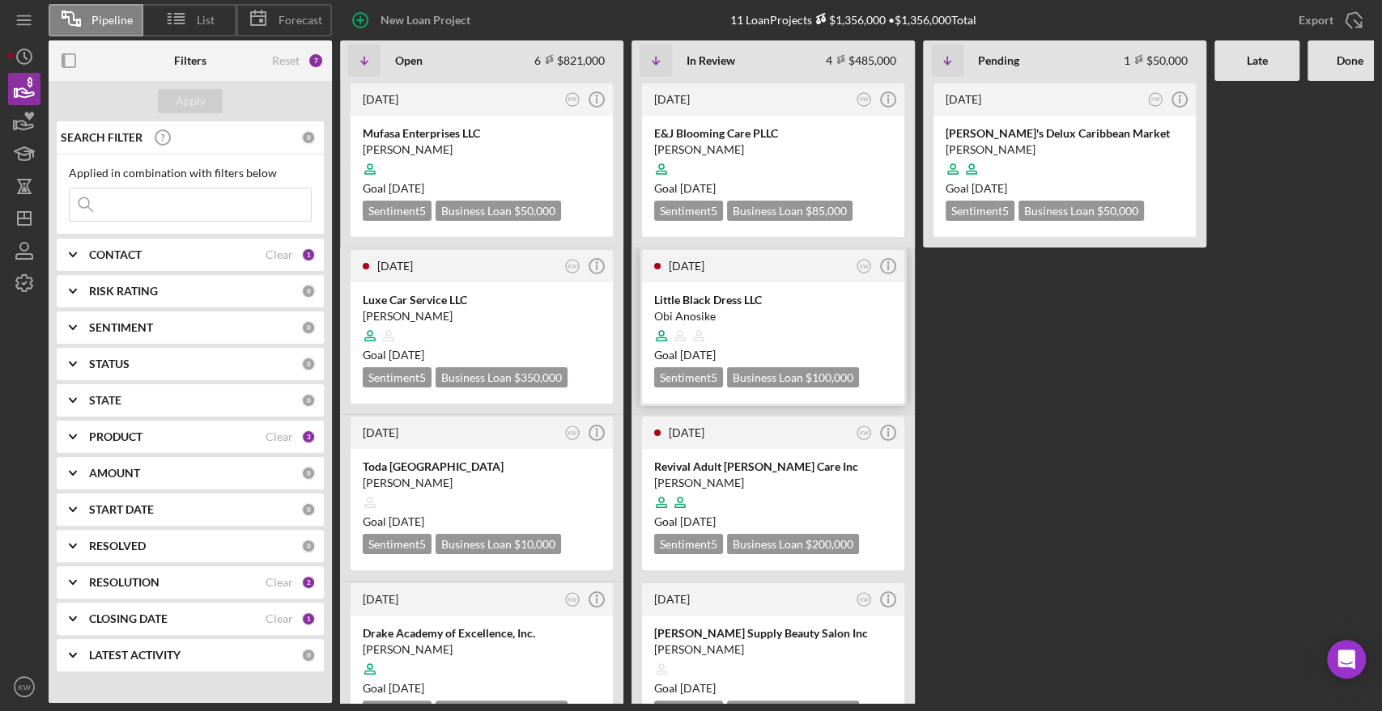
click at [684, 329] on icon at bounding box center [698, 336] width 31 height 31
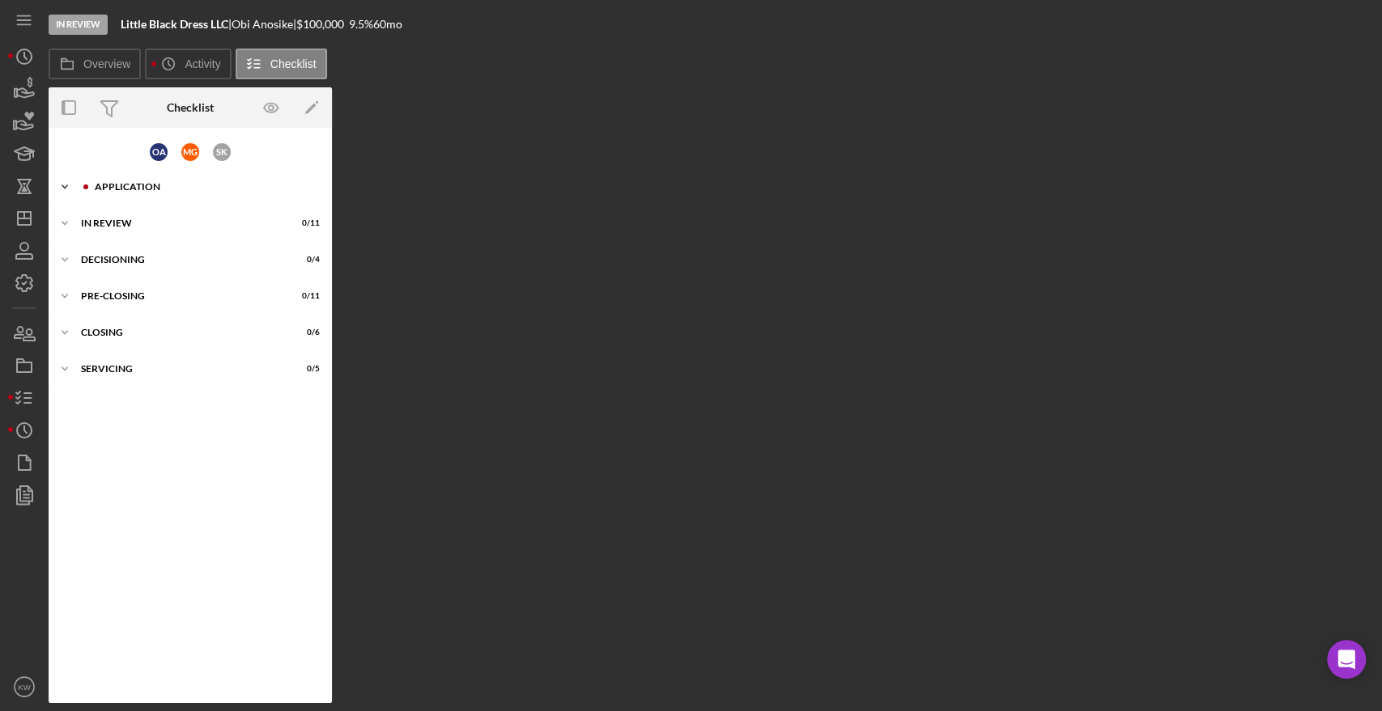
click at [134, 185] on div "Application" at bounding box center [203, 187] width 217 height 10
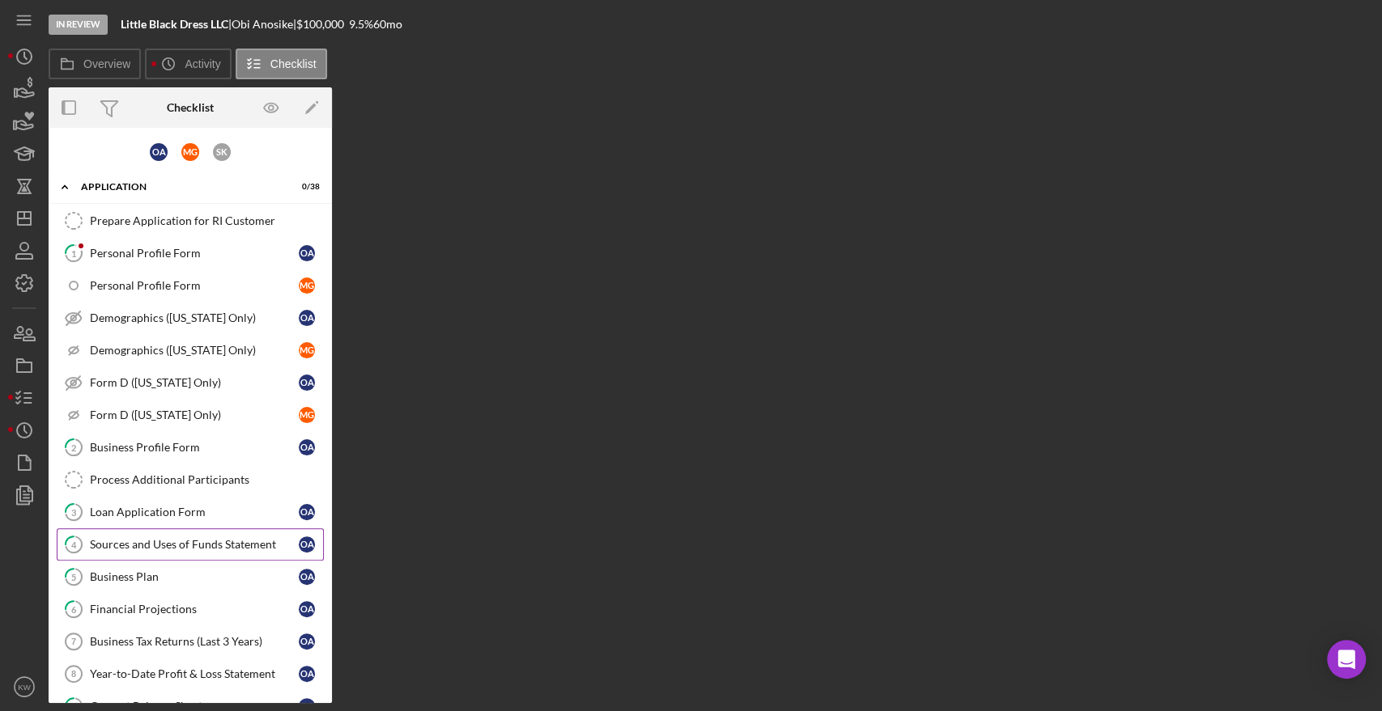
click at [153, 552] on link "4 Sources and Uses of Funds Statement O A" at bounding box center [190, 545] width 267 height 32
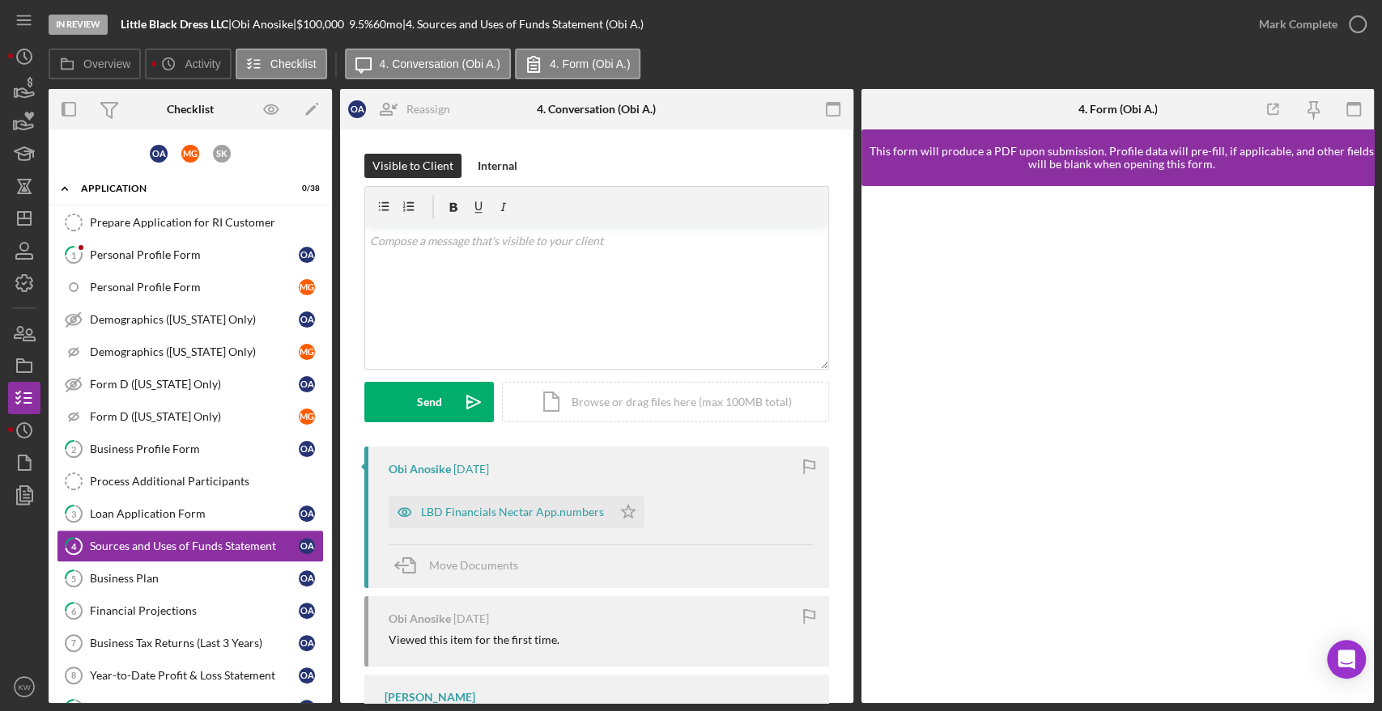
click at [513, 529] on div "Obi Anosike 3 weeks ago LBD Financials Nectar App.numbers Icon/Star Move Docume…" at bounding box center [596, 518] width 465 height 142
click at [521, 510] on div "LBD Financials Nectar App.numbers" at bounding box center [512, 512] width 183 height 13
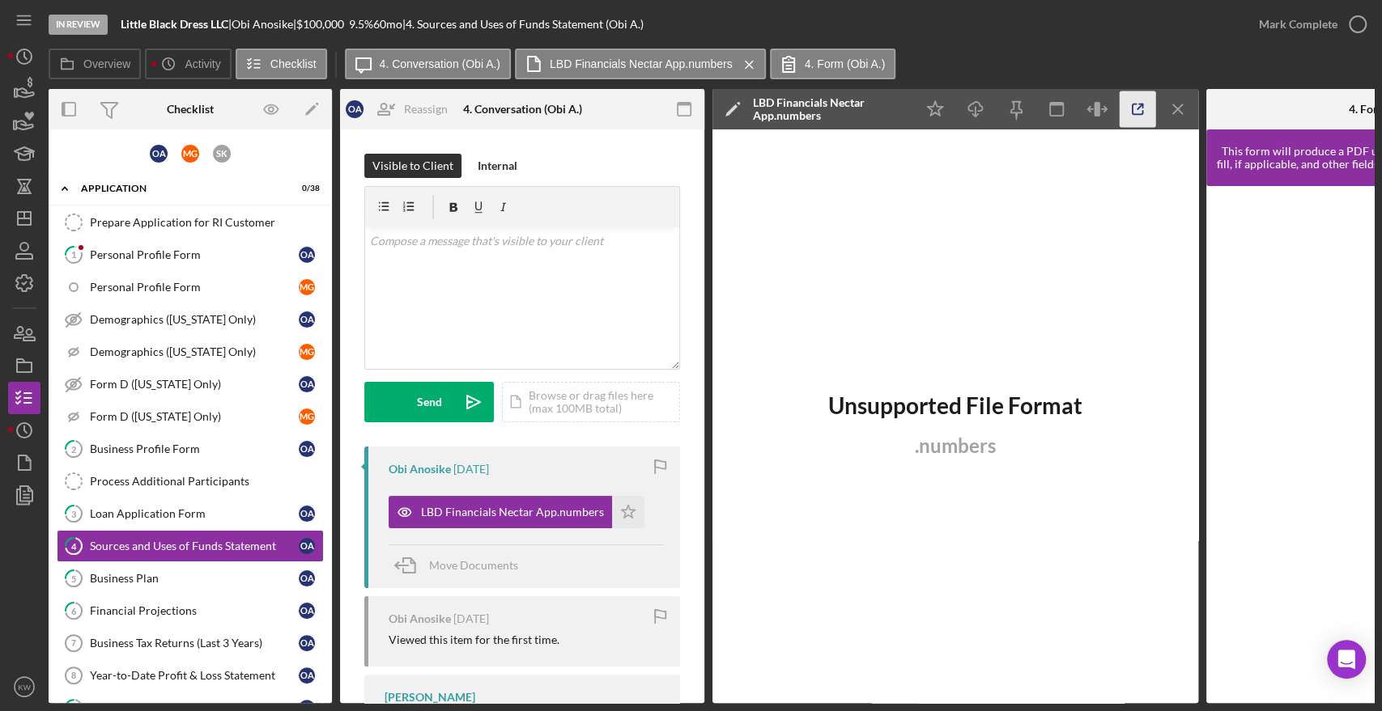
click at [1137, 99] on icon "button" at bounding box center [1137, 109] width 36 height 36
click at [159, 586] on link "5 Business Plan O A" at bounding box center [190, 579] width 267 height 32
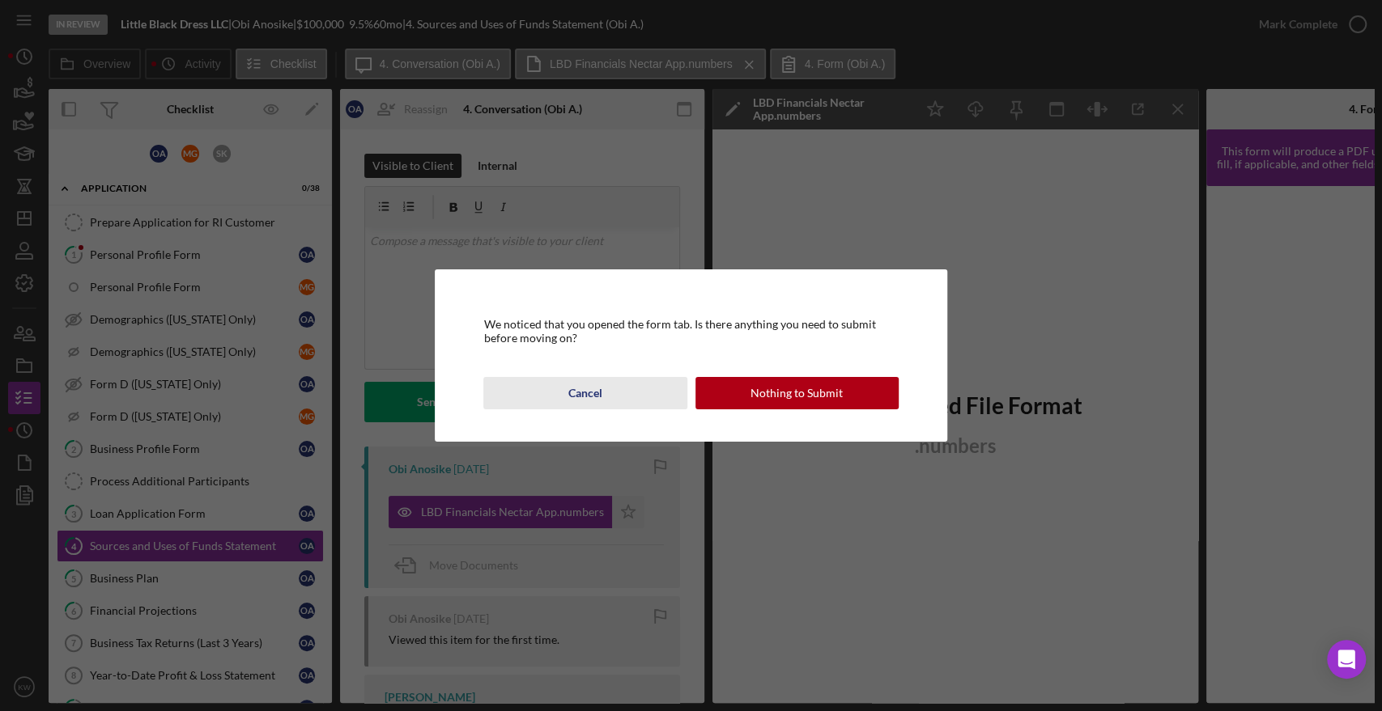
click at [594, 397] on div "Cancel" at bounding box center [585, 393] width 34 height 32
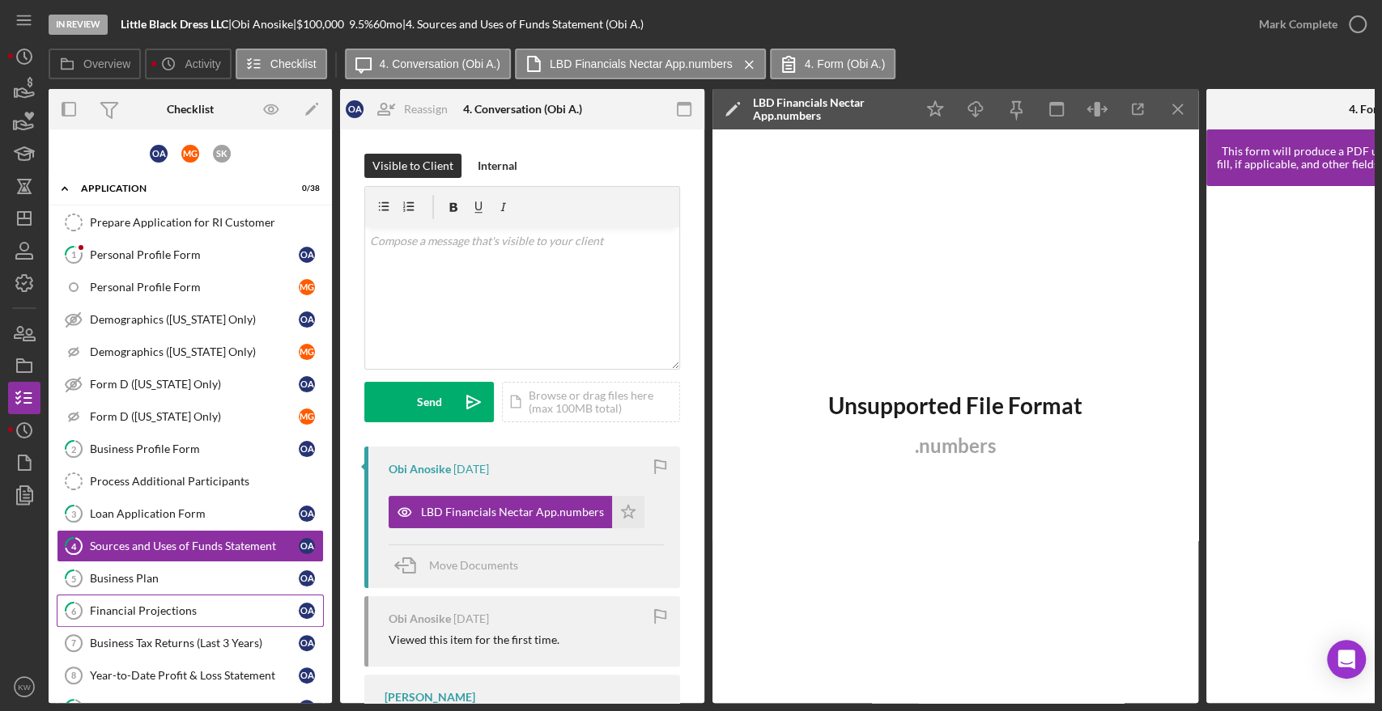
click at [206, 609] on div "Financial Projections" at bounding box center [194, 611] width 209 height 13
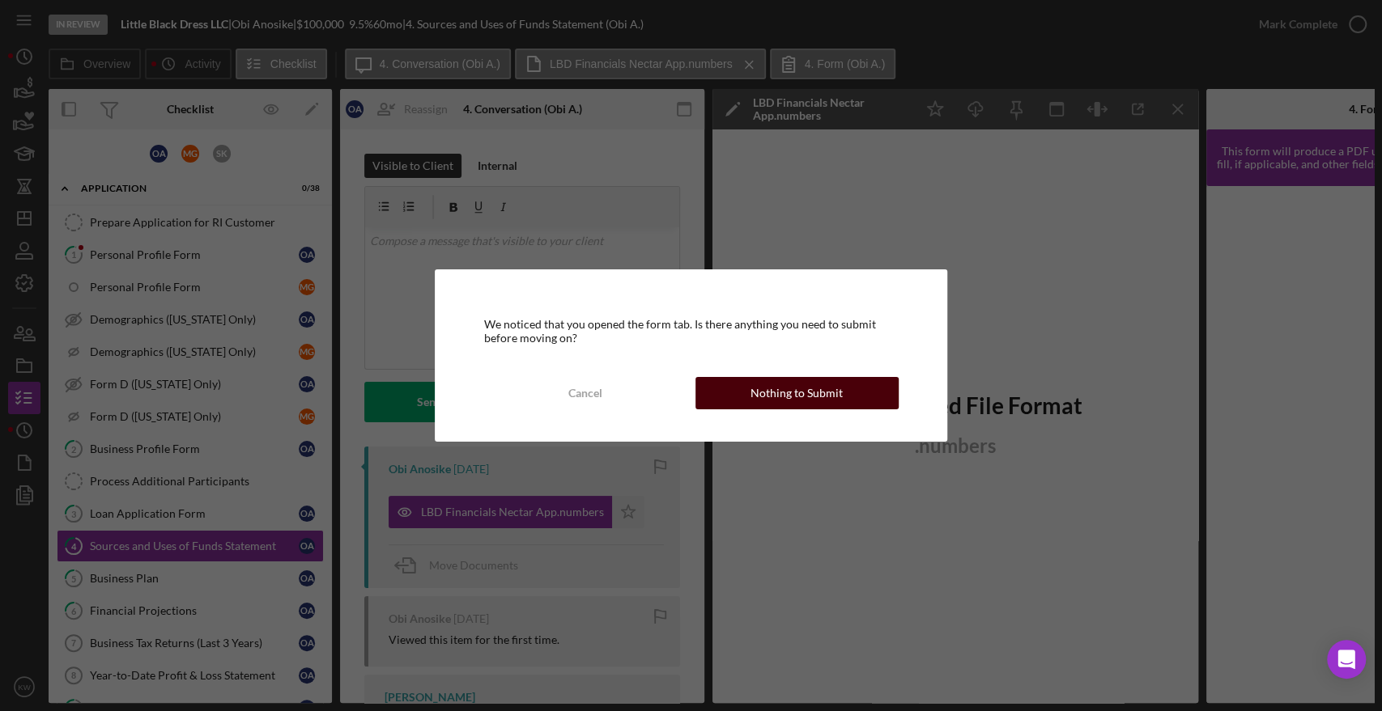
click at [745, 391] on button "Nothing to Submit" at bounding box center [796, 393] width 203 height 32
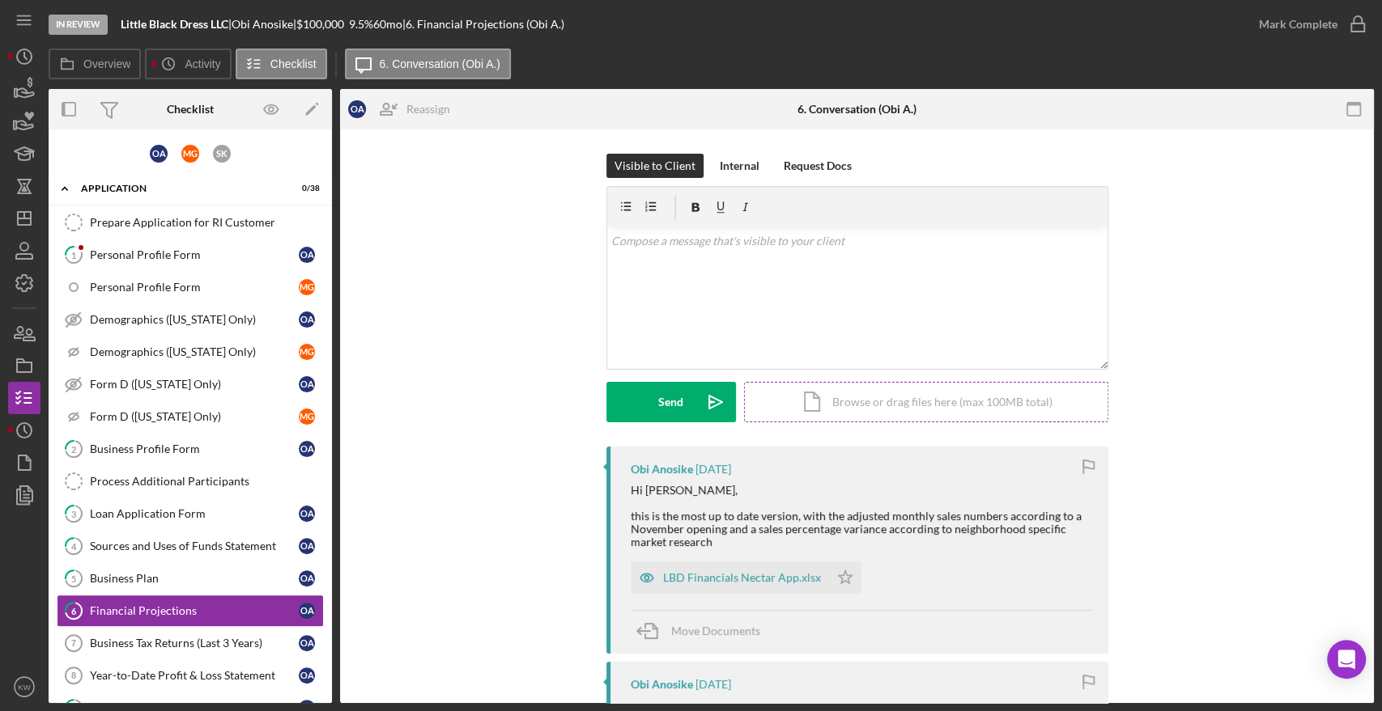
scroll to position [270, 0]
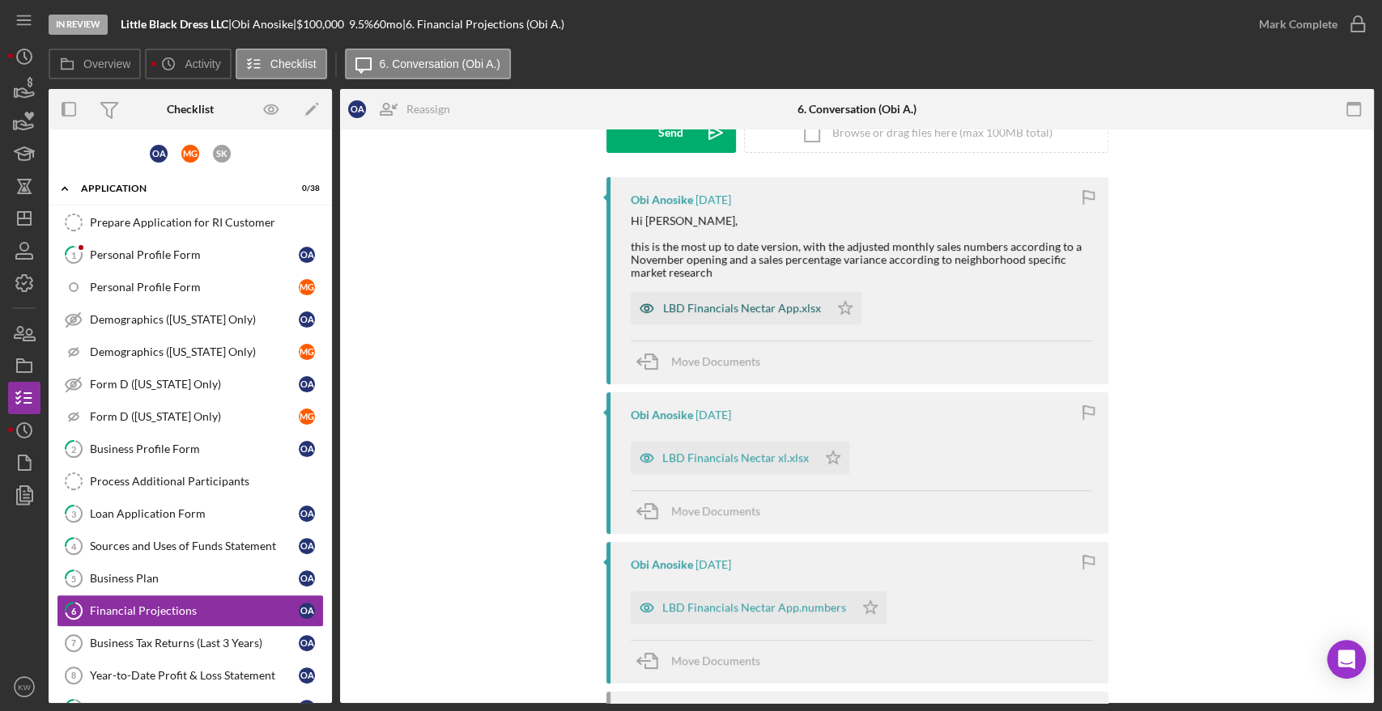
click at [755, 316] on div "LBD Financials Nectar App.xlsx" at bounding box center [730, 308] width 198 height 32
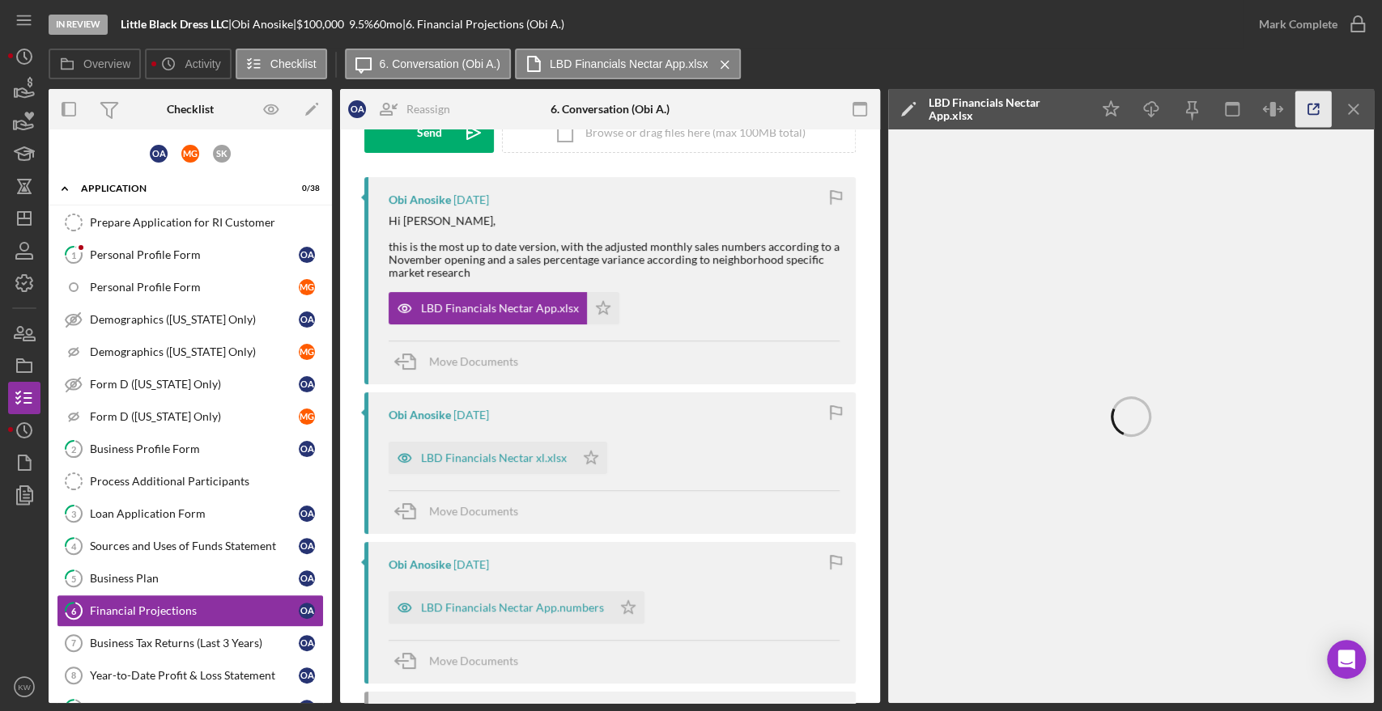
click at [1304, 113] on icon "button" at bounding box center [1313, 109] width 36 height 36
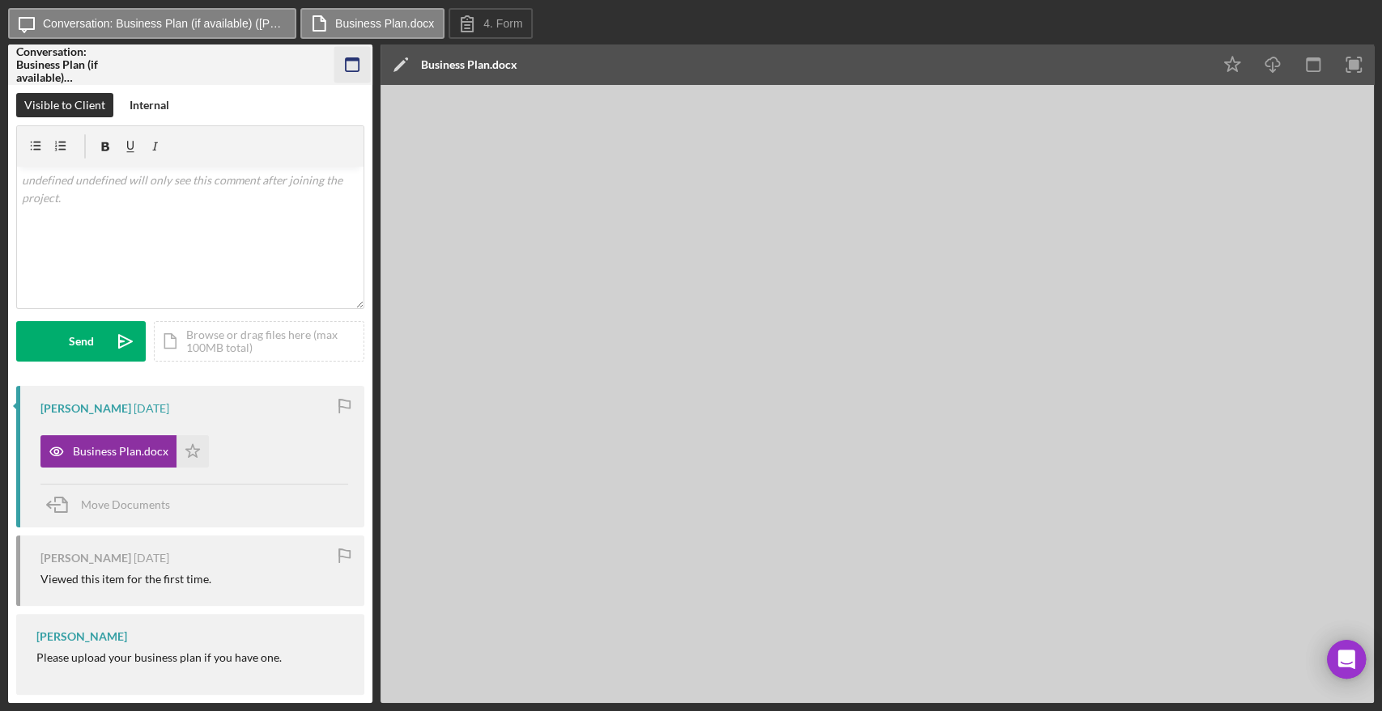
click at [348, 67] on icon "button" at bounding box center [352, 65] width 36 height 36
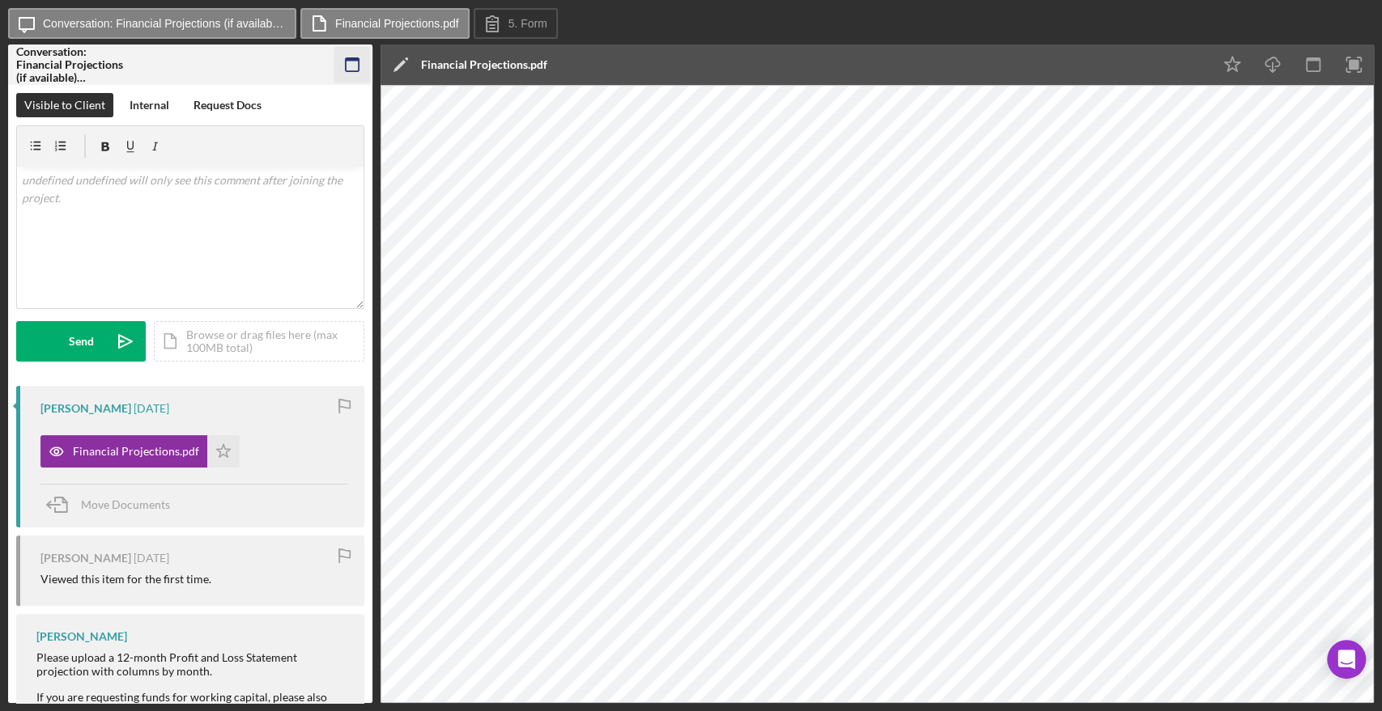
click at [344, 70] on icon "button" at bounding box center [352, 65] width 36 height 36
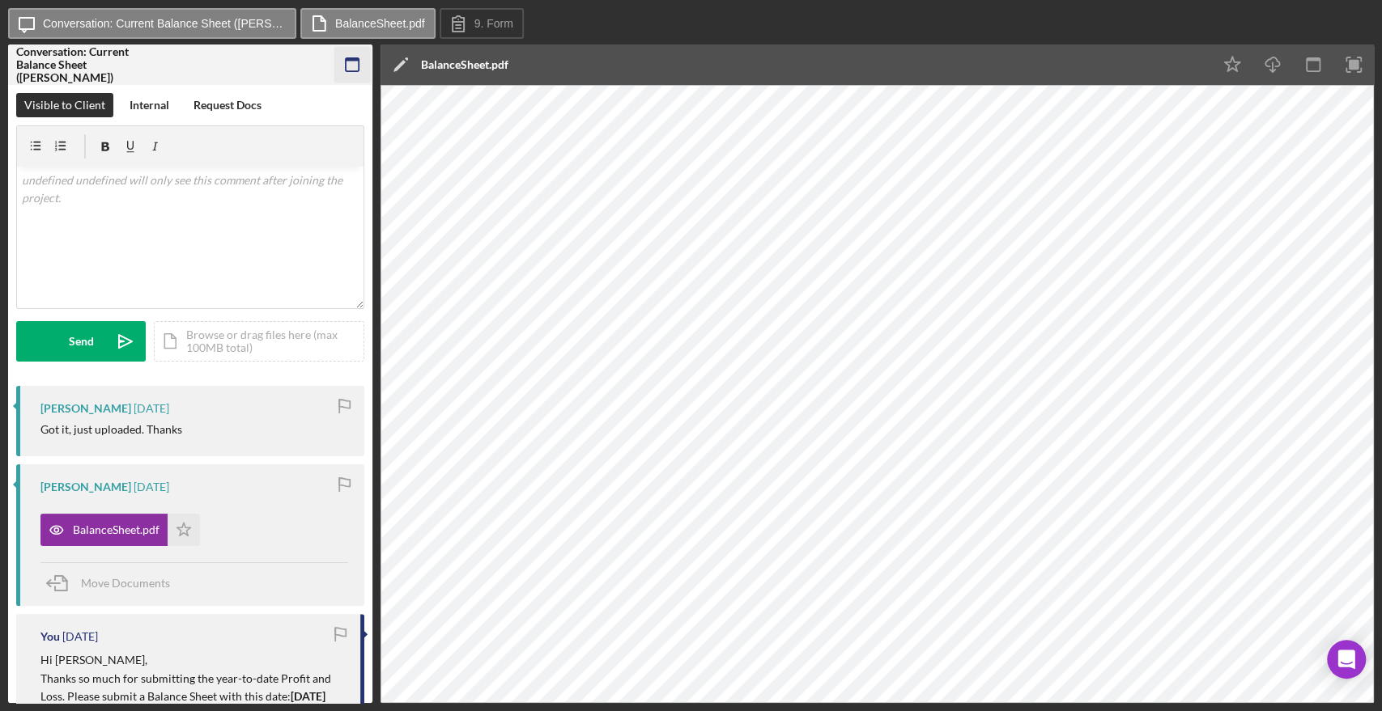
click at [343, 60] on icon "button" at bounding box center [352, 65] width 36 height 36
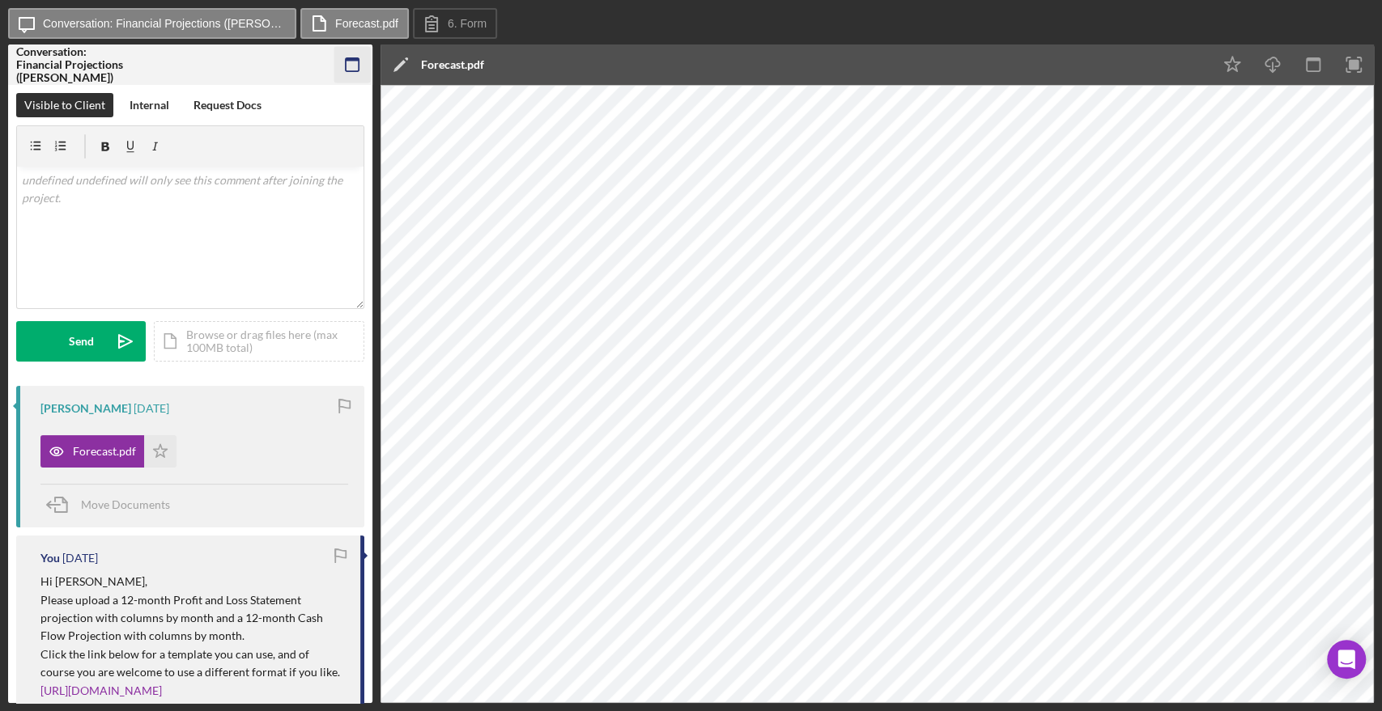
click at [347, 62] on icon "button" at bounding box center [352, 65] width 36 height 36
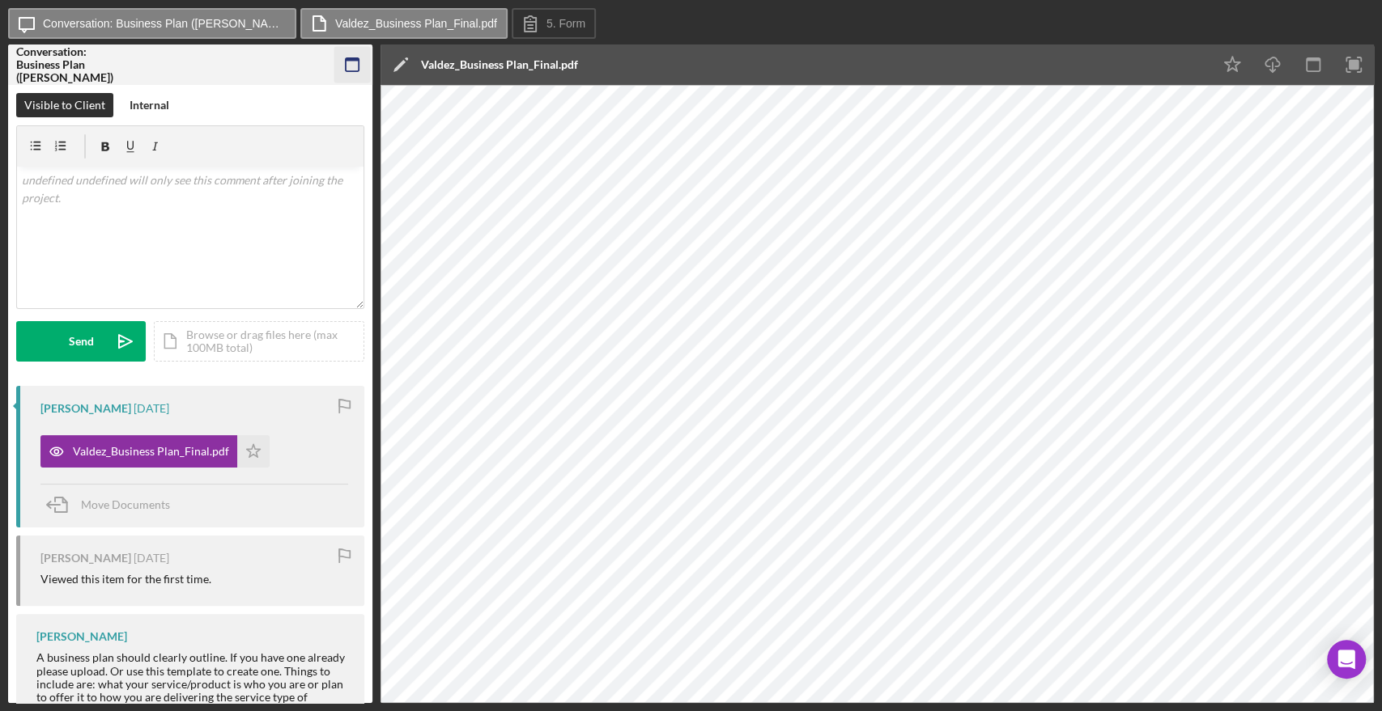
click at [354, 66] on icon "button" at bounding box center [352, 65] width 36 height 36
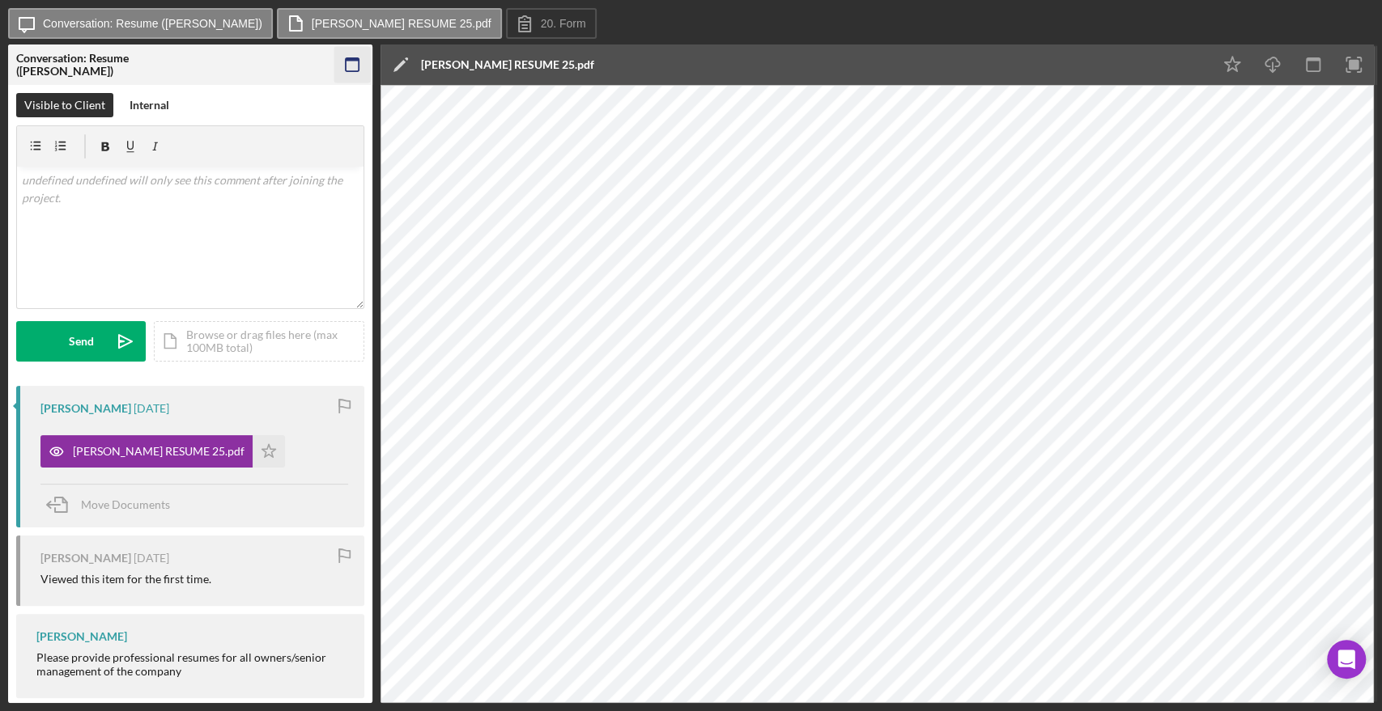
click at [348, 70] on icon "button" at bounding box center [352, 65] width 36 height 36
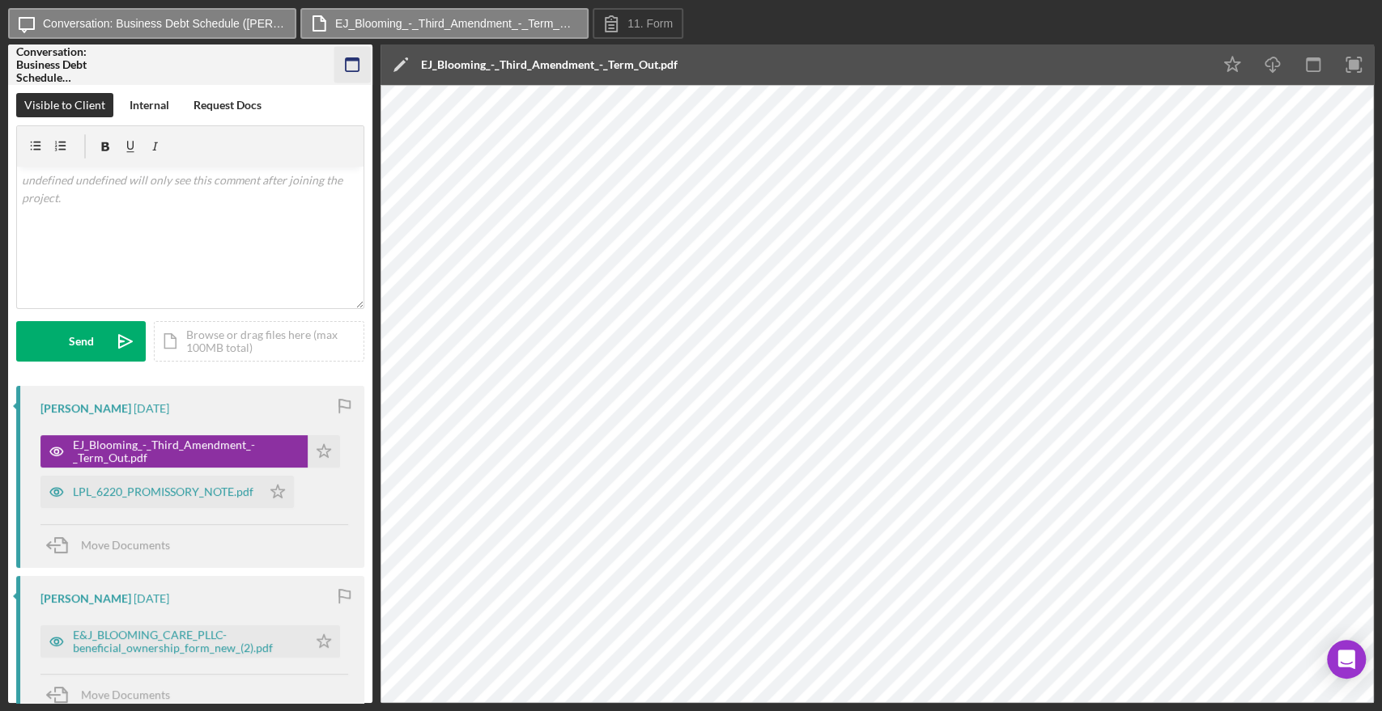
click at [346, 53] on icon "button" at bounding box center [352, 65] width 36 height 36
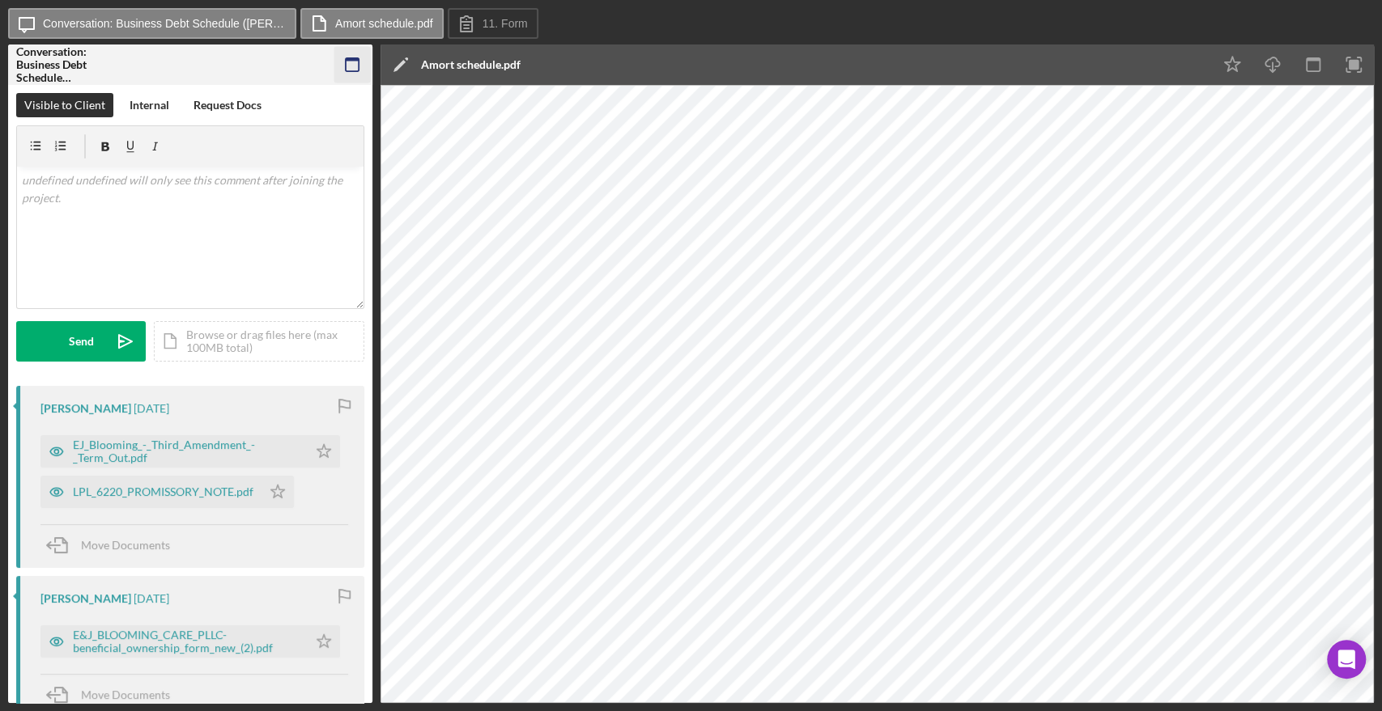
click at [352, 65] on icon "button" at bounding box center [352, 65] width 36 height 36
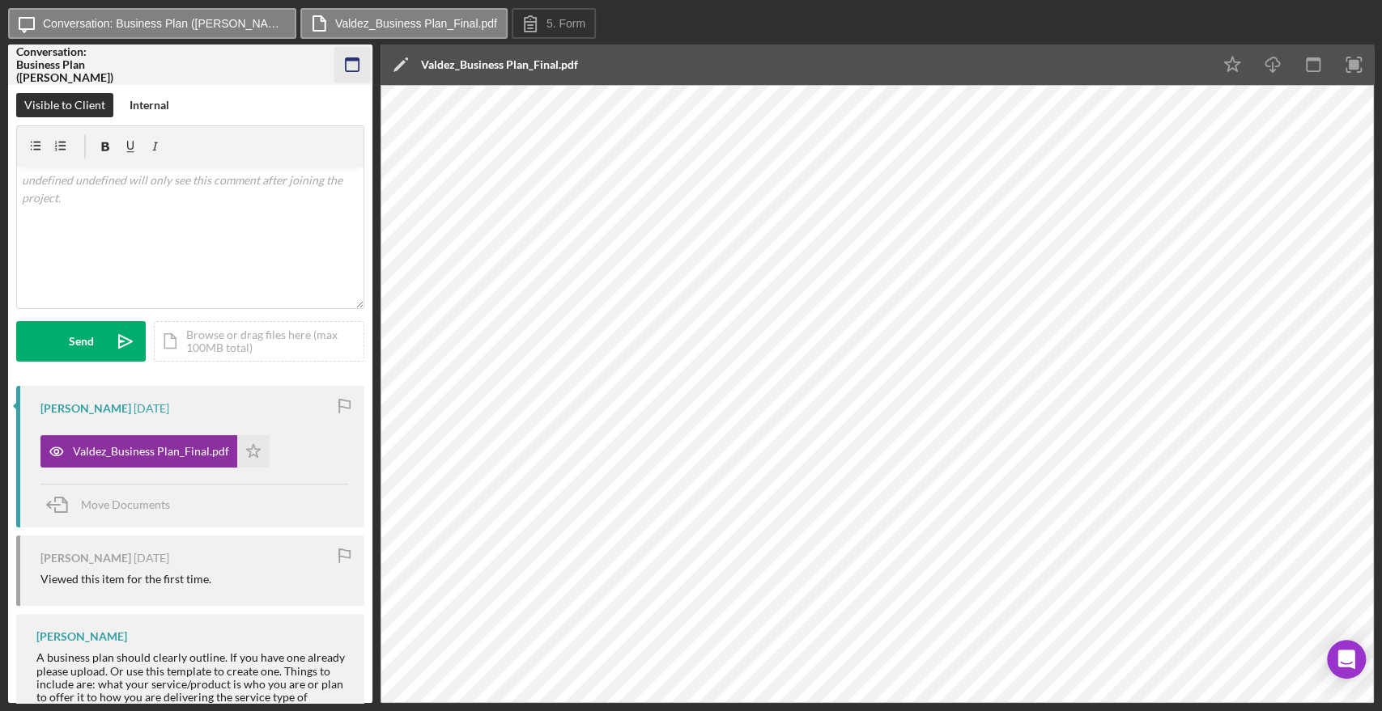
click at [348, 63] on icon "button" at bounding box center [352, 65] width 36 height 36
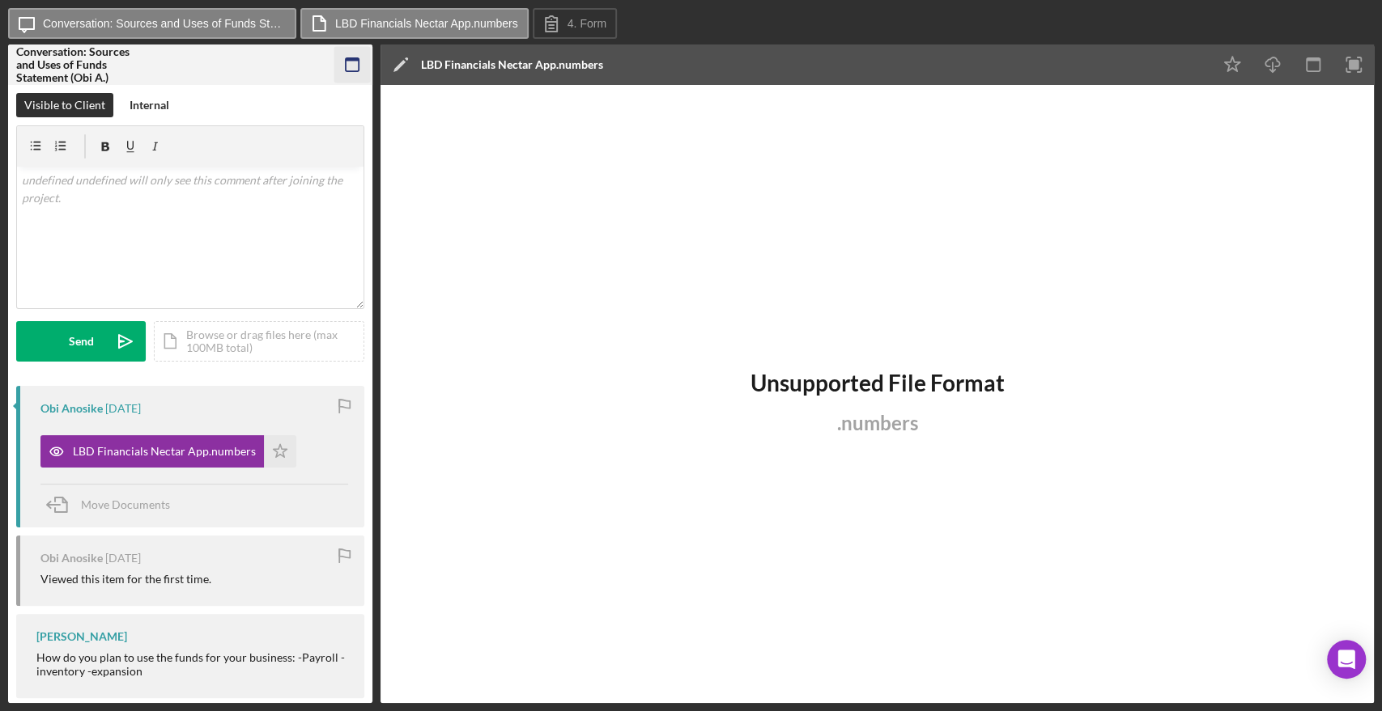
click at [358, 69] on rect "button" at bounding box center [352, 64] width 13 height 13
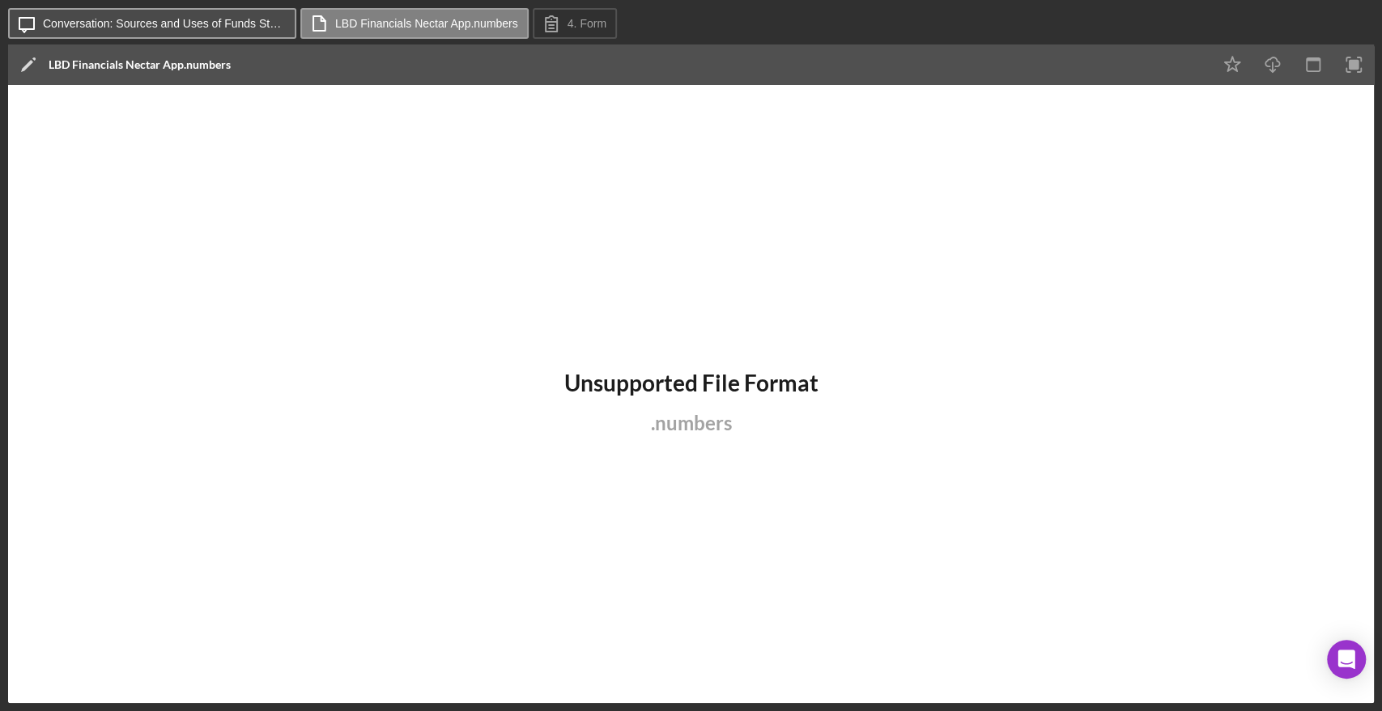
click at [240, 19] on label "Conversation: Sources and Uses of Funds Statement (Obi A.)" at bounding box center [164, 23] width 243 height 13
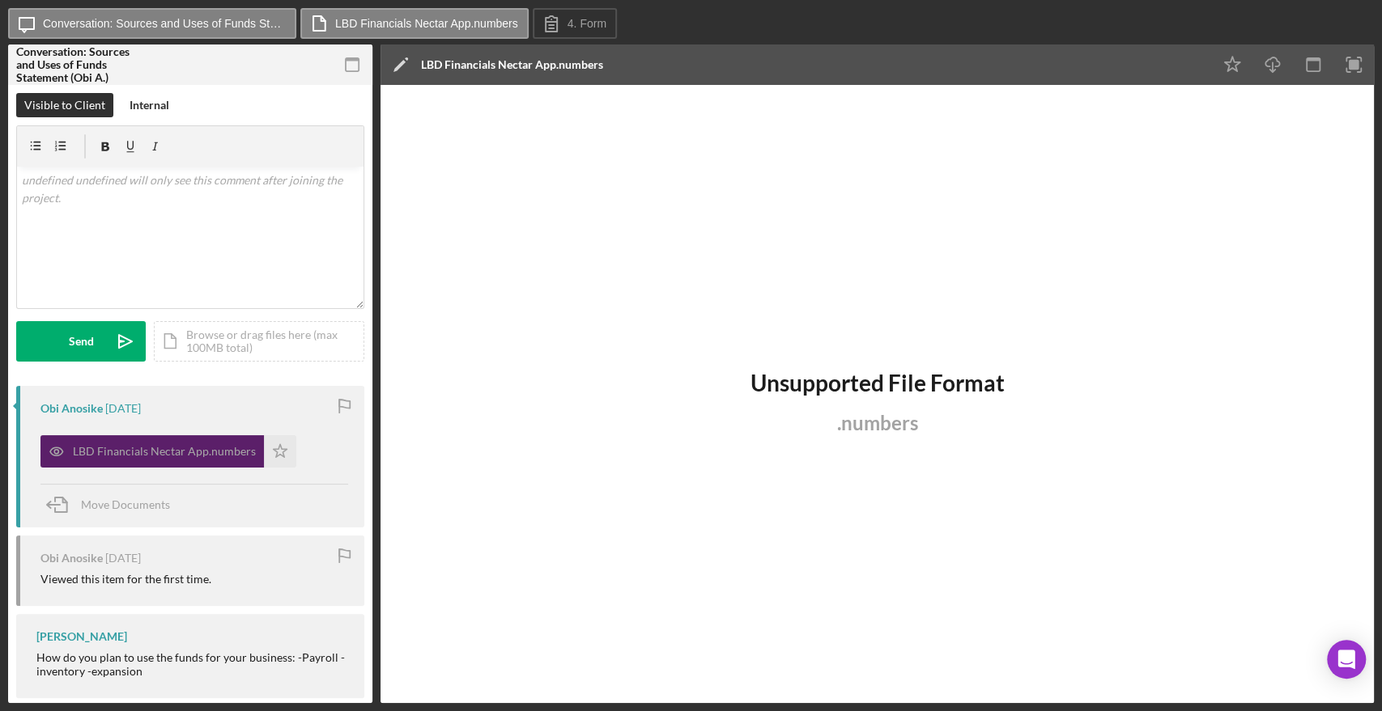
click at [222, 455] on div "LBD Financials Nectar App.numbers" at bounding box center [164, 451] width 183 height 13
click at [223, 446] on div "LBD Financials Nectar App.numbers" at bounding box center [164, 451] width 183 height 13
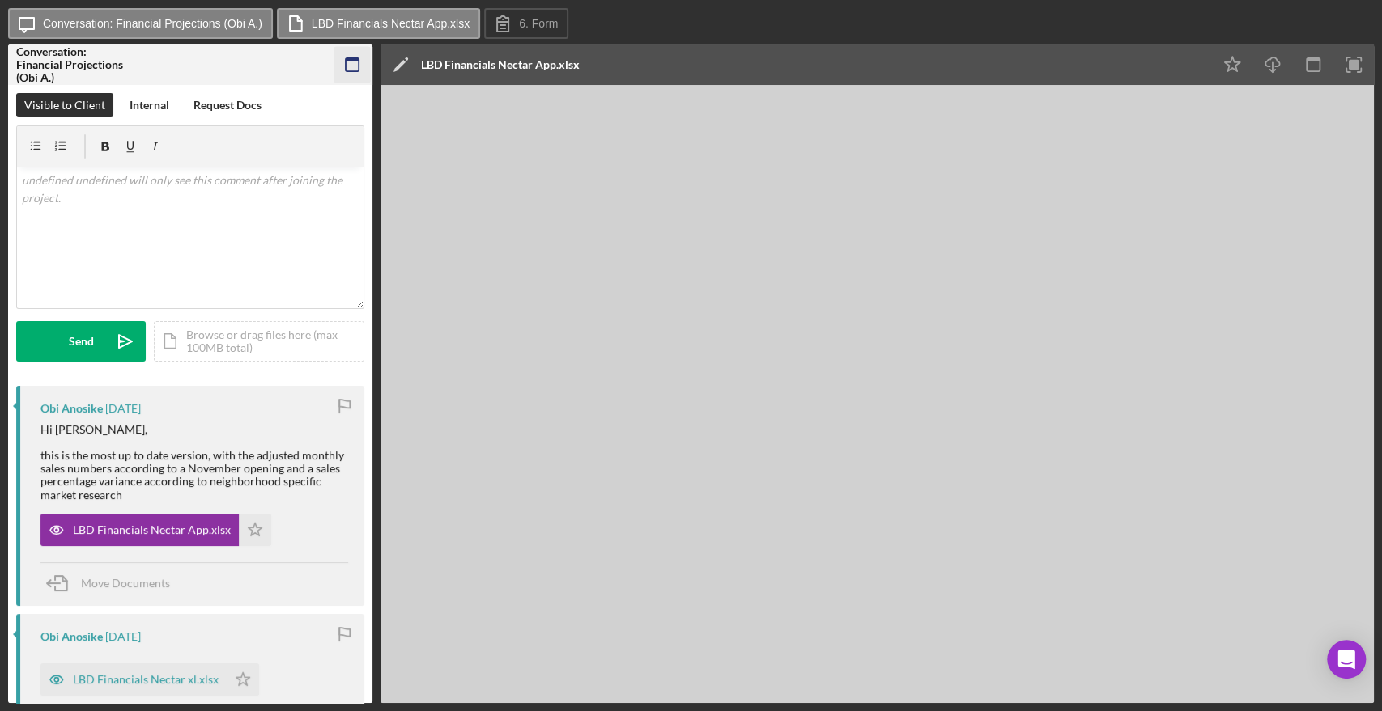
click at [349, 66] on icon "button" at bounding box center [352, 65] width 36 height 36
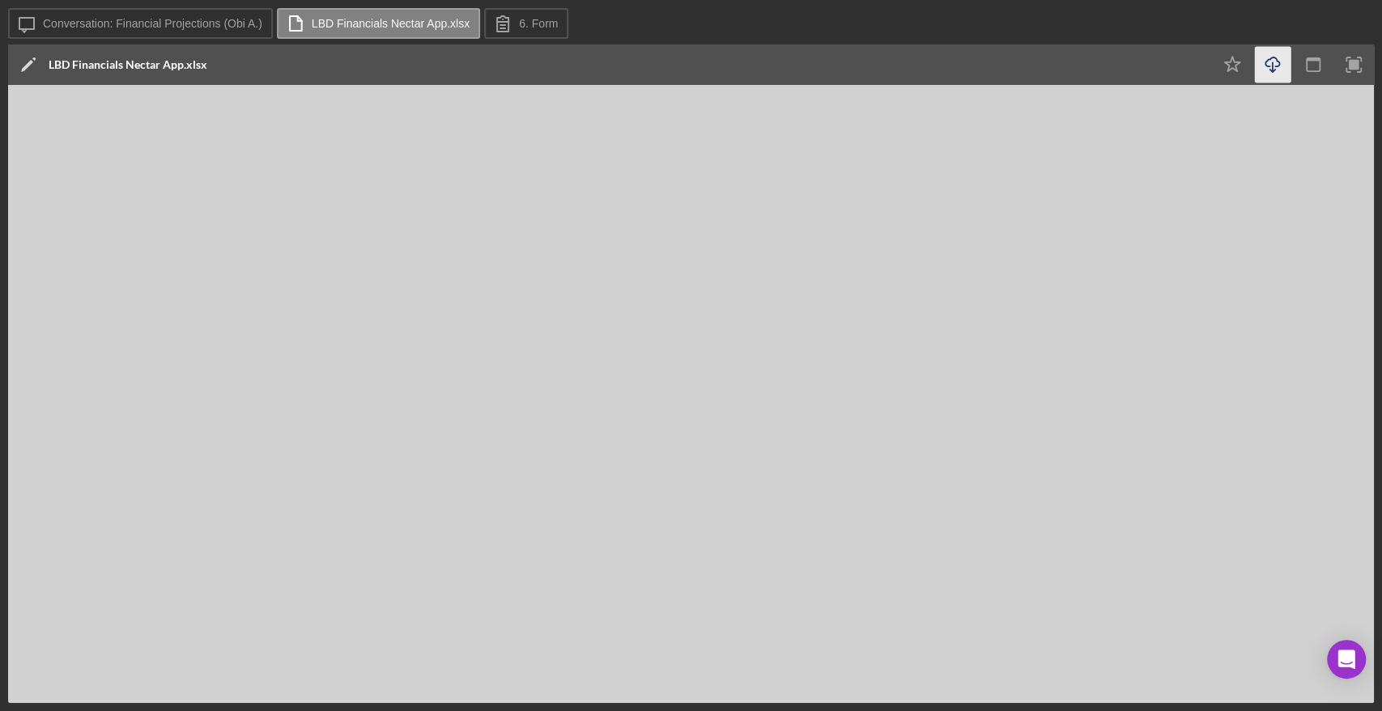
click at [1273, 62] on icon "Icon/Download" at bounding box center [1273, 65] width 36 height 36
